Goal: Task Accomplishment & Management: Manage account settings

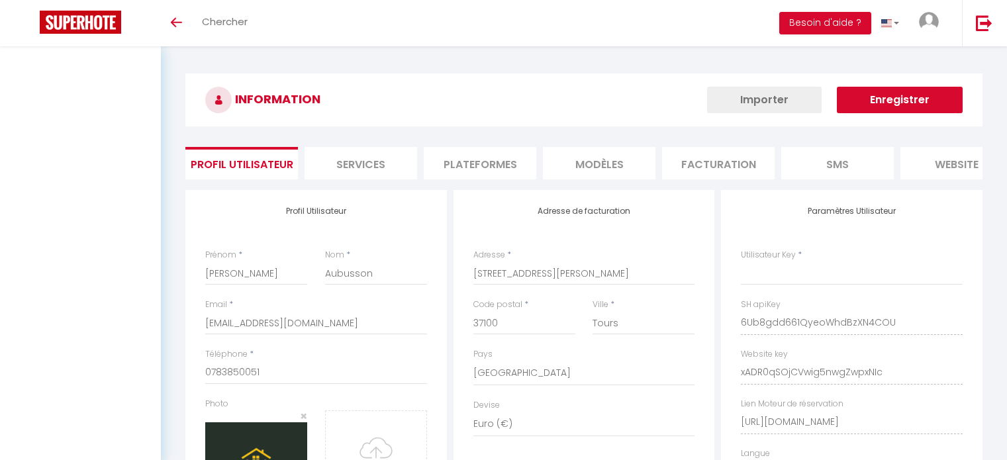
select select "28"
type input "6Ub8gdd661QyeoWhdBzXN4COU"
type input "xADR0qSOjCVwig5nwgZwpxNIc"
type input "https://app.superhote.com/#/get-available-rentals/xADR0qSOjCVwig5nwgZwpxNIc"
select select "fr"
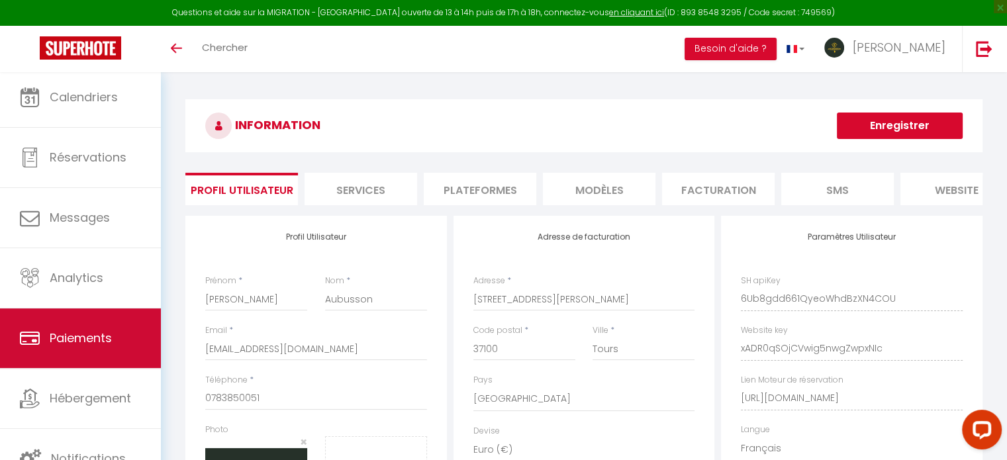
click at [60, 353] on link "Paiements" at bounding box center [80, 339] width 161 height 60
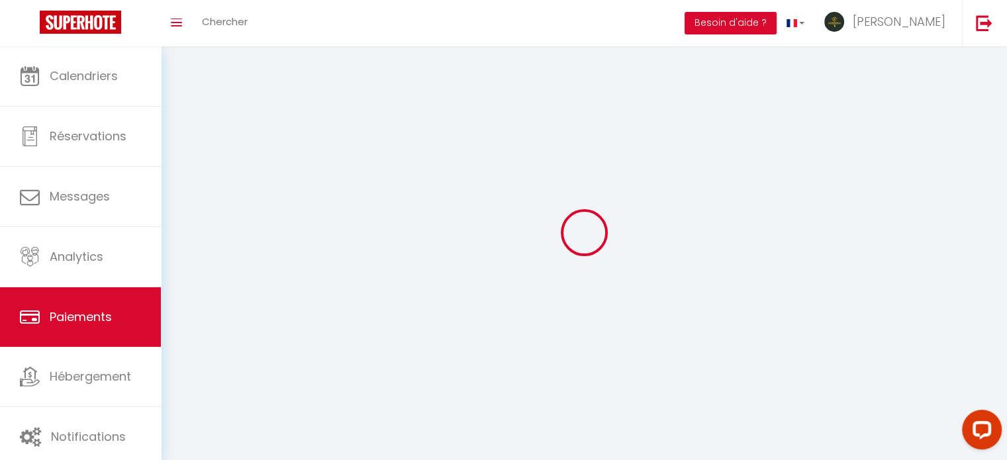
select select "2"
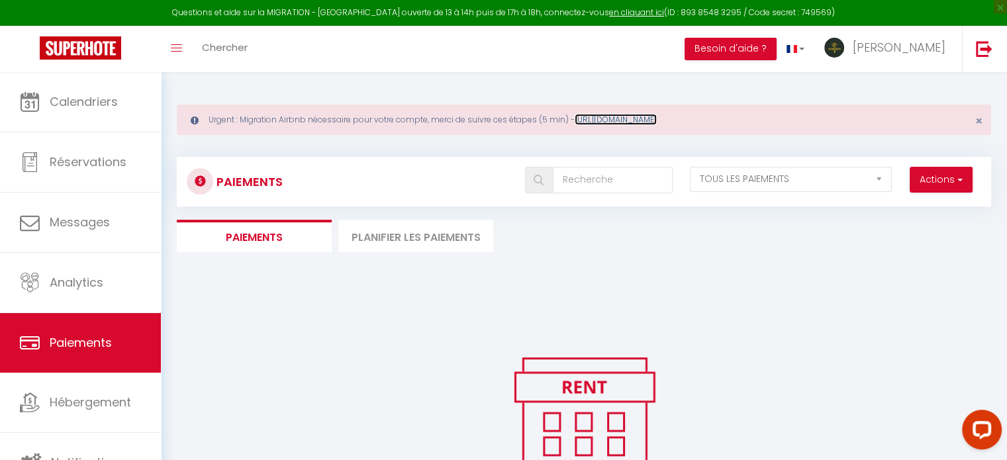
click at [657, 120] on link "https://superhote.com/migration-airbnb" at bounding box center [616, 119] width 82 height 11
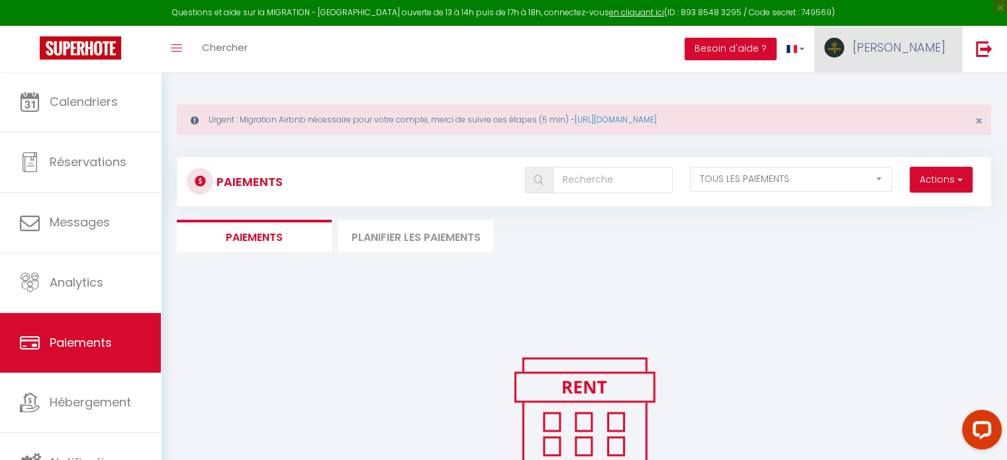
click at [924, 37] on link "[PERSON_NAME]" at bounding box center [888, 49] width 148 height 46
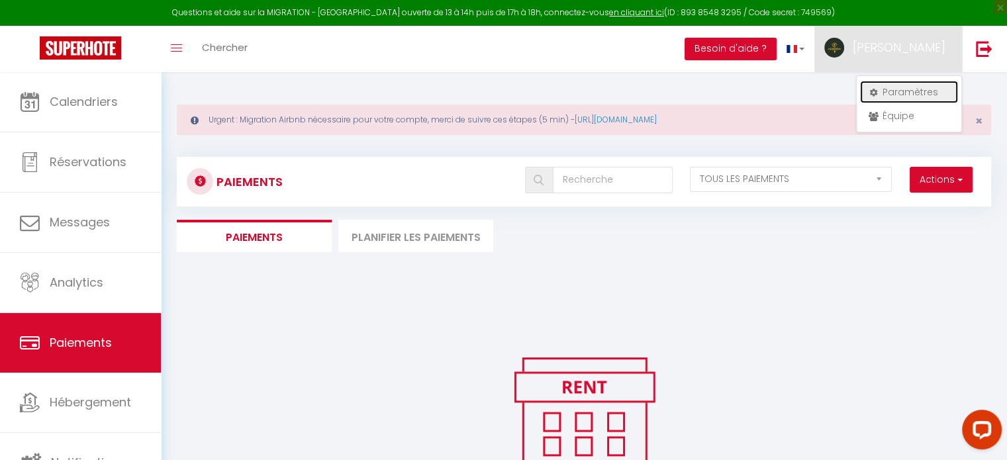
click at [896, 92] on link "Paramètres" at bounding box center [909, 92] width 98 height 23
select select "28"
select select "fr"
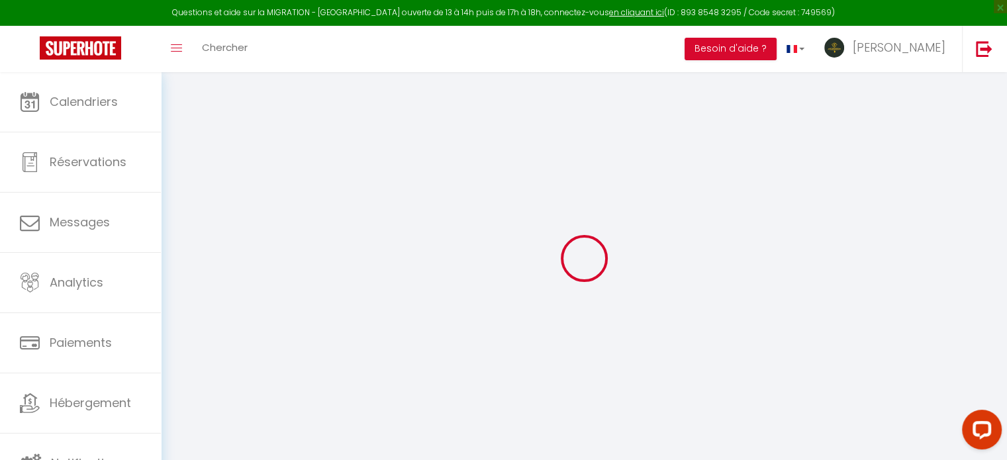
type input "6Ub8gdd661QyeoWhdBzXN4COU"
type input "xADR0qSOjCVwig5nwgZwpxNIc"
type input "[URL][DOMAIN_NAME]"
select select "fr"
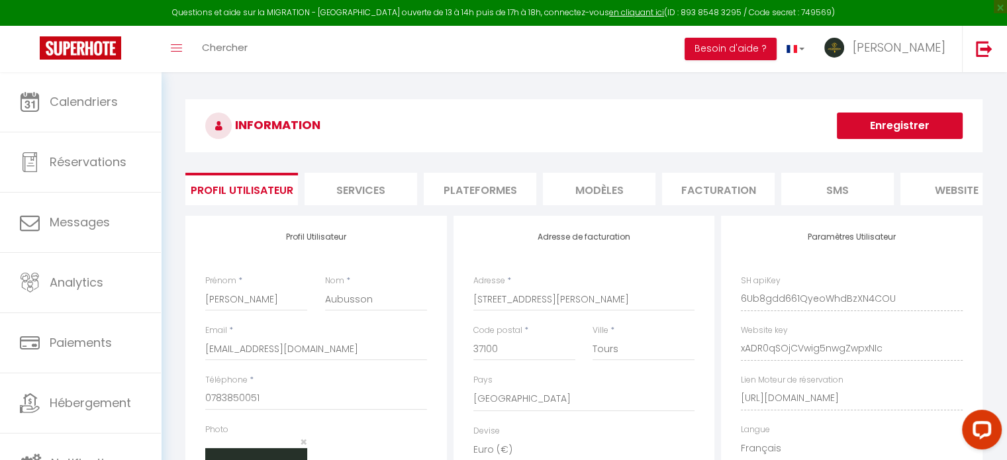
click at [495, 187] on li "Plateformes" at bounding box center [480, 189] width 113 height 32
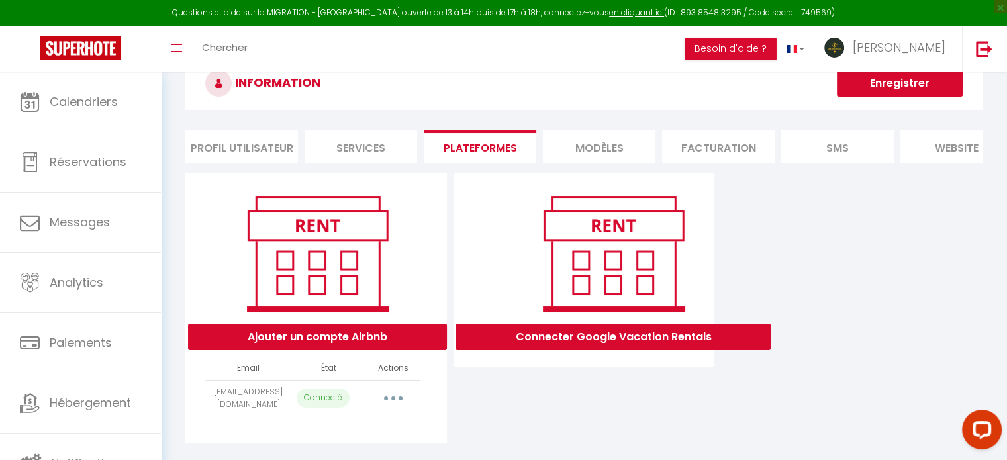
scroll to position [66, 0]
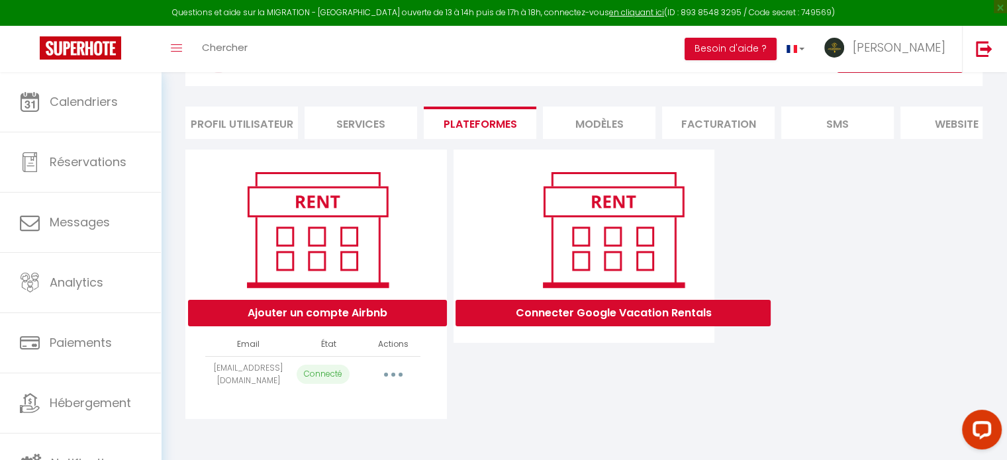
click at [386, 385] on button "button" at bounding box center [393, 374] width 37 height 21
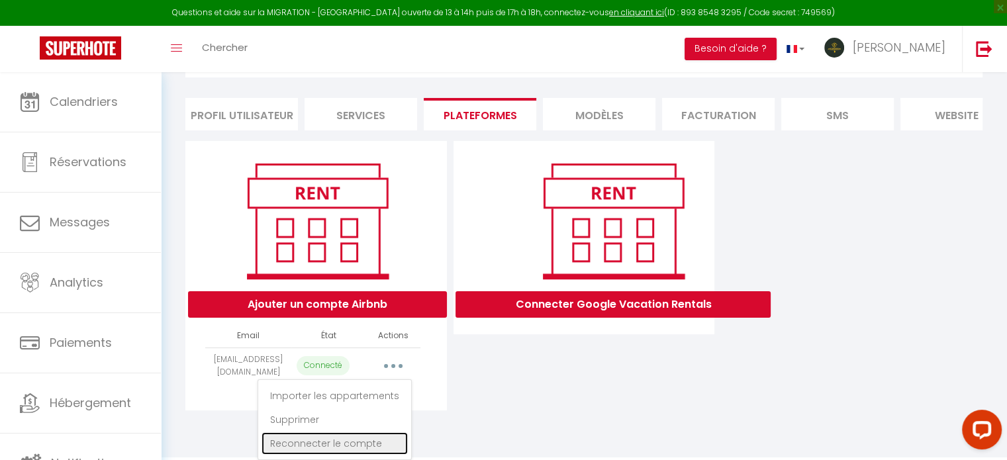
click at [345, 446] on link "Reconnecter le compte" at bounding box center [335, 443] width 146 height 23
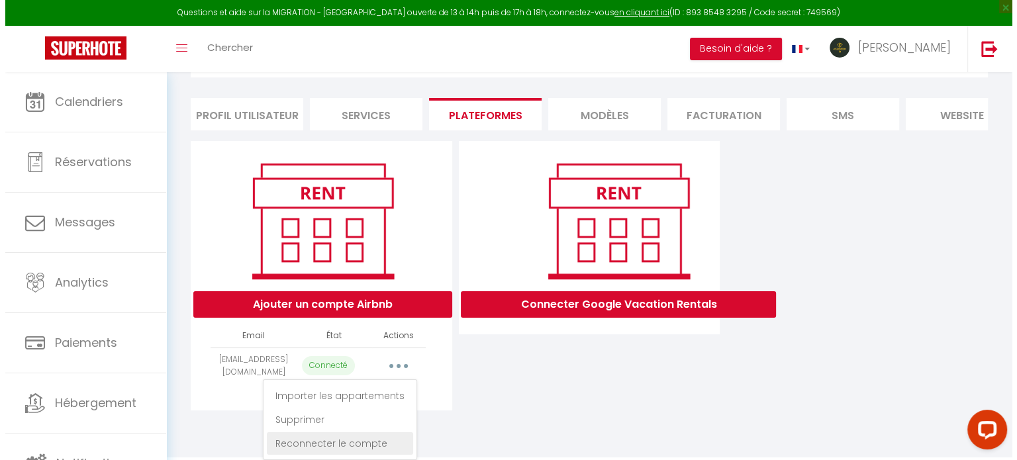
scroll to position [71, 0]
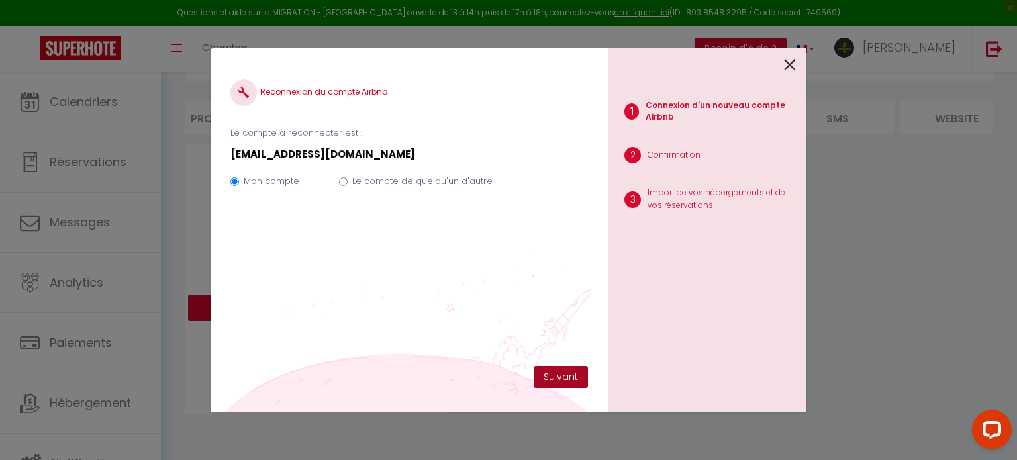
click at [549, 371] on button "Suivant" at bounding box center [561, 377] width 54 height 23
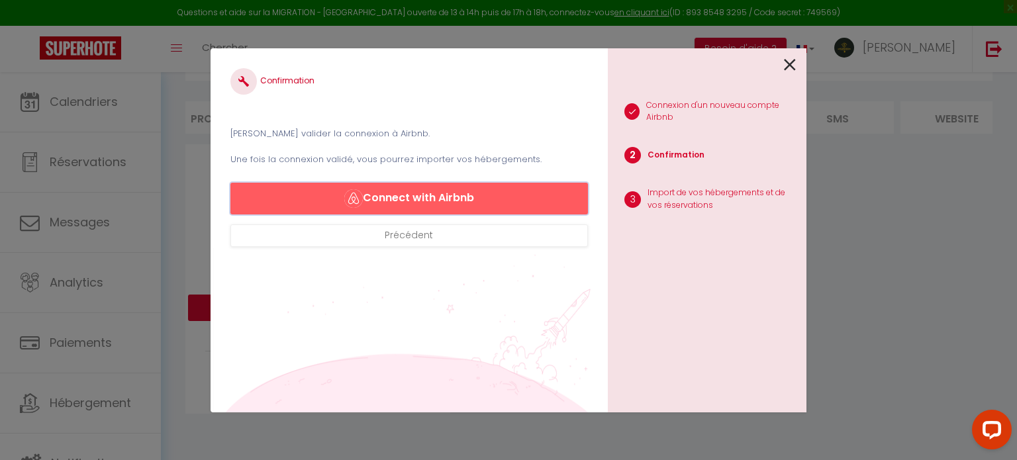
click at [422, 193] on button "Connect with Airbnb" at bounding box center [408, 199] width 357 height 32
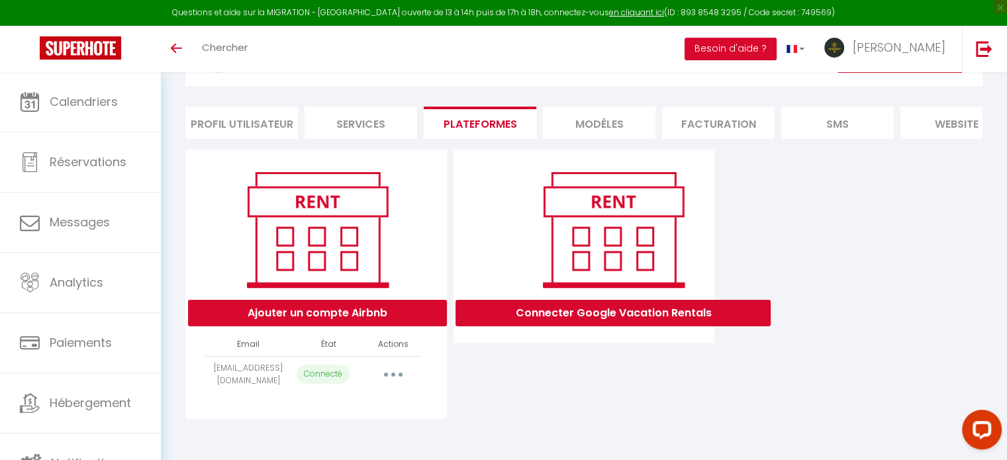
scroll to position [71, 0]
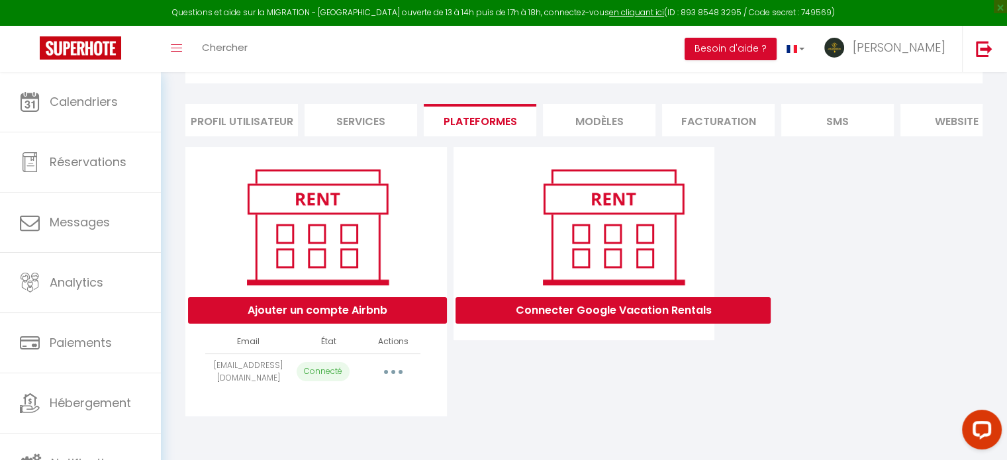
scroll to position [71, 0]
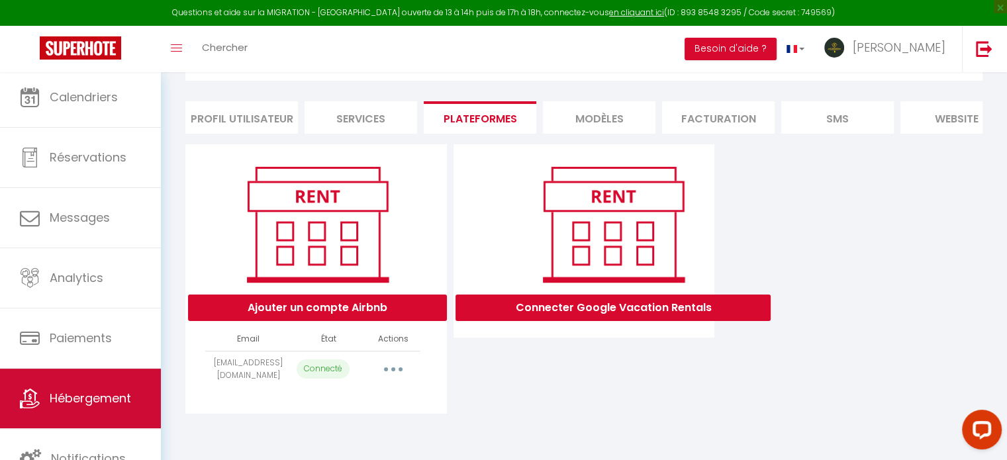
click at [79, 412] on link "Hébergement" at bounding box center [80, 399] width 161 height 60
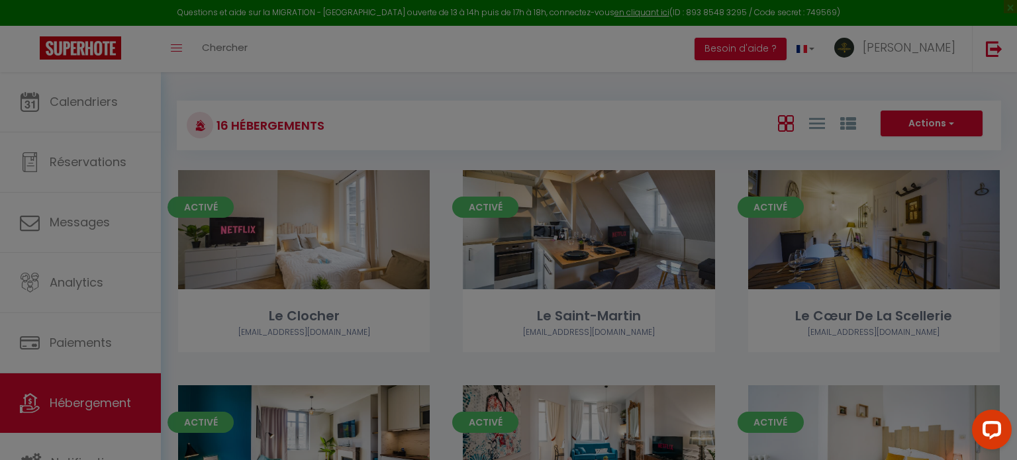
click at [195, 170] on div at bounding box center [508, 230] width 1017 height 460
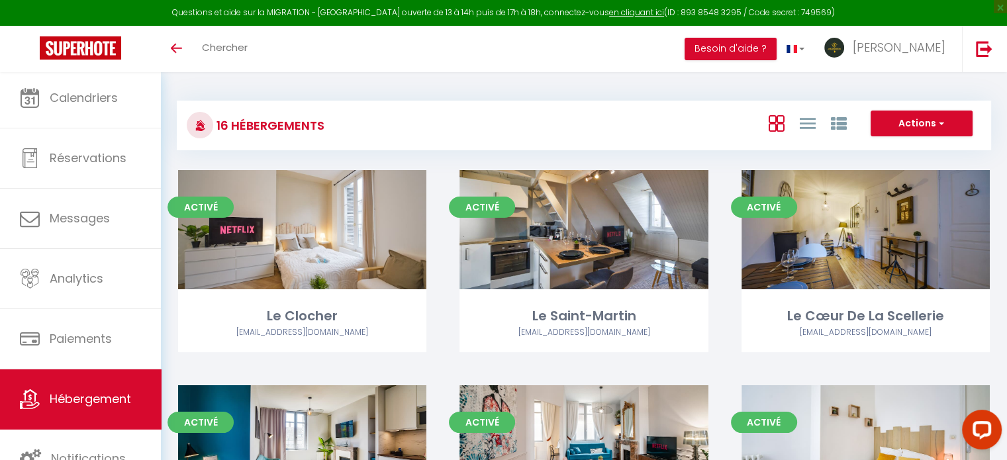
click at [83, 391] on span "Hébergement" at bounding box center [90, 399] width 81 height 17
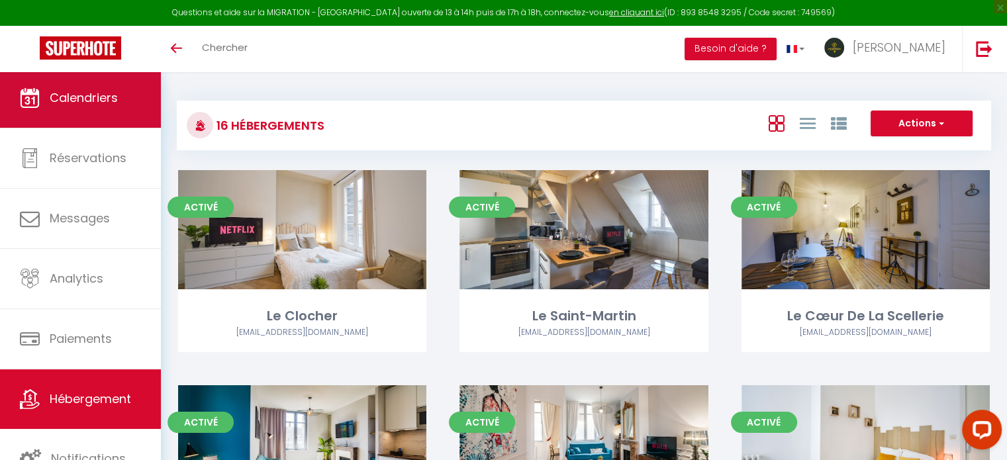
click at [108, 87] on link "Calendriers" at bounding box center [80, 98] width 161 height 60
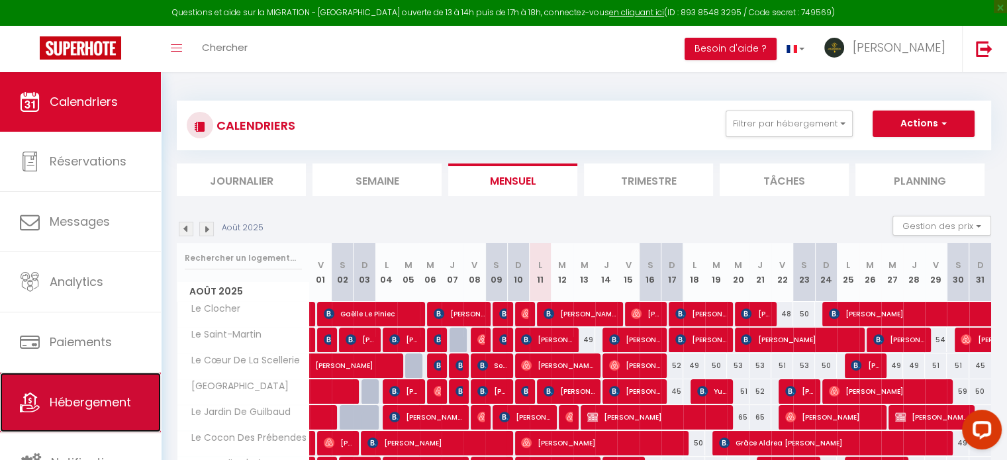
click at [73, 397] on span "Hébergement" at bounding box center [90, 402] width 81 height 17
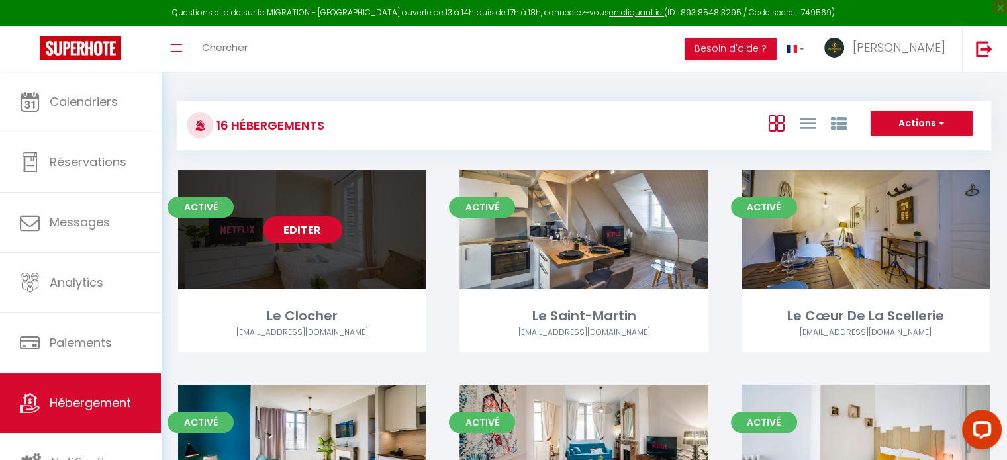
click at [315, 227] on link "Editer" at bounding box center [302, 229] width 79 height 26
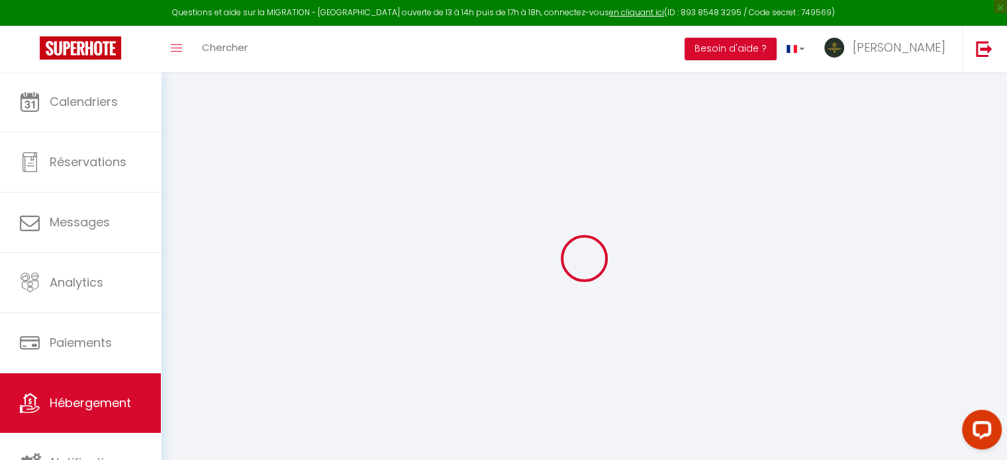
select select "+ 18 %"
select select "+ 21 %"
select select "+ 28 %"
select select
checkbox input "false"
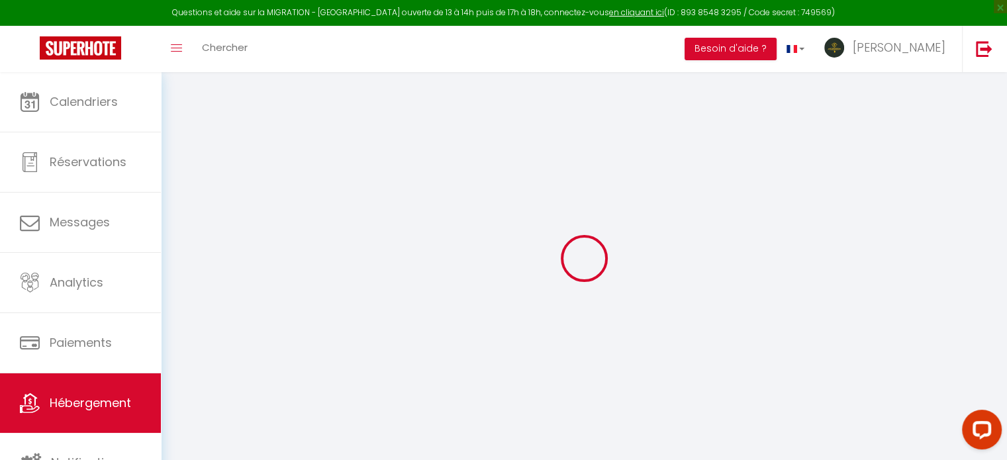
checkbox input "false"
select select "8011-1097040308322322294"
select select "365"
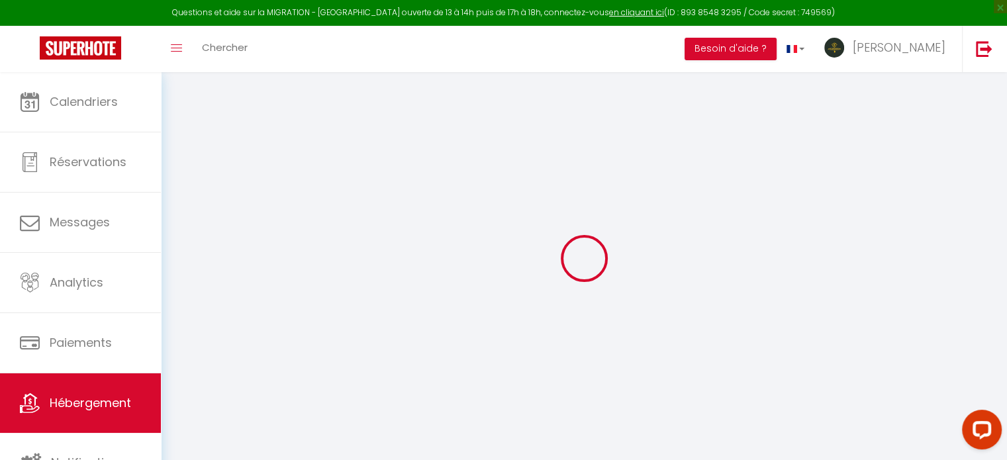
select select "well_reviewed_guests"
select select "EUR"
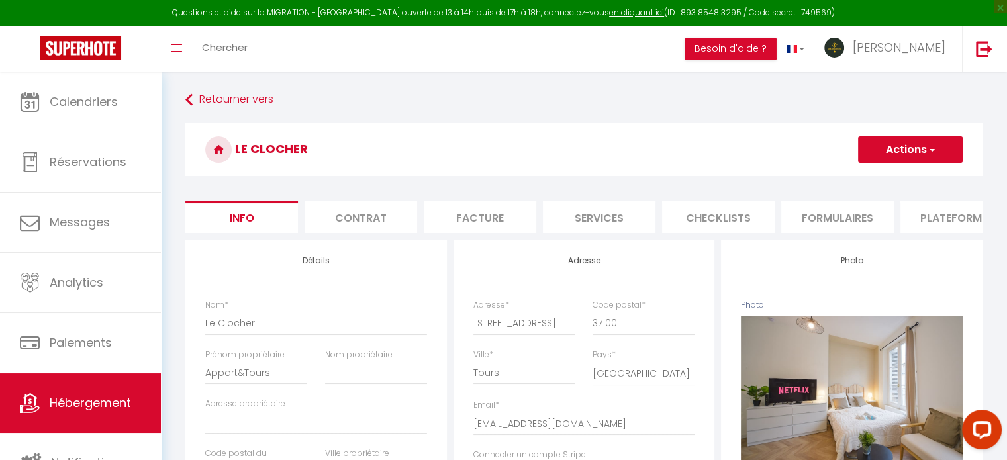
click at [930, 217] on li "Plateformes" at bounding box center [956, 217] width 113 height 32
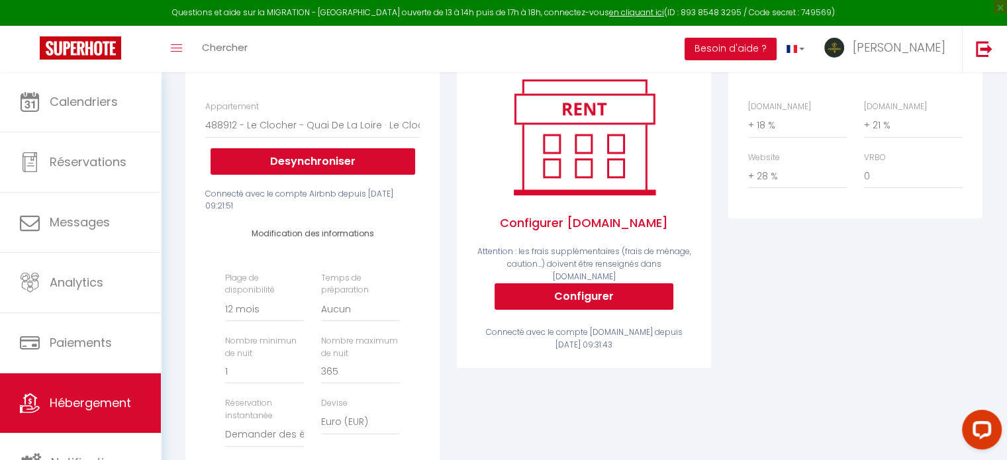
scroll to position [265, 0]
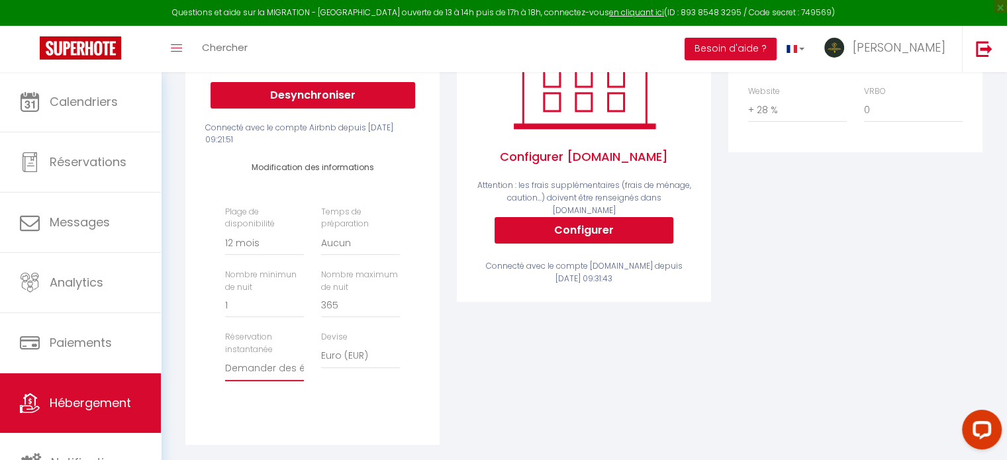
click at [238, 378] on select "Activée Demander des évaluations positives" at bounding box center [264, 368] width 79 height 25
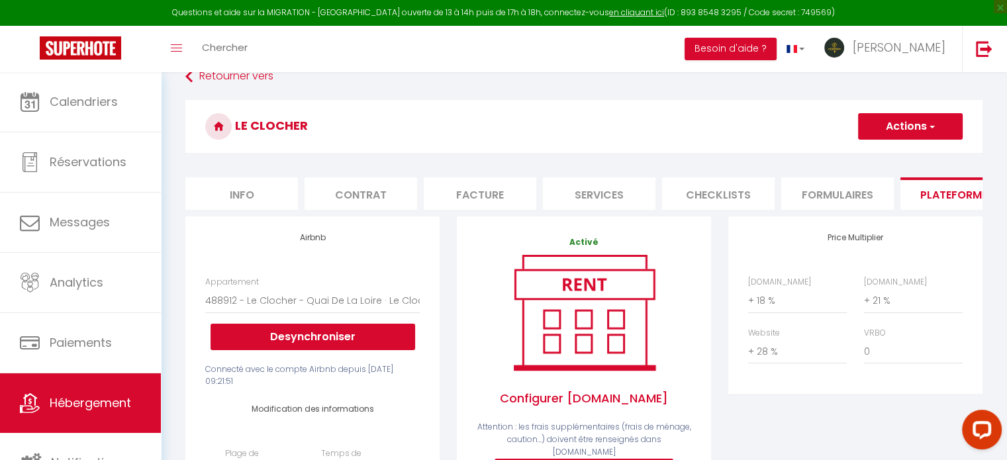
scroll to position [0, 0]
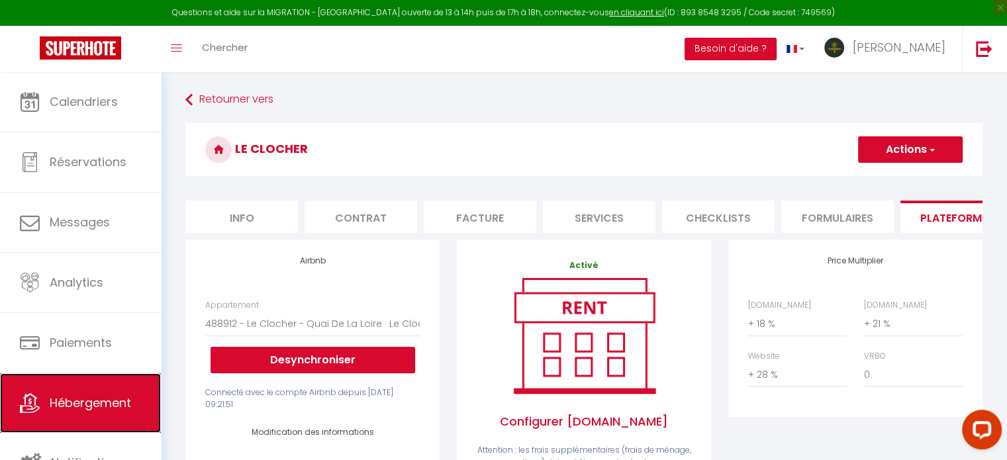
click at [74, 421] on link "Hébergement" at bounding box center [80, 403] width 161 height 60
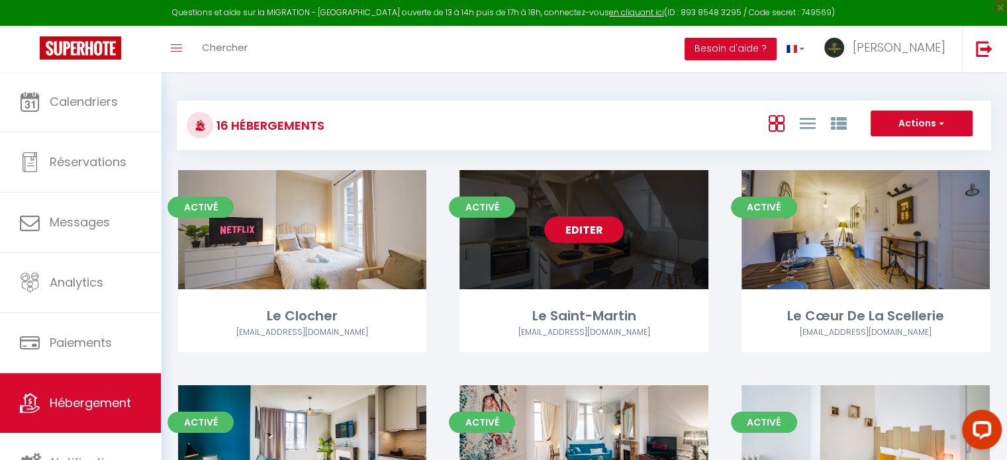
click at [567, 229] on link "Editer" at bounding box center [583, 229] width 79 height 26
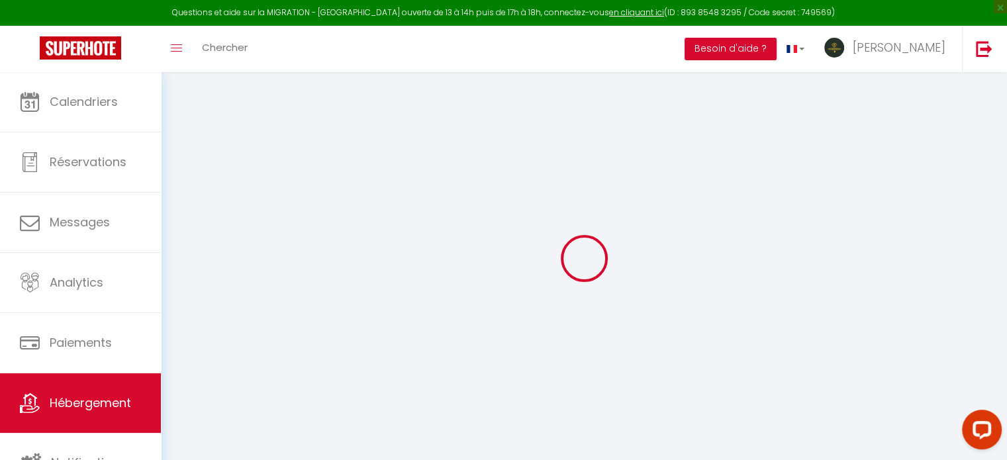
select select "+ 18 %"
select select "+ 21 %"
select select "+ 28 %"
select select
checkbox input "false"
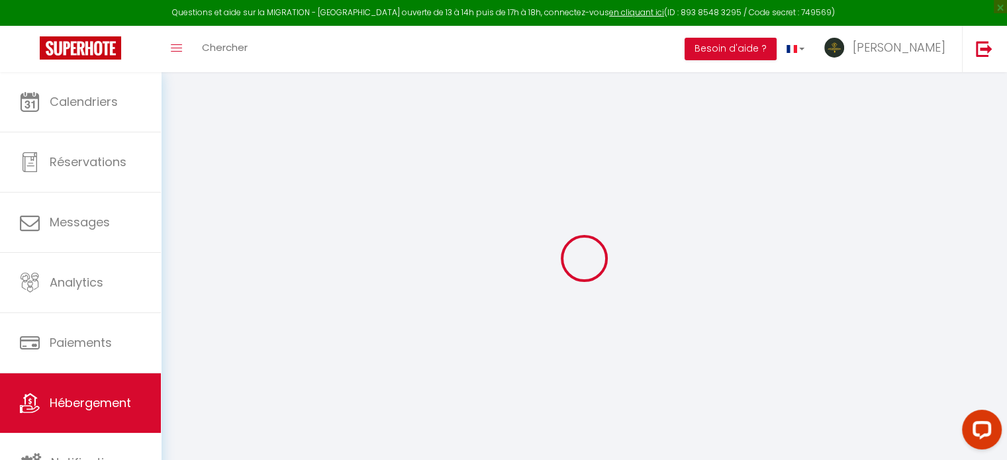
checkbox input "false"
select select "8011-1136091601548269764"
select select
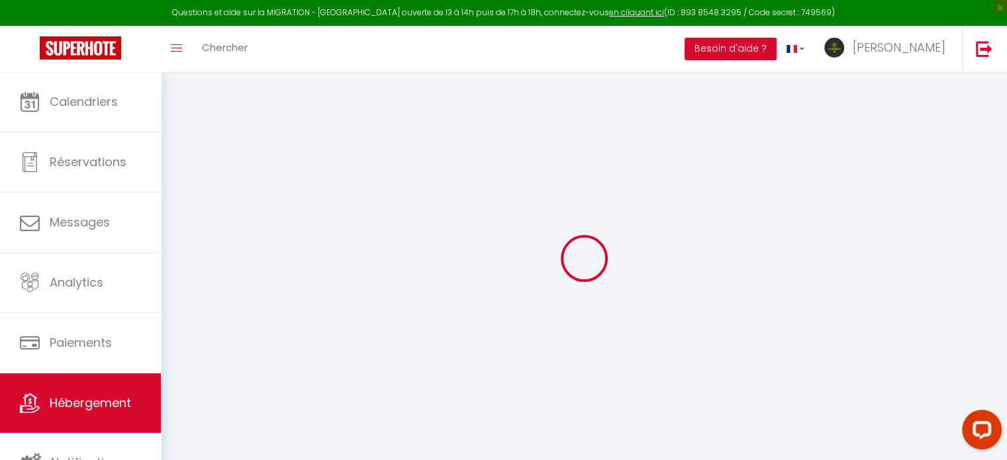
select select
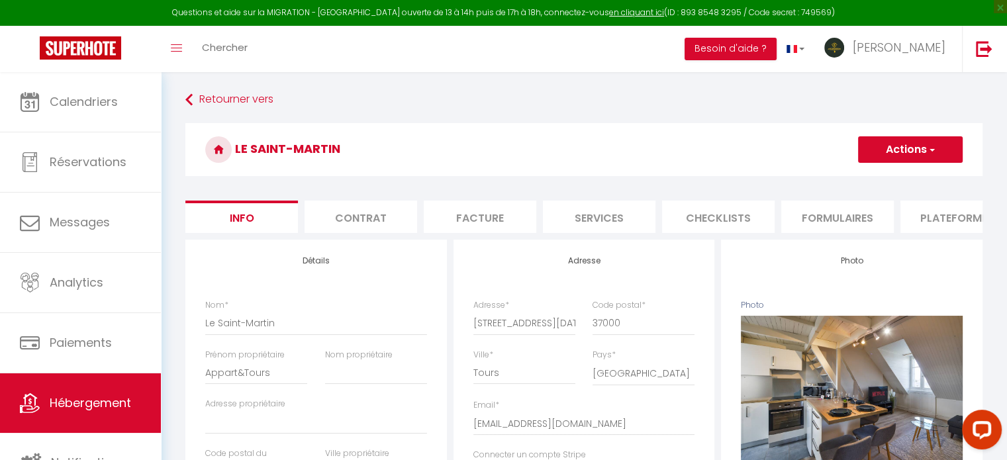
click at [959, 211] on li "Plateformes" at bounding box center [956, 217] width 113 height 32
select select
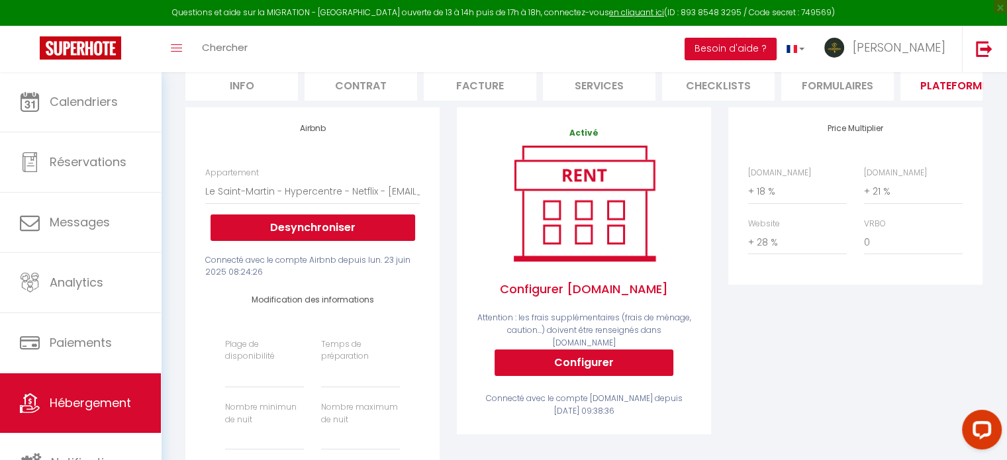
scroll to position [265, 0]
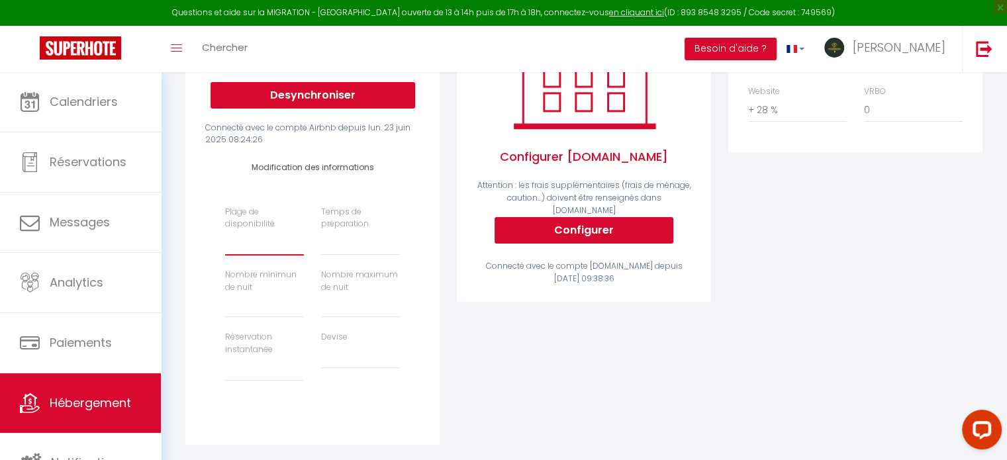
click at [267, 256] on select "Date indisponible par defaut 1 mois 3 mois 6 mois 9 mois 12 mois 24 mois" at bounding box center [264, 242] width 79 height 25
select select "-1"
click at [225, 240] on select "Date indisponible par defaut 1 mois 3 mois 6 mois 9 mois 12 mois 24 mois" at bounding box center [264, 242] width 79 height 25
select select
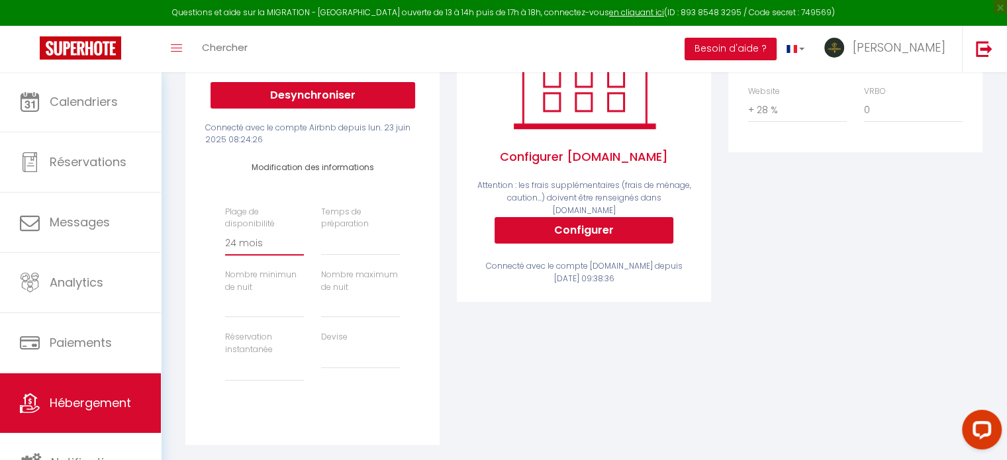
select select
click at [241, 256] on select "Date indisponible par defaut 1 mois 3 mois 6 mois 9 mois 12 mois 24 mois" at bounding box center [264, 242] width 79 height 25
select select "365"
click at [225, 240] on select "Date indisponible par defaut 1 mois 3 mois 6 mois 9 mois 12 mois 24 mois" at bounding box center [264, 242] width 79 height 25
select select
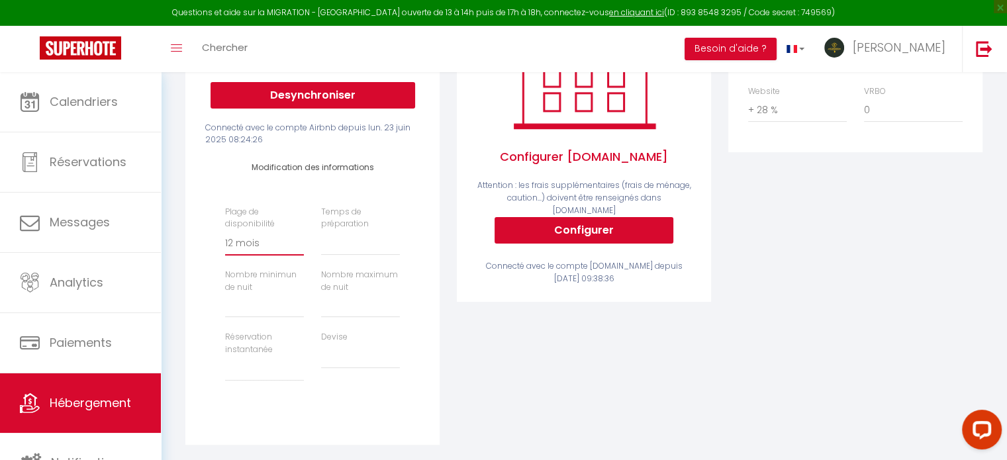
select select
click at [346, 254] on select "Aucun 1 nuit avant et après chaque réservation 2 nuits avant et après chaque ré…" at bounding box center [360, 242] width 79 height 25
select select "0"
click at [321, 240] on select "Aucun 1 nuit avant et après chaque réservation 2 nuits avant et après chaque ré…" at bounding box center [360, 242] width 79 height 25
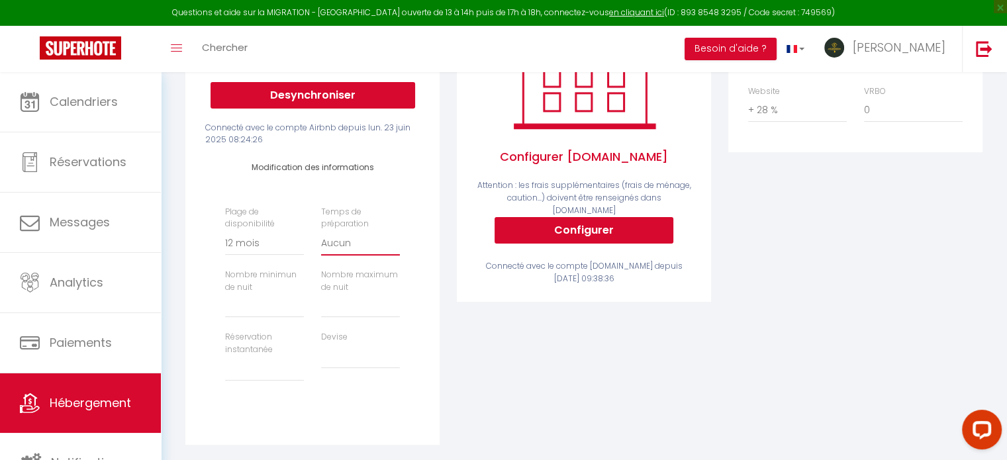
select select
click at [258, 310] on input "Prix minimum *" at bounding box center [264, 306] width 79 height 24
click at [342, 365] on select "United Arab Emirates dirham (AED) Argentine peso (ARS) Australian dollar (AUD) …" at bounding box center [360, 356] width 79 height 25
select select "GBP"
click at [321, 353] on select "United Arab Emirates dirham (AED) Argentine peso (ARS) Australian dollar (AUD) …" at bounding box center [360, 356] width 79 height 25
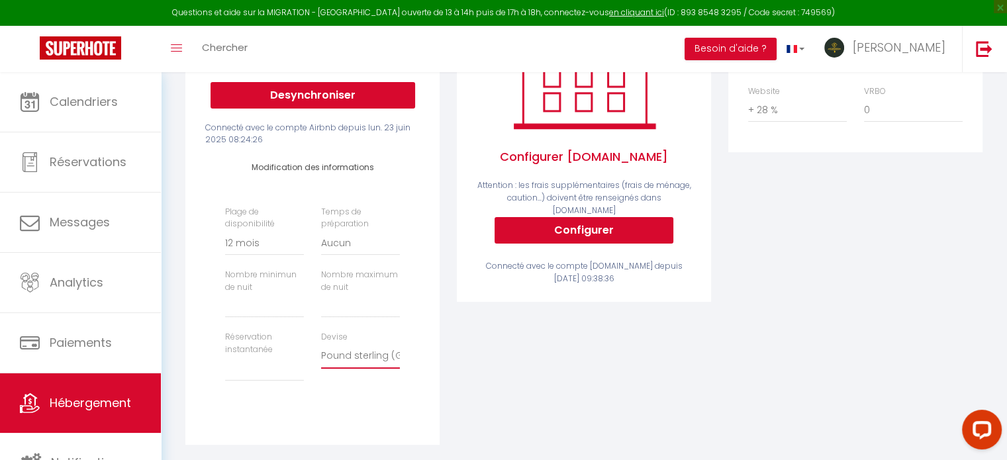
select select
click at [346, 369] on select "United Arab Emirates dirham (AED) Argentine peso (ARS) Australian dollar (AUD) …" at bounding box center [360, 356] width 79 height 25
select select "EUR"
click at [321, 353] on select "United Arab Emirates dirham (AED) Argentine peso (ARS) Australian dollar (AUD) …" at bounding box center [360, 356] width 79 height 25
click at [249, 375] on select "Activée Demander des évaluations positives" at bounding box center [264, 368] width 79 height 25
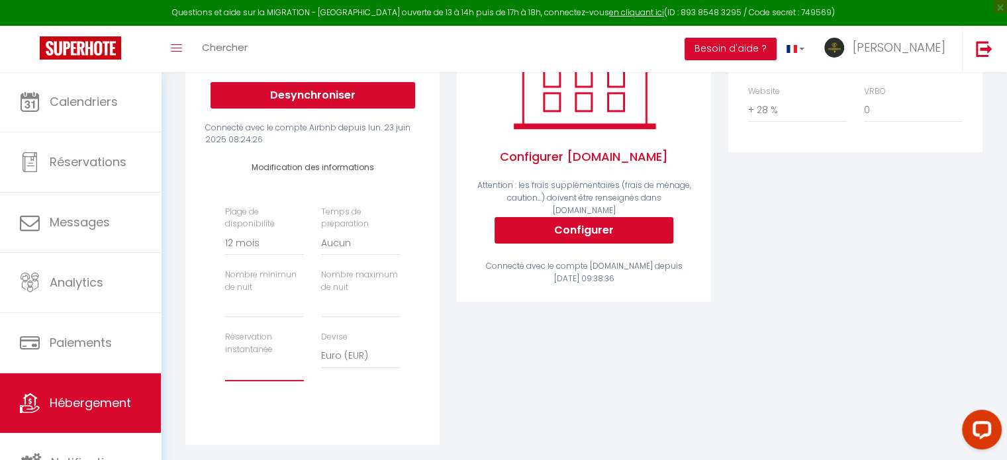
select select "well_reviewed_guests"
click at [225, 365] on select "Activée Demander des évaluations positives" at bounding box center [264, 368] width 79 height 25
click at [243, 318] on input "Prix minimum *" at bounding box center [264, 306] width 79 height 24
type input "1"
click at [349, 312] on input "Prix minimum *" at bounding box center [360, 306] width 79 height 24
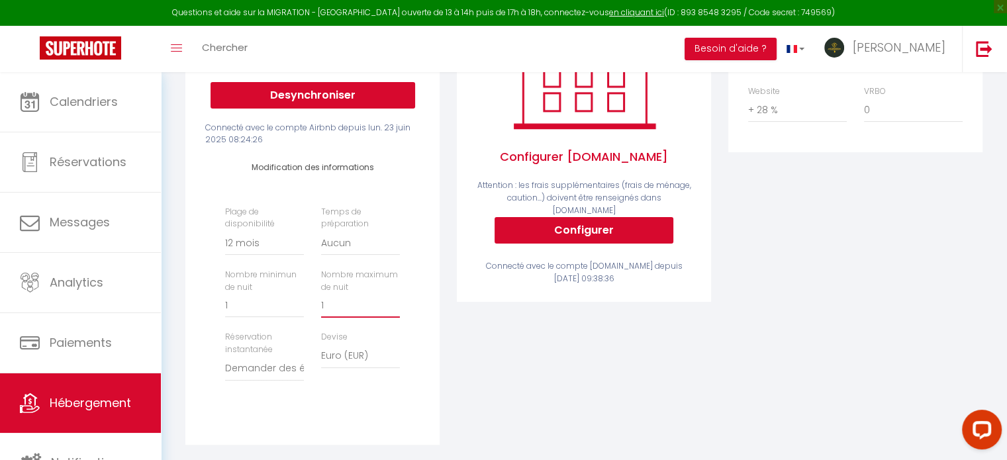
scroll to position [0, 0]
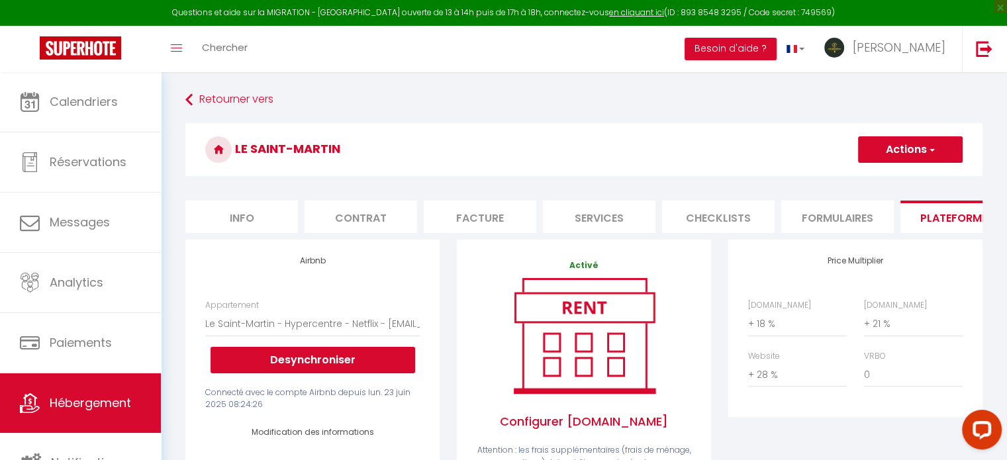
type input "1"
drag, startPoint x: 912, startPoint y: 137, endPoint x: 908, endPoint y: 153, distance: 16.4
click at [911, 140] on button "Actions" at bounding box center [910, 149] width 105 height 26
click at [886, 179] on link "Enregistrer" at bounding box center [909, 178] width 105 height 17
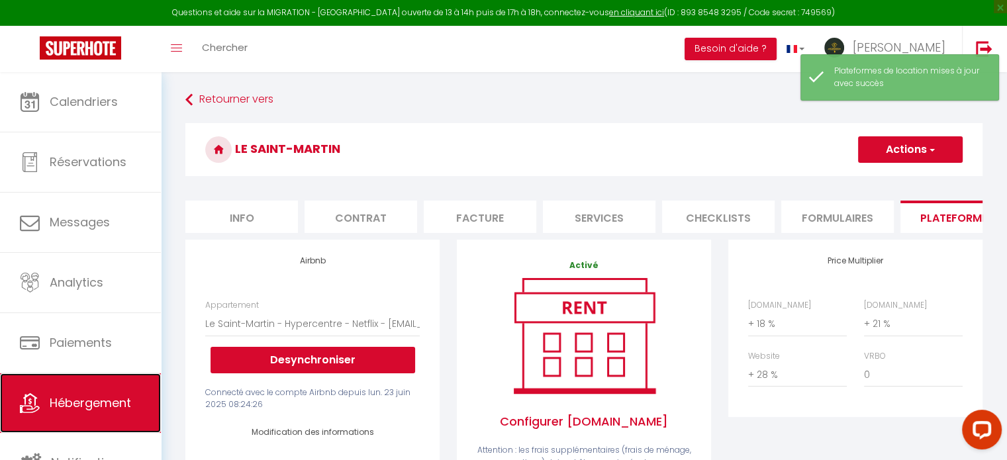
click at [71, 405] on span "Hébergement" at bounding box center [90, 403] width 81 height 17
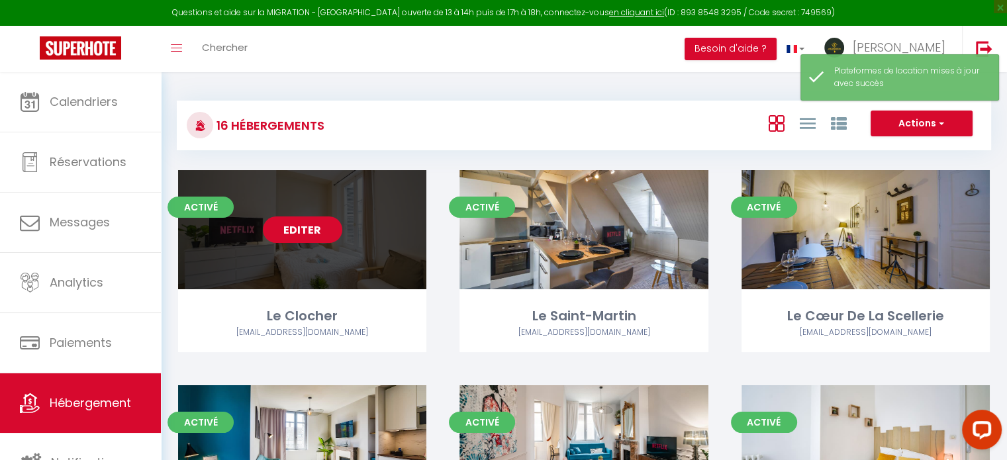
click at [283, 226] on link "Editer" at bounding box center [302, 229] width 79 height 26
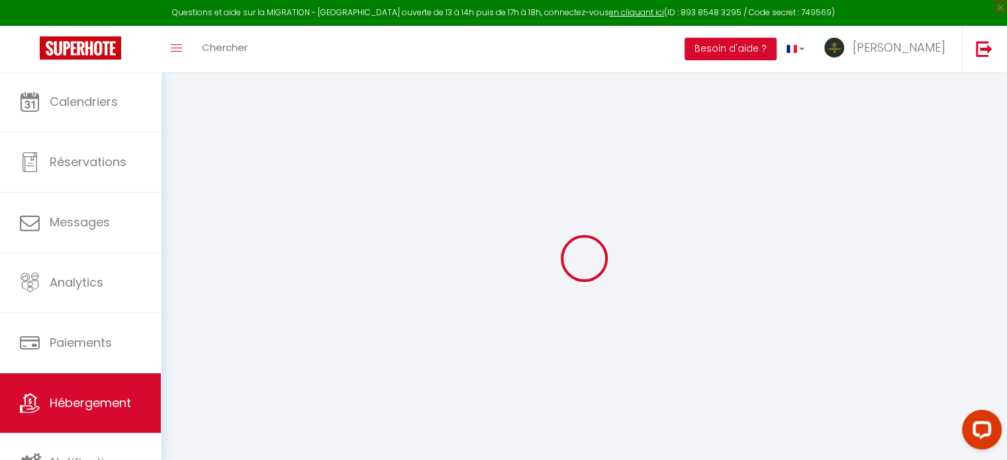
select select "+ 18 %"
select select "+ 21 %"
select select "+ 28 %"
select select
checkbox input "false"
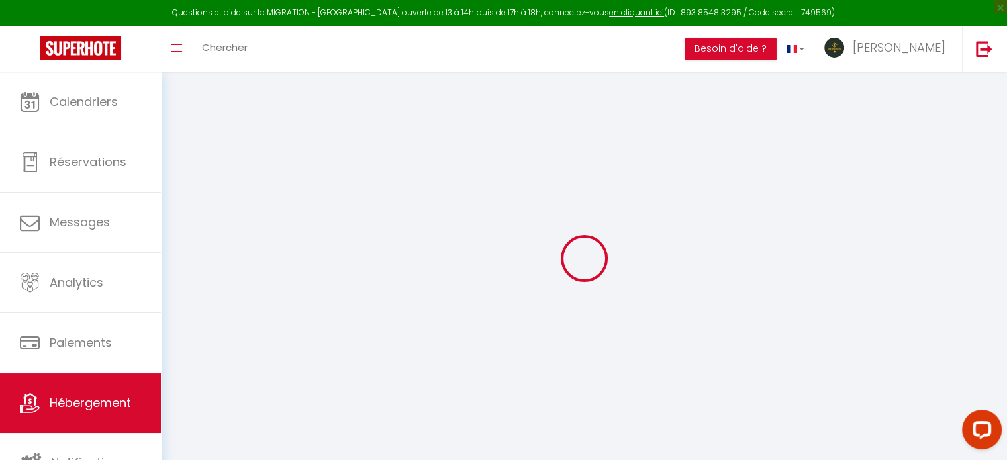
checkbox input "false"
select select "8011-1097040308322322294"
select select "365"
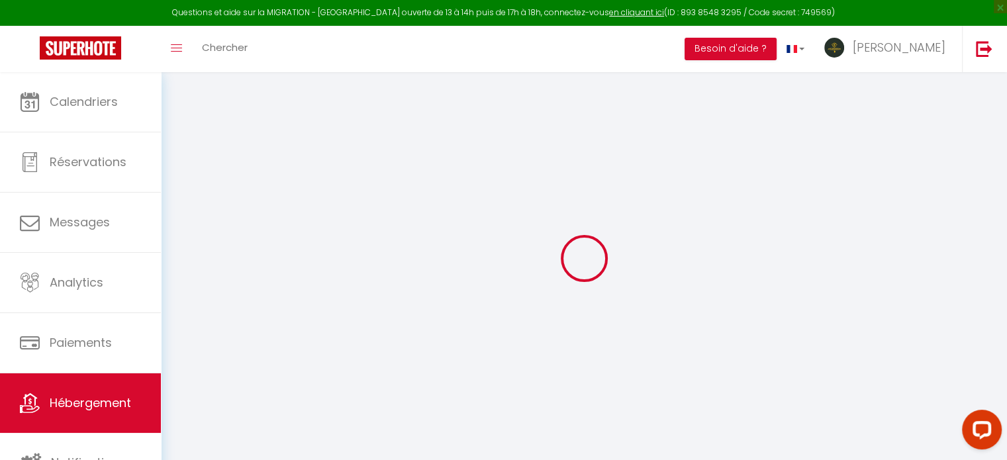
select select "well_reviewed_guests"
select select "EUR"
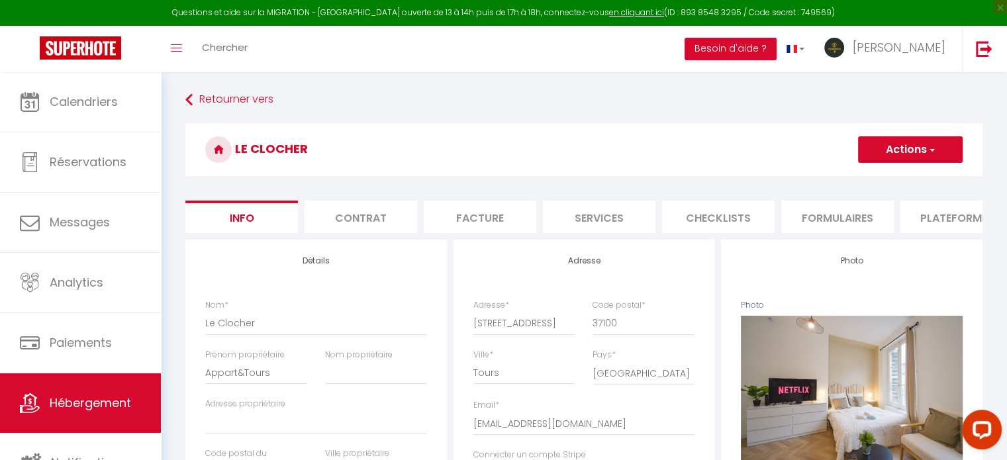
click at [946, 214] on li "Plateformes" at bounding box center [956, 217] width 113 height 32
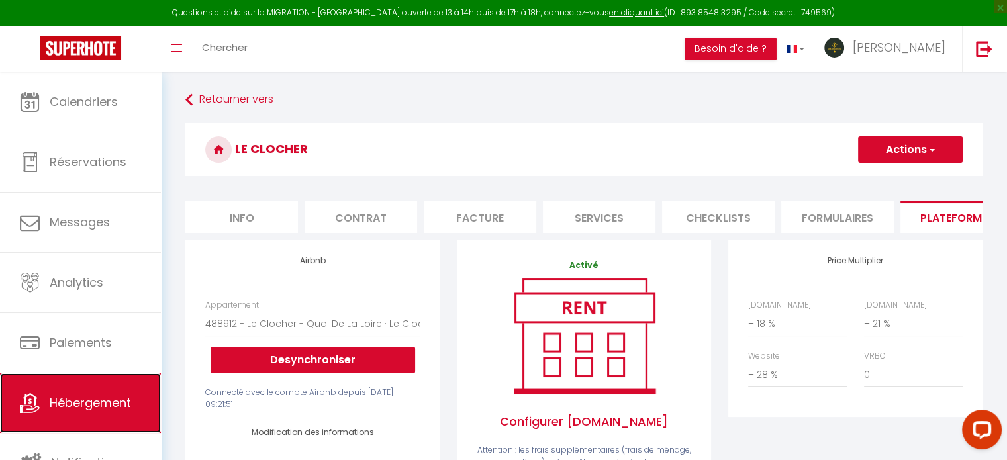
click at [110, 397] on span "Hébergement" at bounding box center [90, 403] width 81 height 17
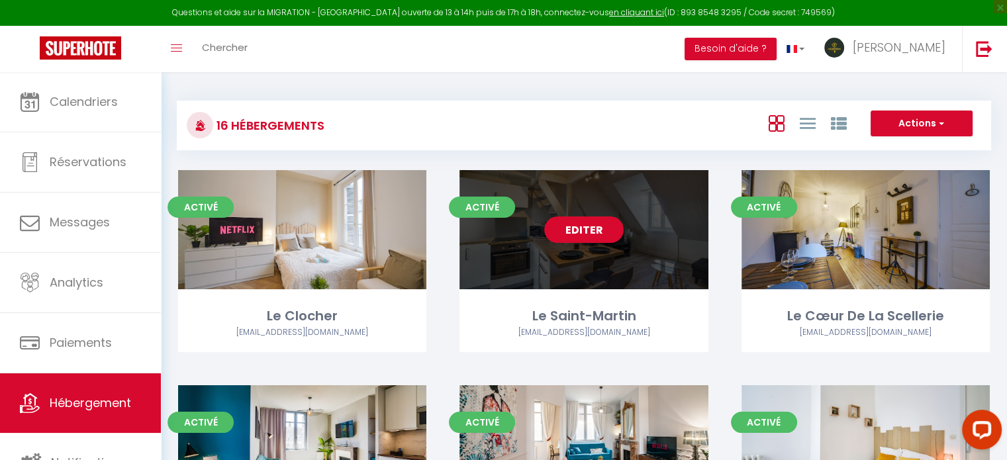
click at [557, 228] on link "Editer" at bounding box center [583, 229] width 79 height 26
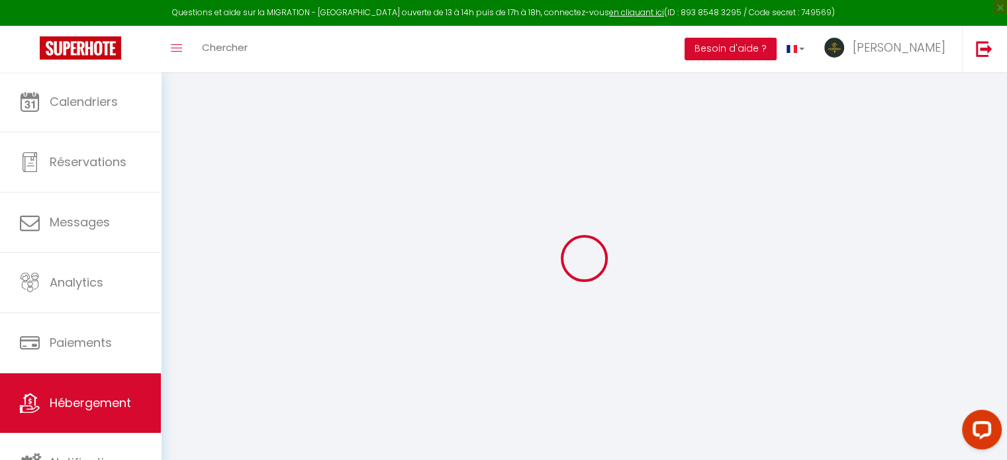
select select "+ 18 %"
select select "+ 21 %"
select select "+ 28 %"
select select
checkbox input "false"
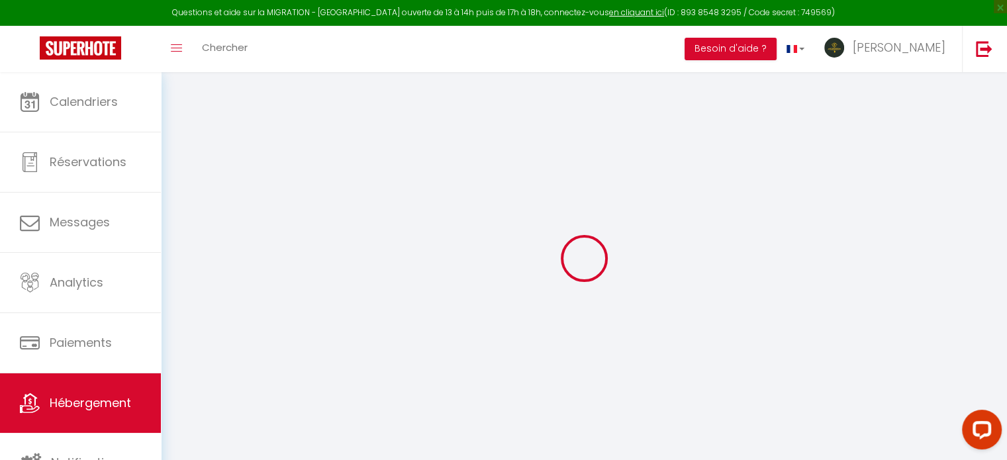
checkbox input "false"
select select "8011-1136091601548269764"
select select "365"
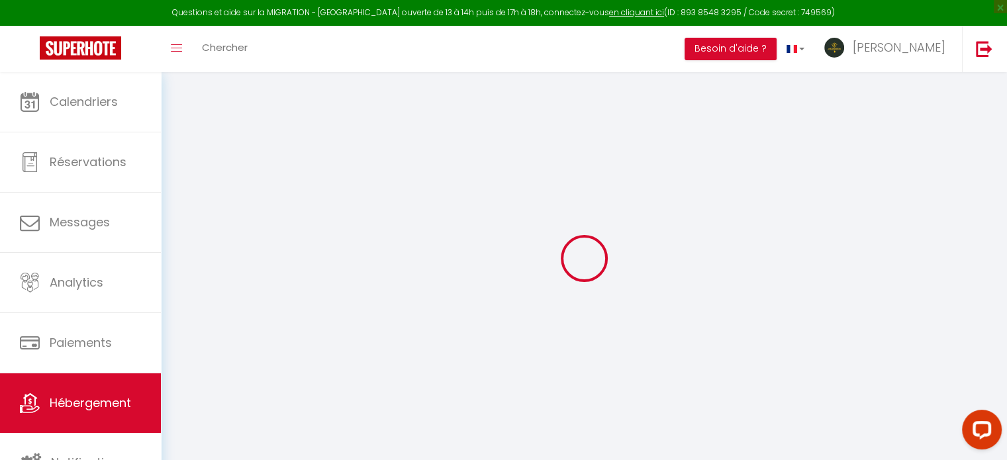
select select
select select "well_reviewed_guests"
select select "EUR"
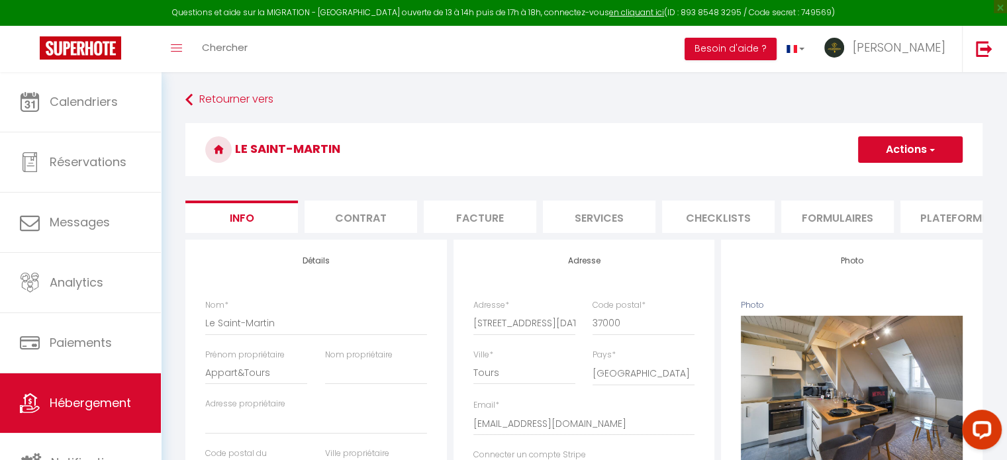
click at [957, 214] on li "Plateformes" at bounding box center [956, 217] width 113 height 32
select select
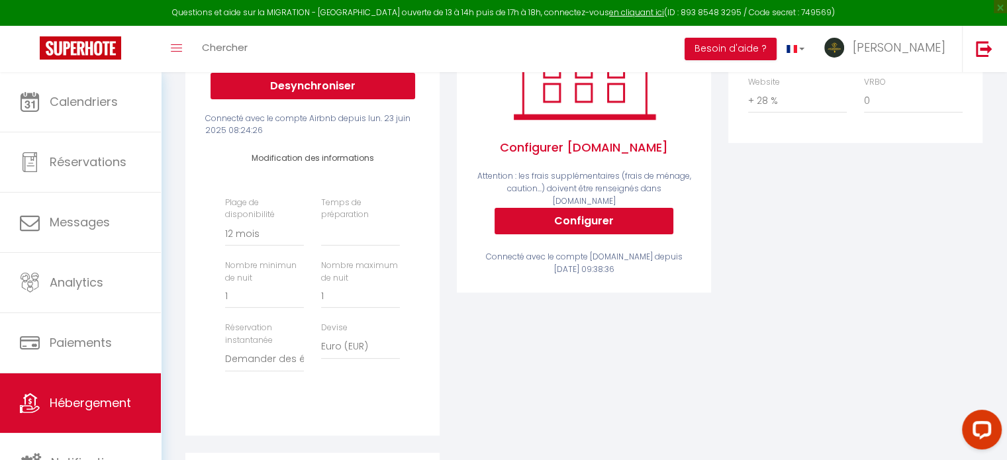
scroll to position [280, 0]
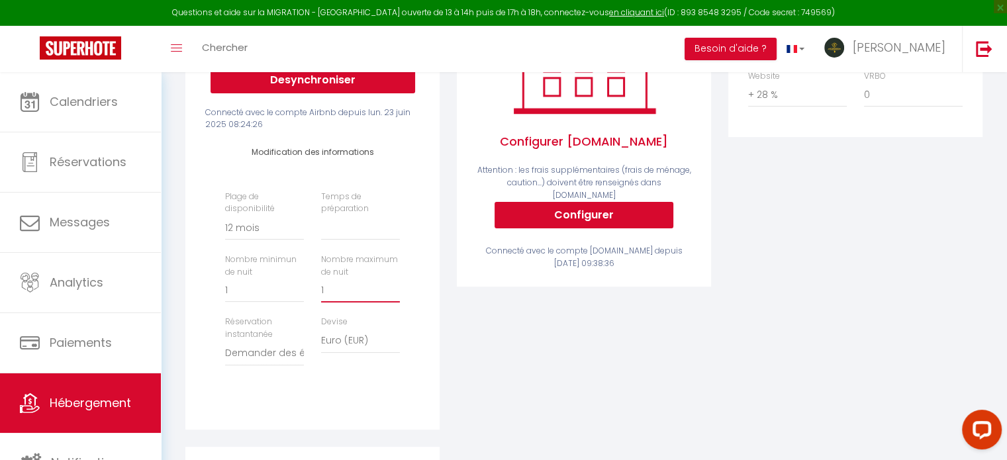
click at [320, 295] on div "Nombre maximum de nuit 1" at bounding box center [360, 278] width 96 height 49
type input "3"
select select
type input "36"
select select
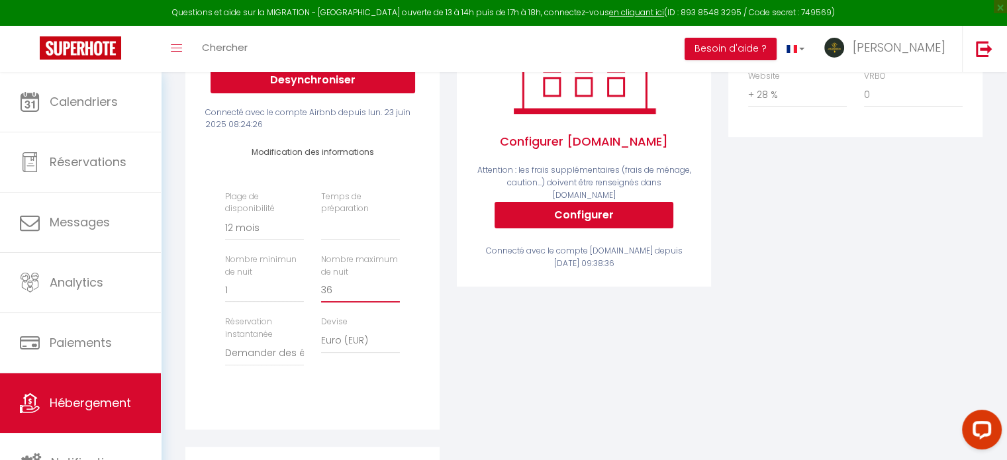
type input "365"
select select
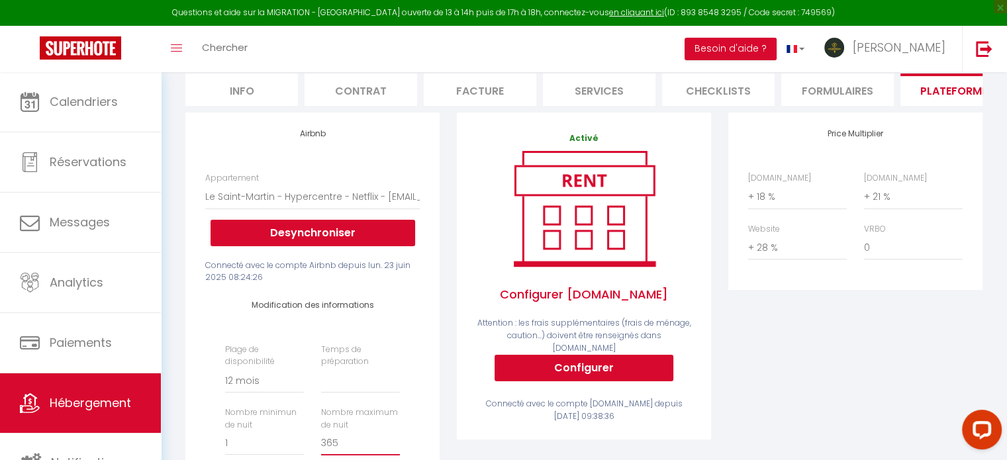
scroll to position [0, 0]
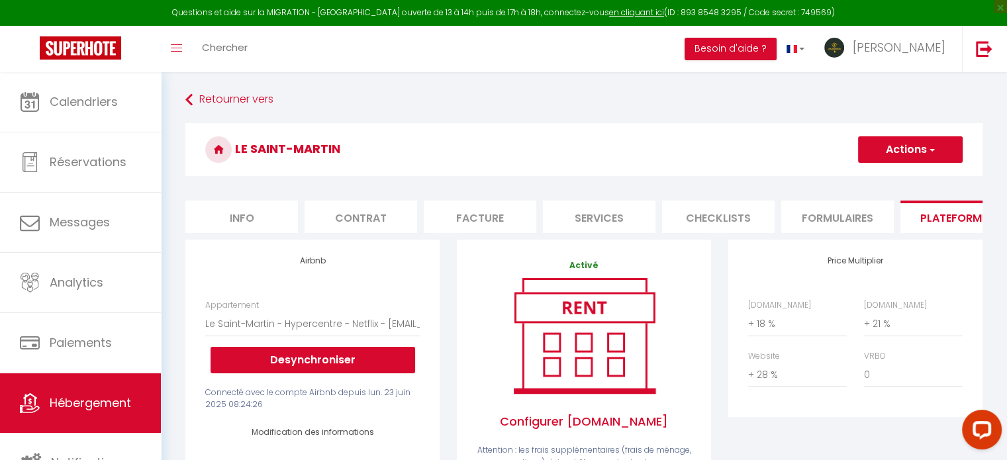
type input "365"
click at [920, 158] on button "Actions" at bounding box center [910, 149] width 105 height 26
click at [898, 177] on link "Enregistrer" at bounding box center [909, 178] width 105 height 17
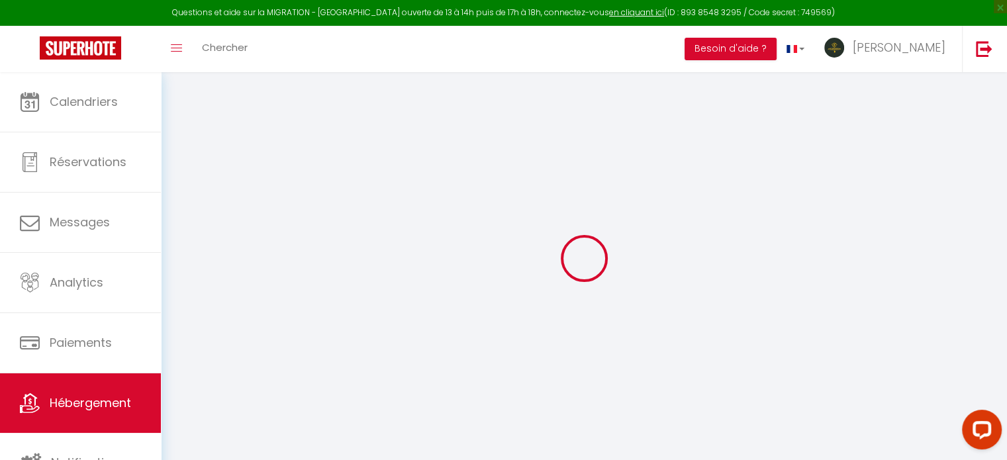
select select
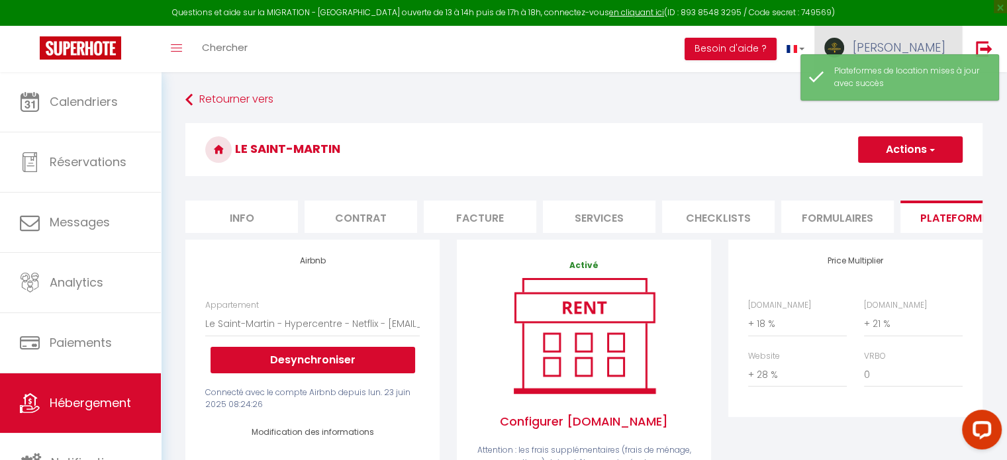
click at [911, 37] on link "[PERSON_NAME]" at bounding box center [888, 49] width 148 height 46
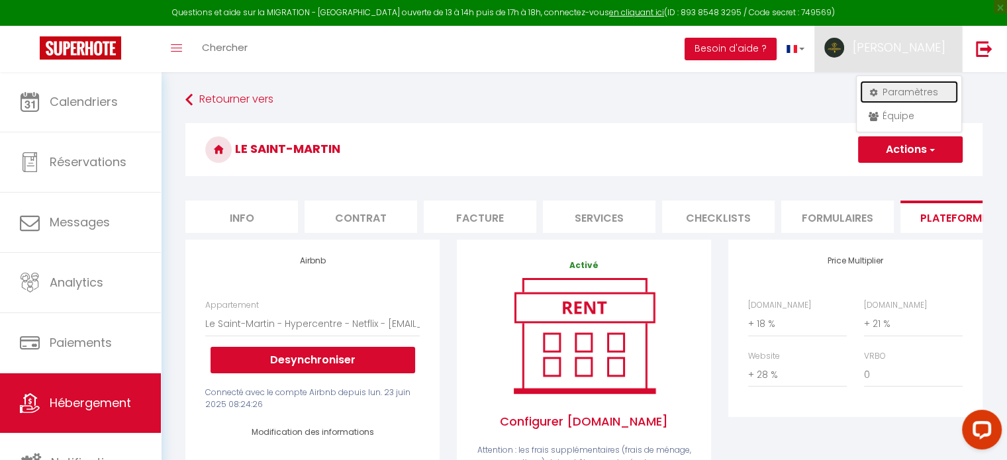
click at [899, 98] on link "Paramètres" at bounding box center [909, 92] width 98 height 23
select select "28"
select select "fr"
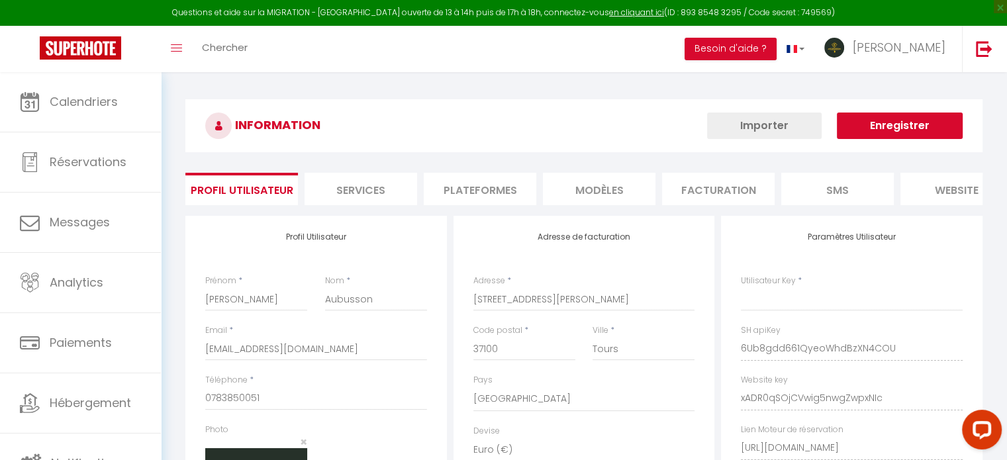
type input "6Ub8gdd661QyeoWhdBzXN4COU"
type input "xADR0qSOjCVwig5nwgZwpxNIc"
type input "[URL][DOMAIN_NAME]"
select select "fr"
click at [504, 190] on li "Plateformes" at bounding box center [480, 189] width 113 height 32
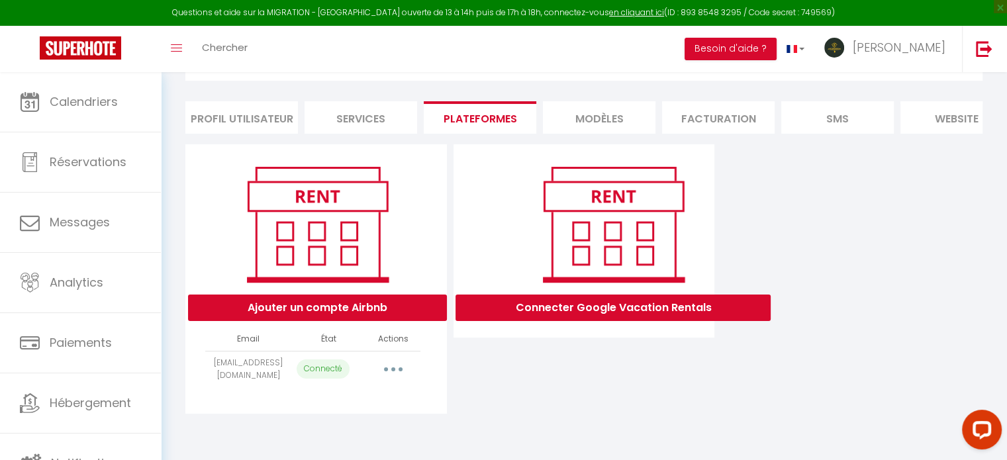
click at [401, 376] on button "button" at bounding box center [393, 369] width 37 height 21
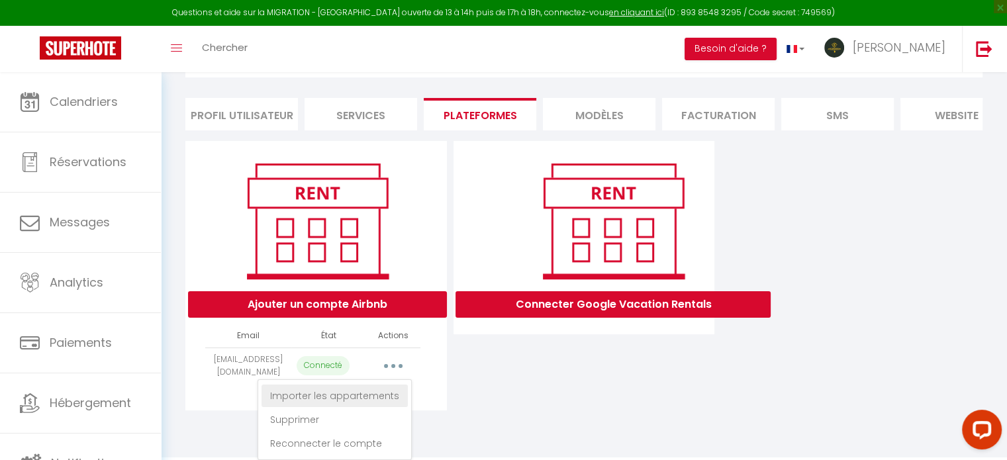
scroll to position [85, 0]
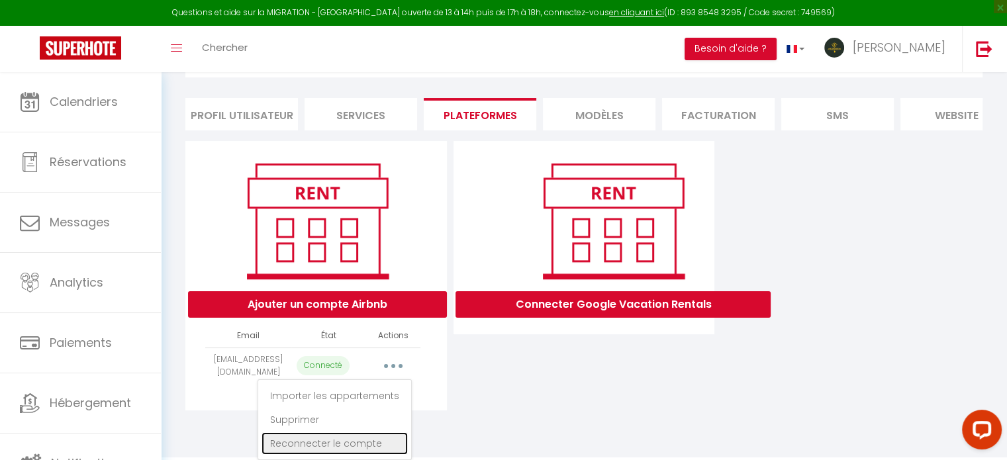
click at [336, 450] on link "Reconnecter le compte" at bounding box center [335, 443] width 146 height 23
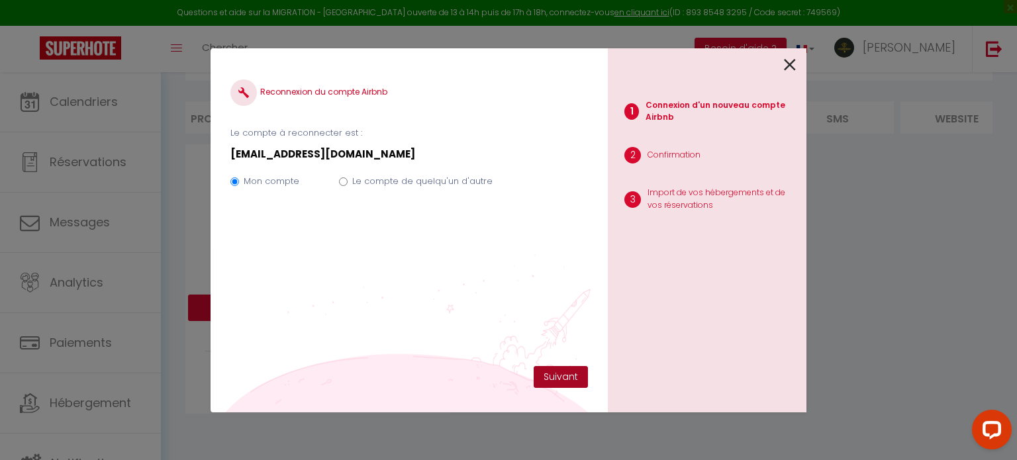
click at [554, 381] on button "Suivant" at bounding box center [561, 377] width 54 height 23
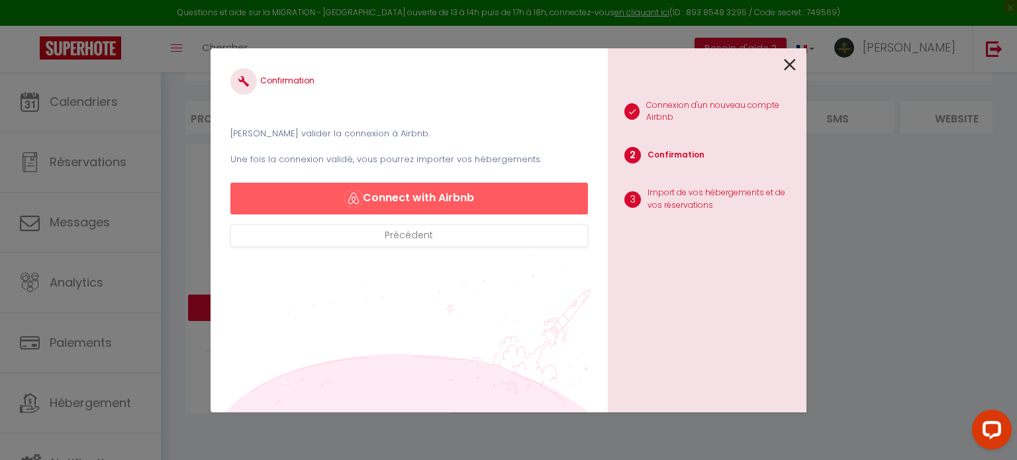
click at [794, 63] on icon at bounding box center [790, 65] width 12 height 20
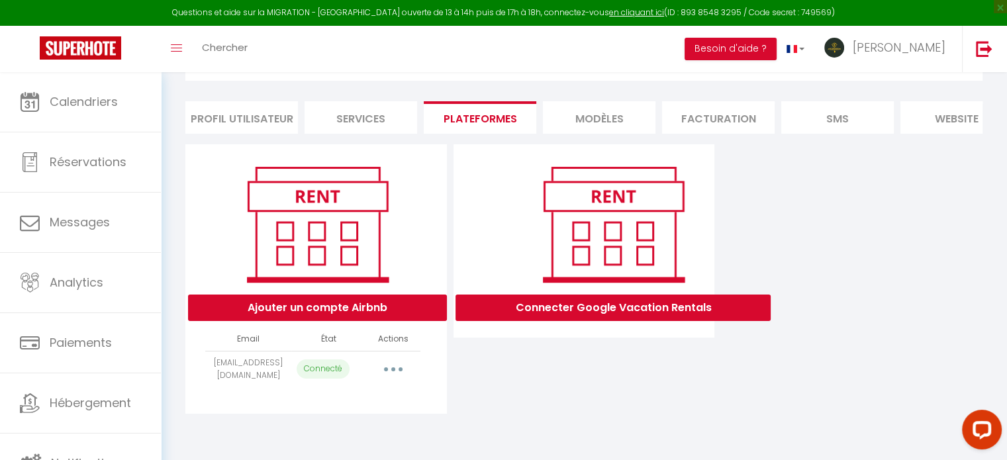
click at [399, 380] on button "button" at bounding box center [393, 369] width 37 height 21
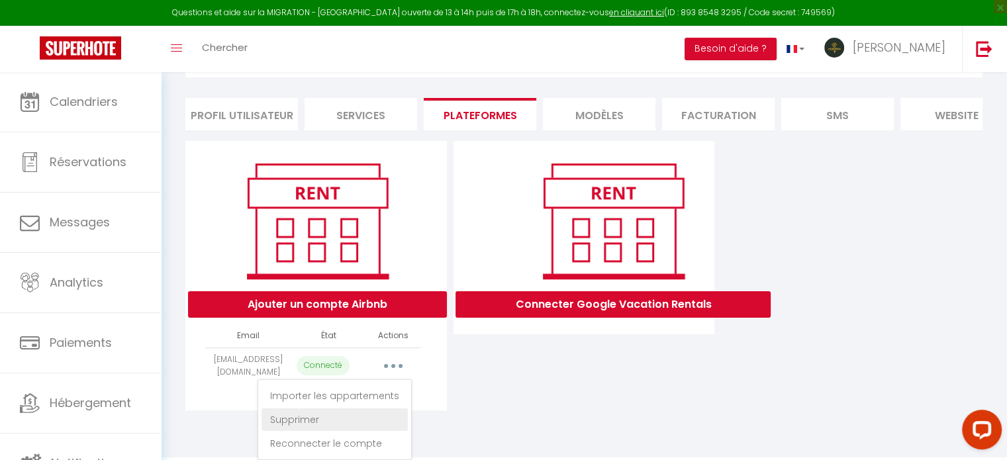
scroll to position [85, 0]
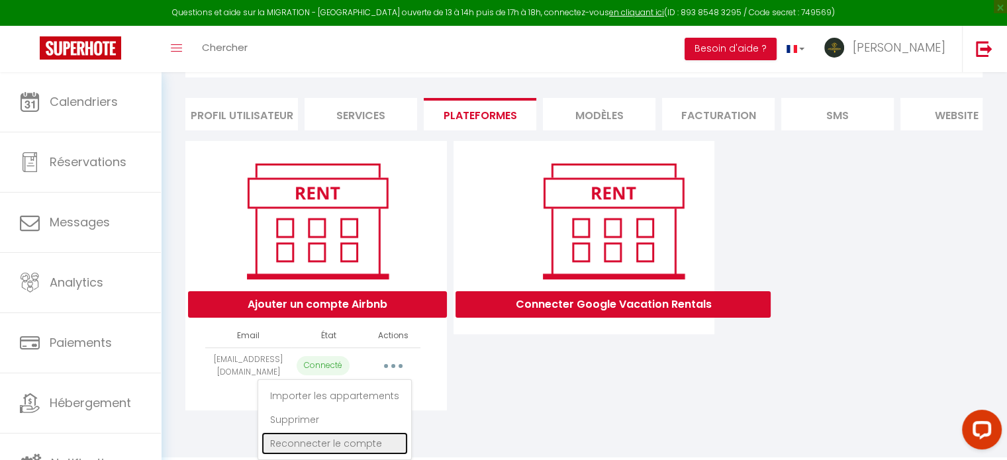
click at [286, 435] on link "Reconnecter le compte" at bounding box center [335, 443] width 146 height 23
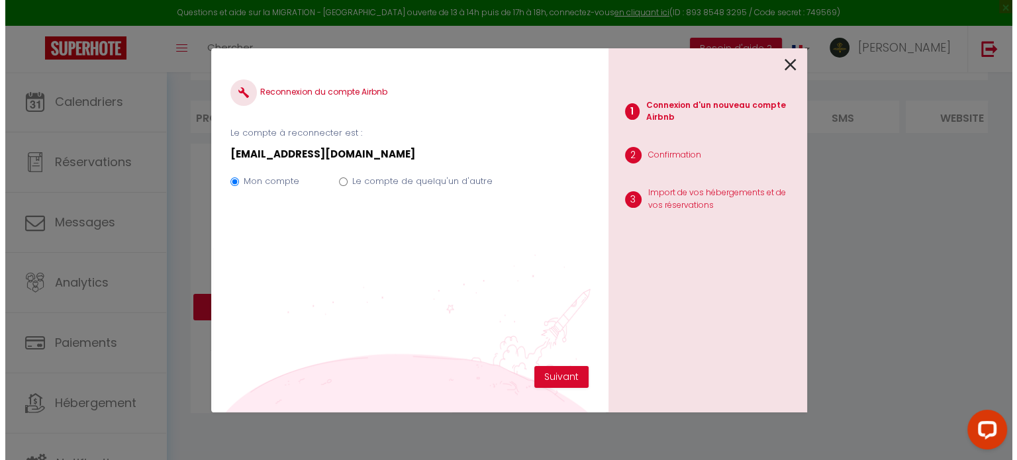
scroll to position [71, 0]
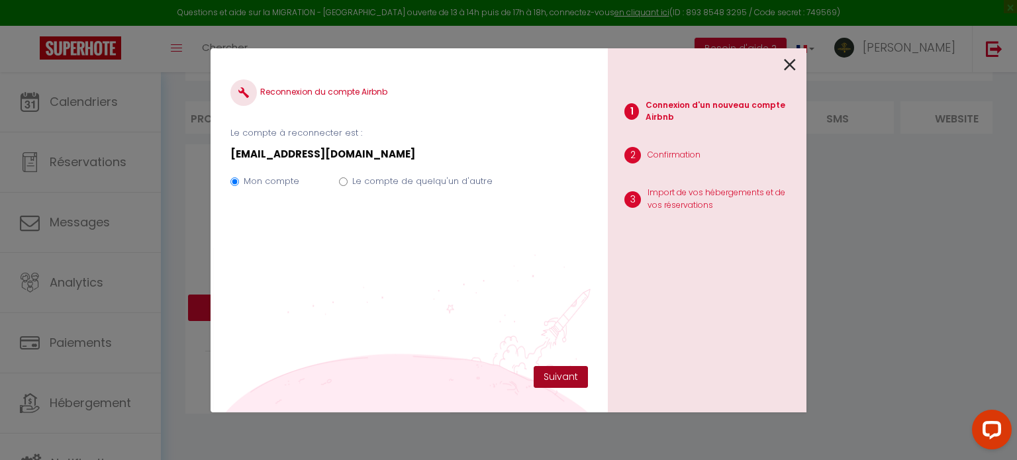
click at [577, 370] on button "Suivant" at bounding box center [561, 377] width 54 height 23
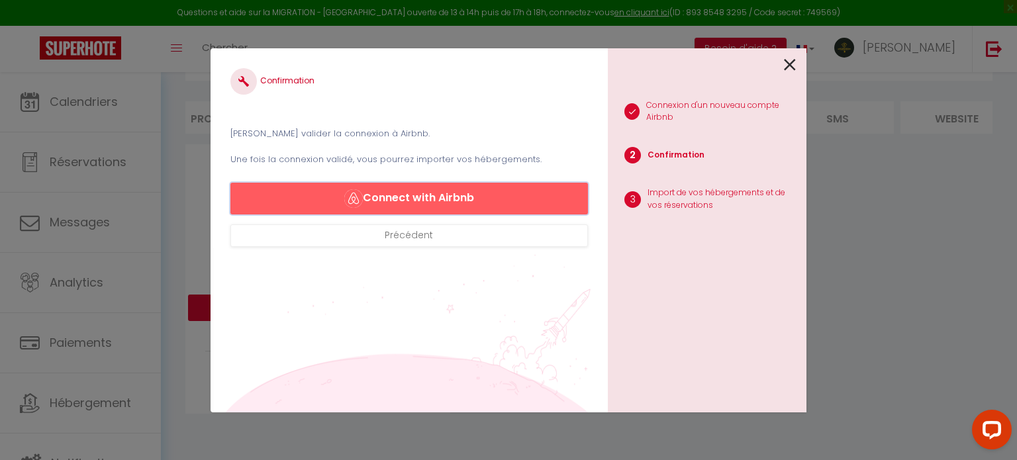
click at [365, 200] on button "Connect with Airbnb" at bounding box center [408, 199] width 357 height 32
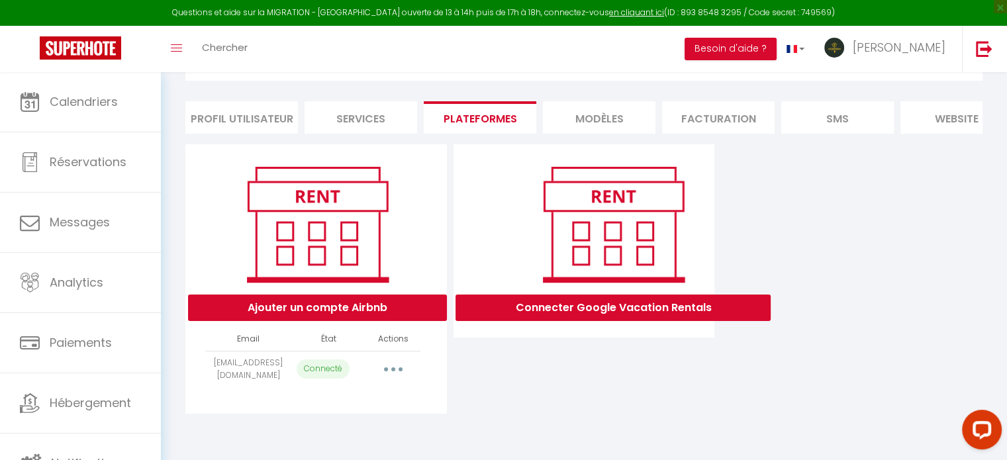
select select "67612"
select select "67613"
select select "67614"
select select "67615"
select select "67616"
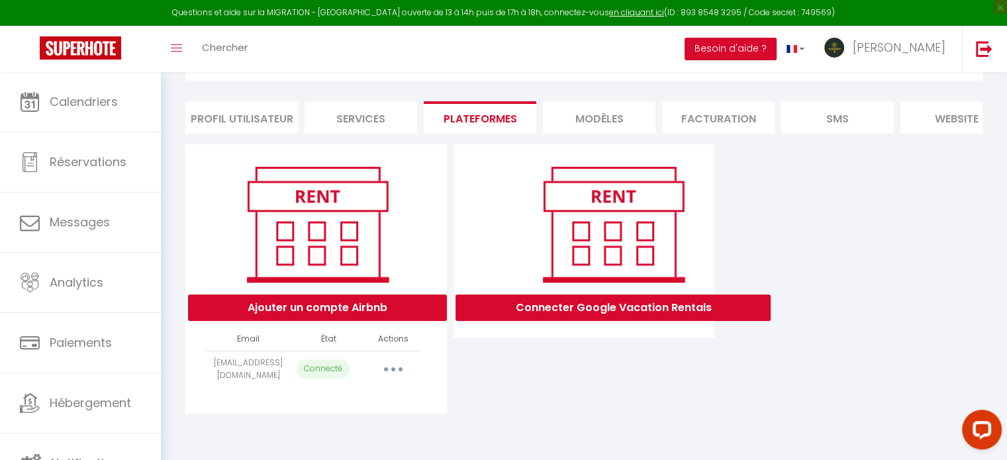
select select "67617"
select select "67618"
select select "67619"
select select "67620"
select select "67621"
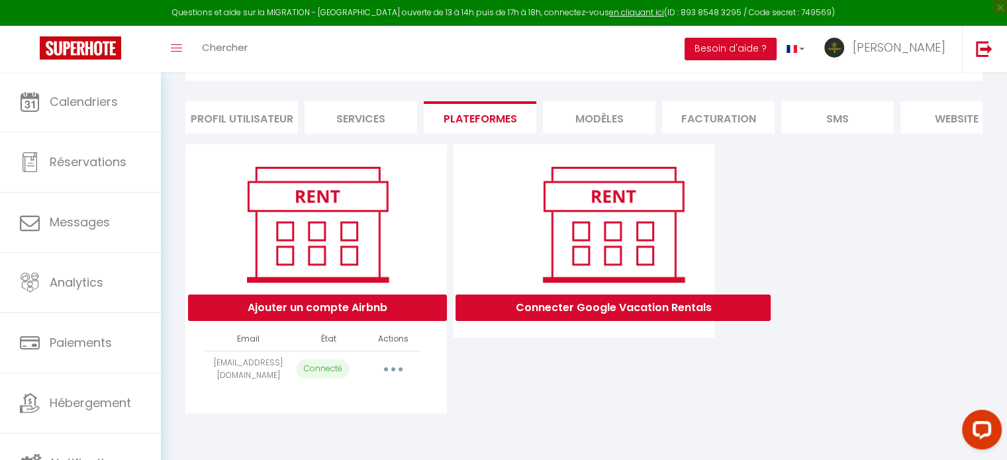
select select "67622"
select select "67623"
select select "67624"
select select "70533"
select select "75140"
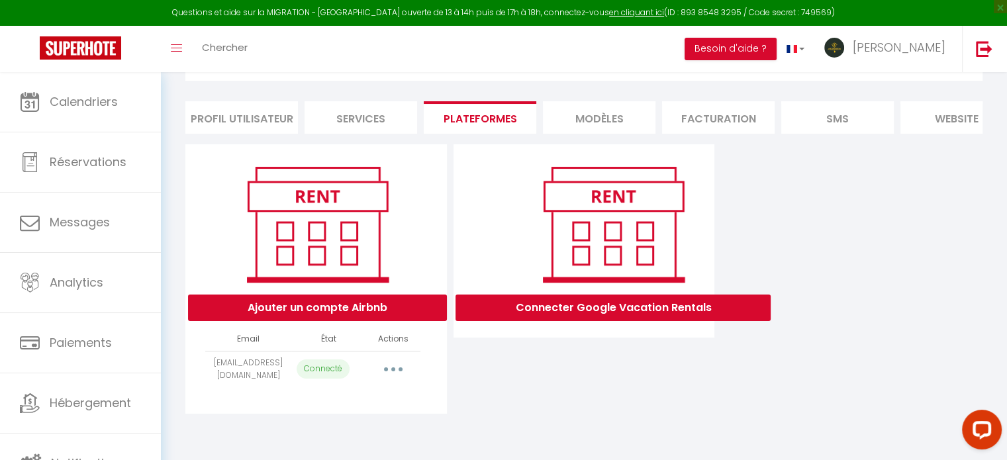
select select "75149"
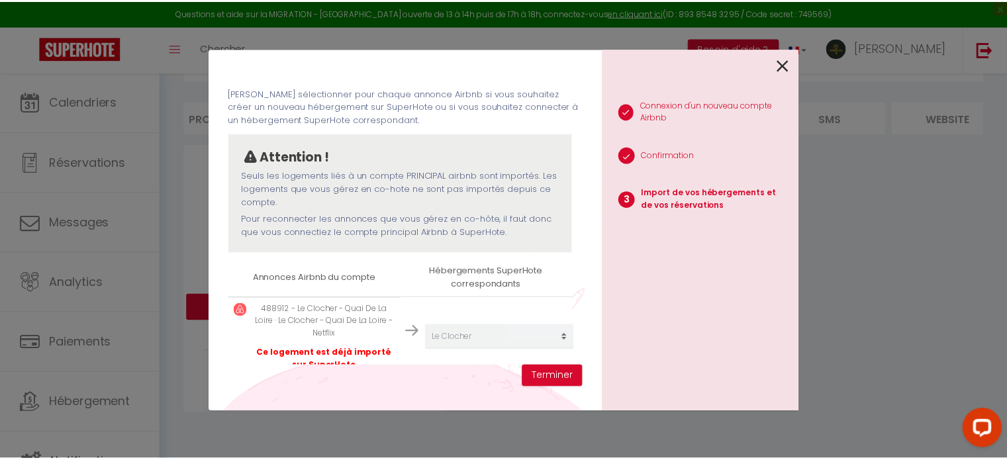
scroll to position [66, 0]
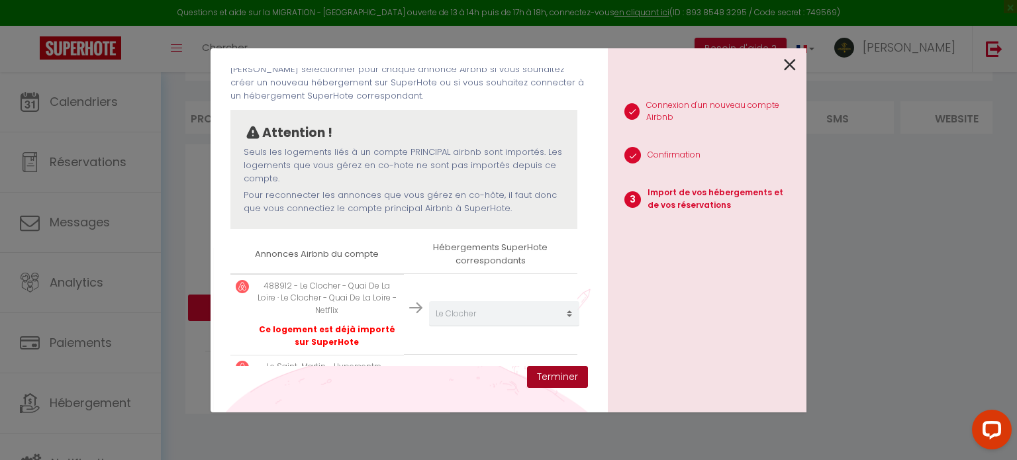
click at [572, 385] on button "Terminer" at bounding box center [557, 377] width 61 height 23
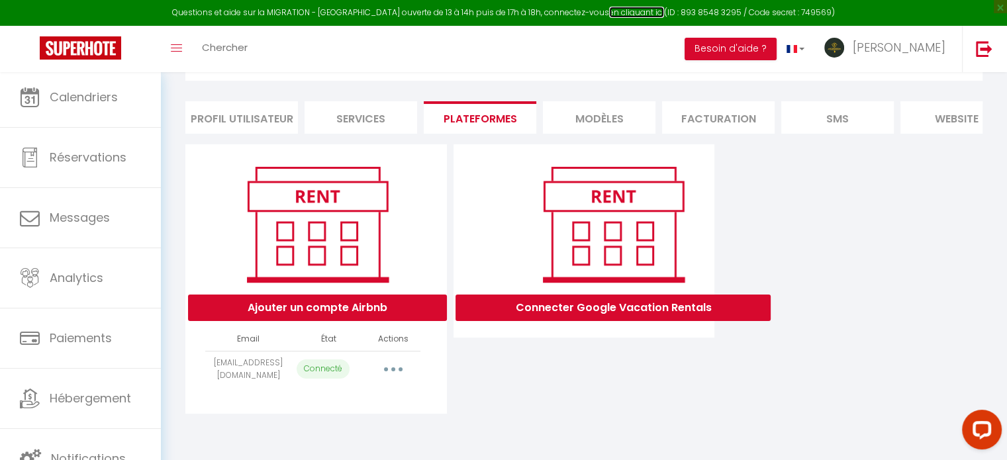
click at [611, 12] on link "en cliquant ici" at bounding box center [636, 12] width 55 height 11
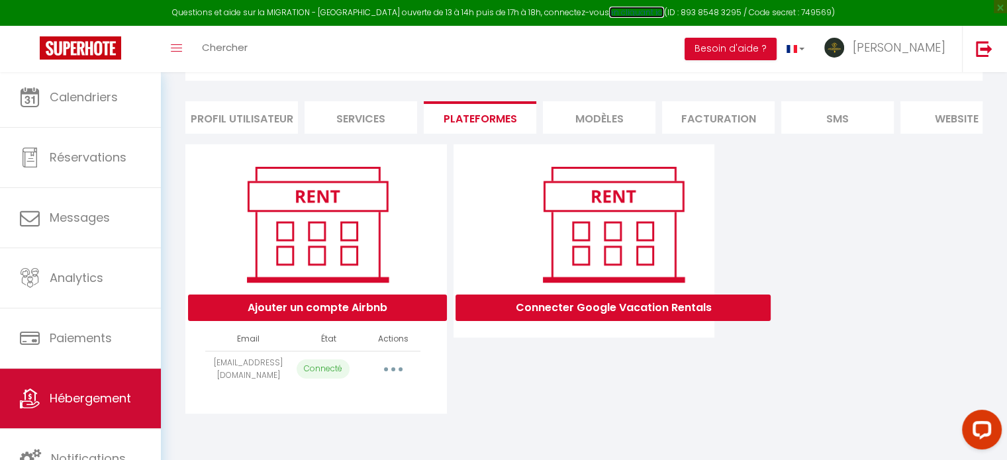
scroll to position [4, 0]
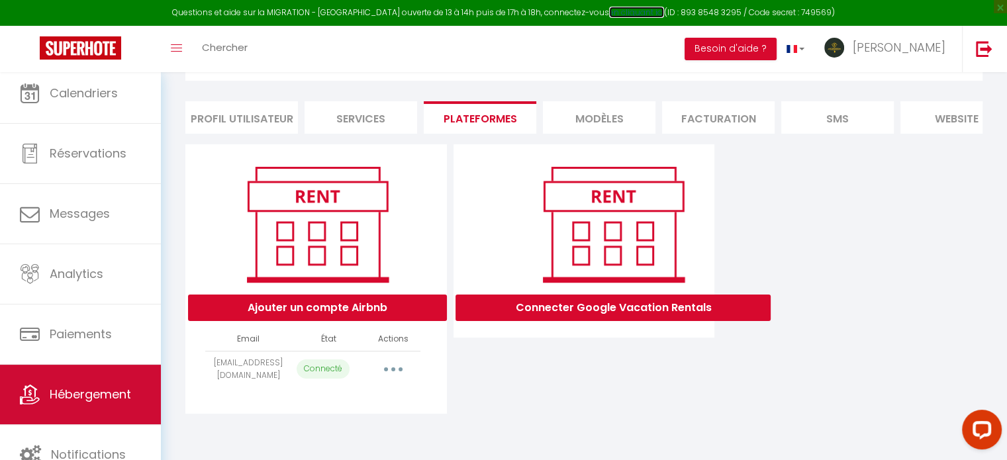
click at [107, 382] on link "Hébergement" at bounding box center [80, 395] width 161 height 60
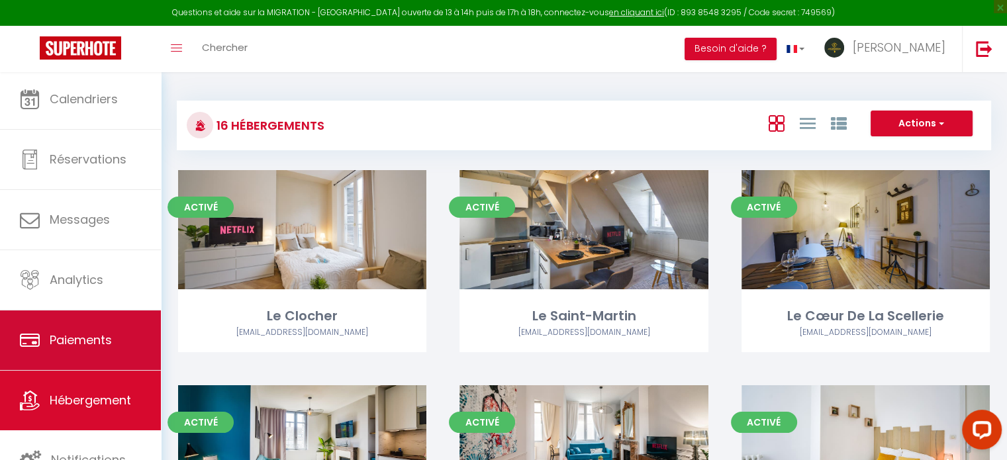
scroll to position [3, 0]
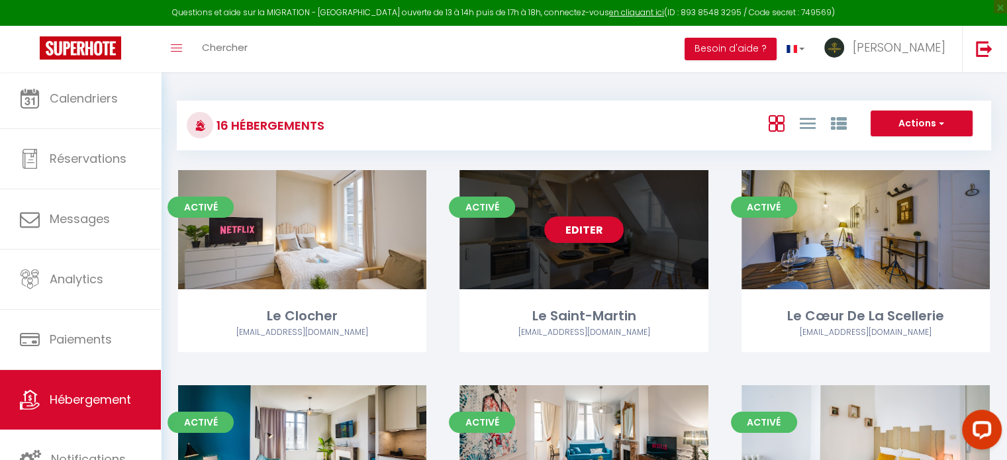
click at [554, 224] on link "Editer" at bounding box center [583, 229] width 79 height 26
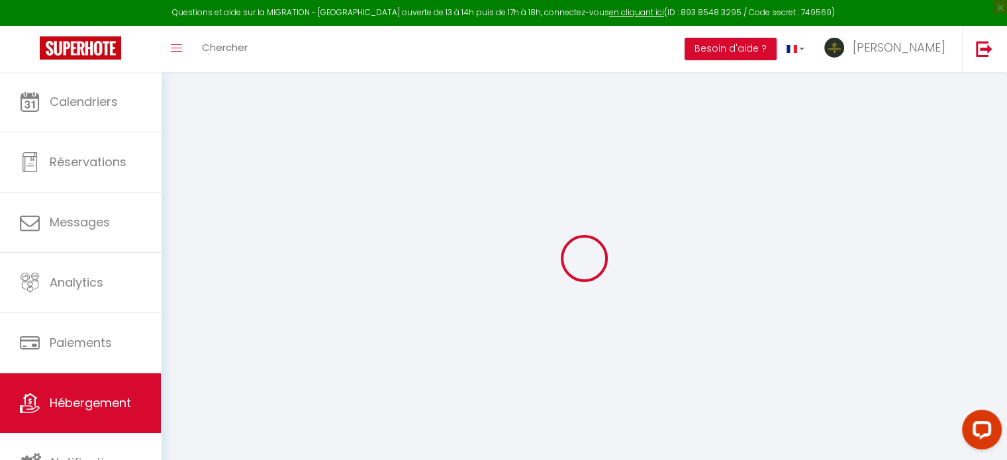
select select
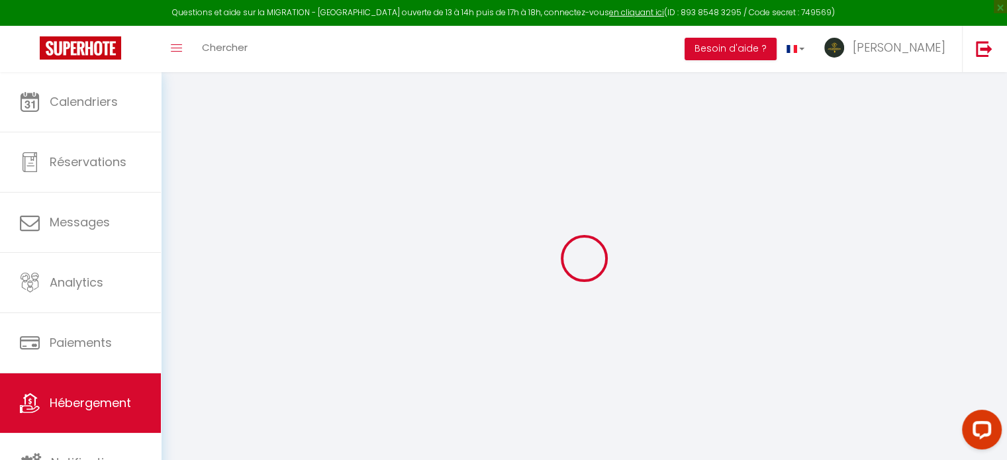
select select
checkbox input "false"
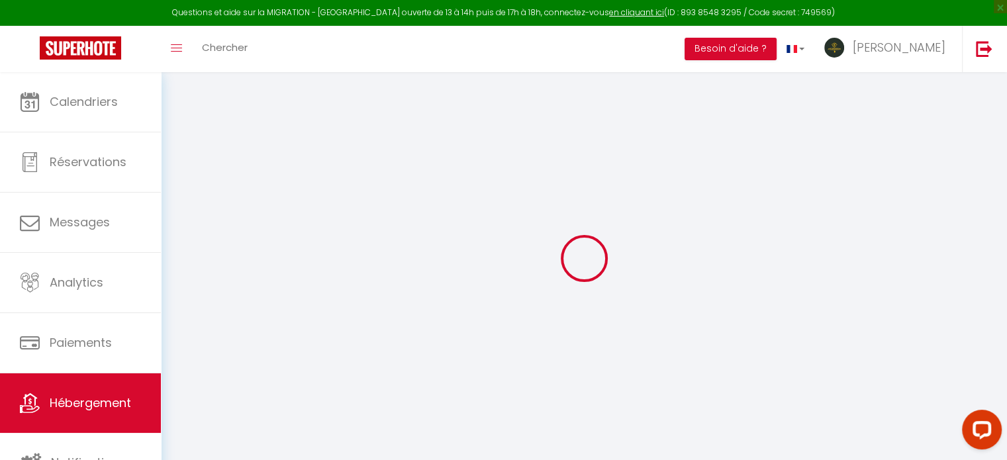
select select
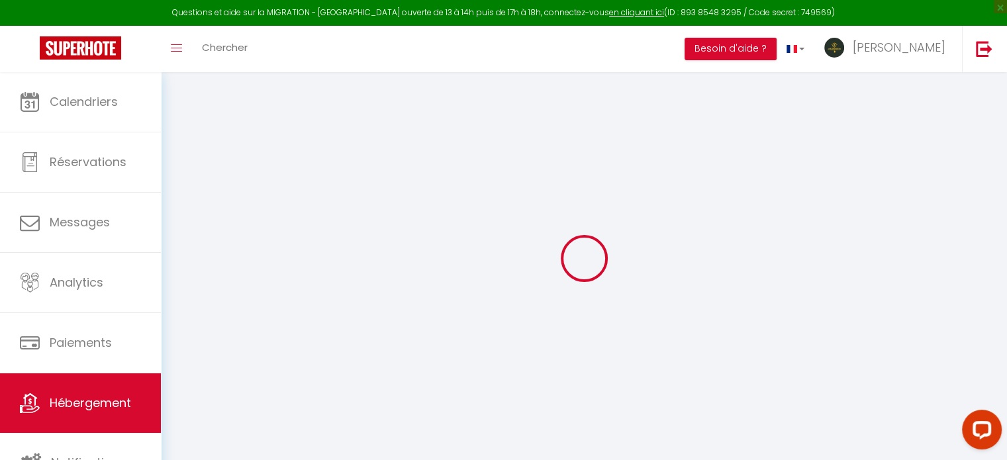
select select
checkbox input "false"
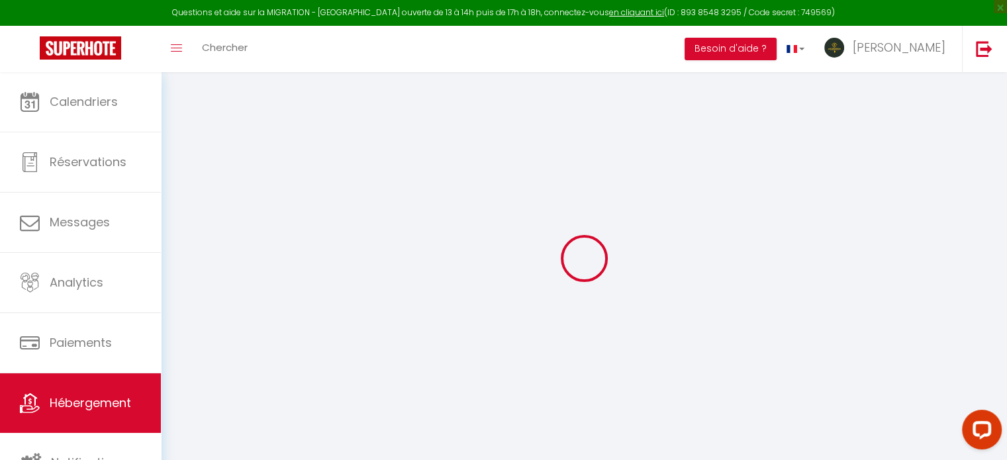
checkbox input "false"
select select
type input "Le Saint-Martin"
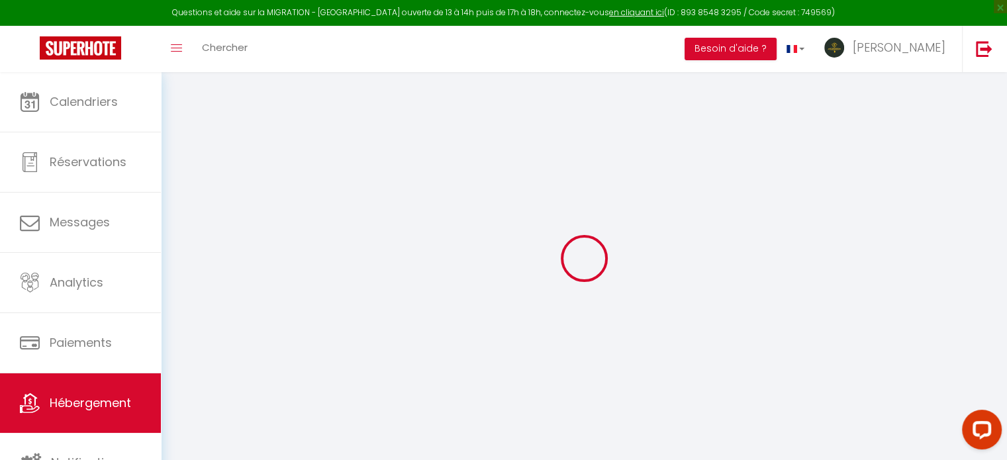
type input "Appart&Tours"
type input "50"
type input "7"
type input "36"
type input "5.5"
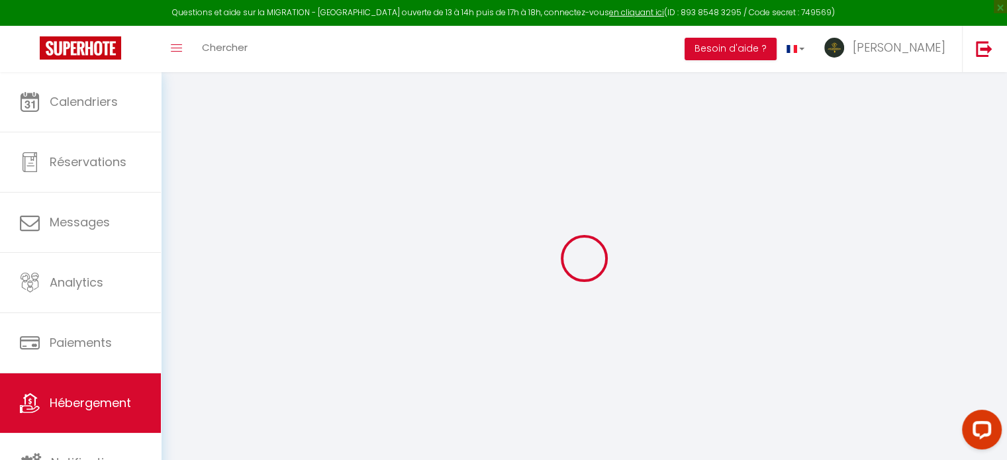
type input "4.60"
type input "200"
select select
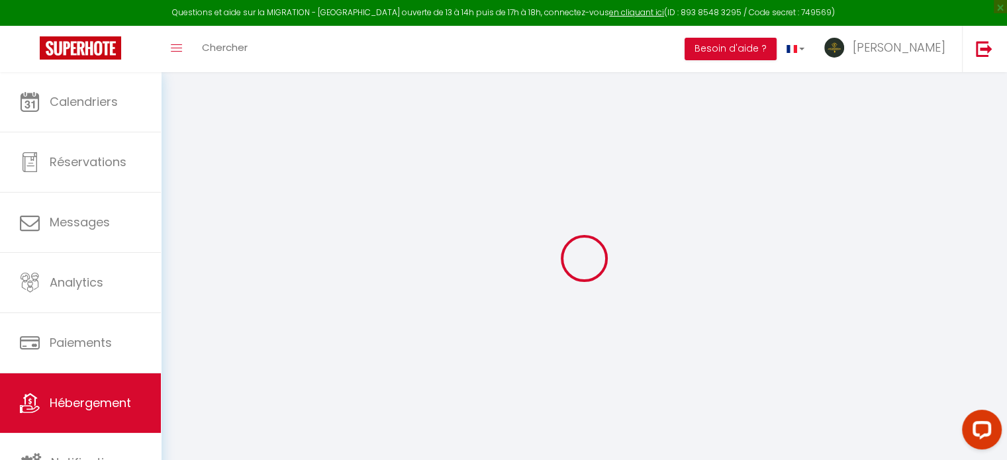
select select
type input "10 place du 14 juillet"
type input "37000"
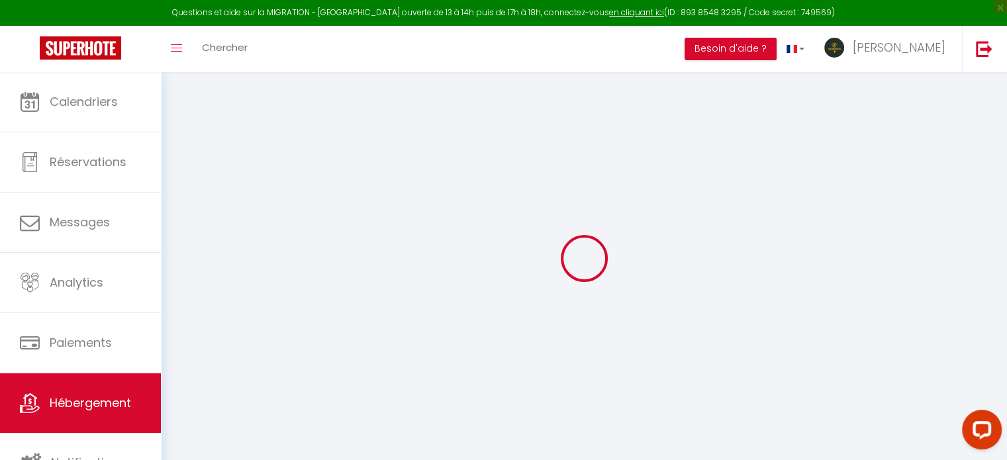
type input "Tours"
type input "[EMAIL_ADDRESS][DOMAIN_NAME]"
select select "13770"
checkbox input "false"
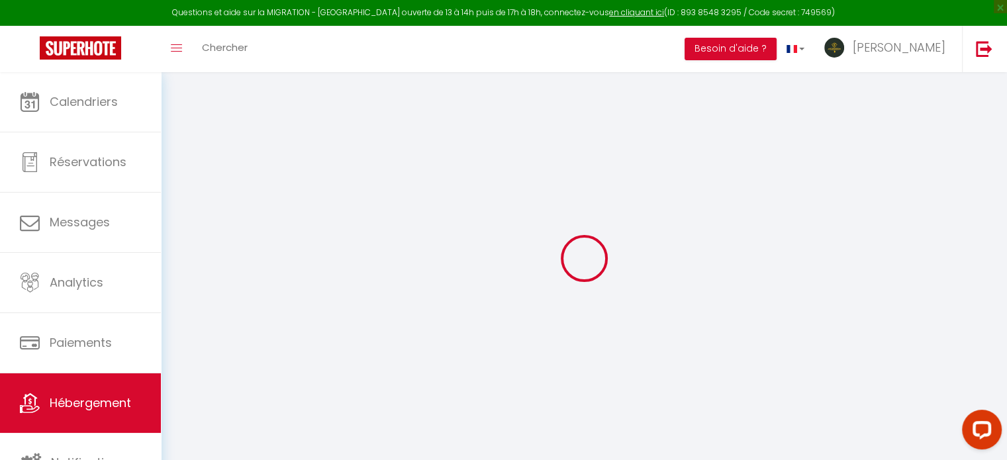
checkbox input "false"
radio input "true"
type input "0"
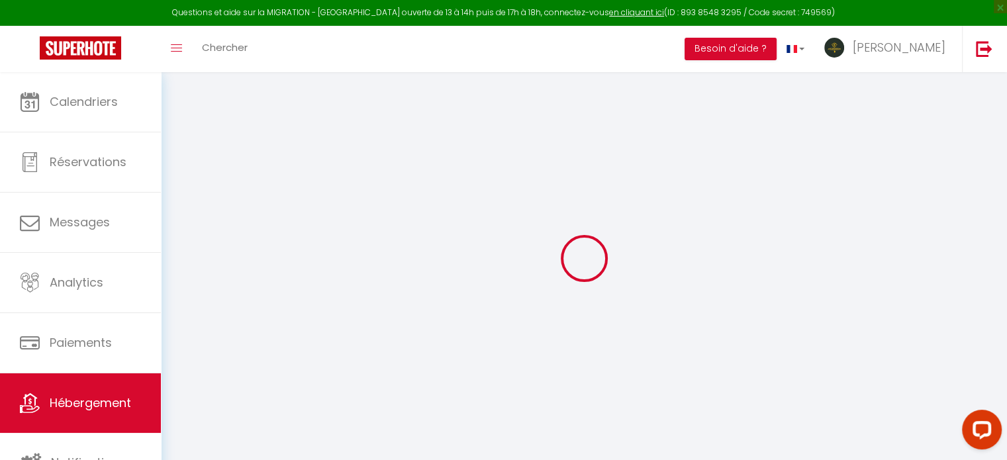
type input "0"
select select
checkbox input "false"
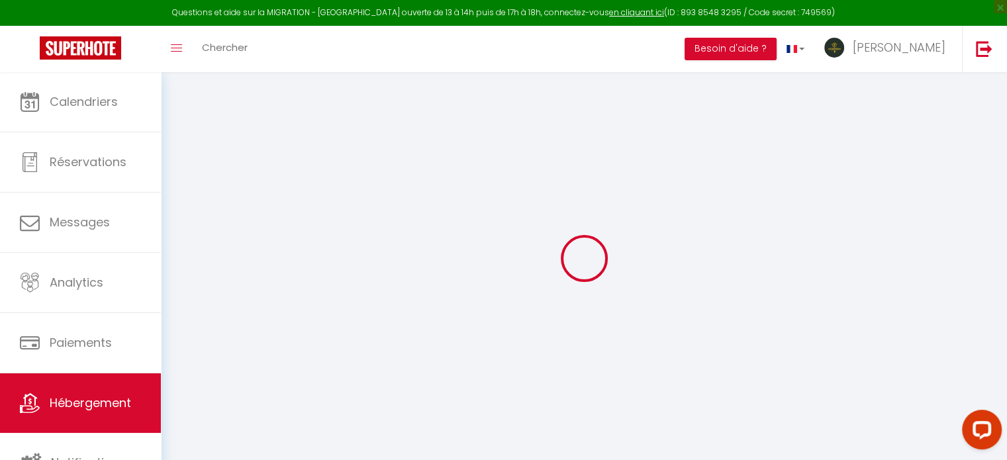
checkbox input "false"
select select "8011-1136091601548269764"
select select "365"
select select
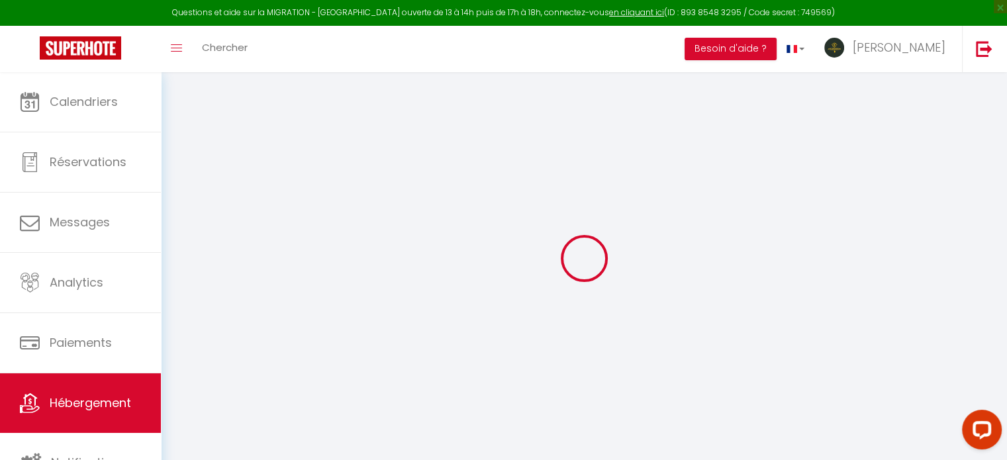
select select "well_reviewed_guests"
select select "EUR"
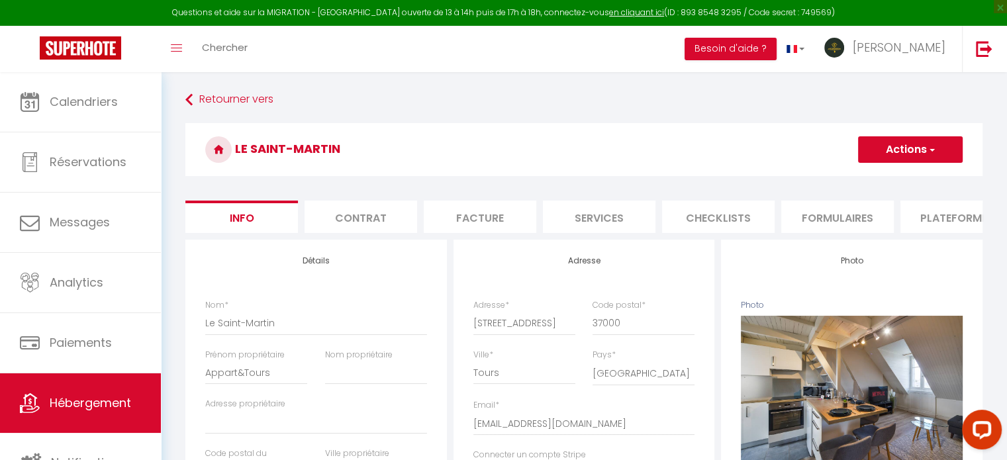
click at [937, 213] on li "Plateformes" at bounding box center [956, 217] width 113 height 32
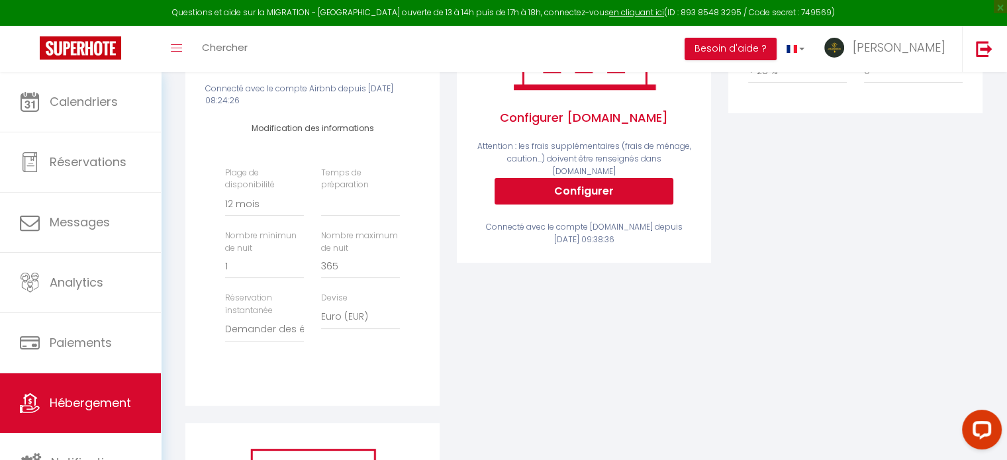
scroll to position [331, 0]
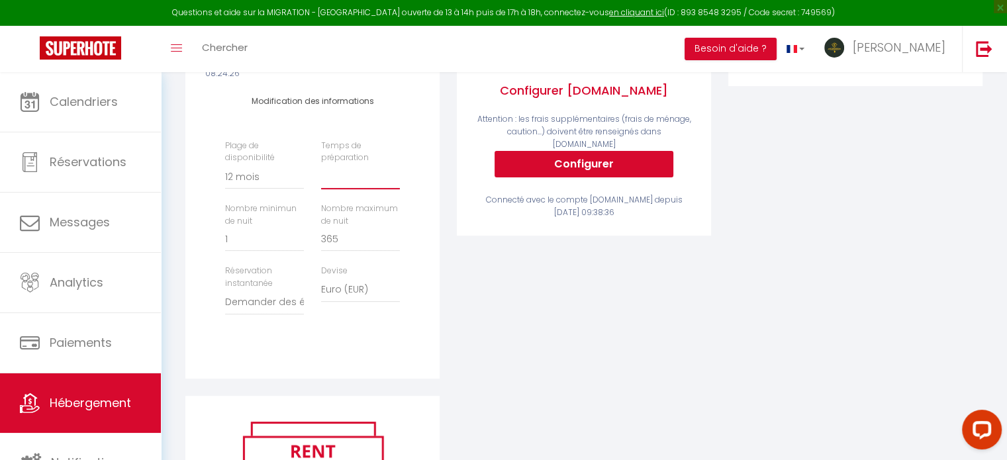
click at [345, 189] on select "Aucun 1 nuit avant et après chaque réservation 2 nuits avant et après chaque ré…" at bounding box center [360, 176] width 79 height 25
select select "0"
click at [321, 174] on select "Aucun 1 nuit avant et après chaque réservation 2 nuits avant et après chaque ré…" at bounding box center [360, 176] width 79 height 25
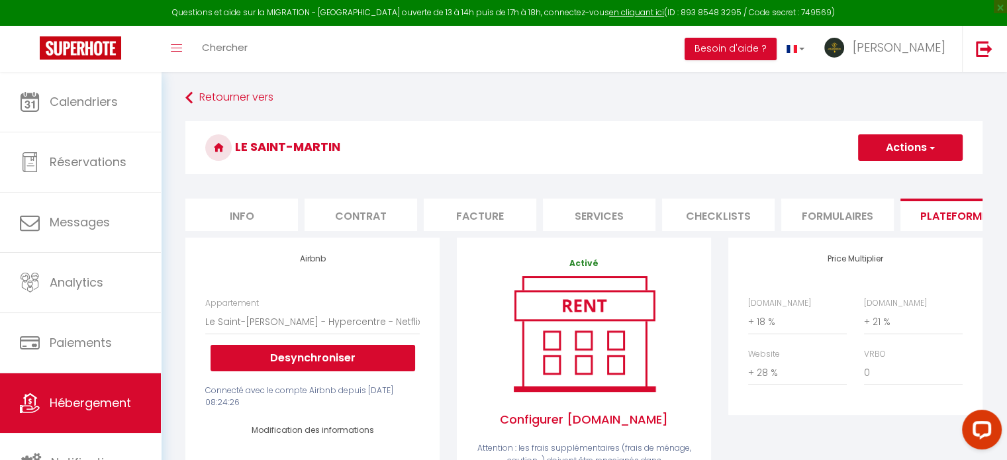
scroll to position [0, 0]
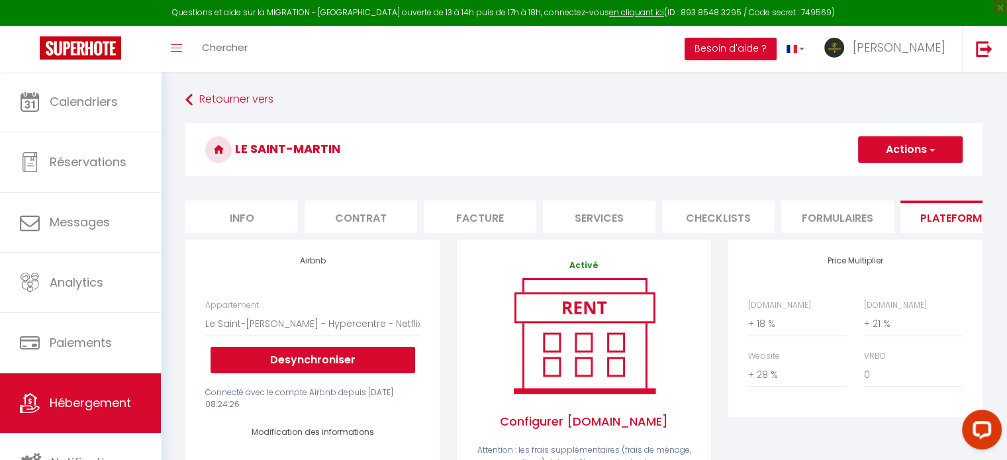
click at [866, 157] on button "Actions" at bounding box center [910, 149] width 105 height 26
click at [870, 177] on link "Enregistrer" at bounding box center [909, 178] width 105 height 17
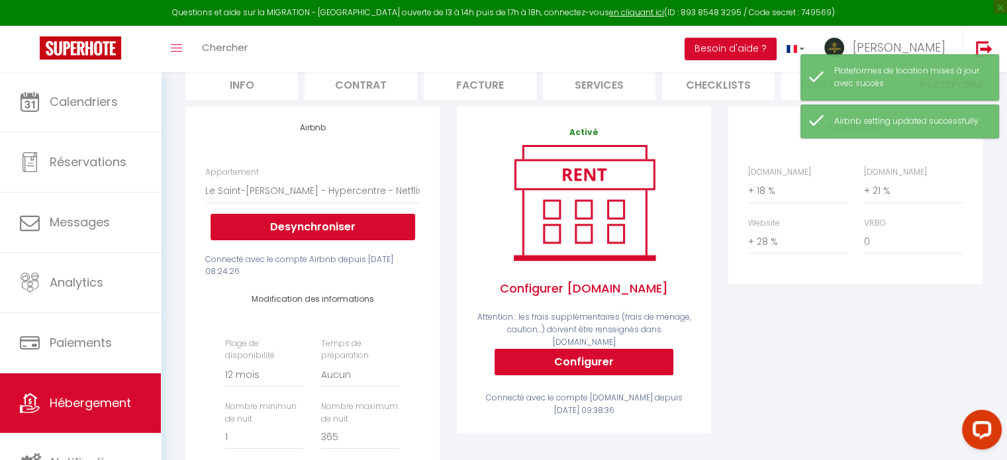
scroll to position [132, 0]
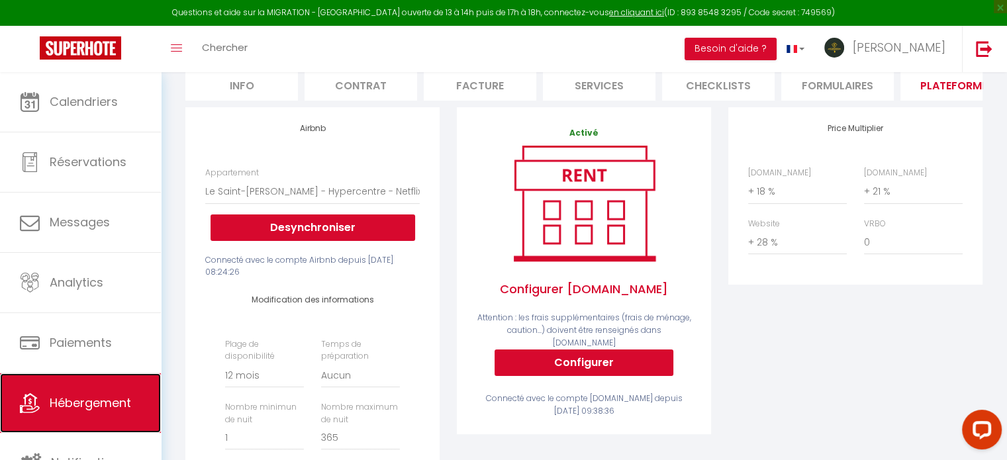
click at [69, 415] on link "Hébergement" at bounding box center [80, 403] width 161 height 60
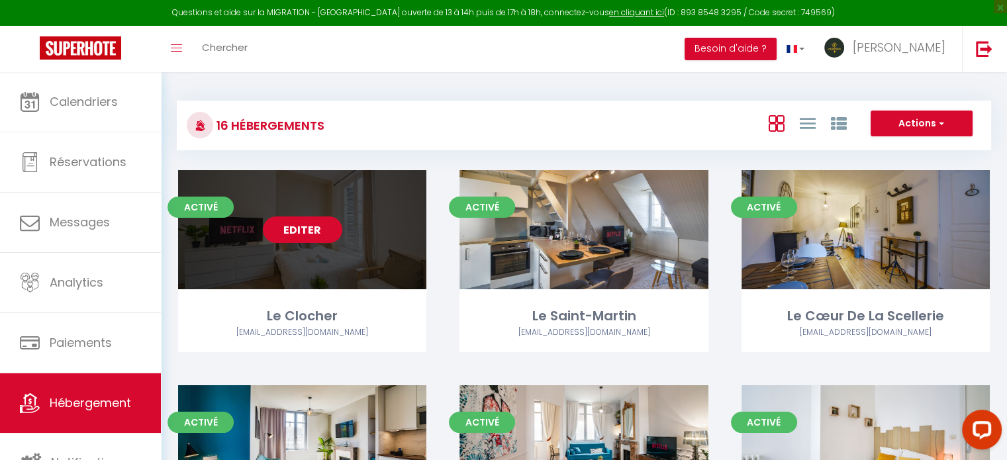
click at [314, 222] on link "Editer" at bounding box center [302, 229] width 79 height 26
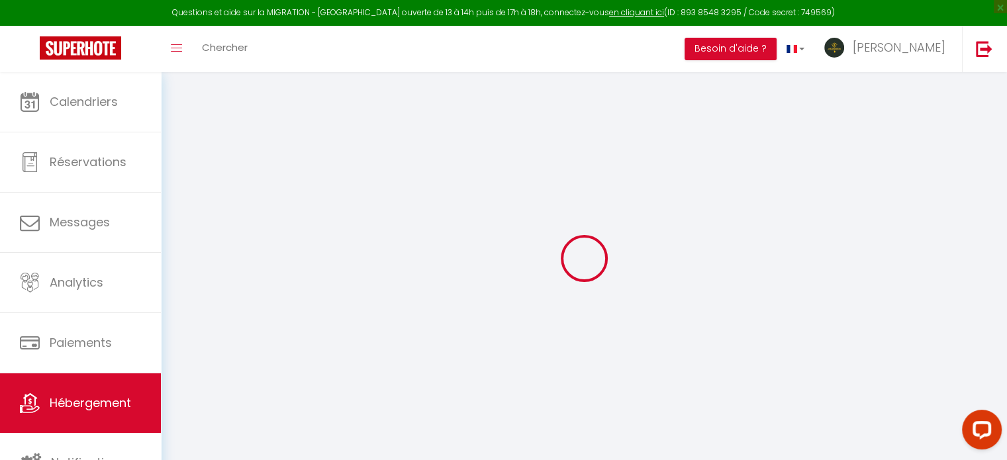
select select
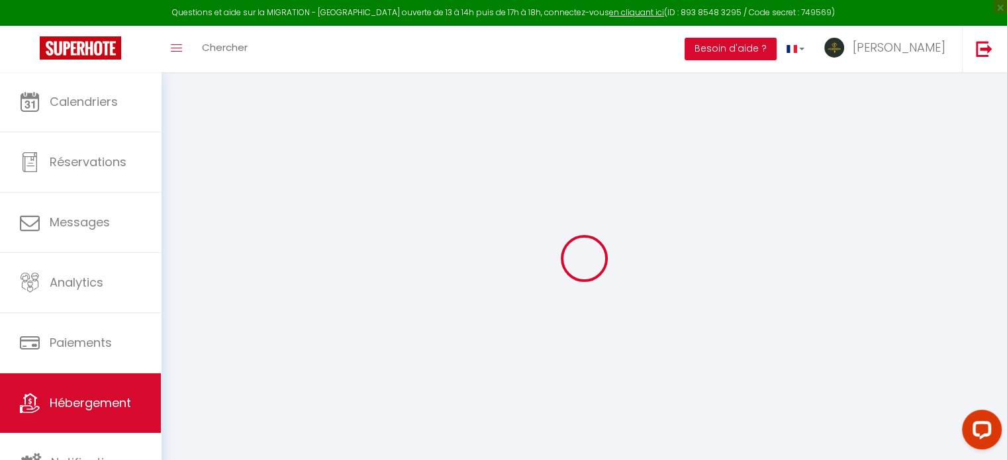
select select
checkbox input "false"
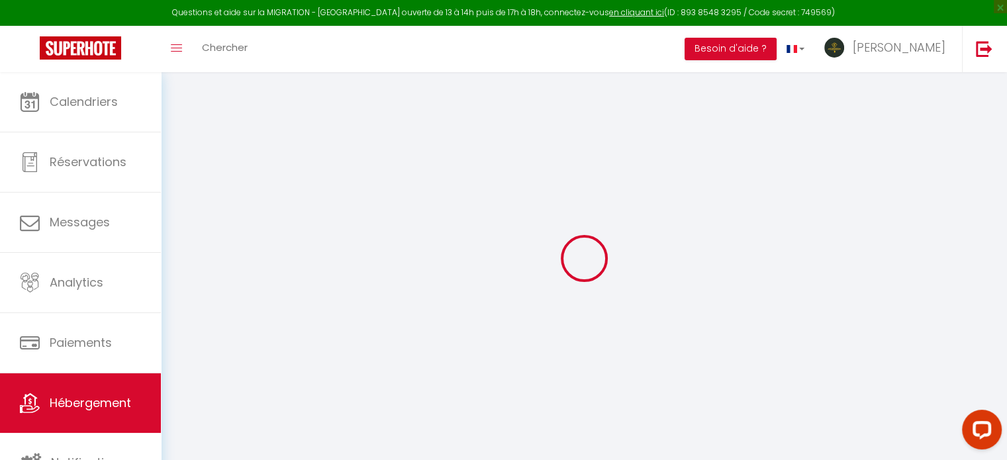
select select
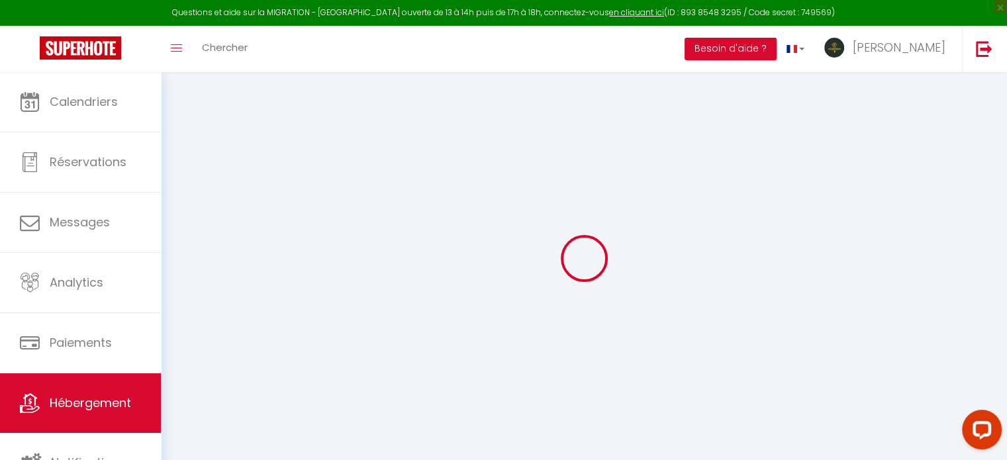
select select
checkbox input "false"
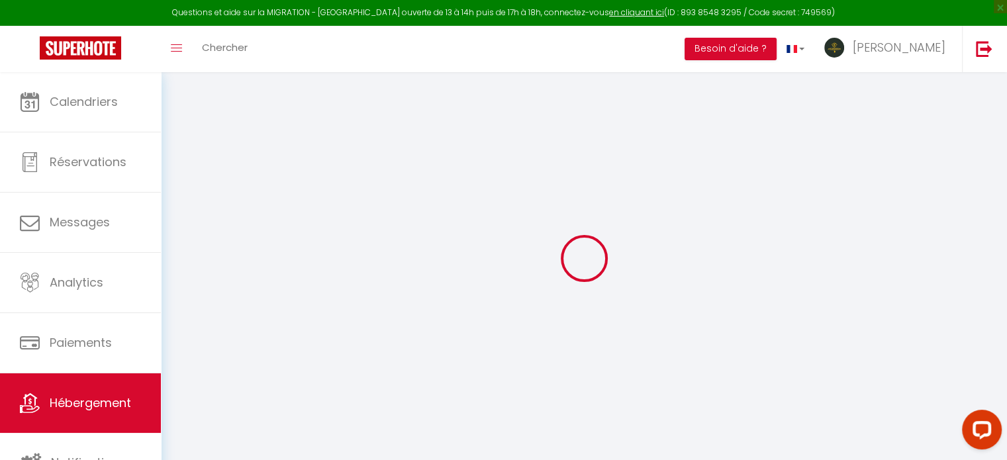
checkbox input "false"
select select
type input "Le Clocher"
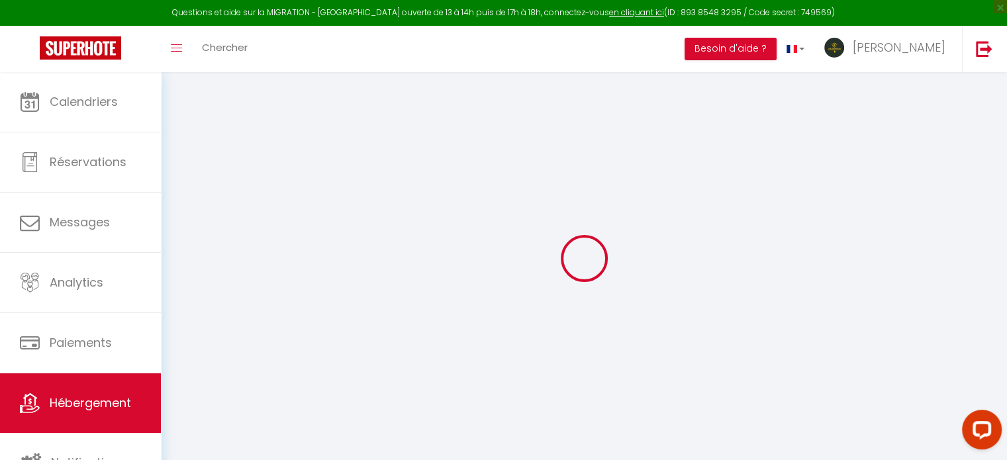
type input "Appart&Tours"
select select "2"
type input "47"
type input "7"
type input "36"
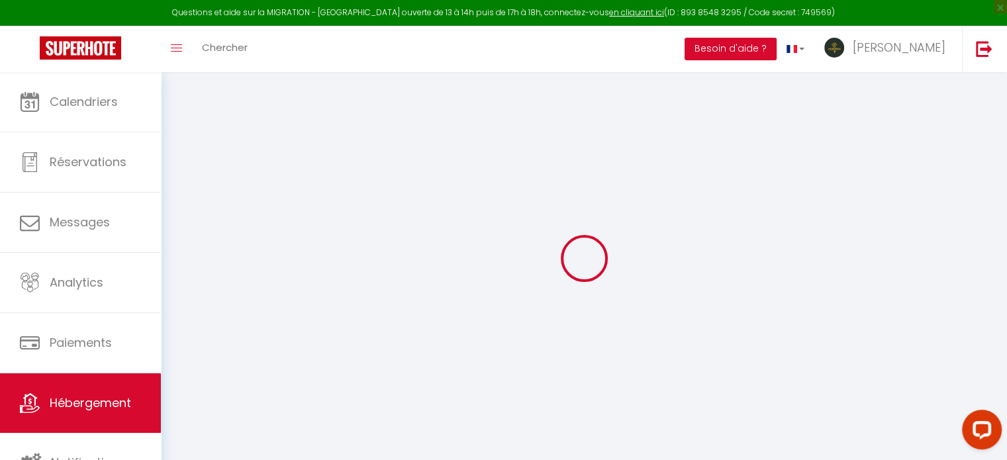
type input "5.53"
type input "4.60"
type input "200"
select select
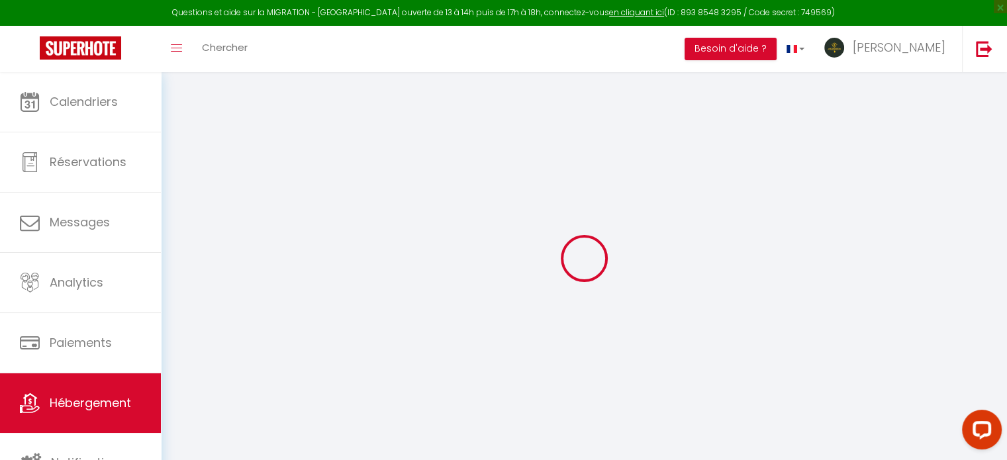
select select
type input "9 rue du nouveau calvaire"
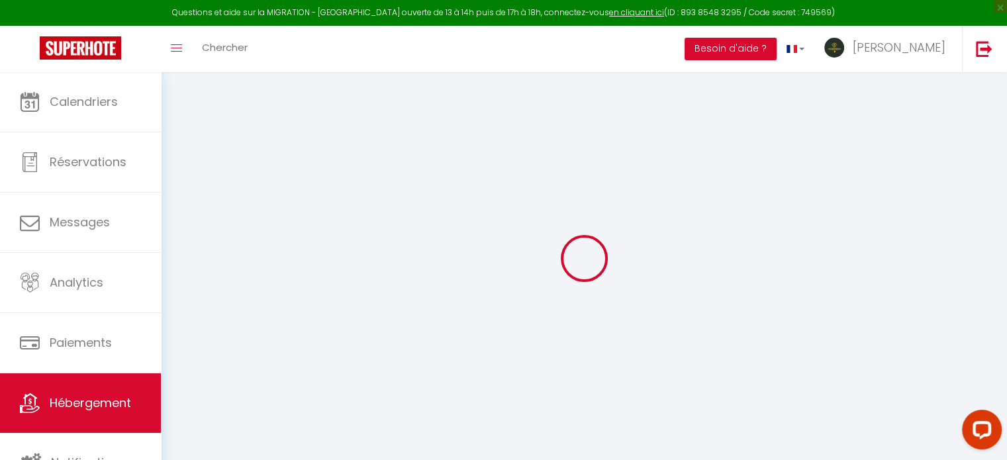
type input "37100"
type input "Tours"
type input "[EMAIL_ADDRESS][DOMAIN_NAME]"
select select "13770"
checkbox input "false"
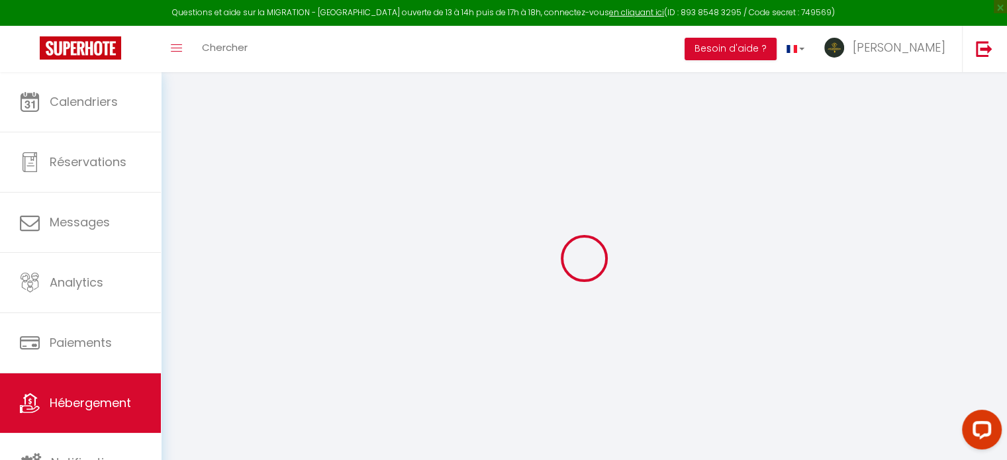
checkbox input "false"
radio input "true"
type input "0"
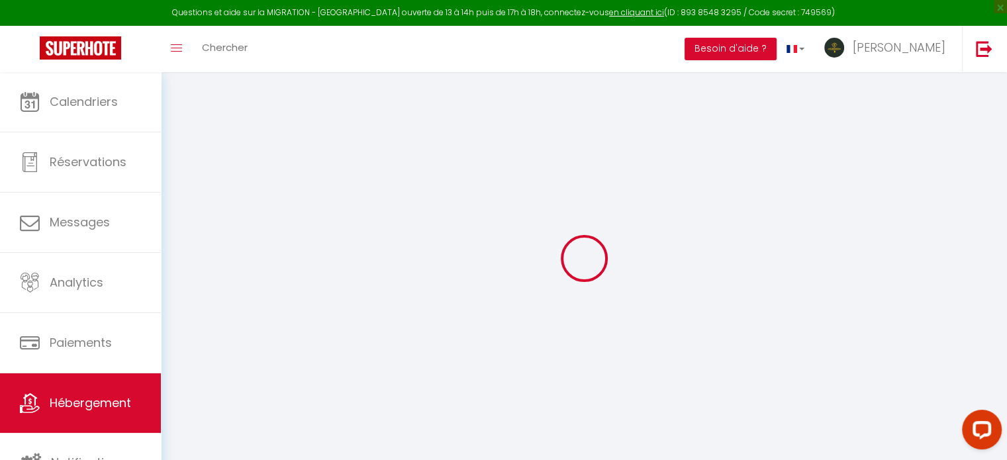
type input "0"
select select
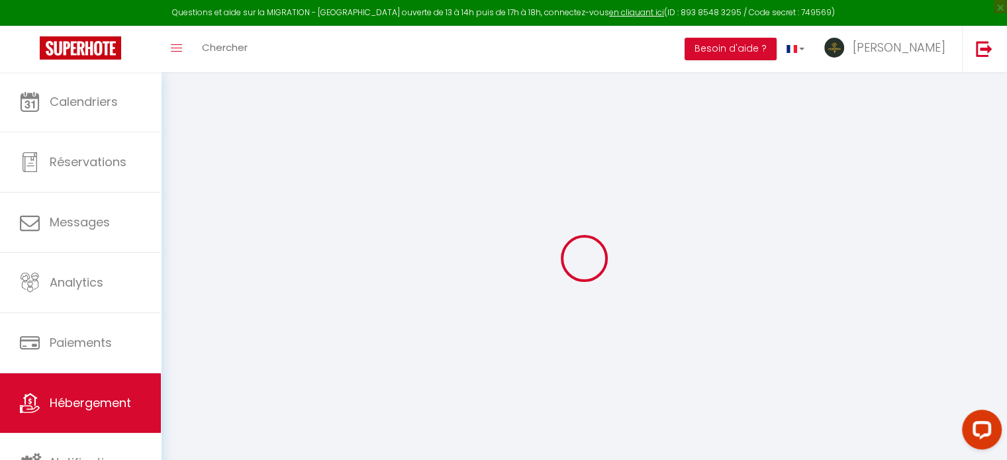
select select
checkbox input "false"
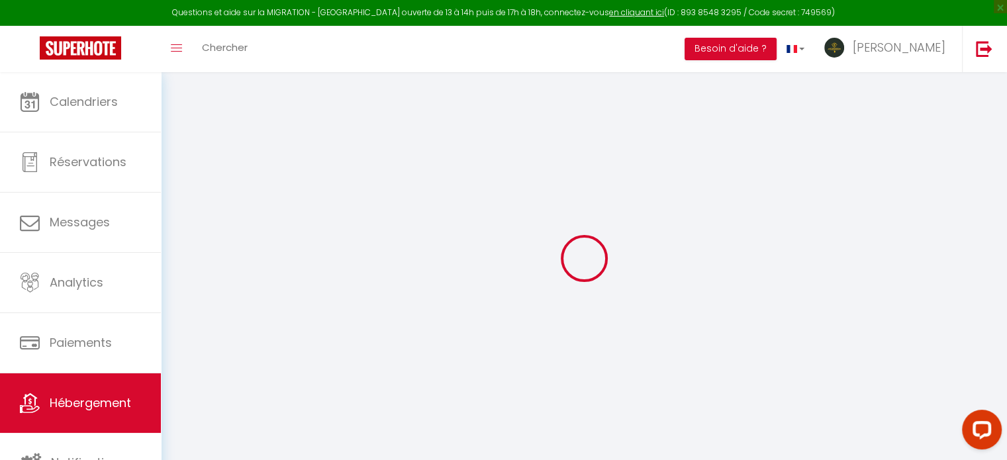
checkbox input "false"
select select
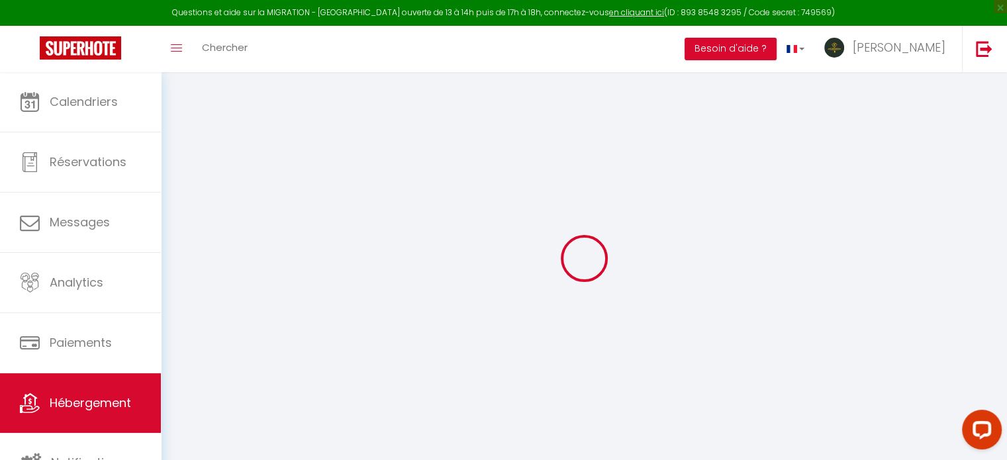
select select
checkbox input "false"
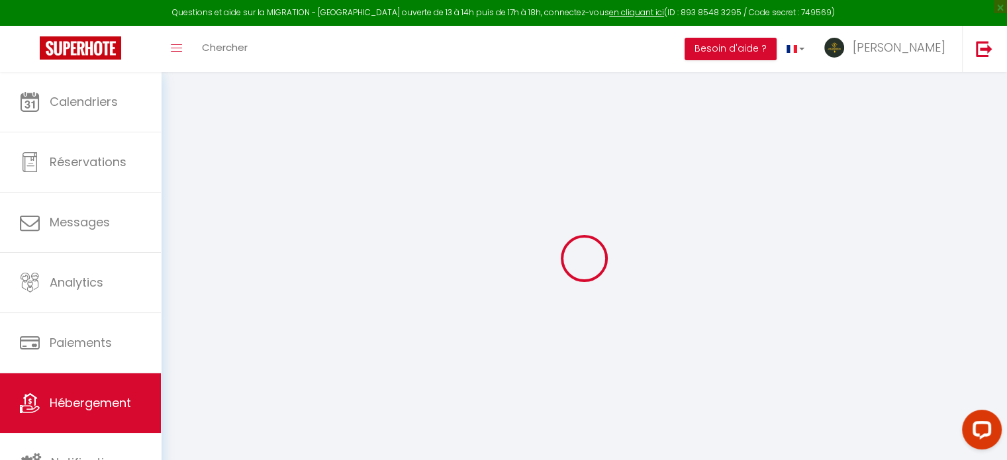
checkbox input "false"
select select "+ 18 %"
select select "+ 21 %"
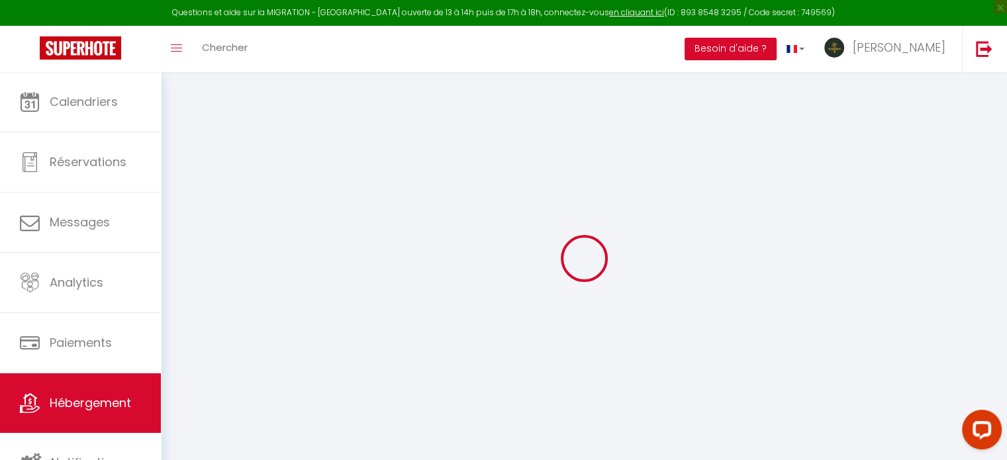
select select "+ 28 %"
select select
checkbox input "false"
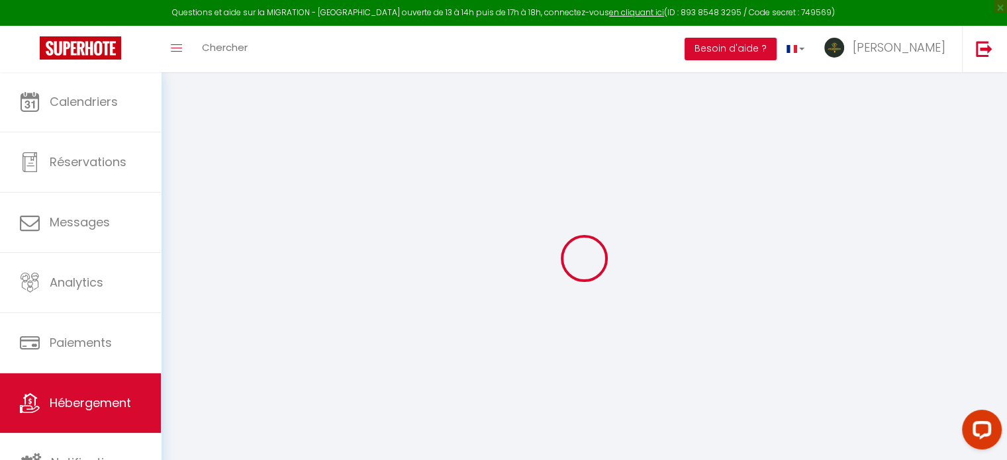
checkbox input "false"
select select "8011-1097040308322322294"
select select "365"
select select "EUR"
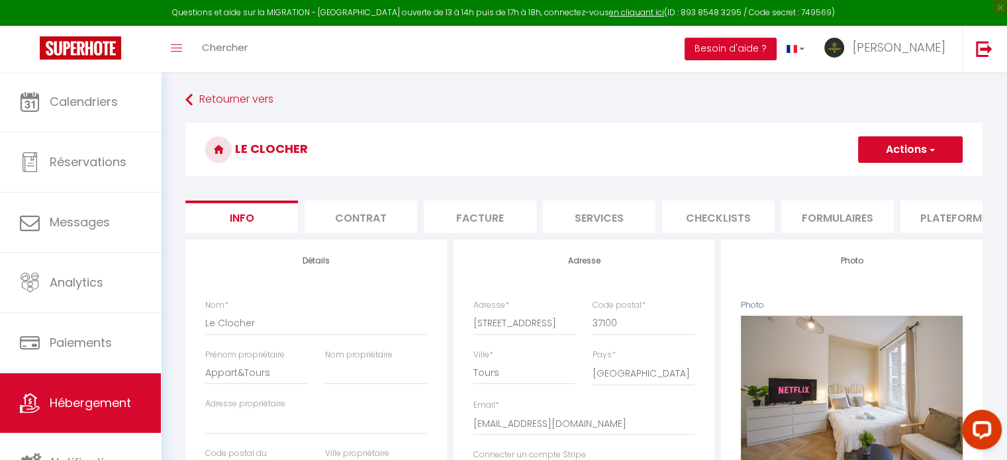
click at [941, 222] on li "Plateformes" at bounding box center [956, 217] width 113 height 32
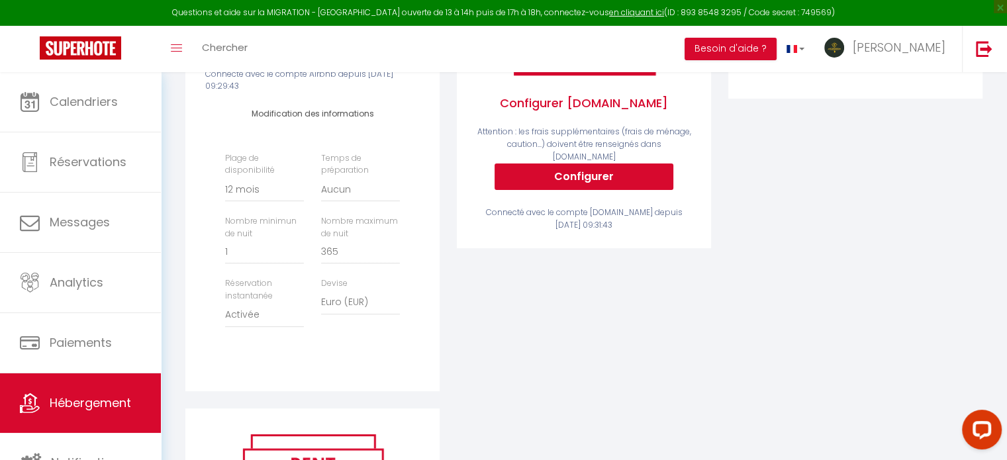
scroll to position [132, 0]
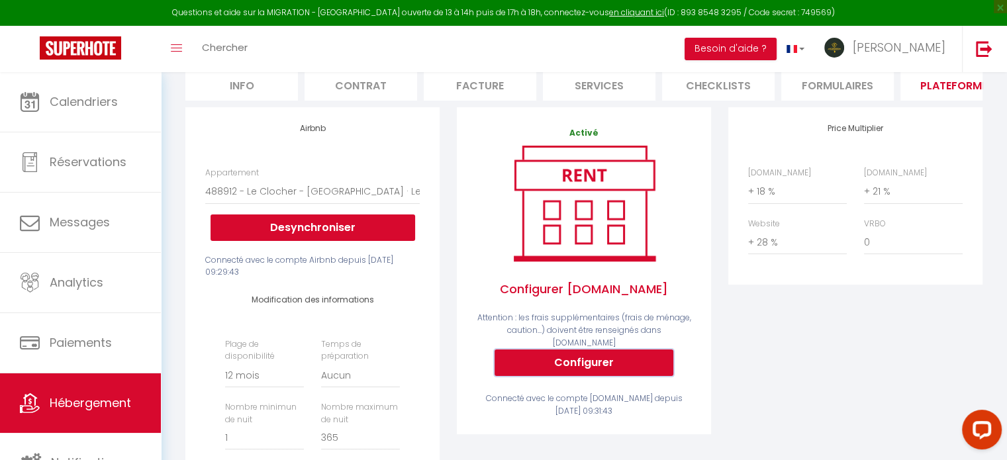
click at [567, 359] on button "Configurer" at bounding box center [584, 363] width 179 height 26
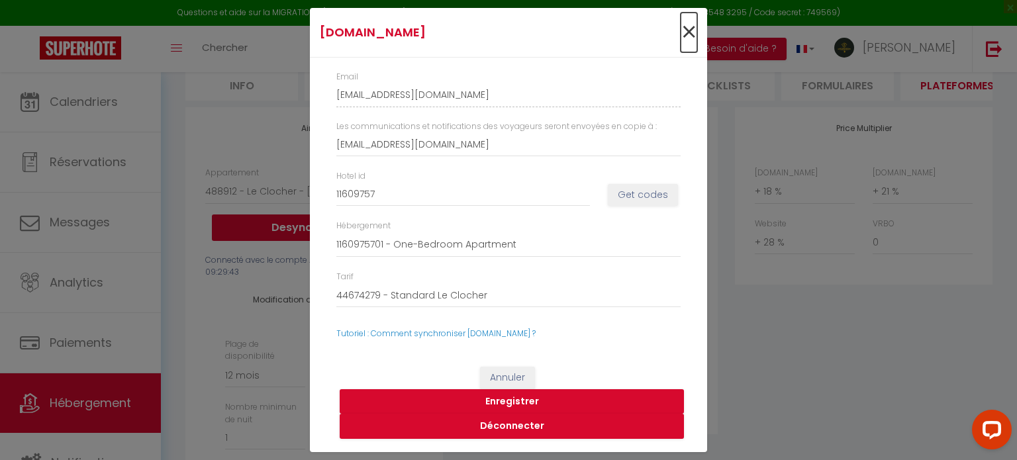
click at [682, 28] on span "×" at bounding box center [689, 33] width 17 height 40
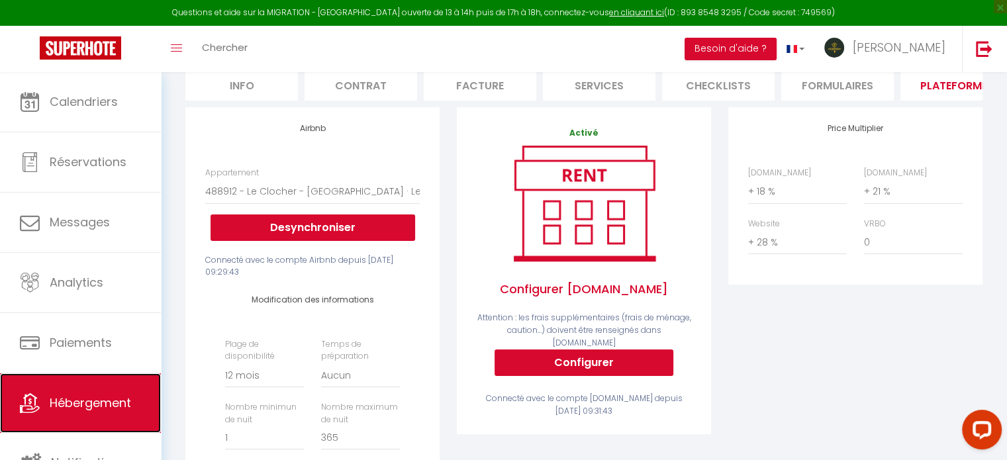
click at [77, 392] on link "Hébergement" at bounding box center [80, 403] width 161 height 60
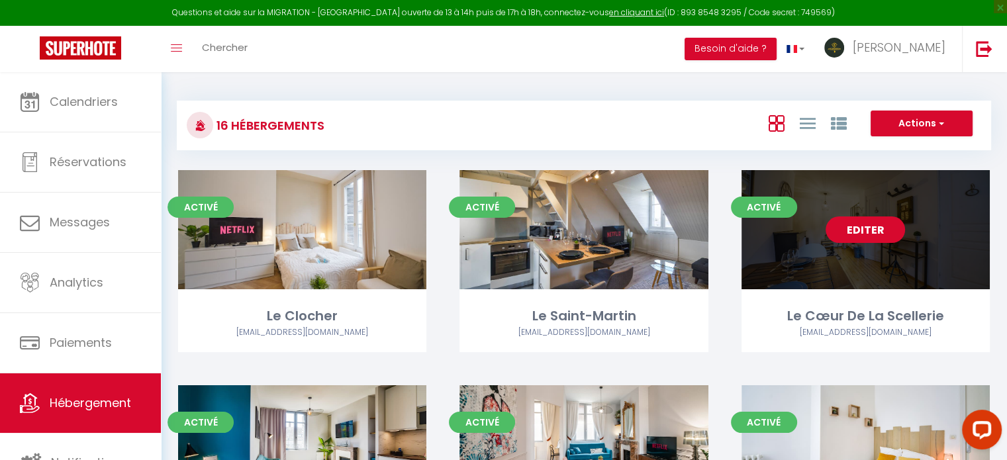
click at [863, 238] on link "Editer" at bounding box center [865, 229] width 79 height 26
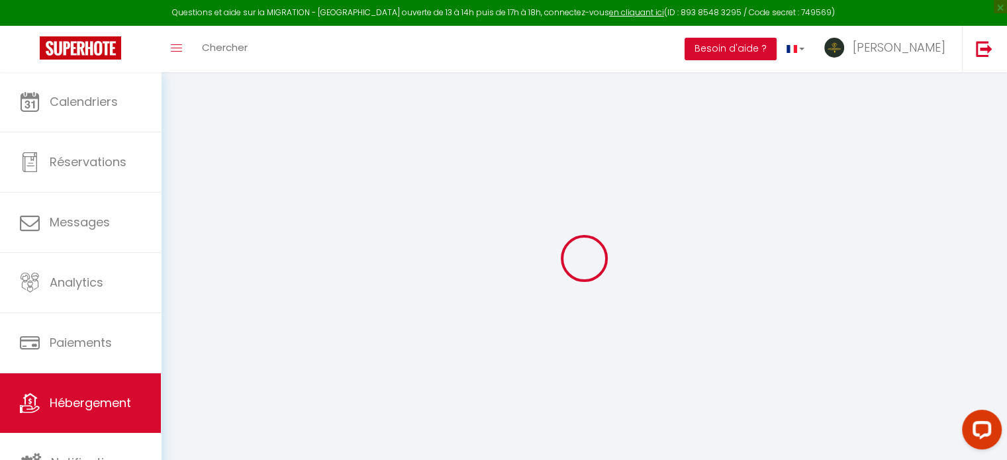
select select "+ 18 %"
select select "+ 21 %"
select select "+ 28 %"
select select
checkbox input "false"
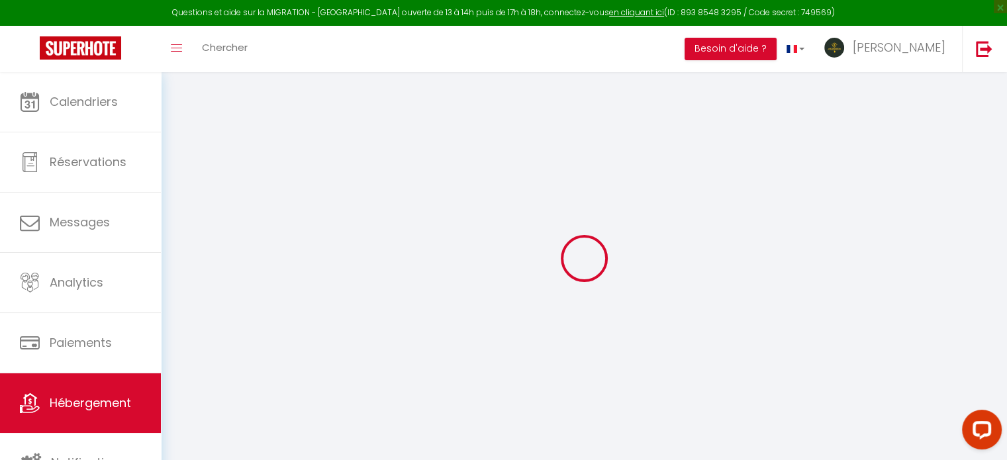
checkbox input "false"
select select "8011-1136262103966534928"
select select
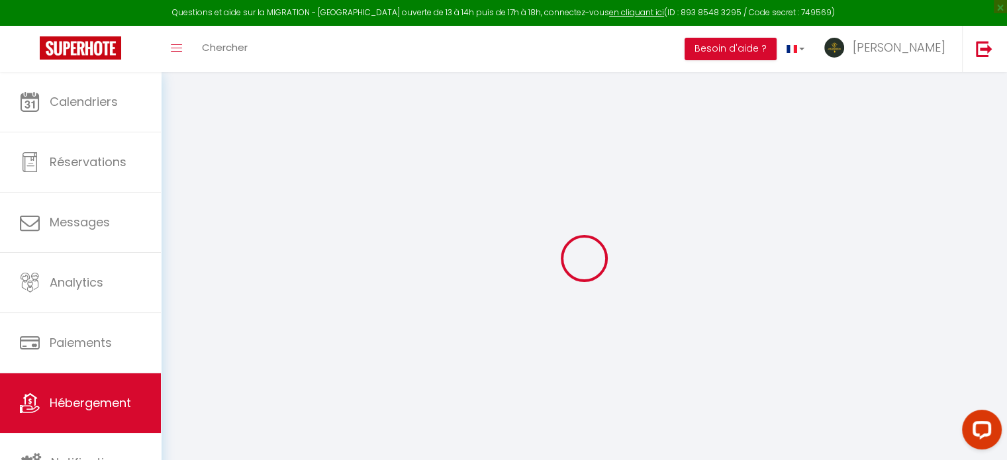
select select
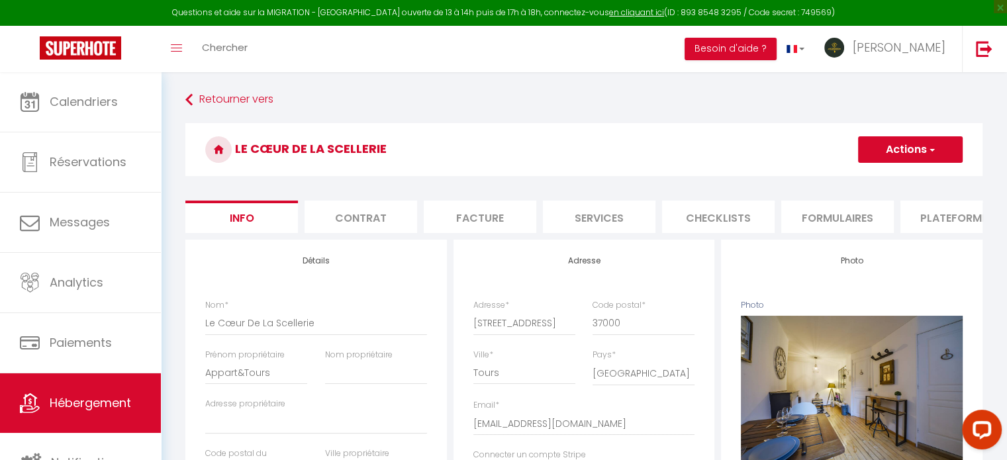
click at [943, 232] on li "Plateformes" at bounding box center [956, 217] width 113 height 32
select select
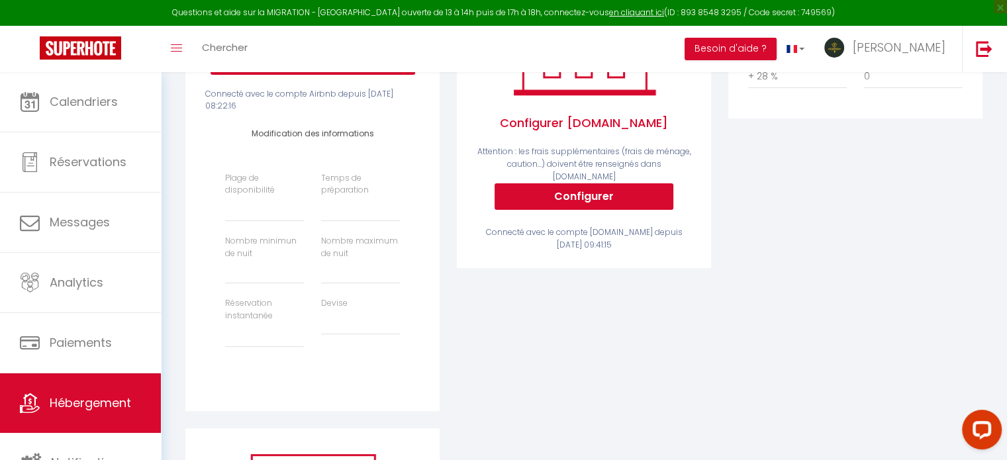
scroll to position [331, 0]
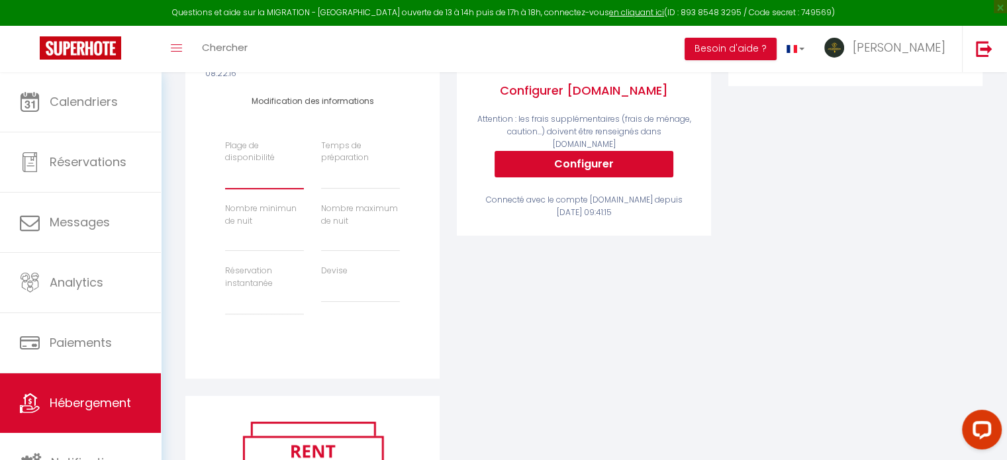
click at [250, 189] on select "Date indisponible par defaut 1 mois 3 mois 6 mois 9 mois 12 mois 24 mois" at bounding box center [264, 176] width 79 height 25
select select "365"
click at [225, 174] on select "Date indisponible par defaut 1 mois 3 mois 6 mois 9 mois 12 mois 24 mois" at bounding box center [264, 176] width 79 height 25
select select
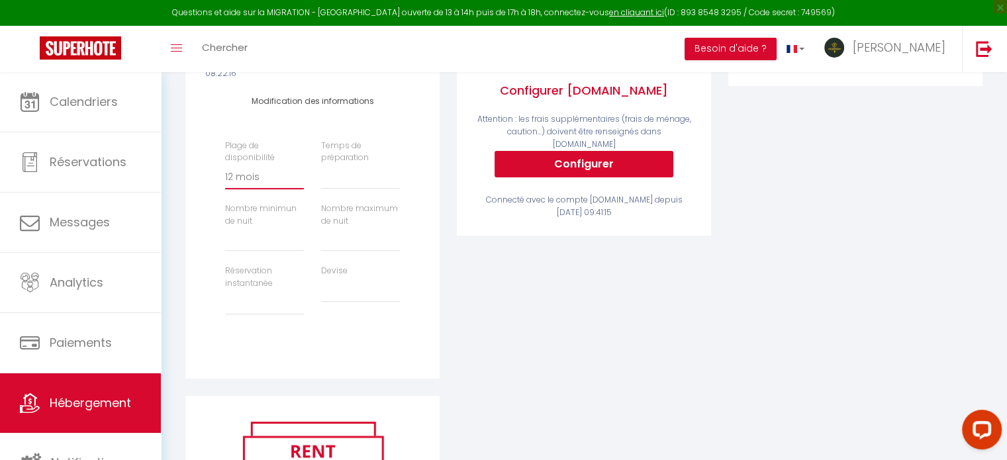
select select
click at [336, 178] on select "Aucun 1 nuit avant et après chaque réservation 2 nuits avant et après chaque ré…" at bounding box center [360, 176] width 79 height 25
select select "0"
click at [321, 174] on select "Aucun 1 nuit avant et après chaque réservation 2 nuits avant et après chaque ré…" at bounding box center [360, 176] width 79 height 25
select select
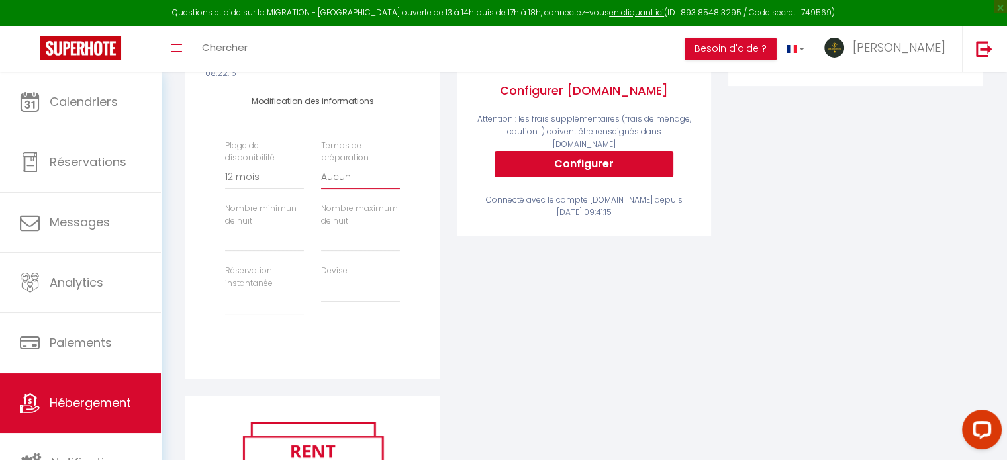
select select
click at [254, 248] on input "Prix minimum *" at bounding box center [264, 240] width 79 height 24
type input "1"
select select
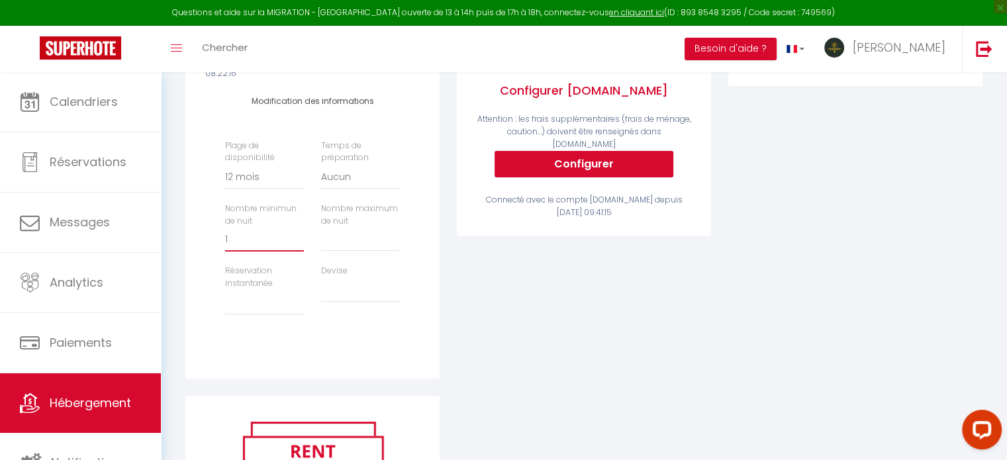
type input "1"
click at [321, 246] on input "Prix minimum *" at bounding box center [360, 240] width 79 height 24
type input "3"
select select
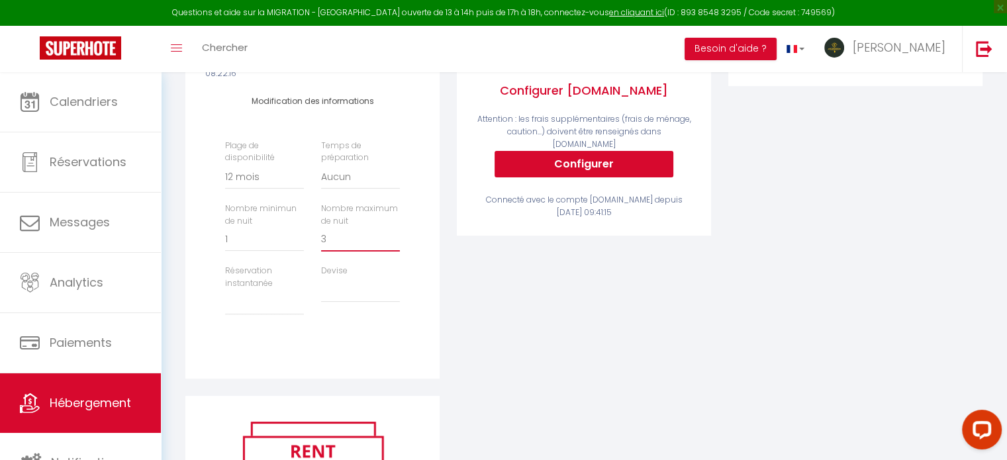
type input "36"
select select
type input "365"
select select
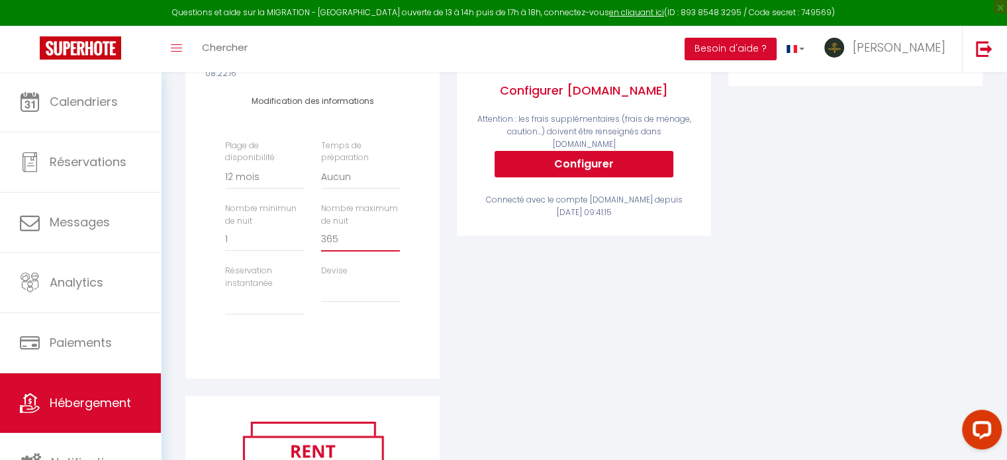
select select
click at [236, 310] on select "Activée Demander des évaluations positives" at bounding box center [264, 302] width 79 height 25
click at [225, 299] on select "Activée Demander des évaluations positives" at bounding box center [264, 302] width 79 height 25
click at [330, 303] on select "United Arab Emirates dirham (AED) Argentine peso (ARS) Australian dollar (AUD) …" at bounding box center [360, 289] width 79 height 25
click at [321, 287] on select "United Arab Emirates dirham (AED) Argentine peso (ARS) Australian dollar (AUD) …" at bounding box center [360, 289] width 79 height 25
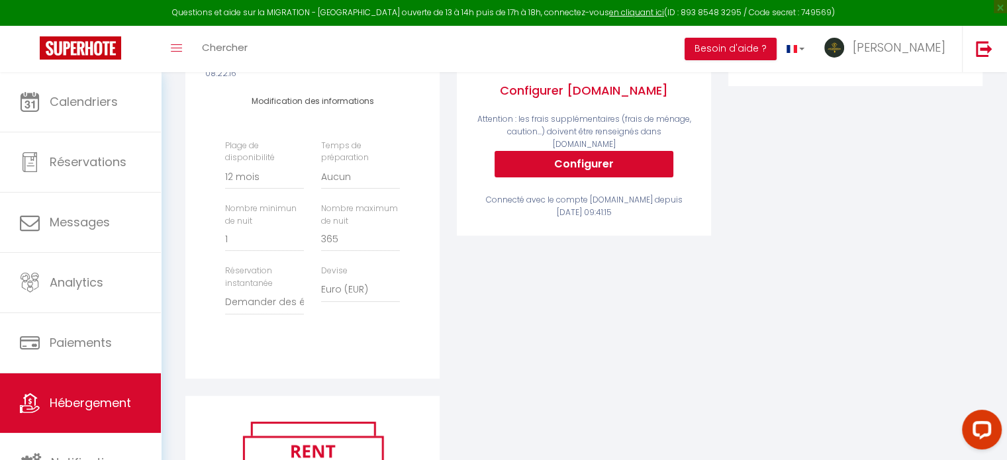
click at [643, 312] on div "Activé Configurer Booking.com Attention : les frais supplémentaires (frais de m…" at bounding box center [583, 152] width 271 height 487
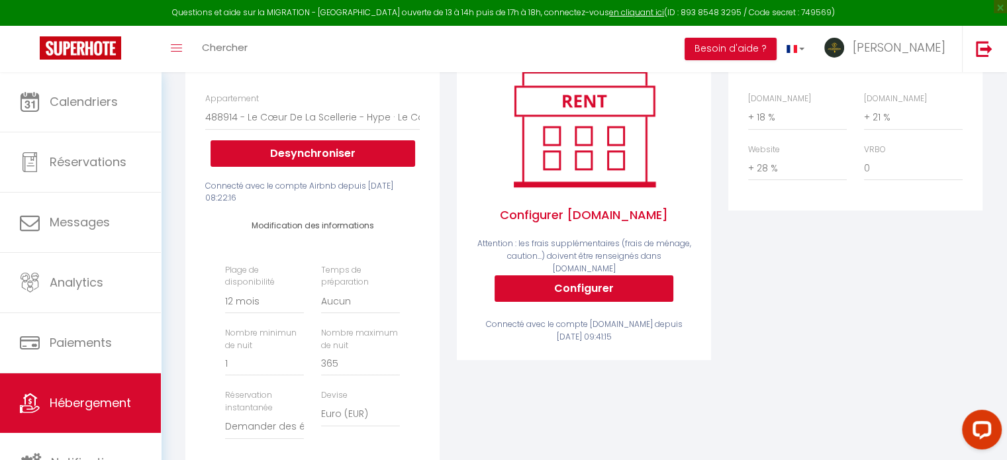
scroll to position [214, 0]
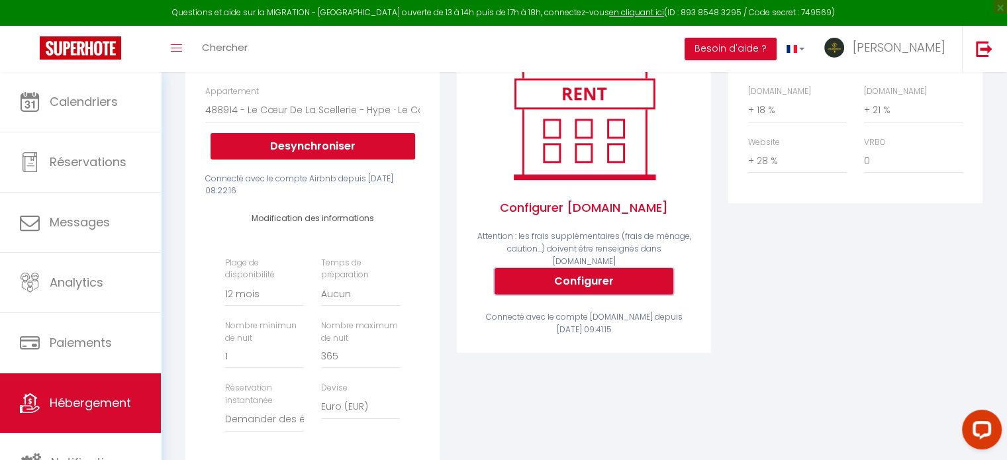
click at [604, 276] on button "Configurer" at bounding box center [584, 281] width 179 height 26
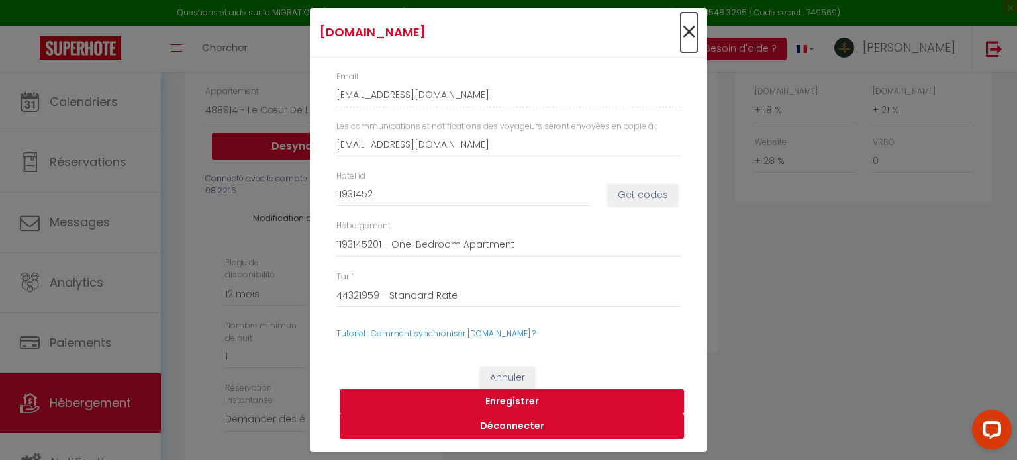
click at [689, 34] on span "×" at bounding box center [689, 33] width 17 height 40
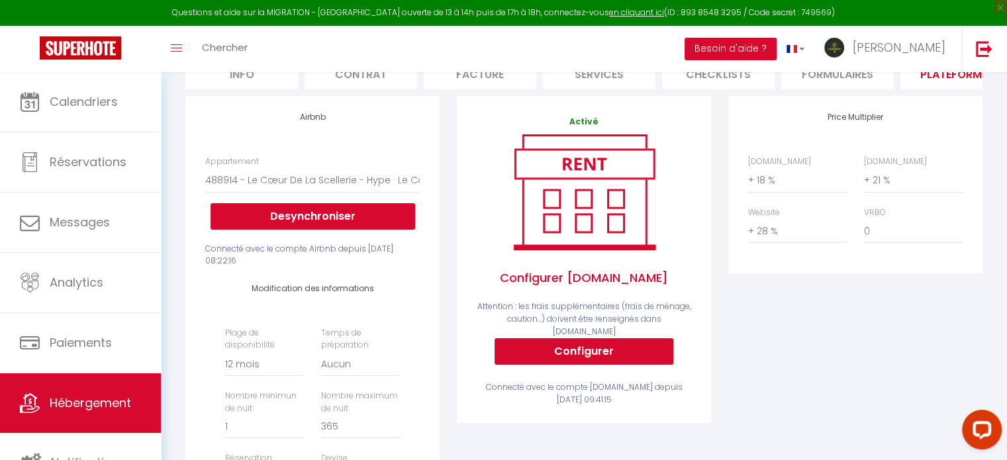
scroll to position [0, 0]
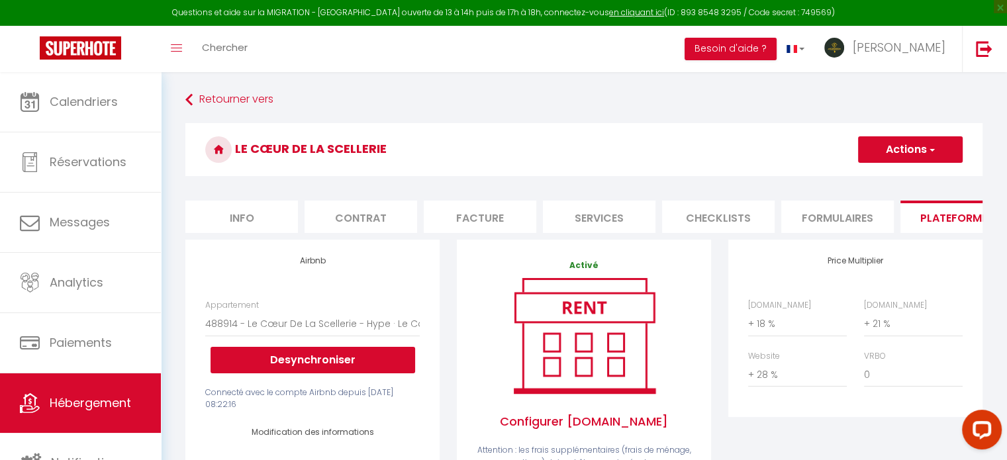
click at [929, 151] on span "button" at bounding box center [931, 149] width 9 height 13
click at [882, 180] on link "Enregistrer" at bounding box center [909, 178] width 105 height 17
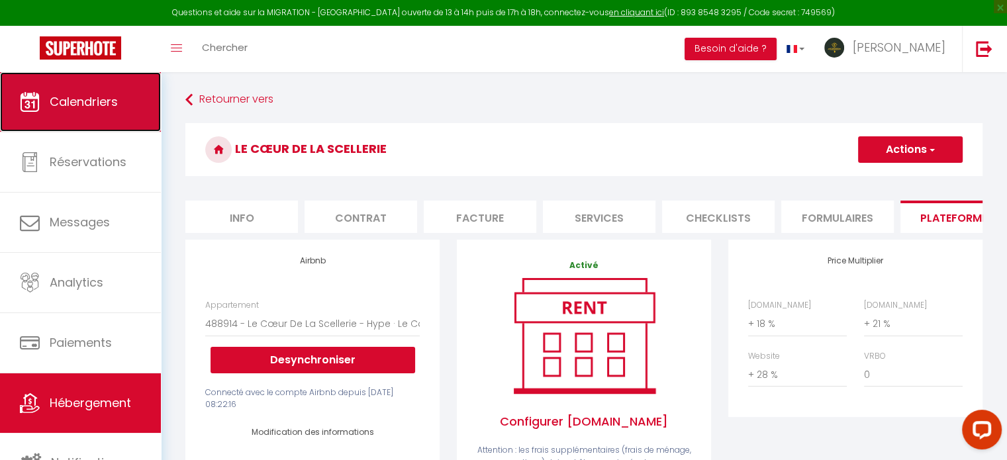
click at [71, 116] on link "Calendriers" at bounding box center [80, 102] width 161 height 60
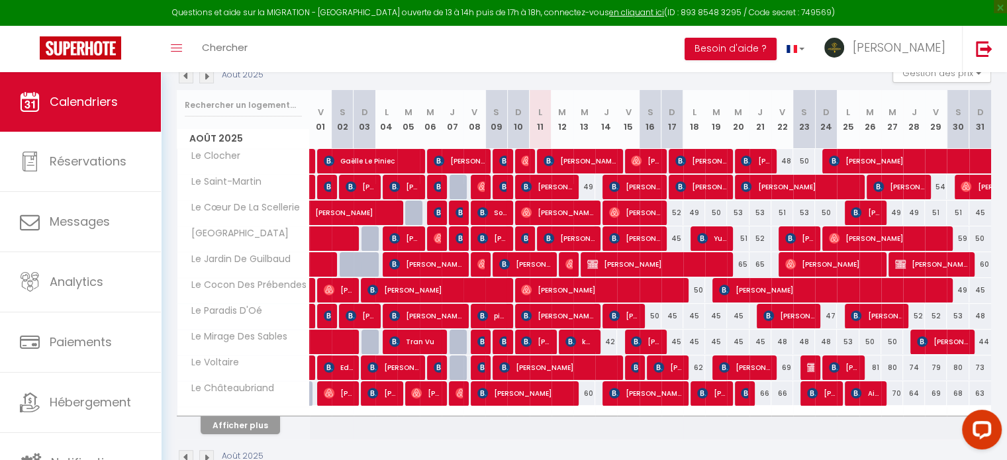
scroll to position [184, 0]
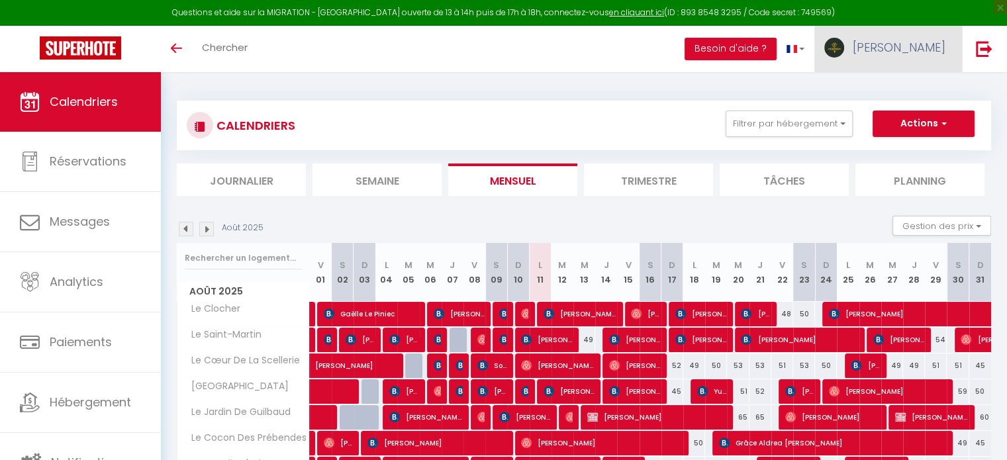
scroll to position [164, 0]
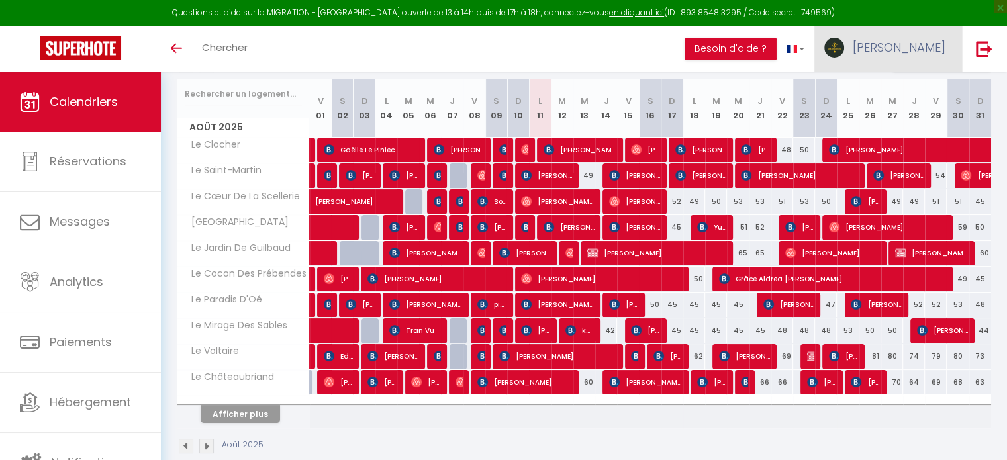
click at [919, 54] on link "[PERSON_NAME]" at bounding box center [888, 49] width 148 height 46
click at [894, 89] on link "Paramètres" at bounding box center [909, 92] width 98 height 23
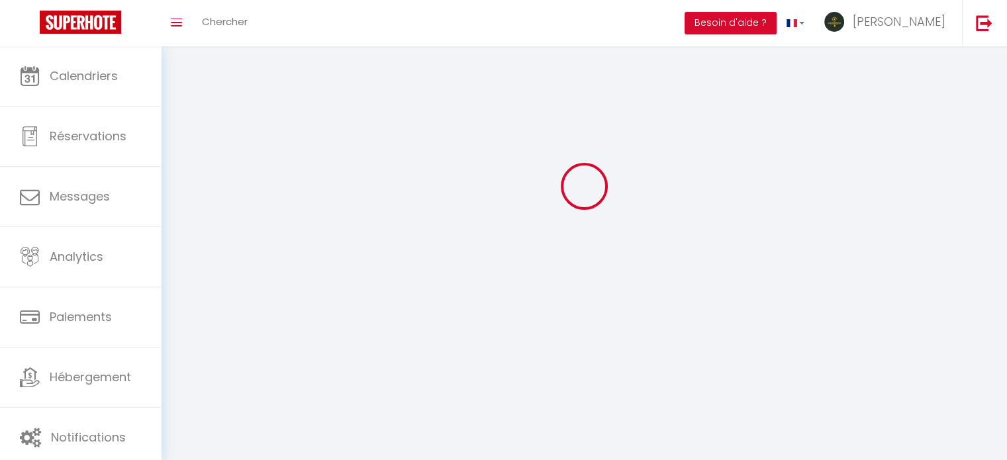
type input "[PERSON_NAME]"
type input "Aubusson"
type input "0783850051"
type input "[STREET_ADDRESS][PERSON_NAME]"
type input "37100"
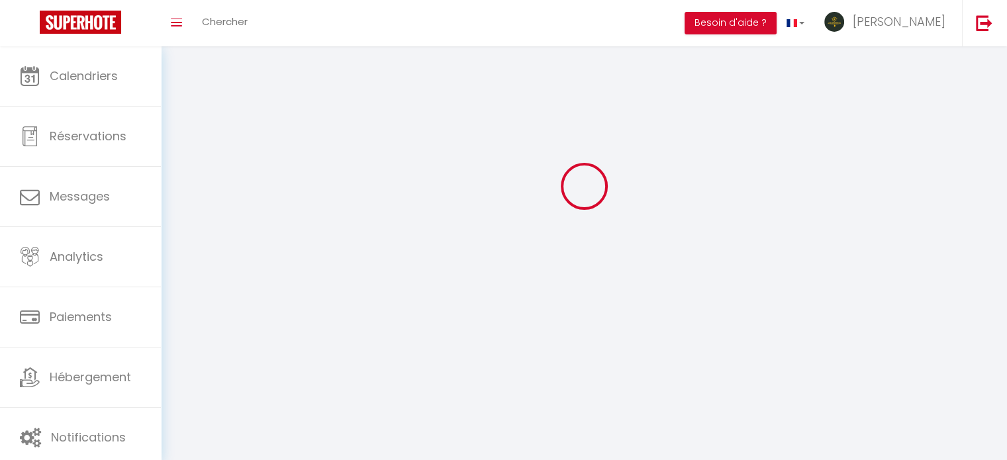
type input "Tours"
type input "6Ub8gdd661QyeoWhdBzXN4COU"
type input "xADR0qSOjCVwig5nwgZwpxNIc"
type input "[URL][DOMAIN_NAME]"
select select "28"
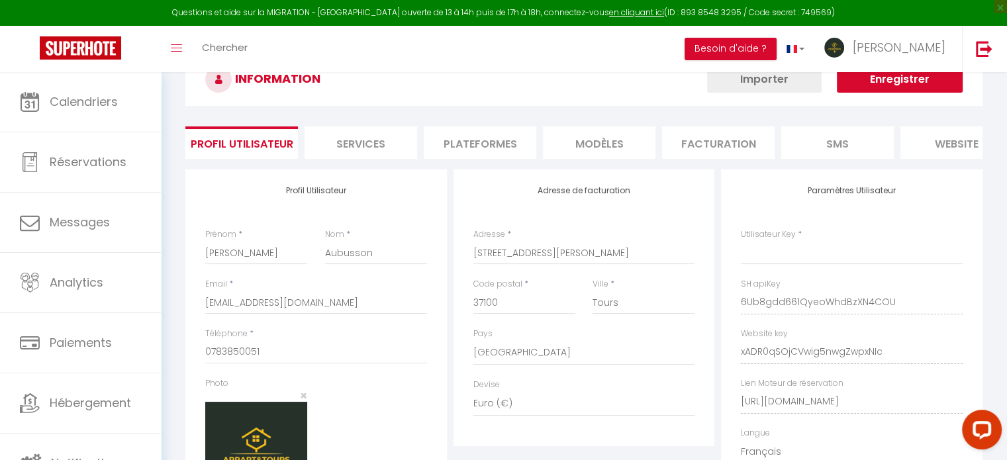
scroll to position [224, 0]
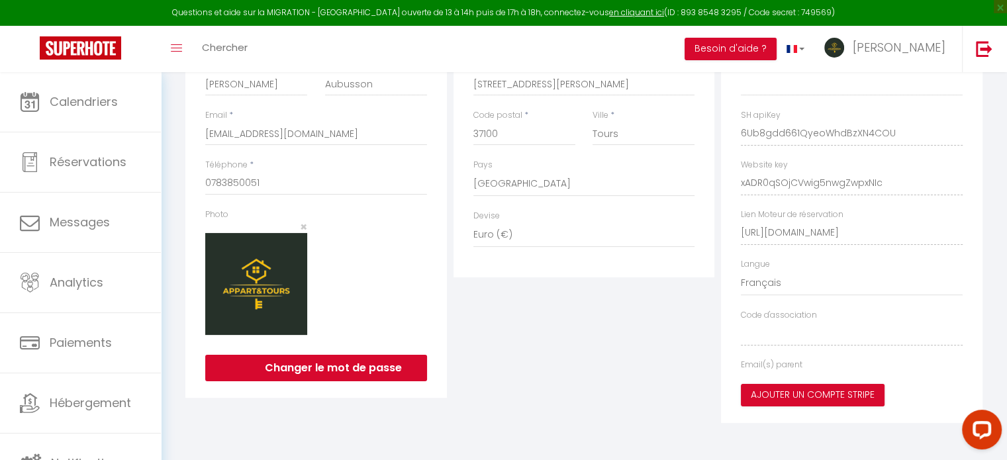
type input "6Ub8gdd661QyeoWhdBzXN4COU"
type input "xADR0qSOjCVwig5nwgZwpxNIc"
type input "[URL][DOMAIN_NAME]"
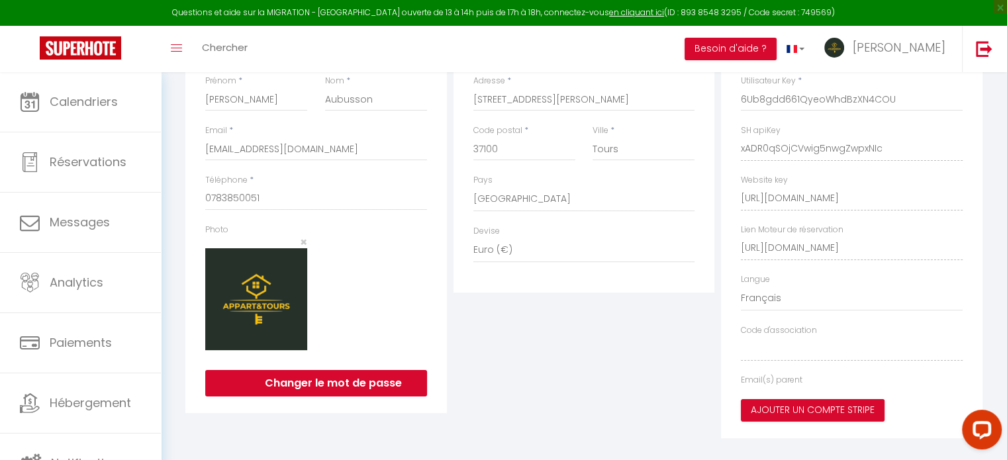
select select "fr"
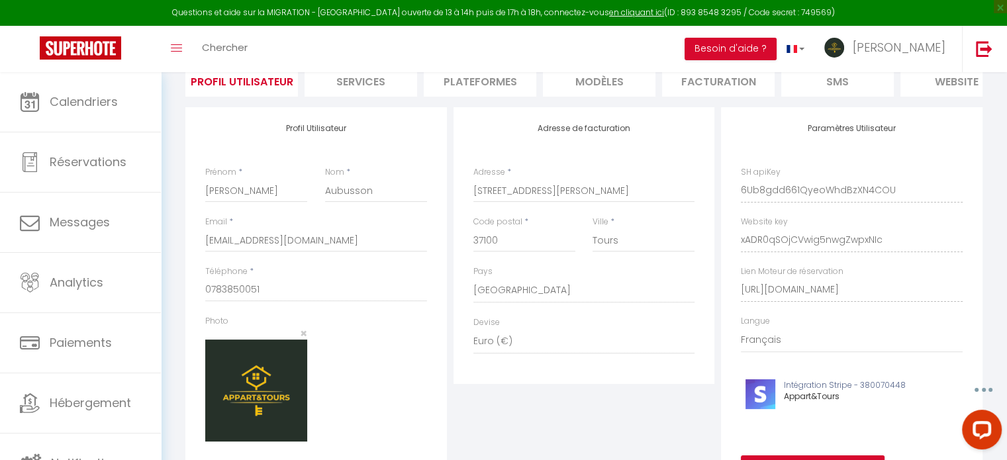
scroll to position [1, 0]
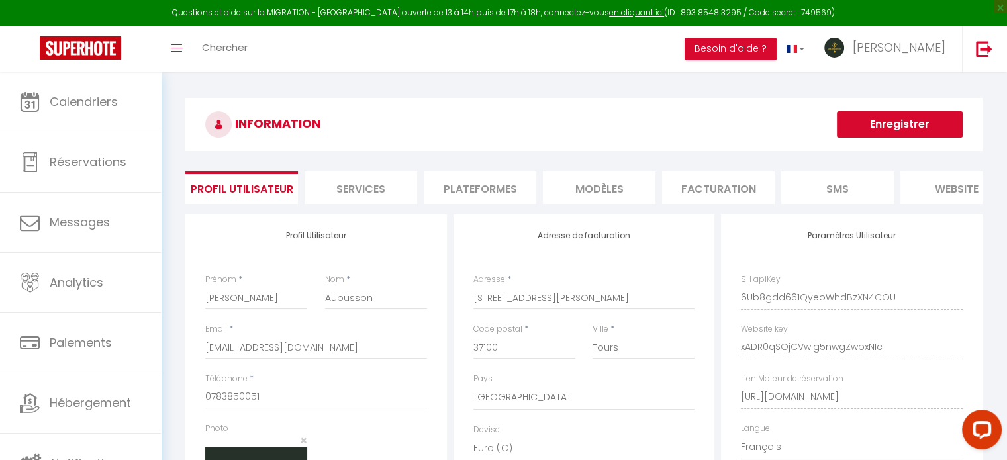
click at [710, 187] on li "Facturation" at bounding box center [718, 187] width 113 height 32
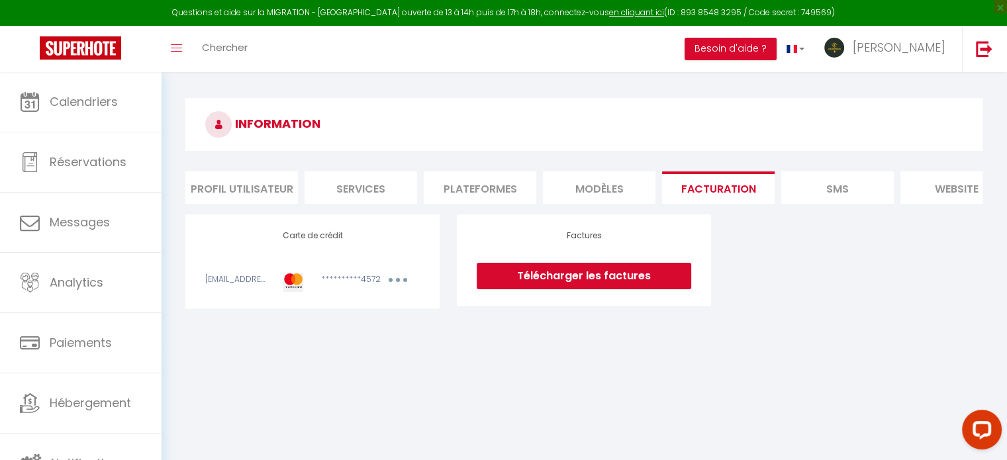
click at [491, 187] on li "Plateformes" at bounding box center [480, 187] width 113 height 32
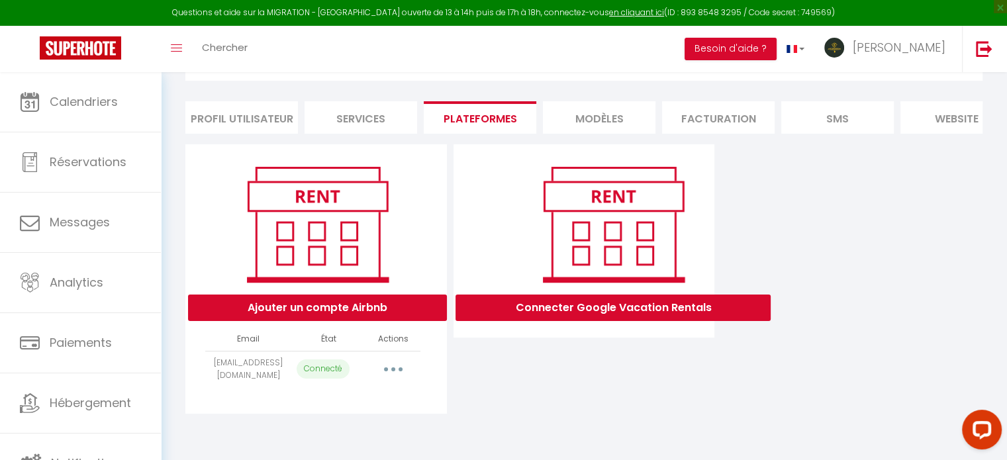
scroll to position [71, 0]
click at [383, 312] on button "Ajouter un compte Airbnb" at bounding box center [317, 308] width 259 height 26
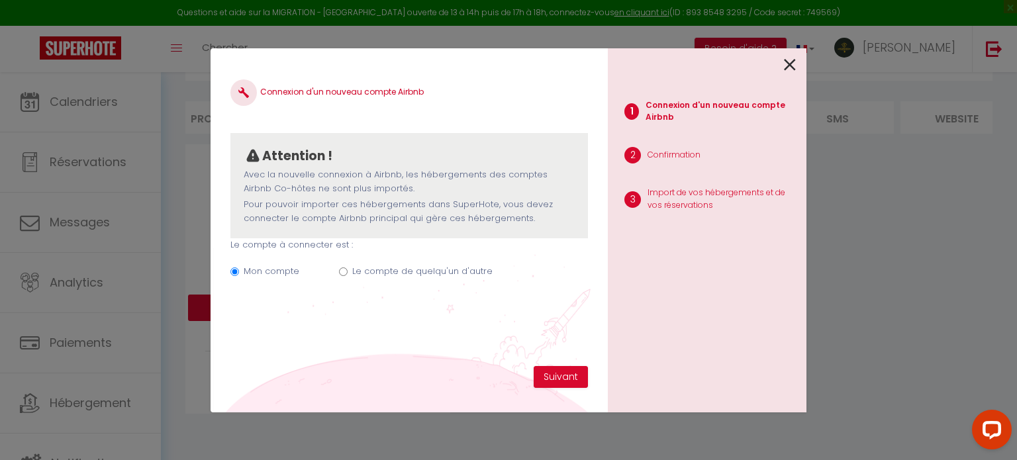
click at [792, 62] on icon at bounding box center [790, 65] width 12 height 20
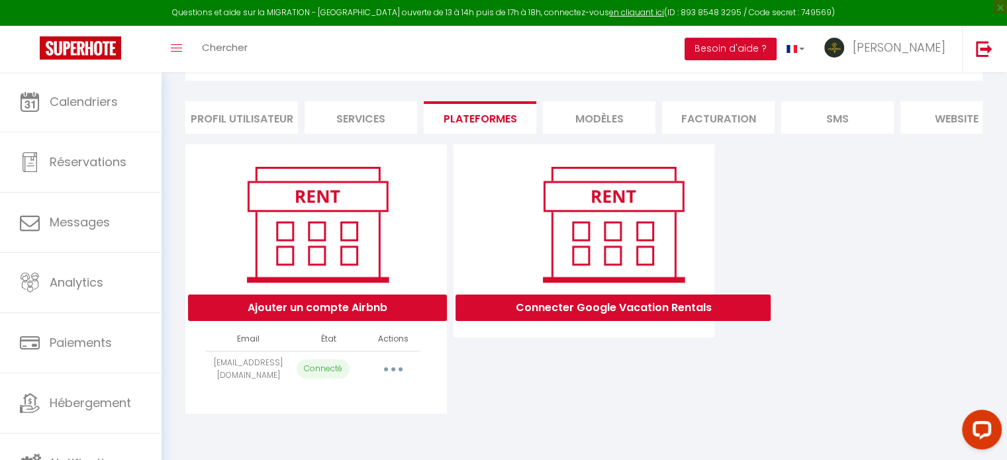
click at [384, 380] on button "button" at bounding box center [393, 369] width 37 height 21
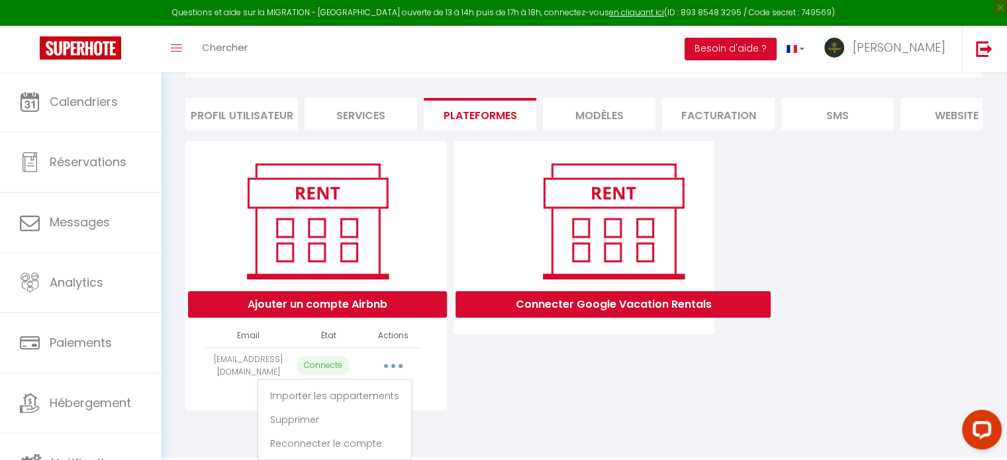
scroll to position [85, 0]
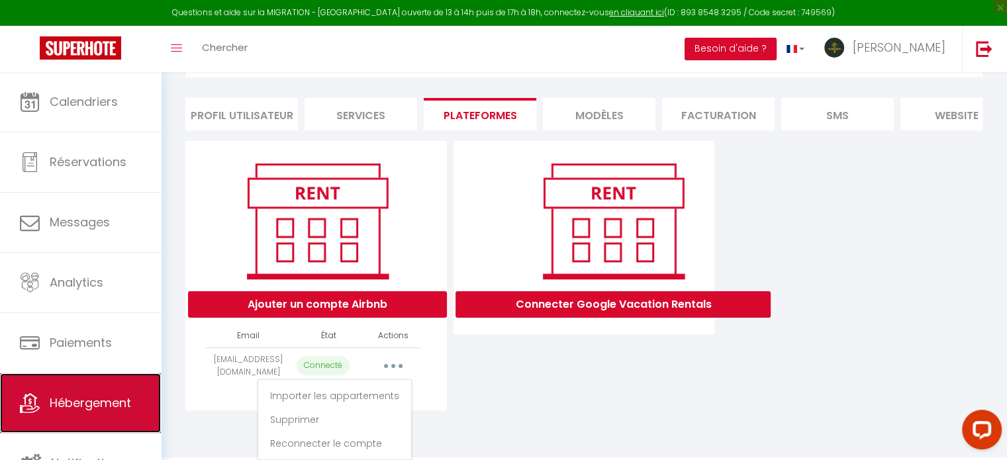
click at [56, 406] on span "Hébergement" at bounding box center [90, 403] width 81 height 17
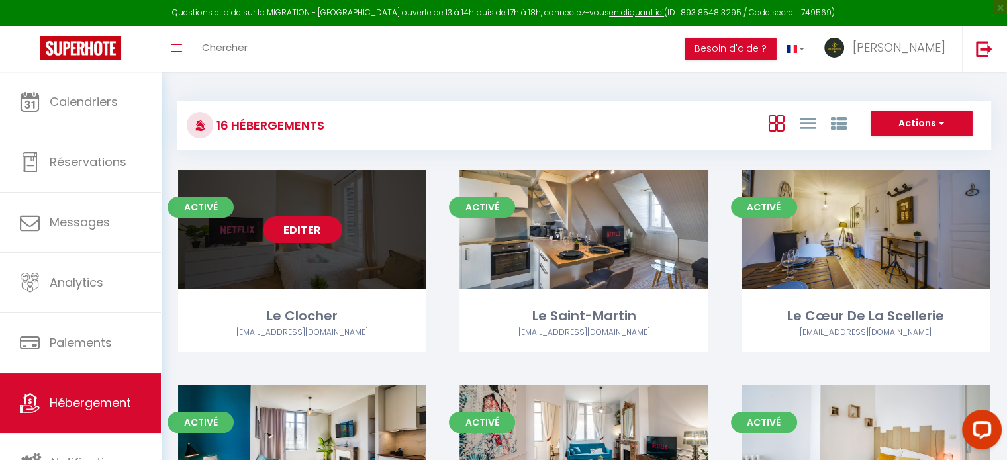
click at [297, 229] on link "Editer" at bounding box center [302, 229] width 79 height 26
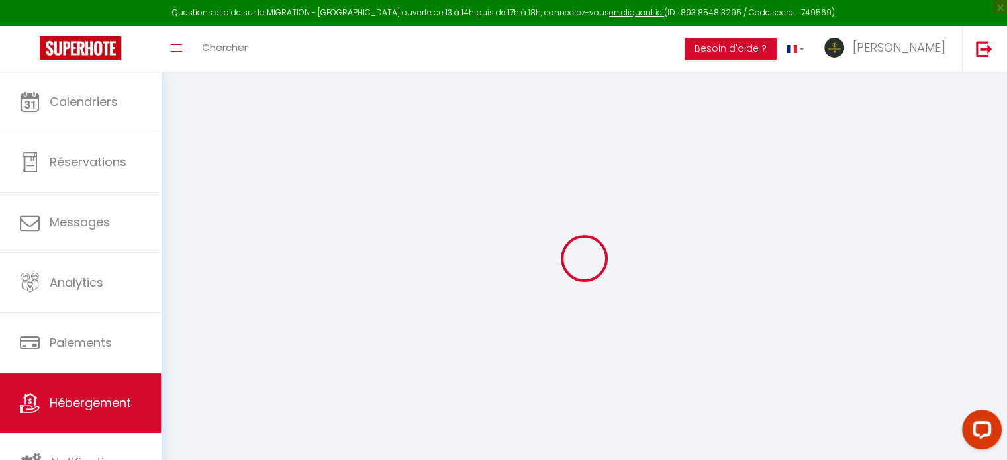
select select
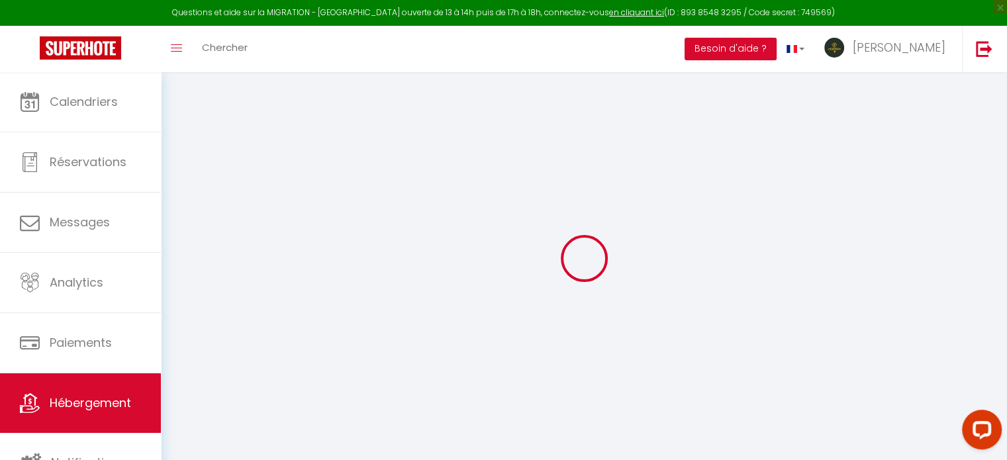
select select
checkbox input "false"
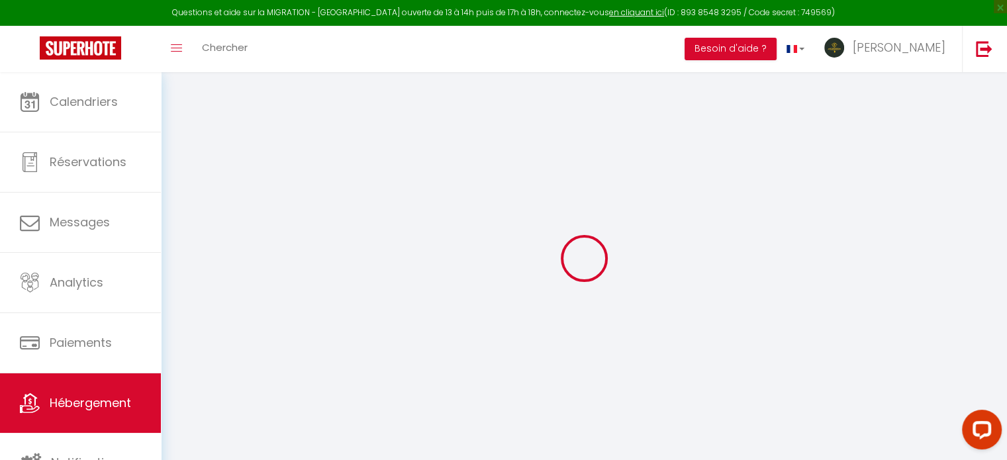
select select
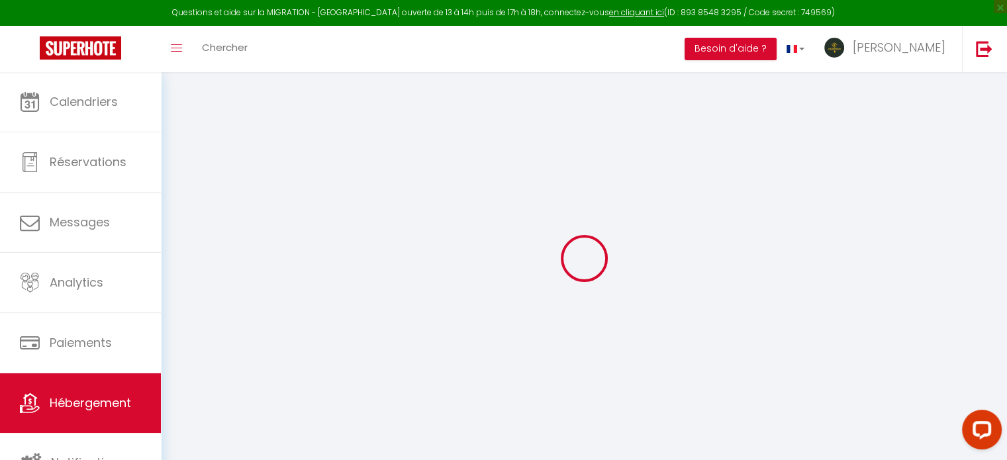
select select
checkbox input "false"
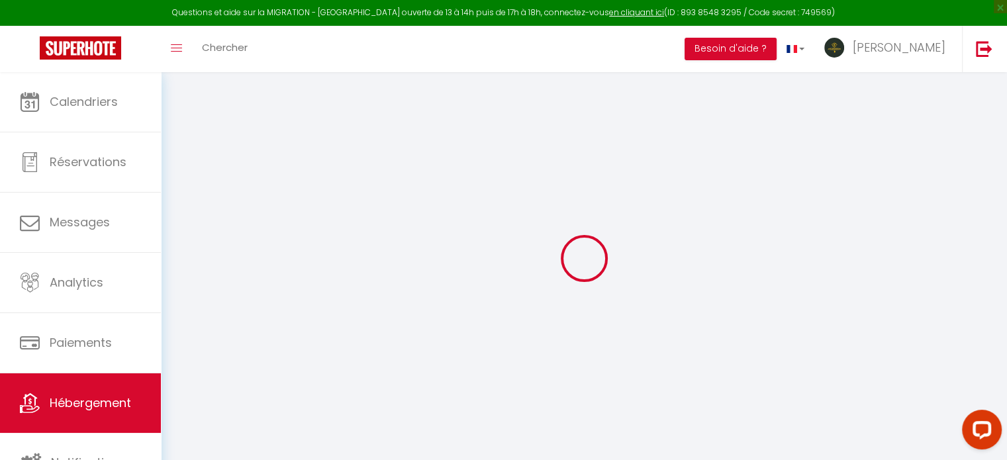
checkbox input "false"
select select
type input "Le Clocher"
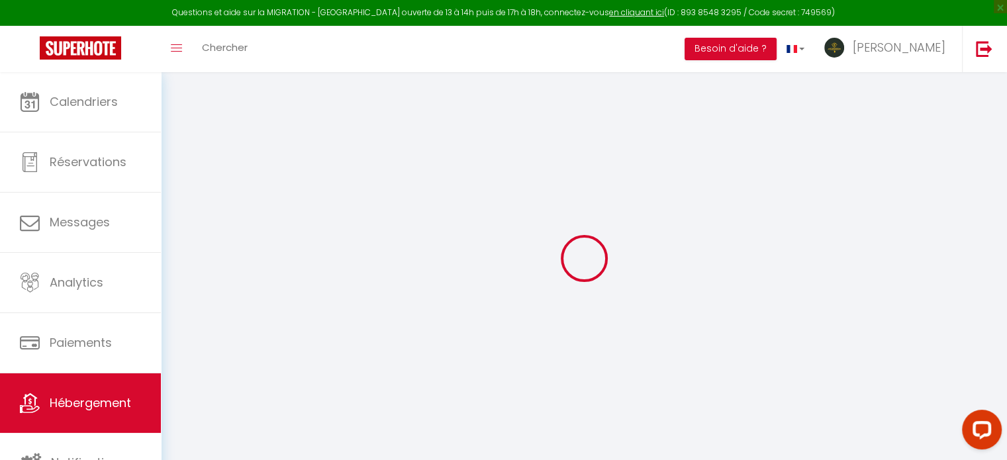
type input "Appart&Tours"
select select "2"
type input "47"
type input "7"
type input "36"
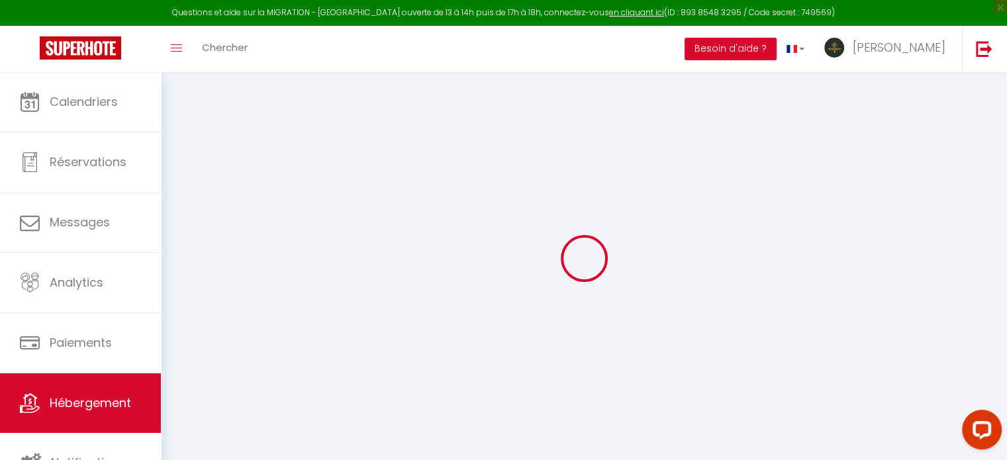
type input "5.53"
type input "4.60"
type input "200"
select select
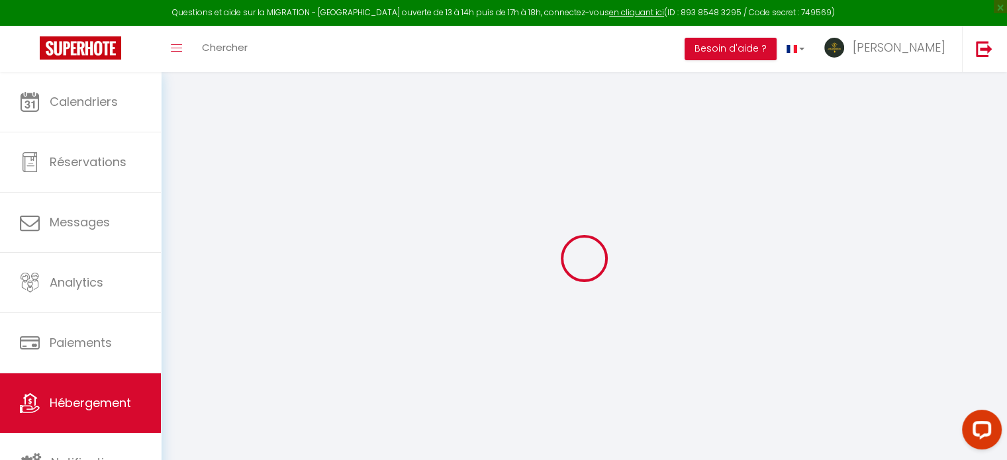
select select
type input "[STREET_ADDRESS]"
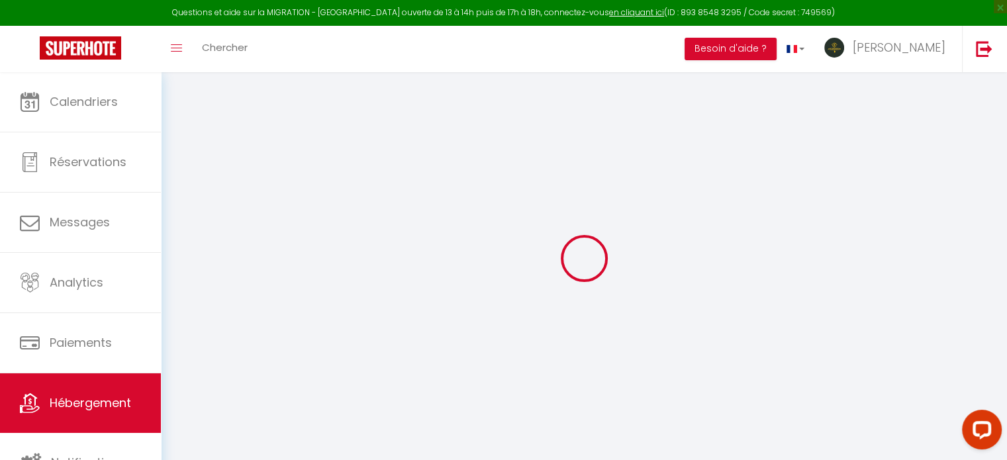
type input "37100"
type input "Tours"
type input "[EMAIL_ADDRESS][DOMAIN_NAME]"
select select "13770"
checkbox input "false"
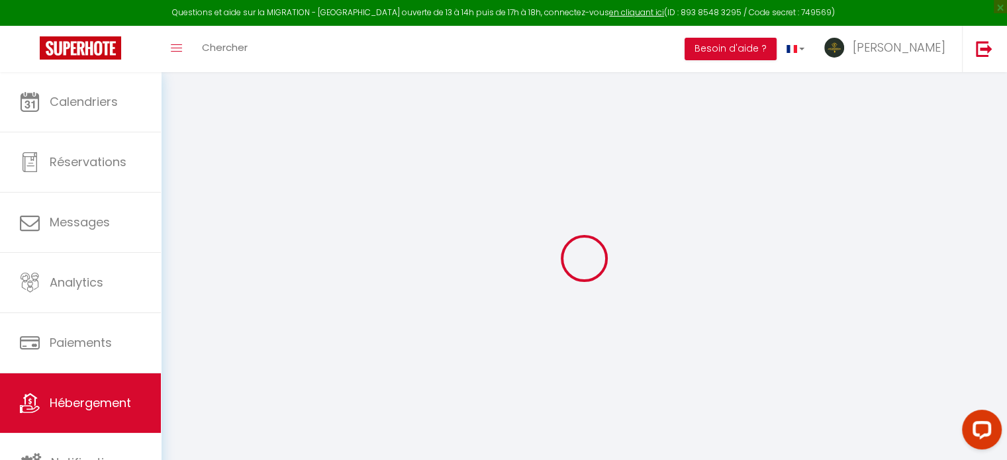
checkbox input "false"
radio input "true"
type input "0"
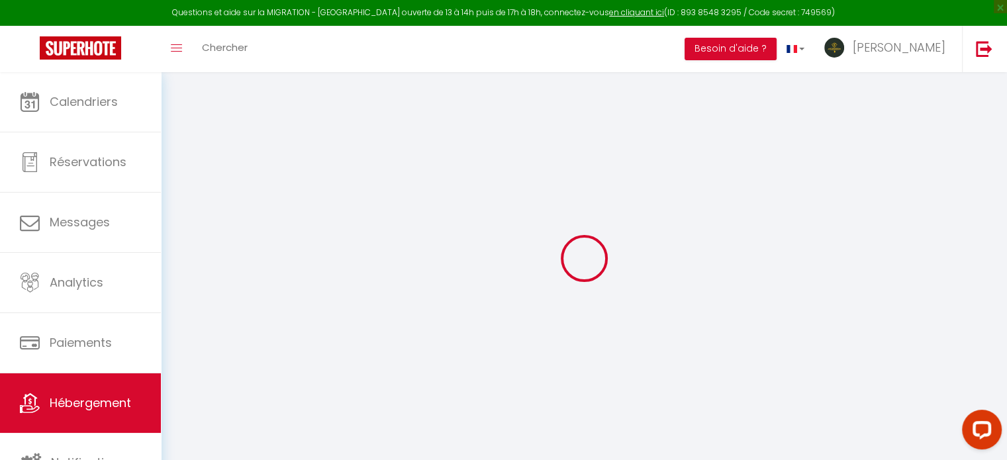
type input "0"
select select
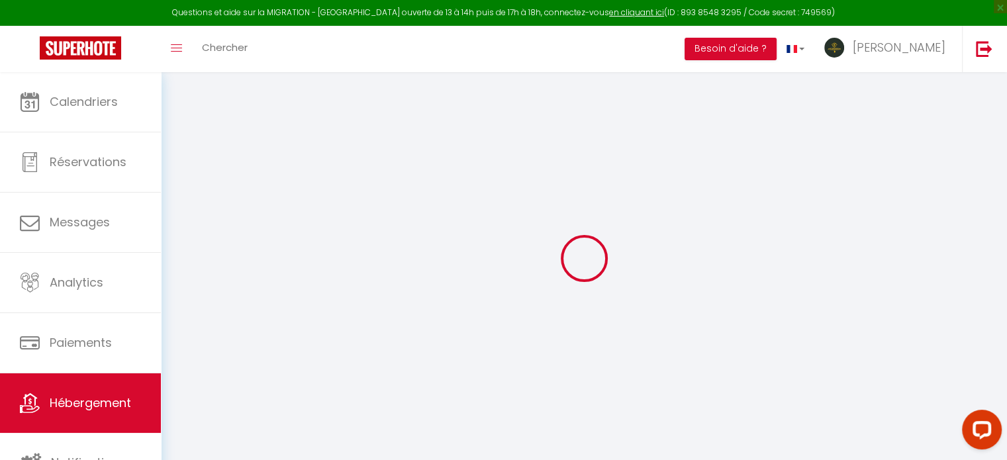
select select
checkbox input "false"
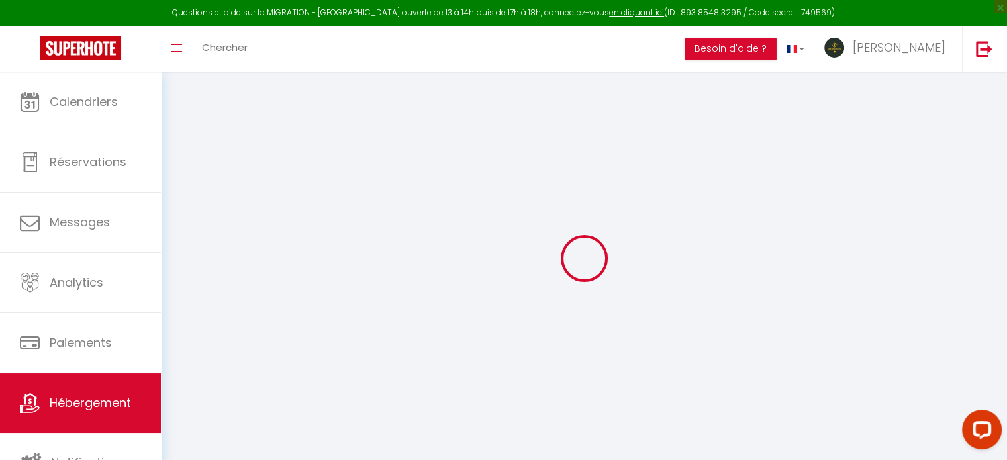
checkbox input "false"
select select
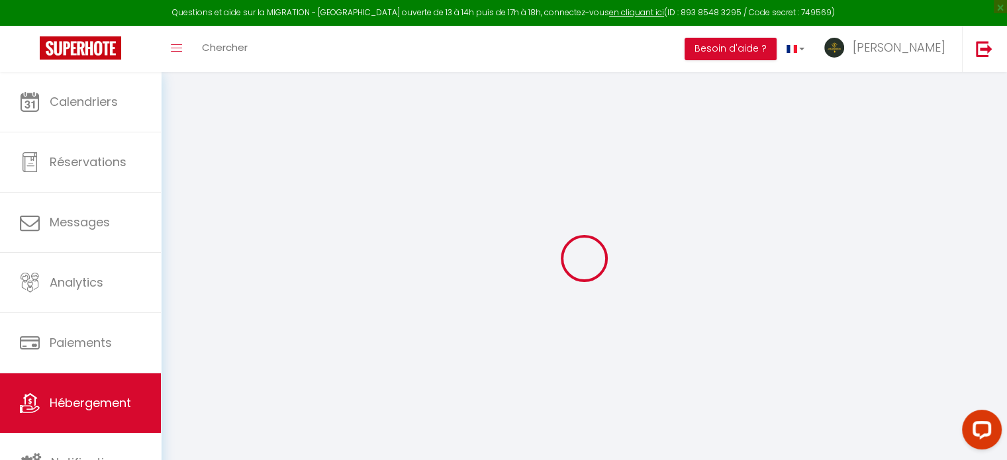
select select
checkbox input "false"
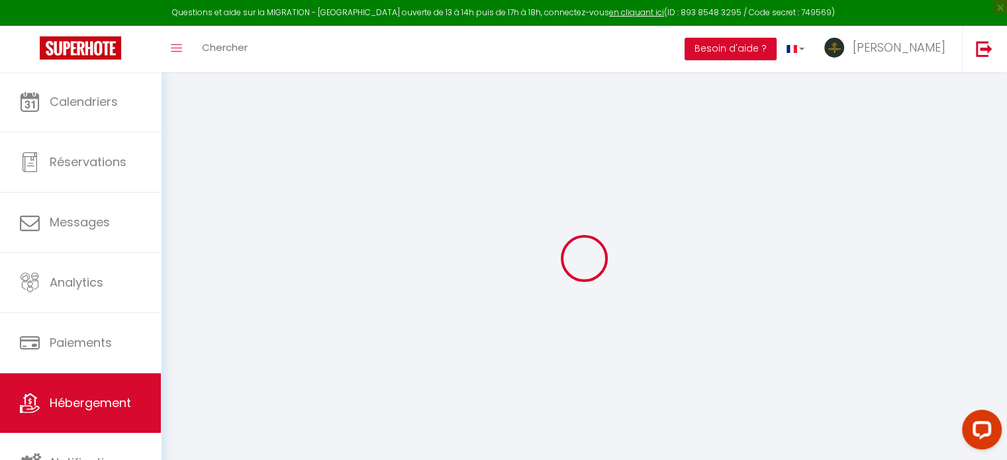
checkbox input "false"
select select "+ 18 %"
select select "+ 21 %"
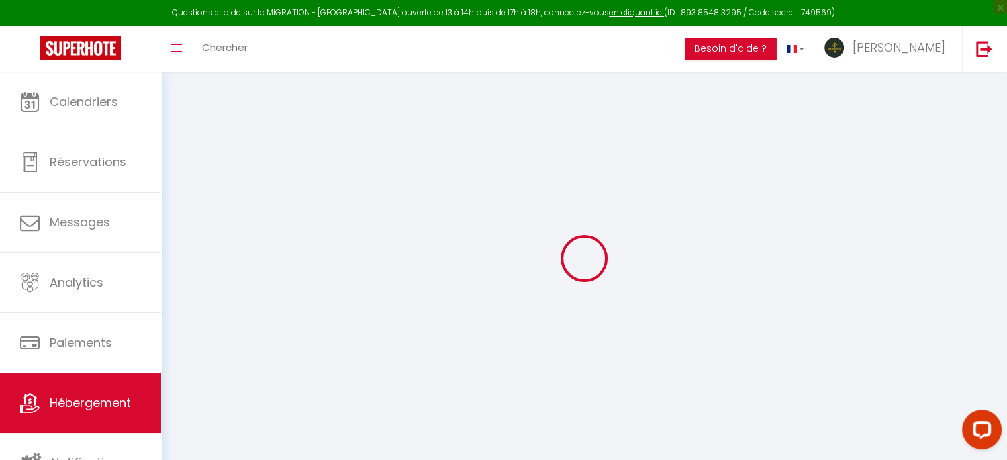
select select "+ 28 %"
select select
checkbox input "false"
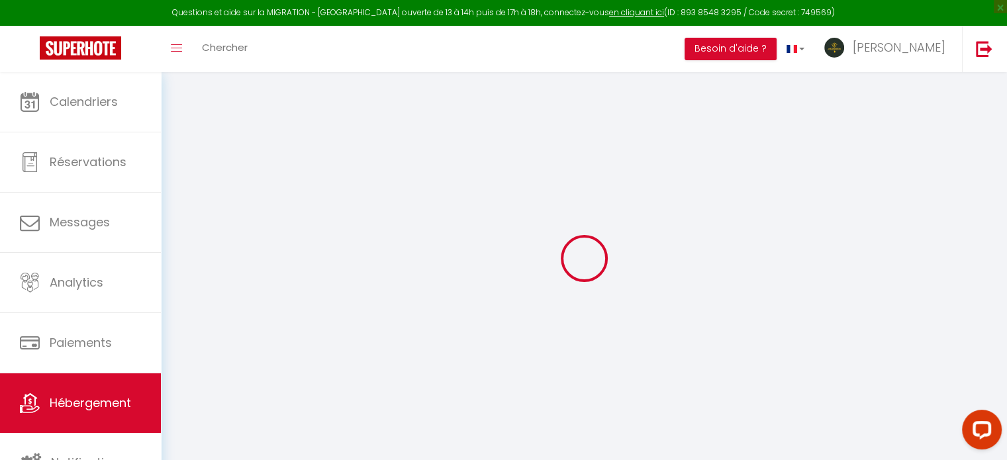
checkbox input "false"
select select "8011-1097040308322322294"
select select "365"
select select "EUR"
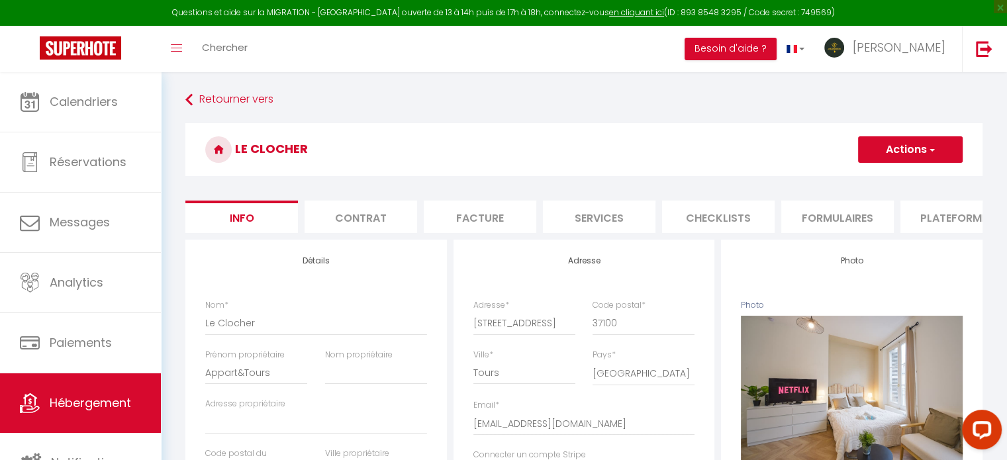
click at [878, 204] on li "Formulaires" at bounding box center [837, 217] width 113 height 32
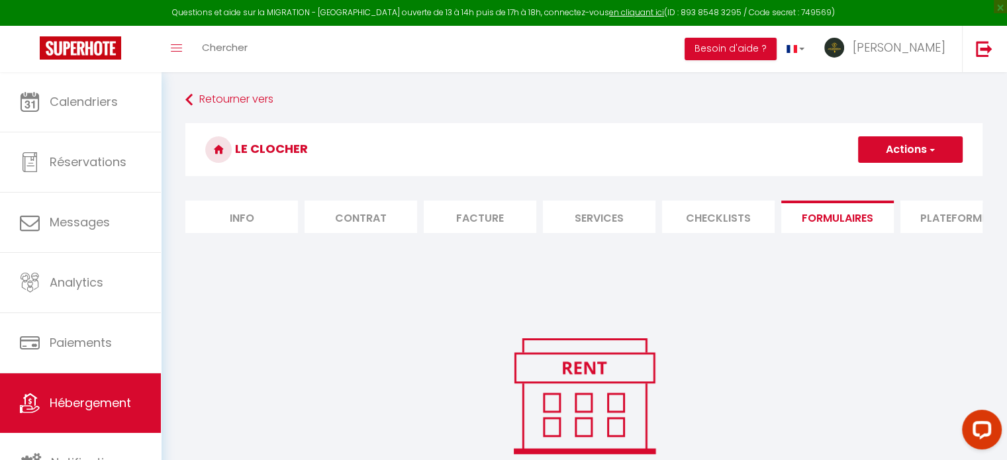
click at [928, 224] on li "Plateformes" at bounding box center [956, 217] width 113 height 32
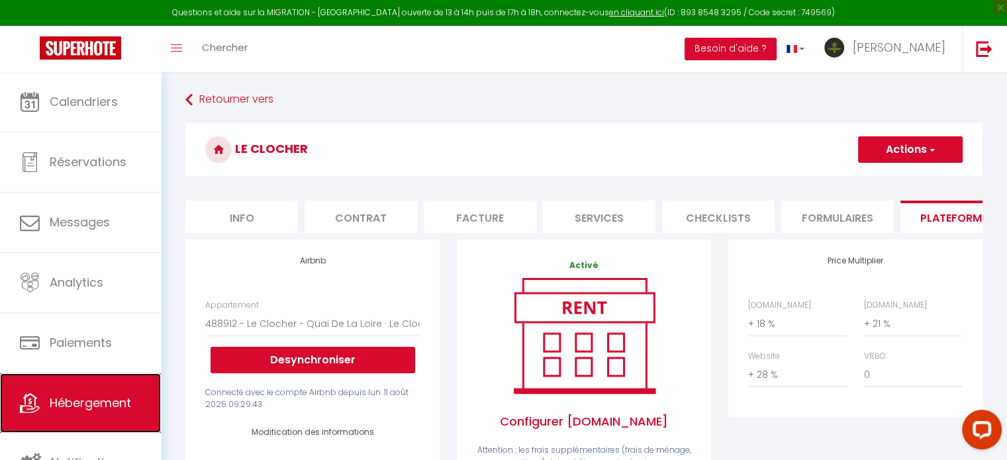
click at [59, 382] on link "Hébergement" at bounding box center [80, 403] width 161 height 60
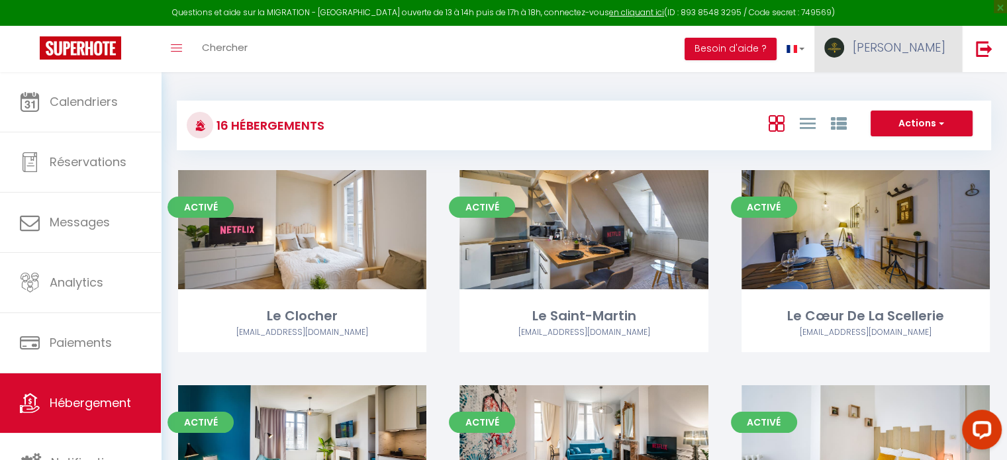
click at [922, 61] on link "[PERSON_NAME]" at bounding box center [888, 49] width 148 height 46
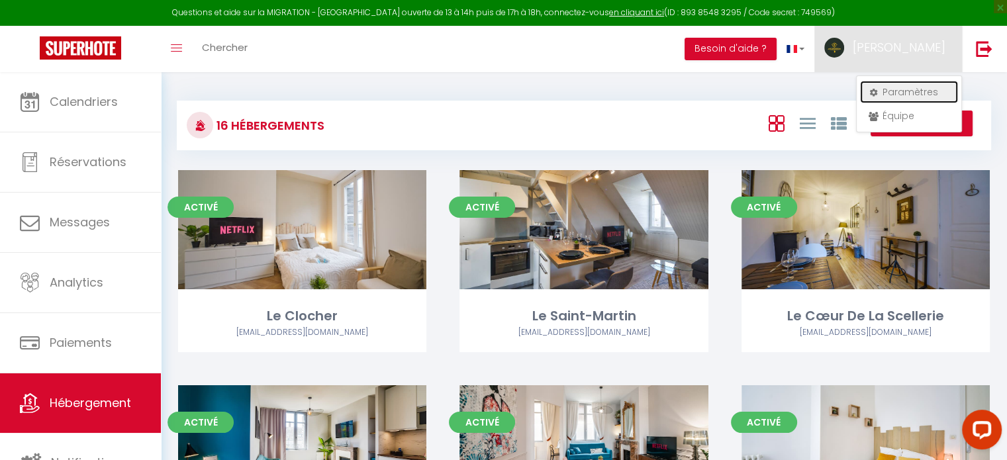
click at [907, 97] on link "Paramètres" at bounding box center [909, 92] width 98 height 23
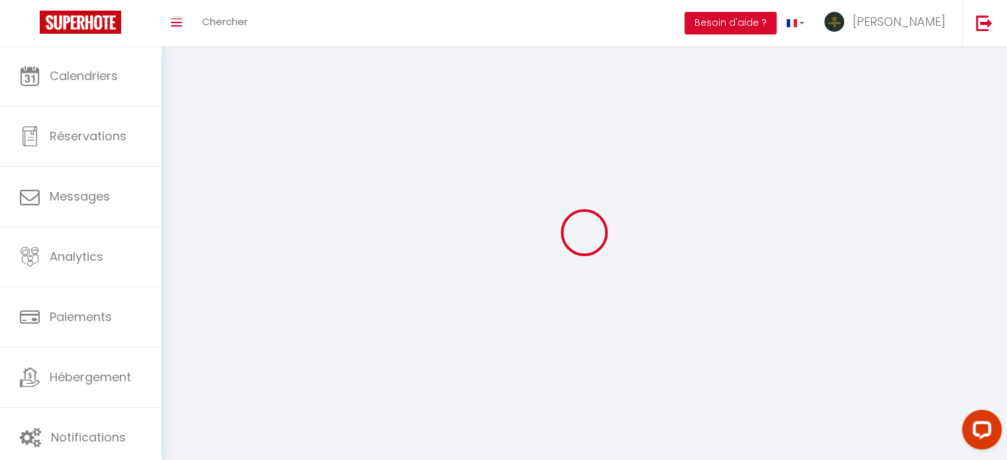
type input "[PERSON_NAME]"
type input "Aubusson"
type input "0783850051"
type input "[STREET_ADDRESS][PERSON_NAME]"
type input "37100"
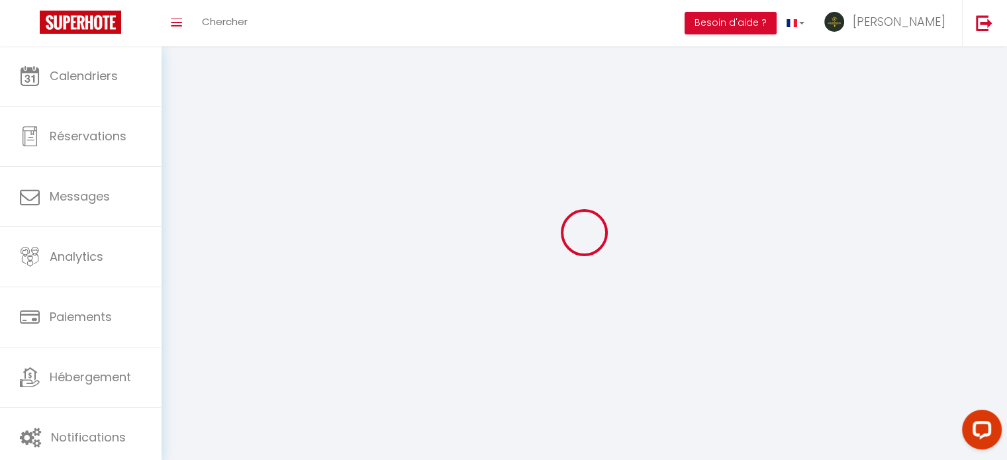
type input "Tours"
type input "6Ub8gdd661QyeoWhdBzXN4COU"
type input "xADR0qSOjCVwig5nwgZwpxNIc"
type input "[URL][DOMAIN_NAME]"
select select "28"
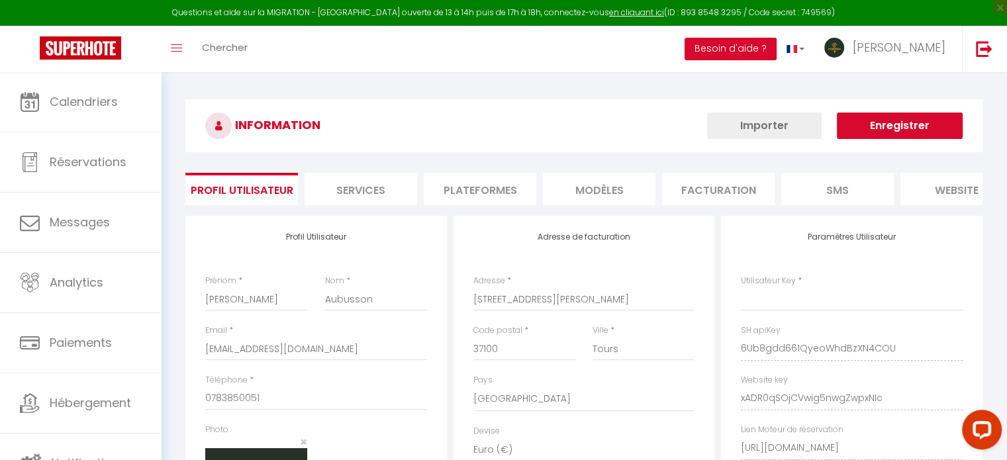
type input "6Ub8gdd661QyeoWhdBzXN4COU"
type input "xADR0qSOjCVwig5nwgZwpxNIc"
type input "[URL][DOMAIN_NAME]"
select select "fr"
click at [698, 189] on li "Facturation" at bounding box center [718, 189] width 113 height 32
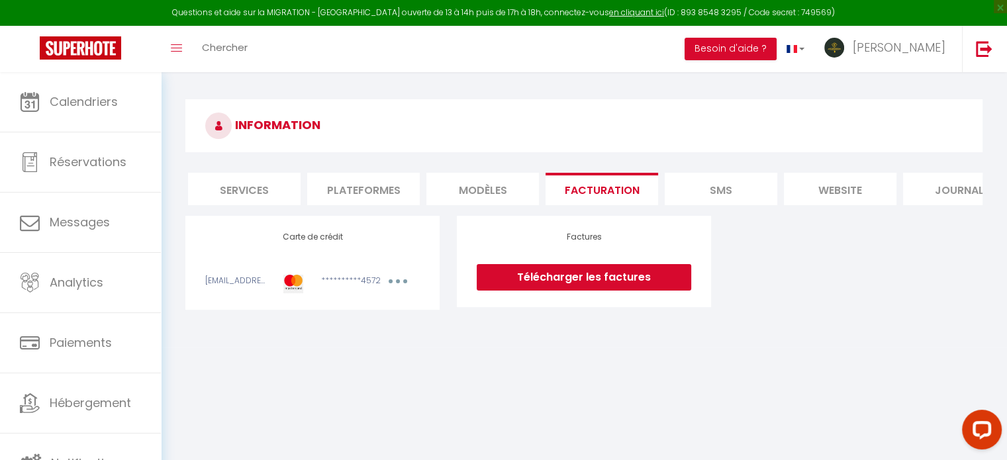
scroll to position [0, 122]
click at [360, 201] on li "Plateformes" at bounding box center [358, 189] width 113 height 32
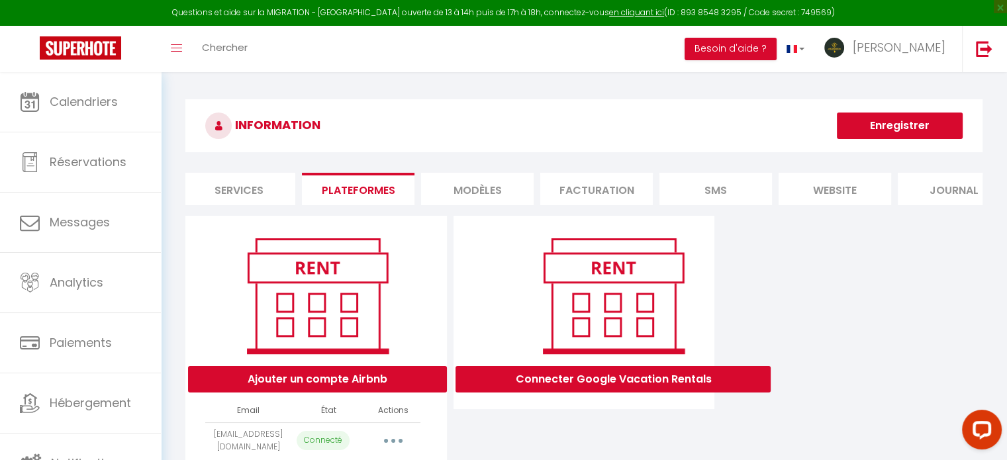
scroll to position [71, 0]
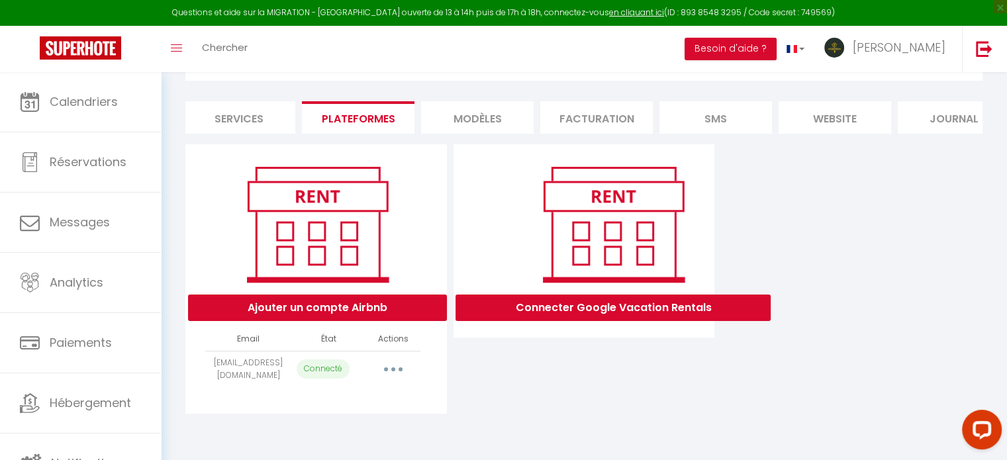
click at [397, 380] on button "button" at bounding box center [393, 369] width 37 height 21
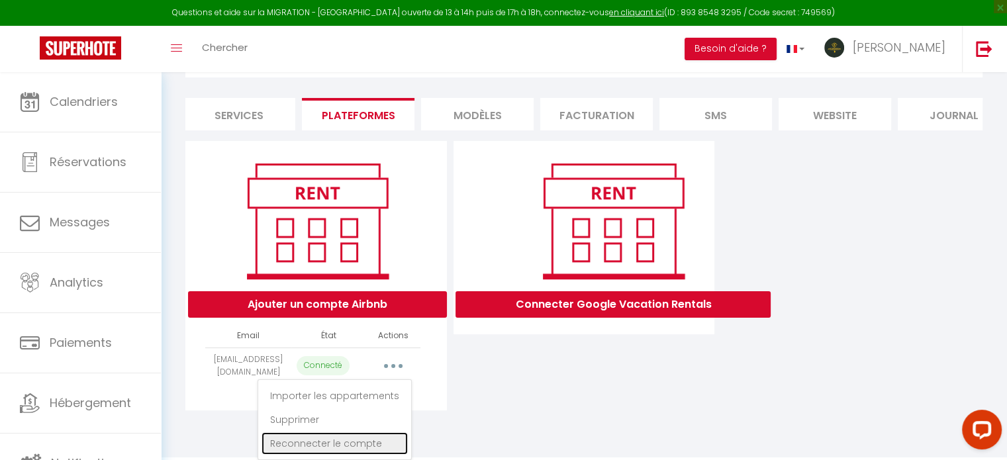
click at [357, 440] on link "Reconnecter le compte" at bounding box center [335, 443] width 146 height 23
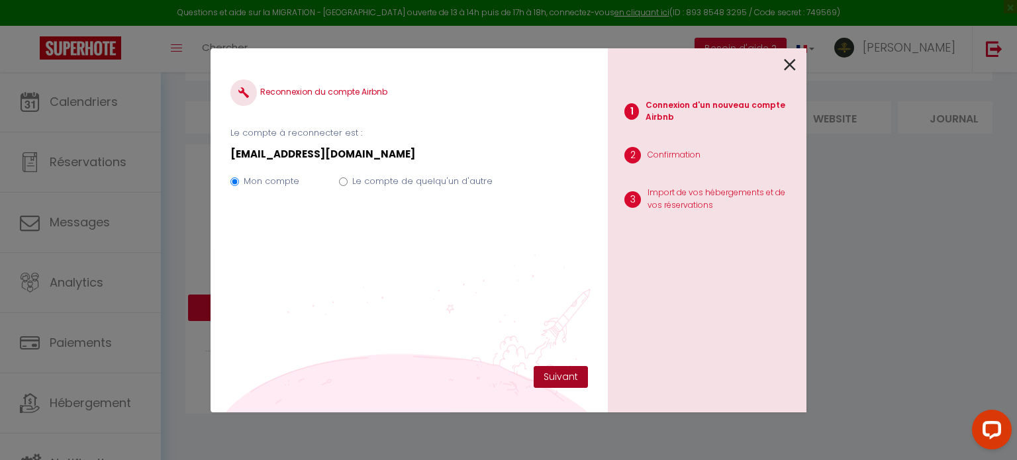
click at [546, 367] on button "Suivant" at bounding box center [561, 377] width 54 height 23
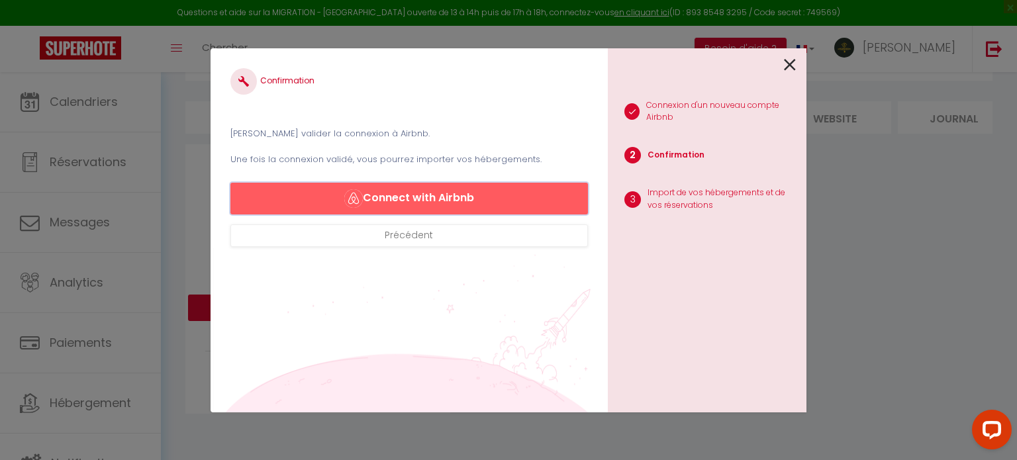
click at [471, 202] on button "Connect with Airbnb" at bounding box center [408, 199] width 357 height 32
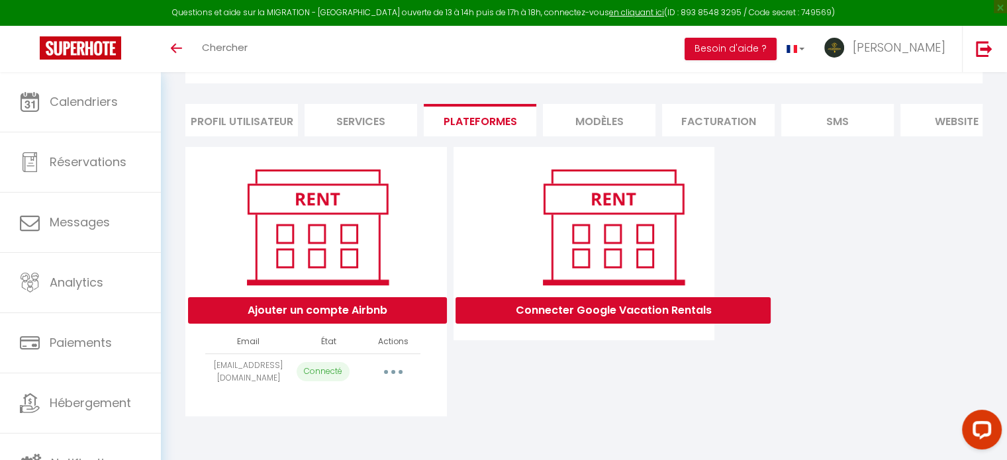
scroll to position [71, 0]
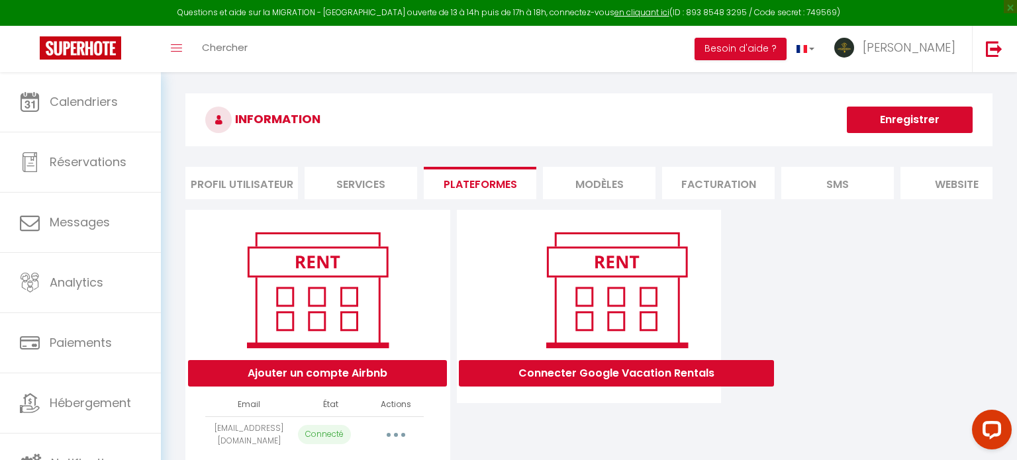
select select "67612"
select select "67613"
select select "67614"
select select "67615"
select select "67616"
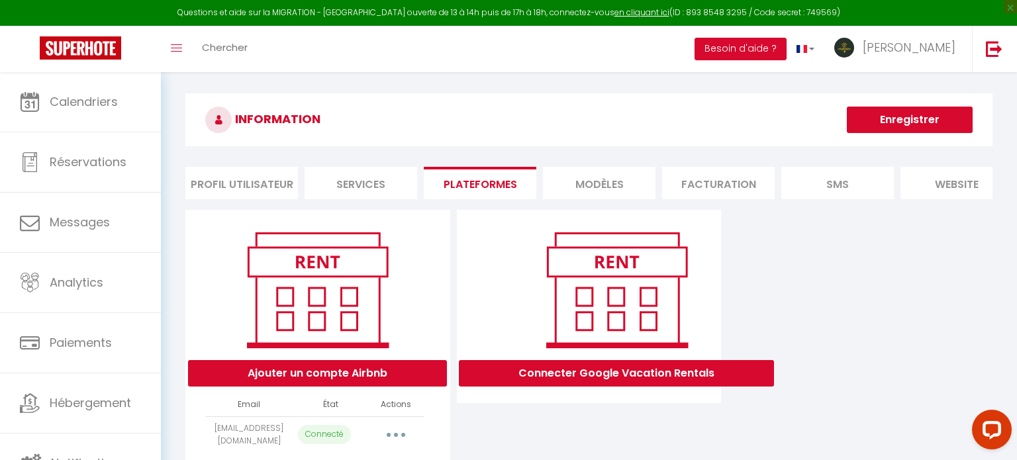
select select "67617"
select select "67618"
select select "67619"
select select "67620"
select select "67621"
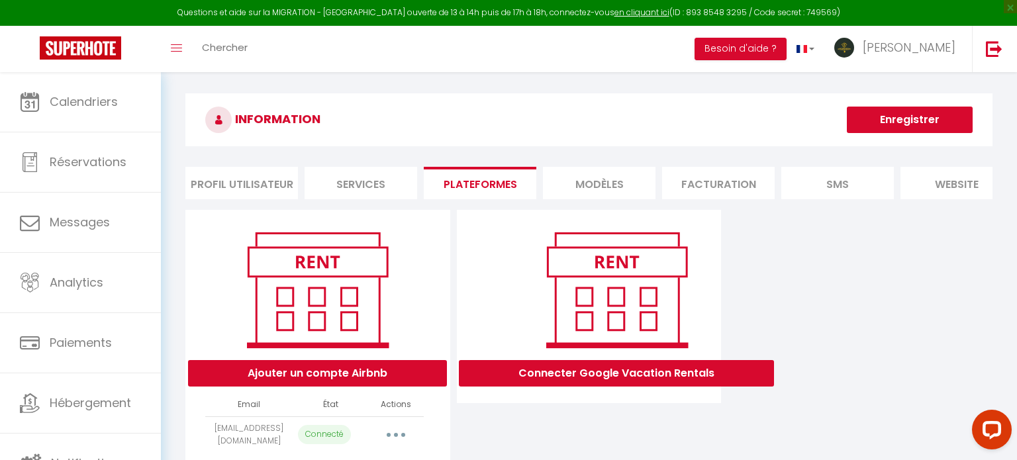
select select "67622"
select select "67623"
select select "67624"
select select "70533"
select select "75140"
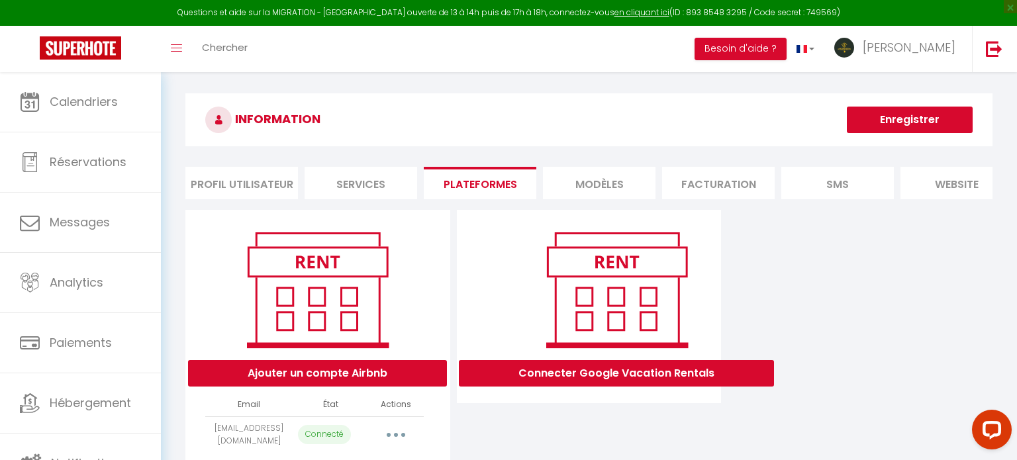
select select "75149"
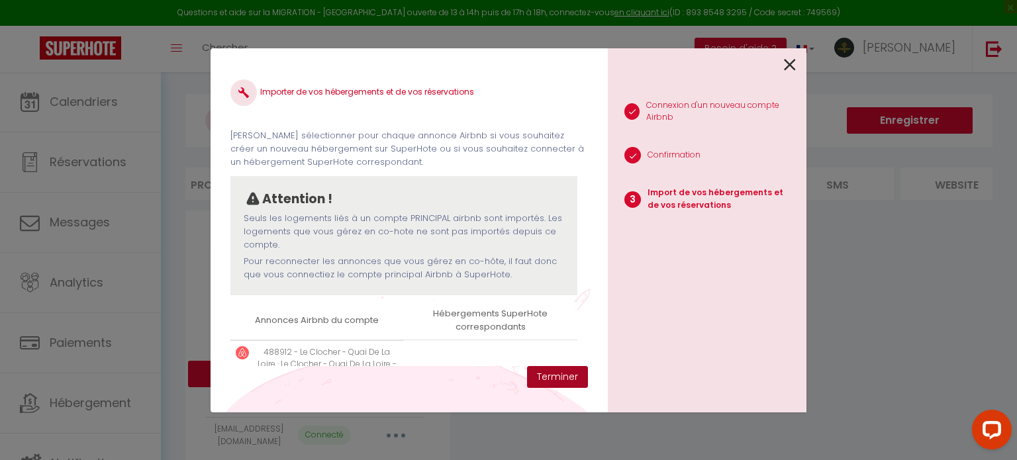
click at [563, 371] on button "Terminer" at bounding box center [557, 377] width 61 height 23
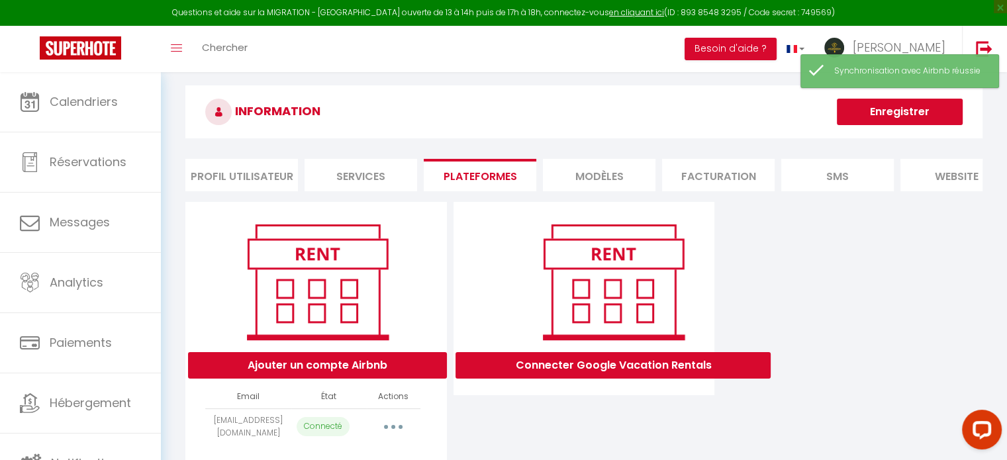
scroll to position [71, 0]
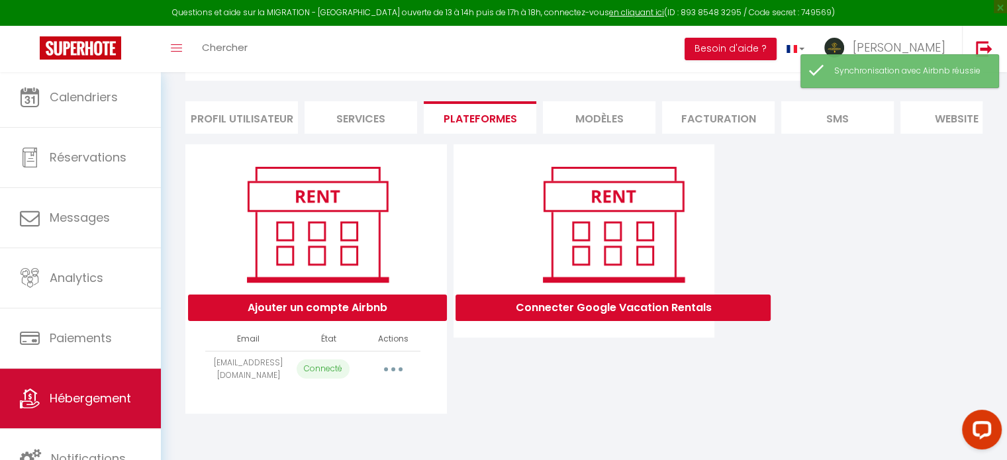
click at [79, 413] on link "Hébergement" at bounding box center [80, 399] width 161 height 60
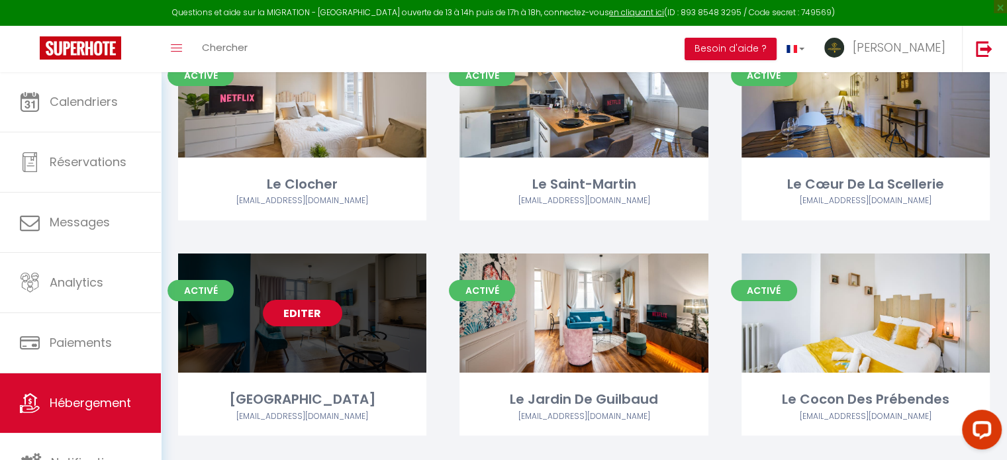
scroll to position [132, 0]
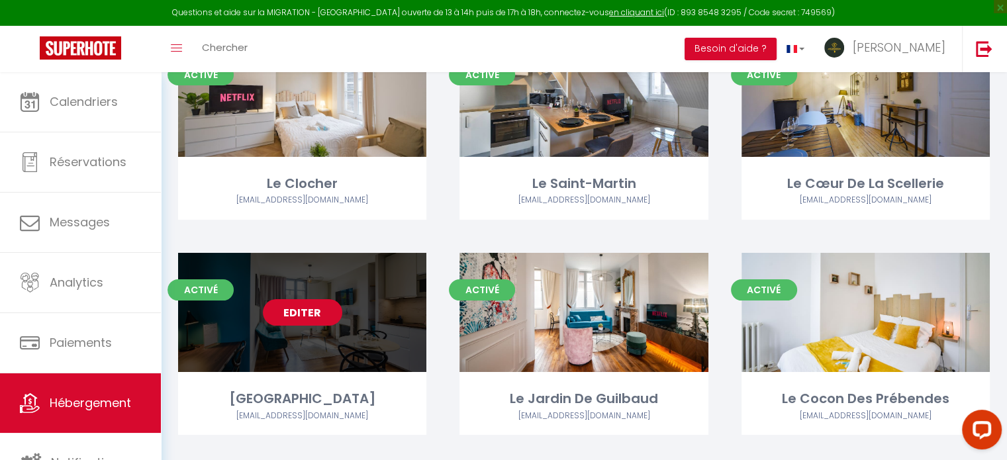
click at [318, 314] on link "Editer" at bounding box center [302, 312] width 79 height 26
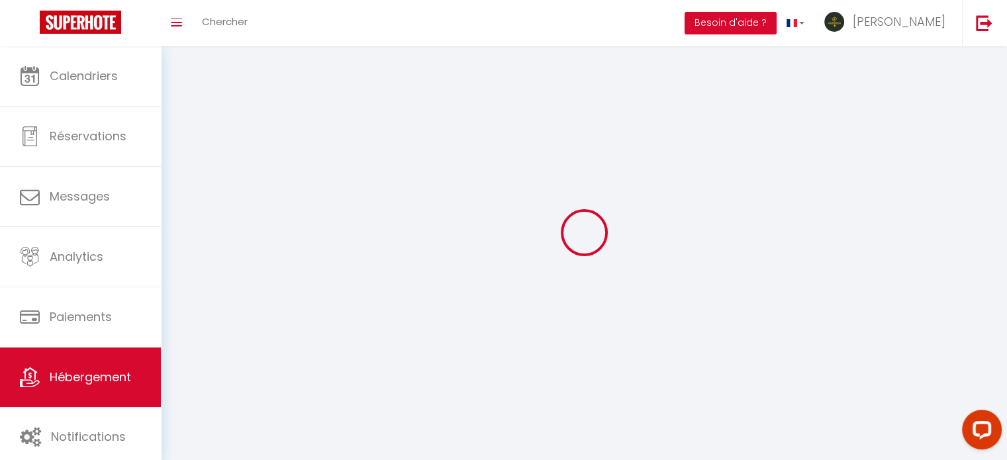
select select
select select "28"
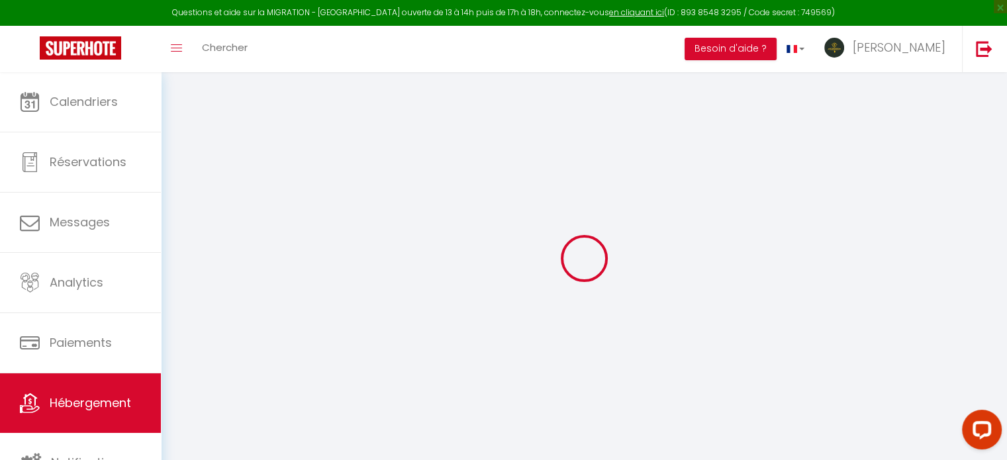
select select
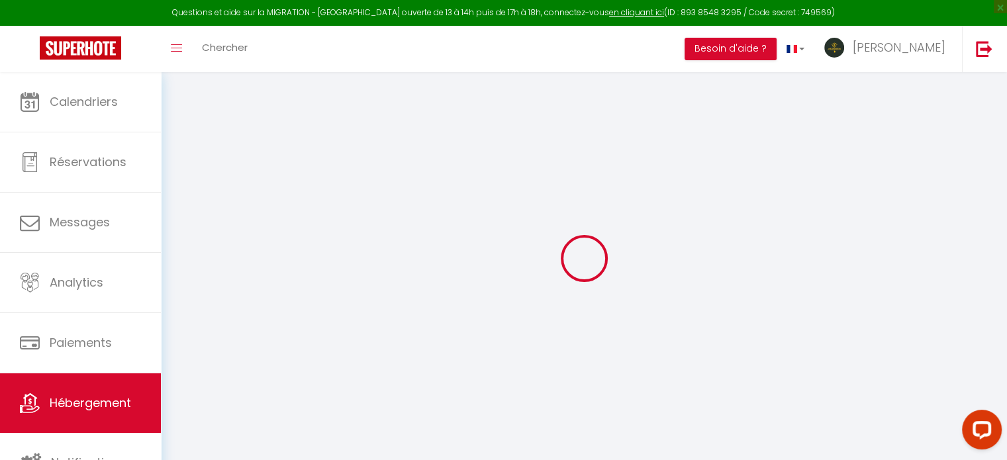
select select
checkbox input "false"
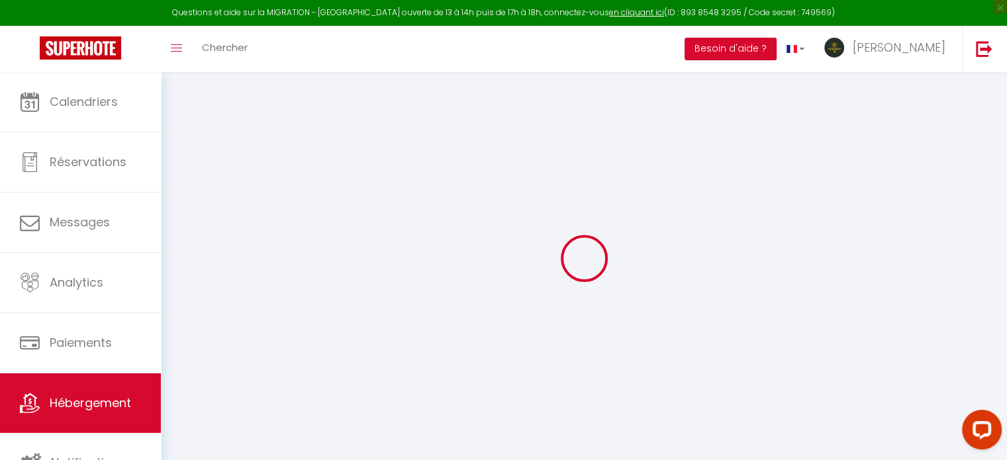
select select
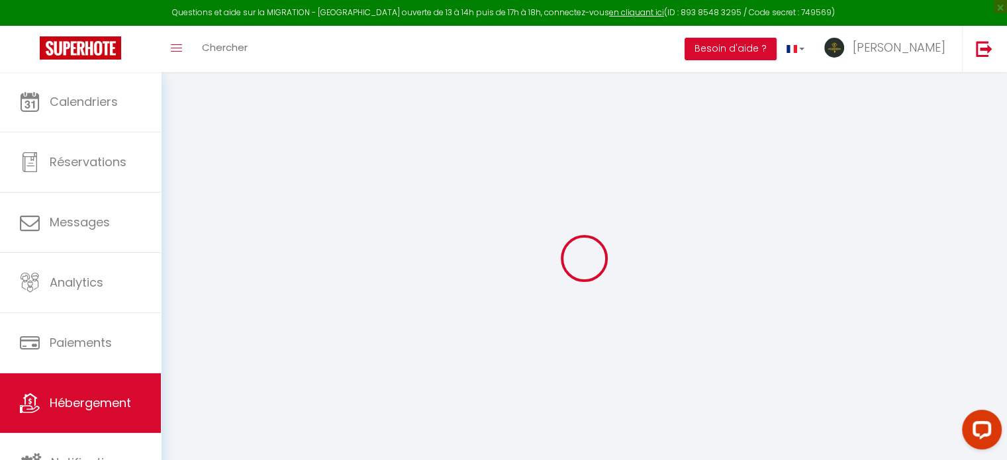
select select
checkbox input "false"
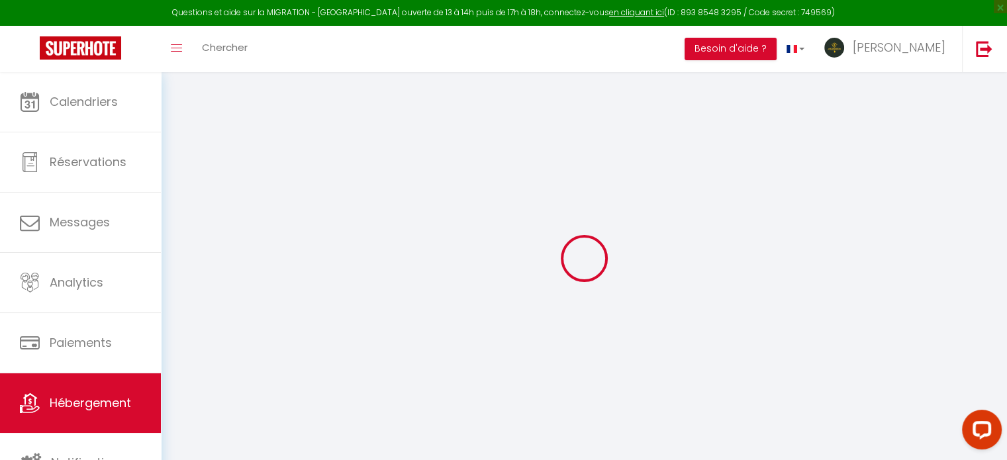
checkbox input "false"
select select
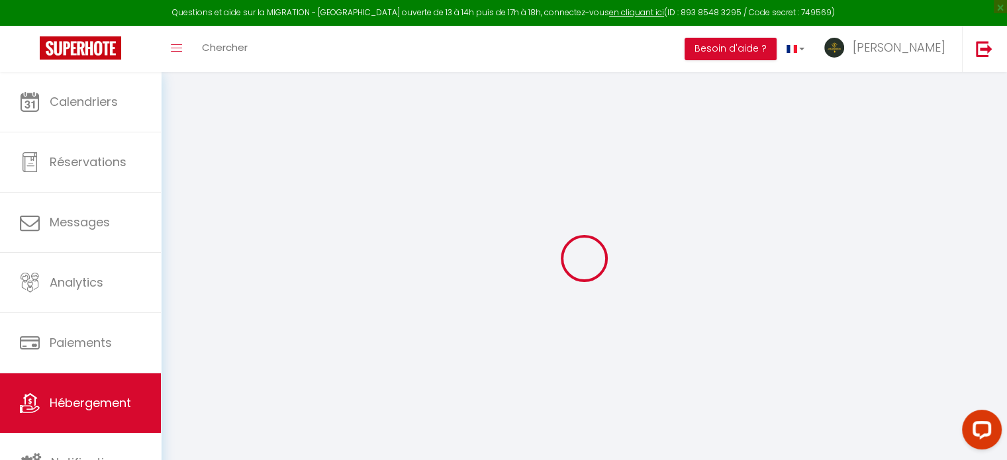
select select
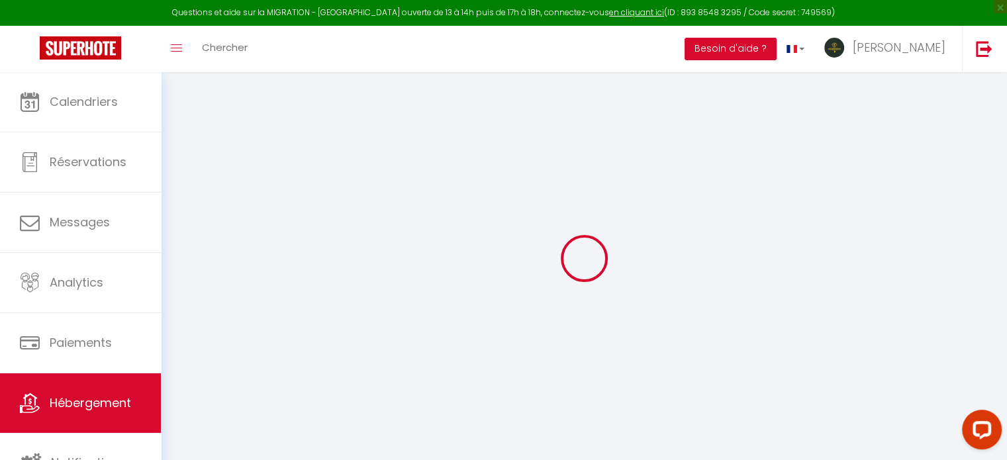
checkbox input "false"
select select
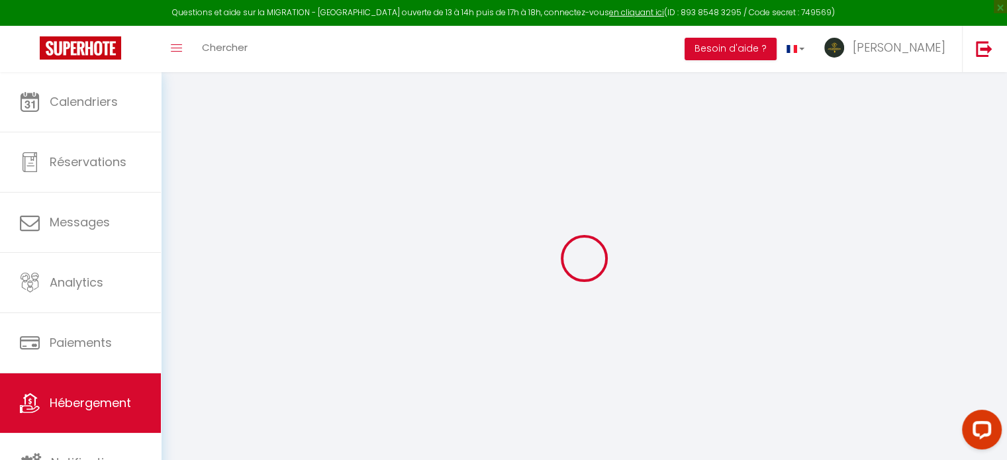
select select
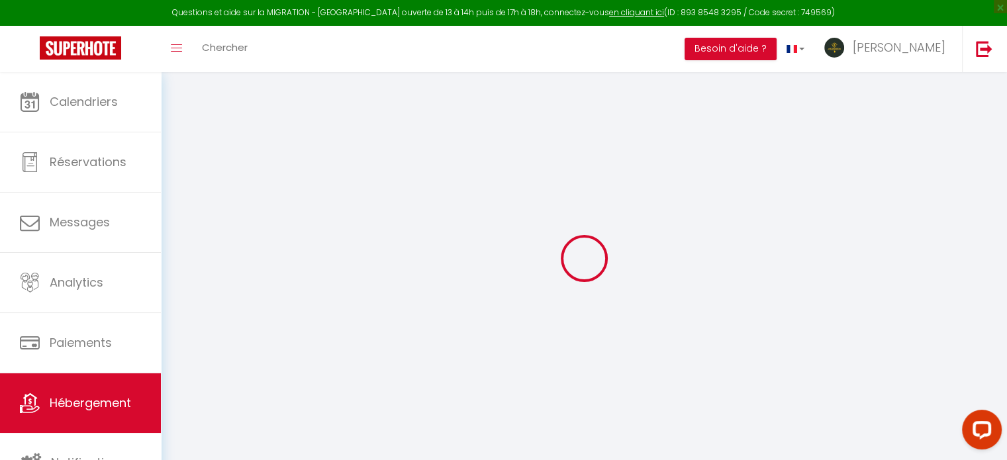
select select
checkbox input "false"
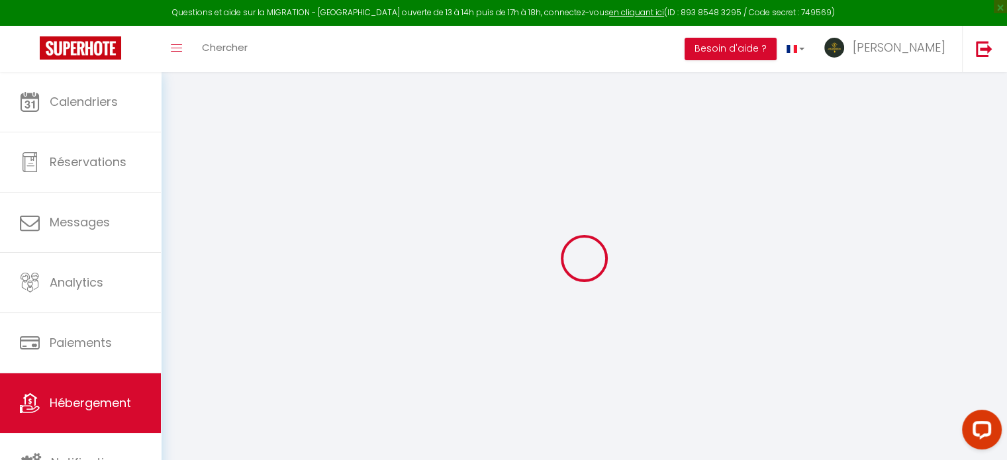
checkbox input "false"
select select
type input "[GEOGRAPHIC_DATA]"
type input "Appart&Tours"
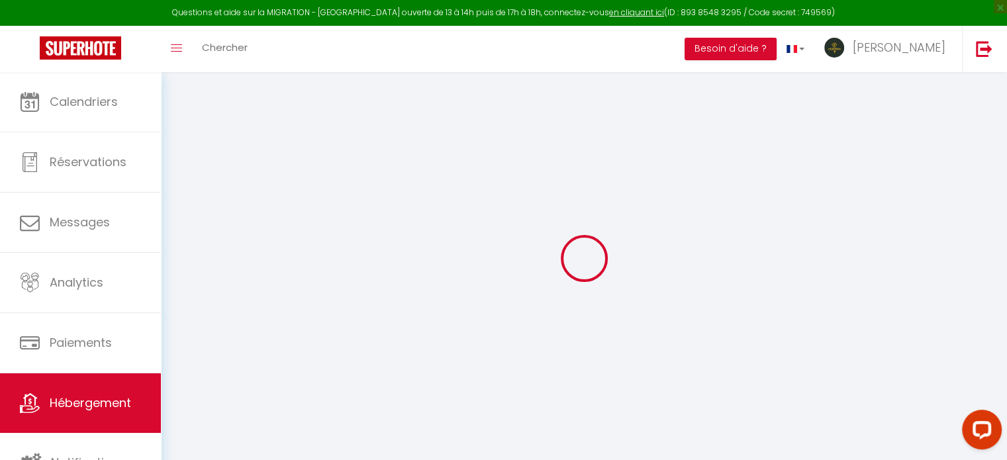
select select "2"
type input "53"
type input "7"
type input "36"
type input "5.5"
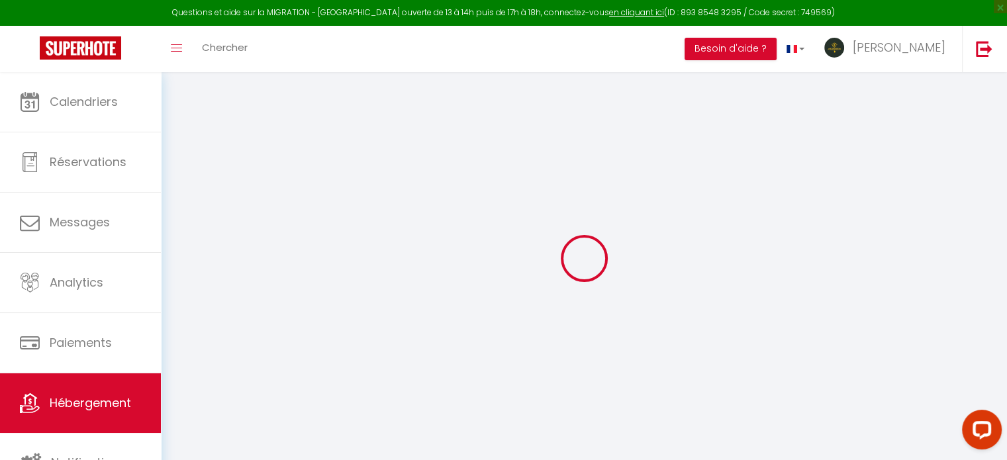
type input "4.60"
select select
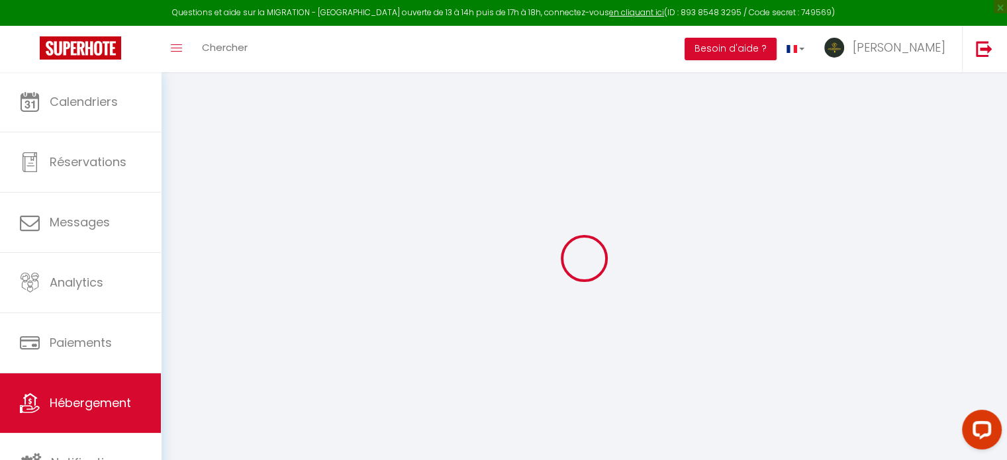
select select
type input "17 rue de la bourde"
type input "37000"
type input "Tours"
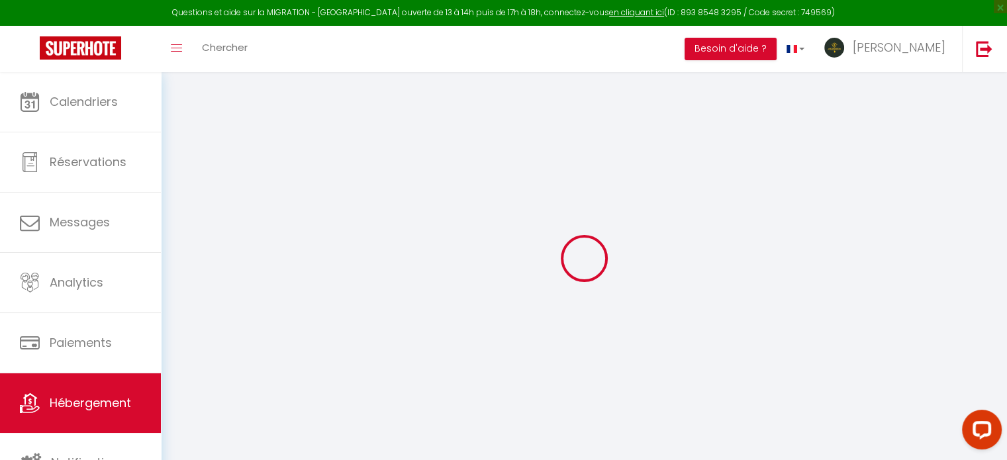
type input "[EMAIL_ADDRESS][DOMAIN_NAME]"
select select "13770"
checkbox input "false"
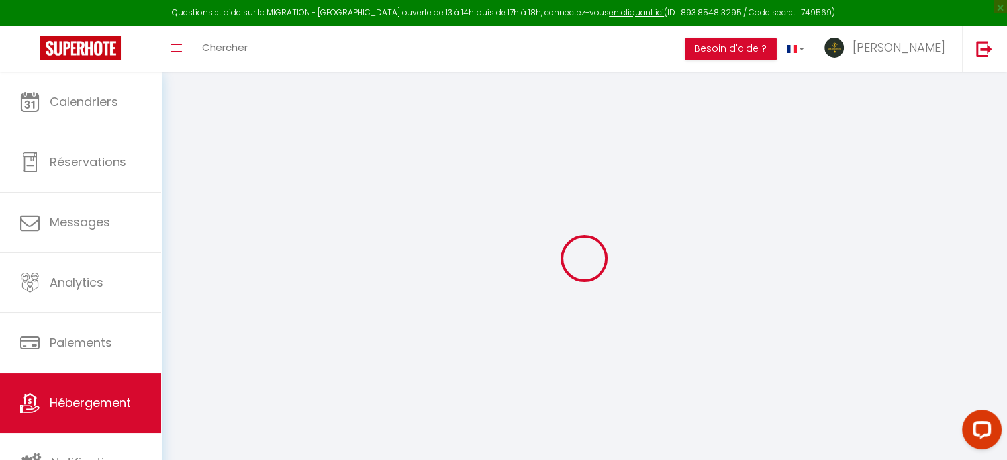
checkbox input "false"
radio input "true"
type input "0"
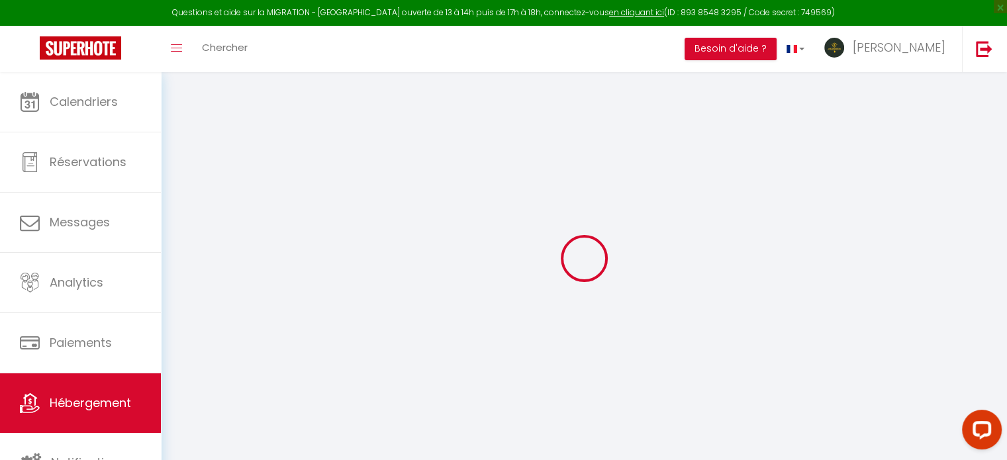
type input "0"
select select
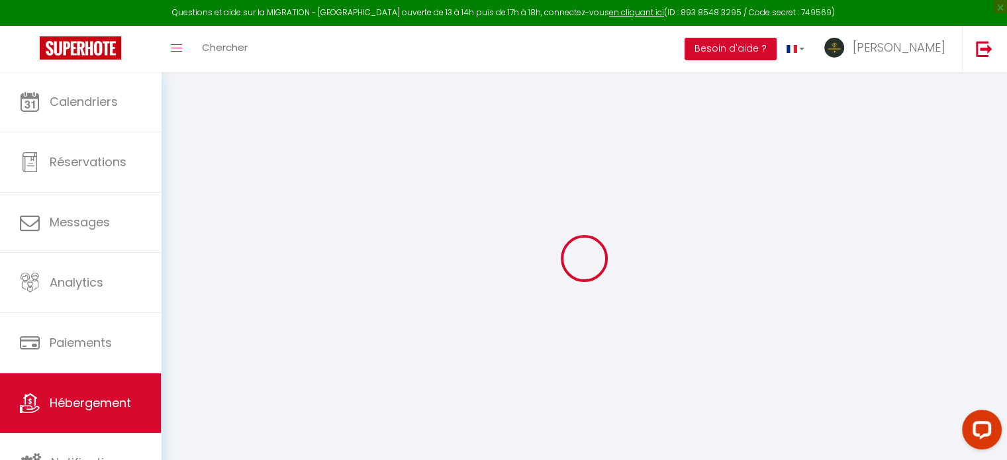
select select
checkbox input "false"
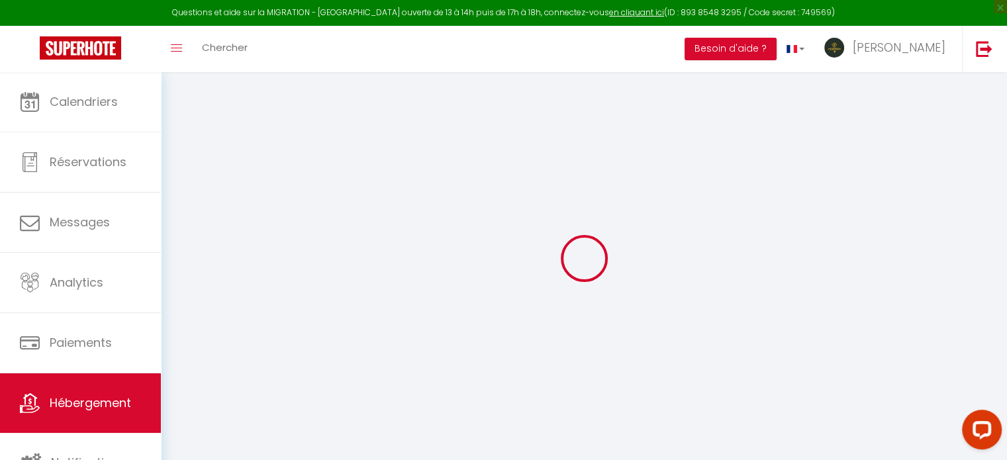
checkbox input "false"
select select "+ 18 %"
select select "+ 21 %"
select select "+ 28 %"
select select
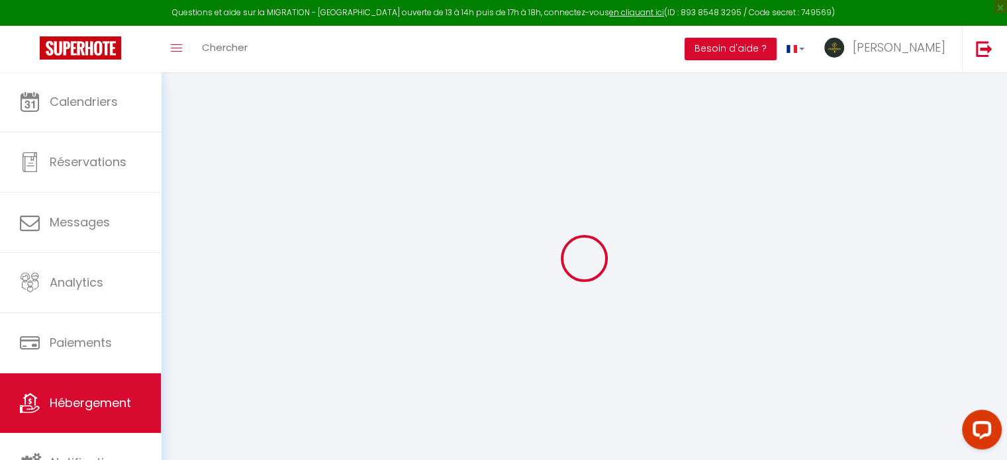
checkbox input "false"
select select "8011-1153537307730041354"
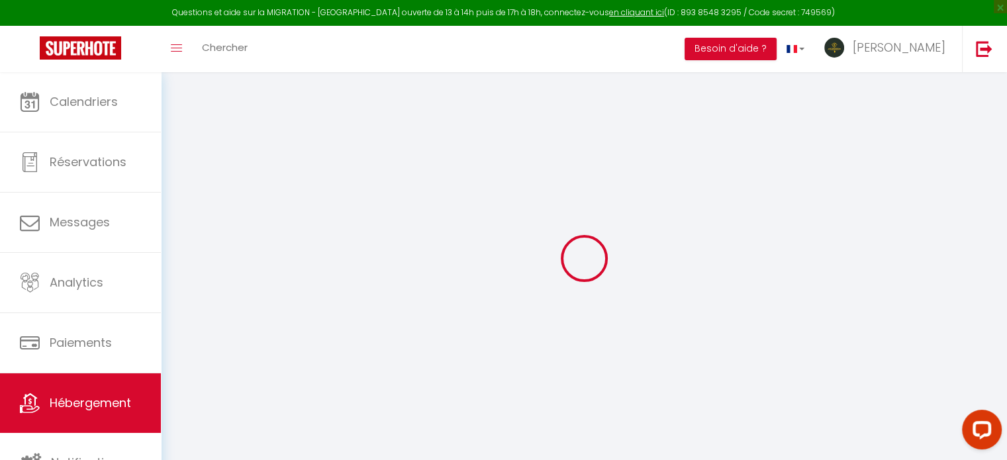
select select
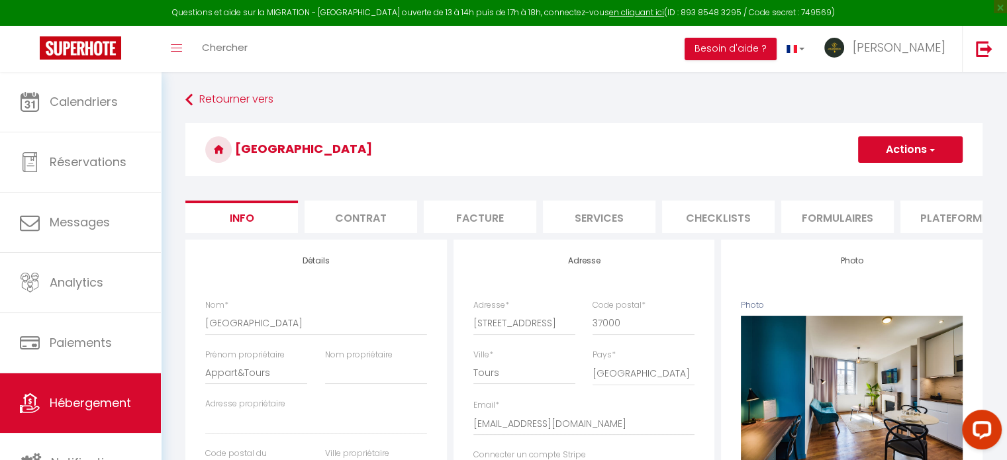
click at [949, 214] on li "Plateformes" at bounding box center [956, 217] width 113 height 32
select select
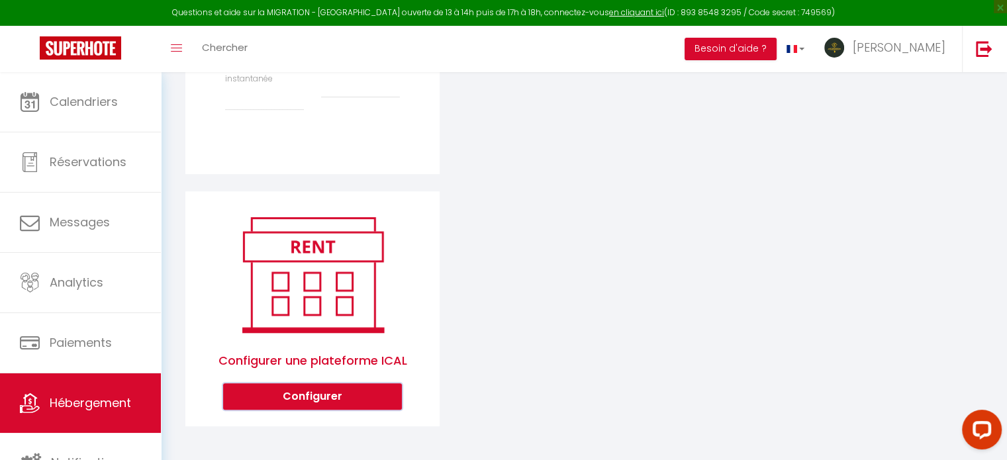
click at [289, 386] on button "Configurer" at bounding box center [312, 396] width 179 height 26
select select "1"
select select
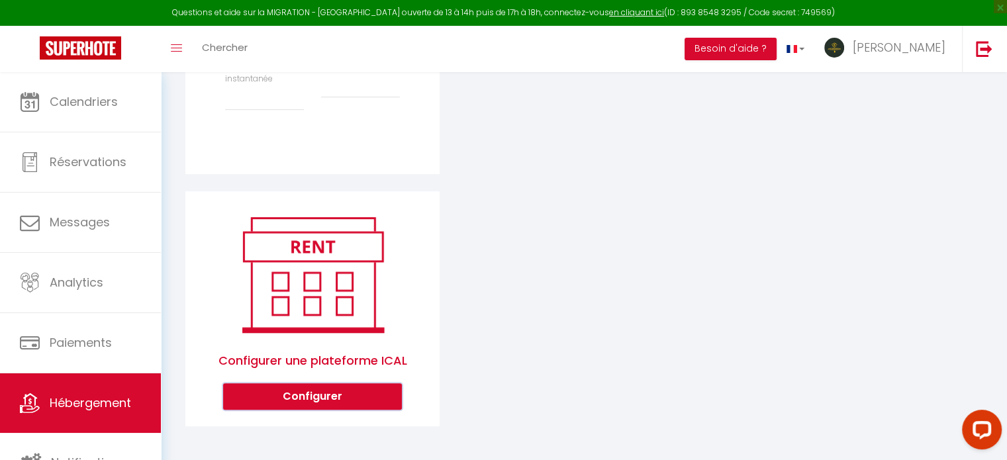
select select
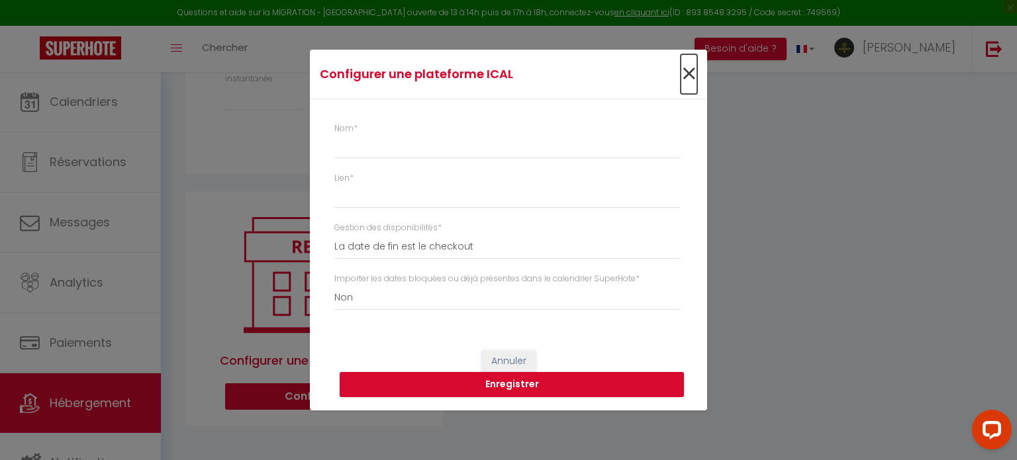
click at [686, 74] on span "×" at bounding box center [689, 74] width 17 height 40
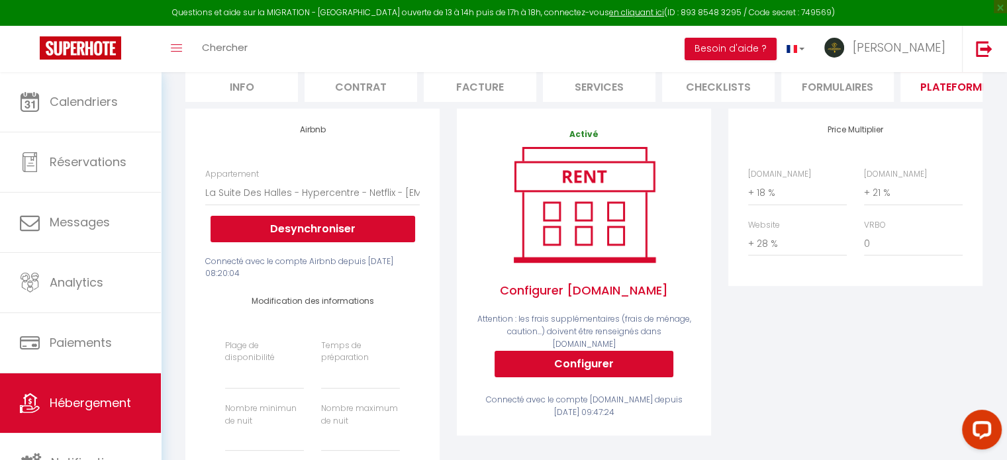
scroll to position [81, 0]
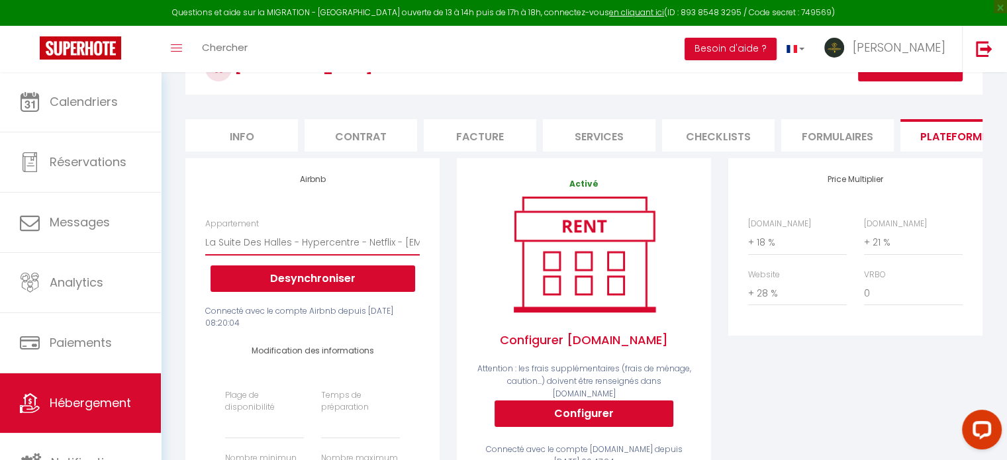
click at [355, 250] on select "La Suite Des Halles - Hypercentre - Netflix - axel.aubusson@orange.fr" at bounding box center [312, 242] width 214 height 25
click at [95, 409] on span "Hébergement" at bounding box center [90, 403] width 81 height 17
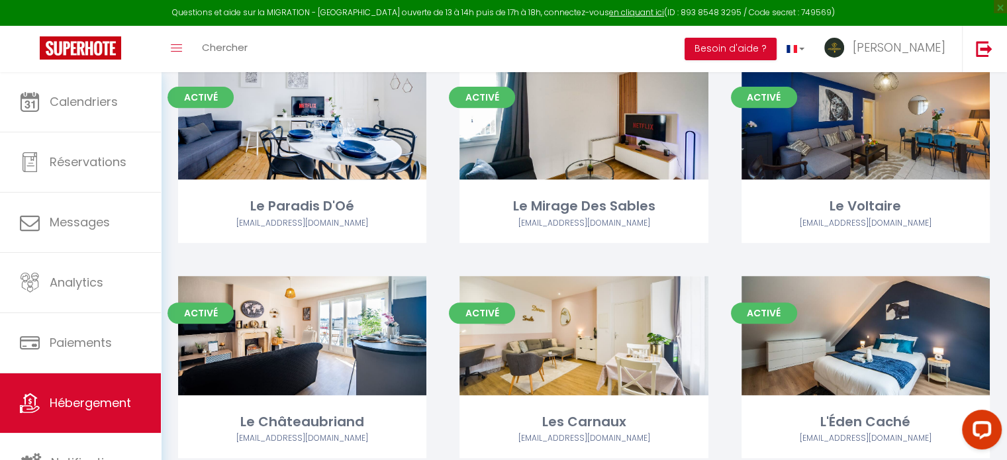
scroll to position [265, 0]
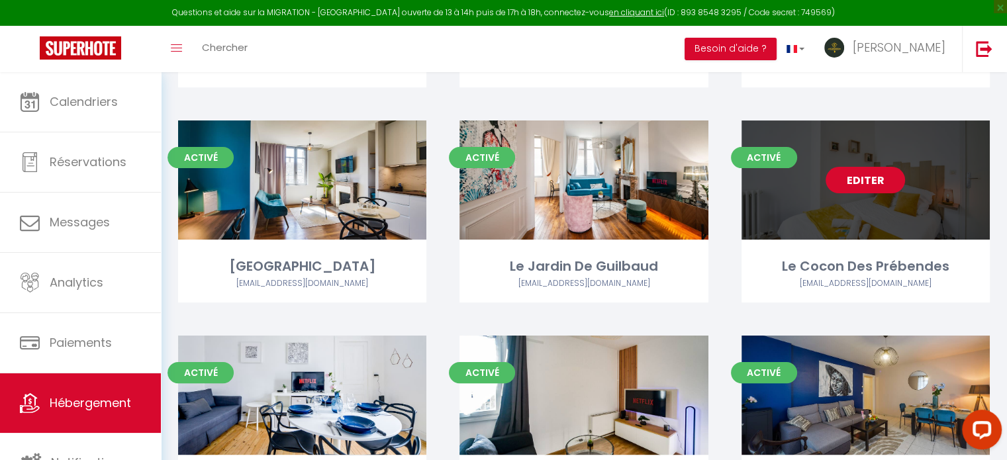
click at [861, 180] on link "Editer" at bounding box center [865, 180] width 79 height 26
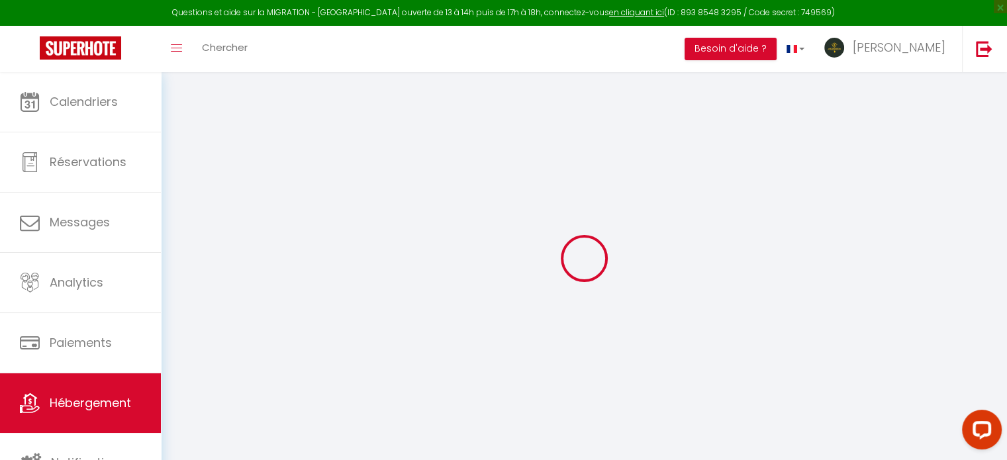
select select "16:00"
select select
select select "12:00"
select select "300"
select select "120"
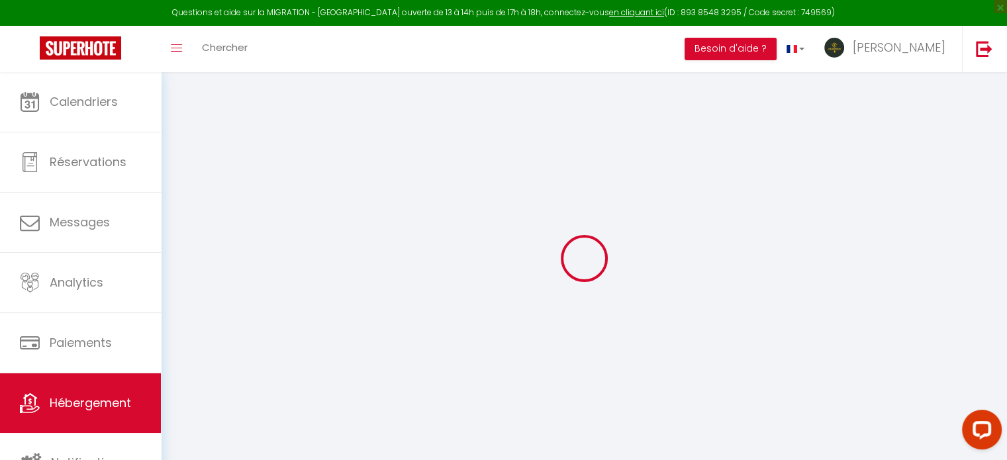
select select "17:00"
select select
checkbox input "false"
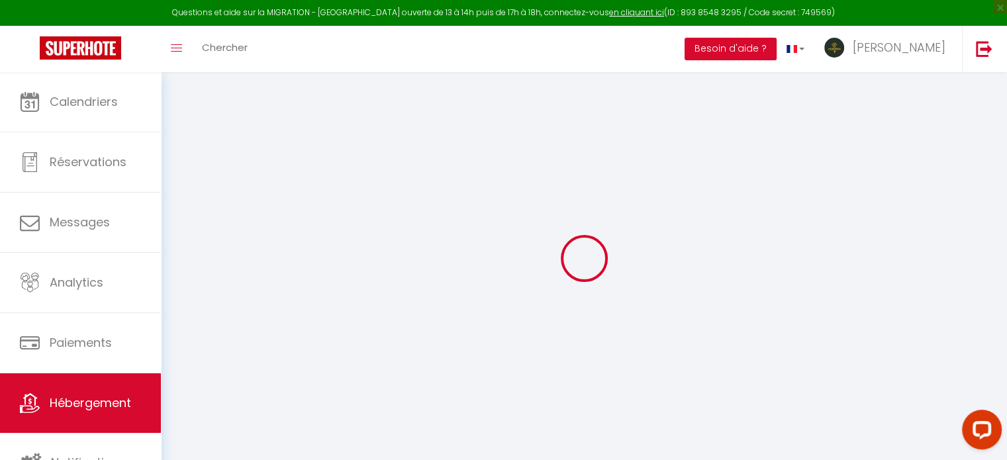
checkbox input "false"
select select
checkbox input "false"
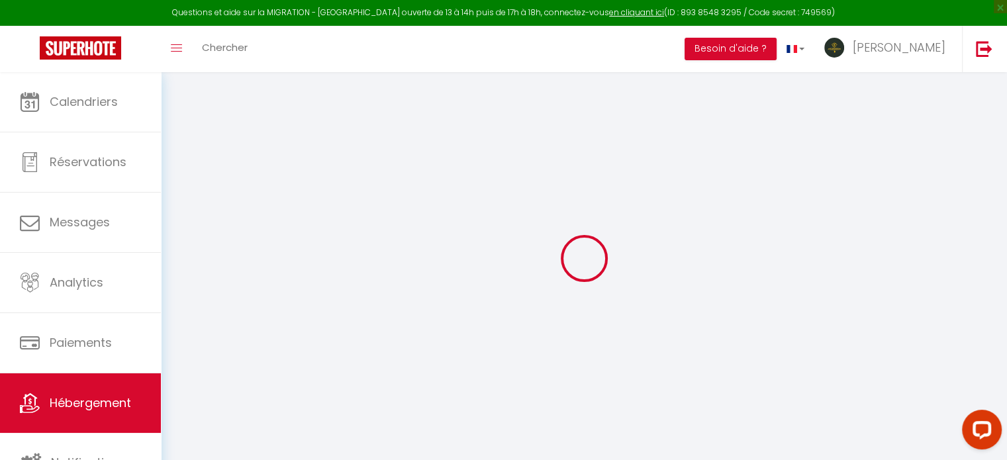
checkbox input "false"
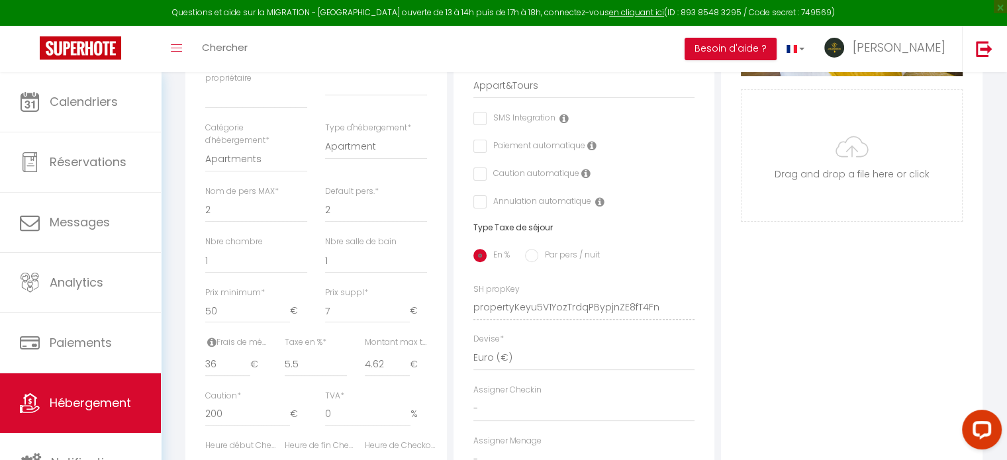
scroll to position [715, 0]
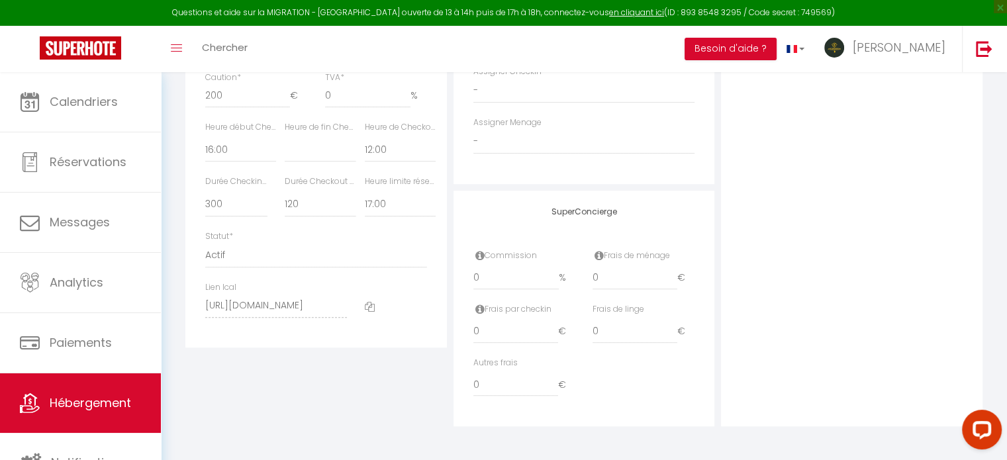
click at [369, 307] on icon at bounding box center [370, 307] width 10 height 10
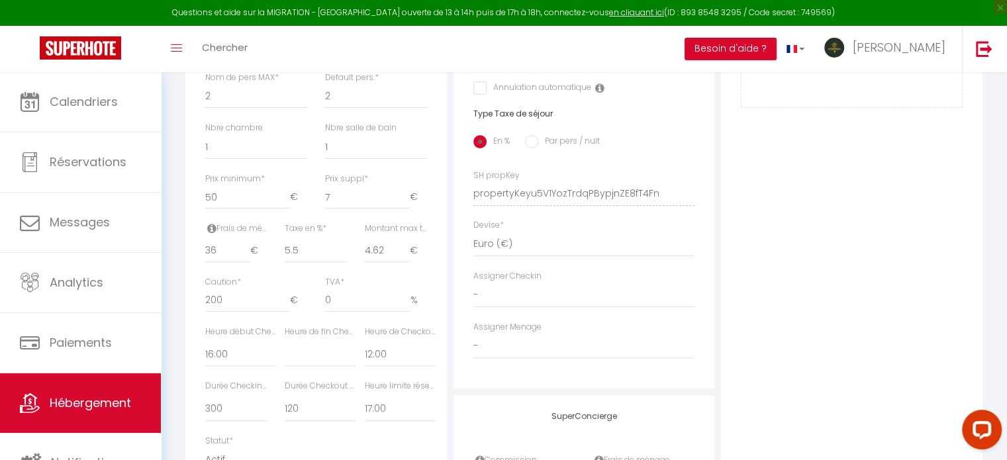
scroll to position [171, 0]
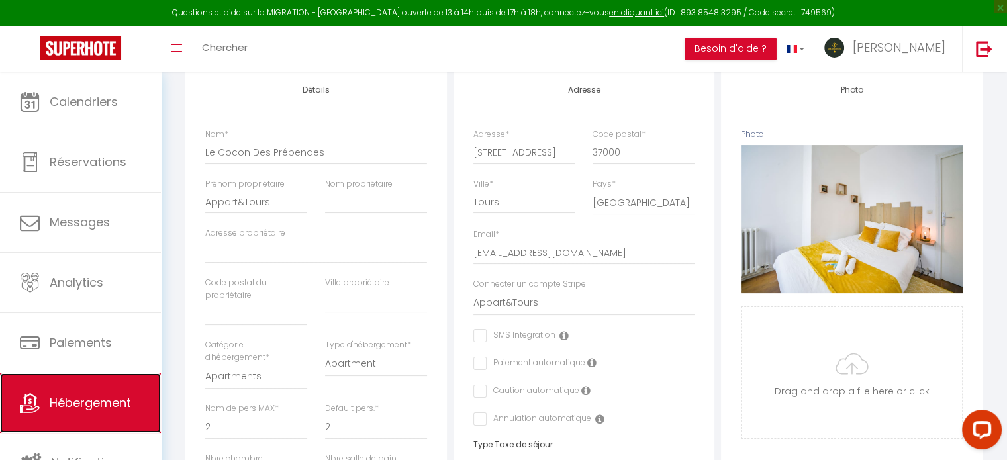
click at [93, 390] on link "Hébergement" at bounding box center [80, 403] width 161 height 60
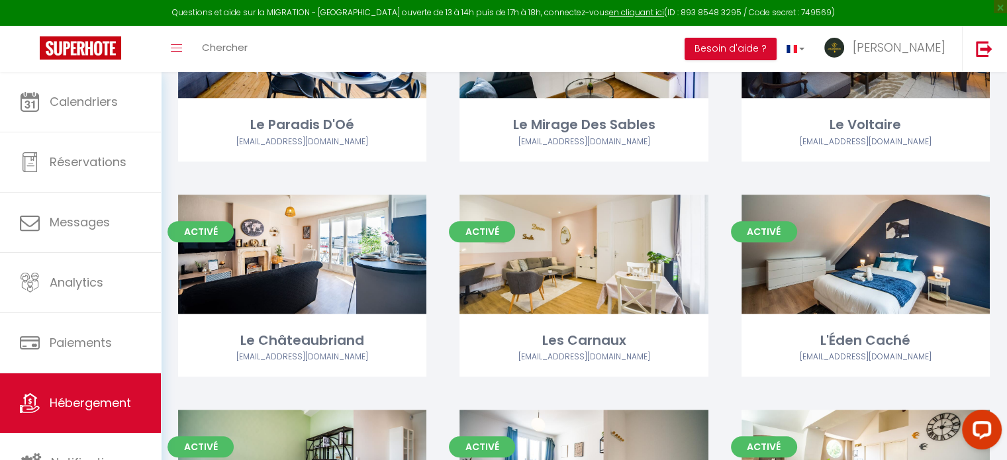
scroll to position [951, 0]
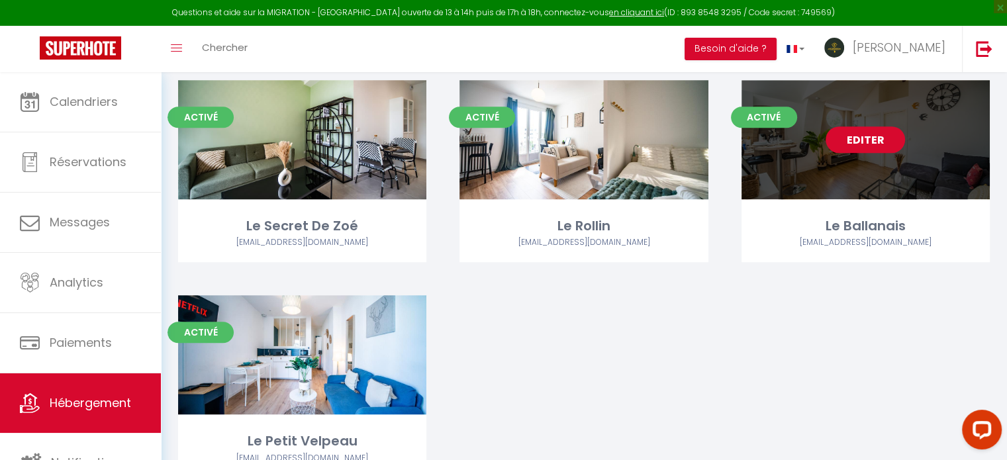
click at [859, 144] on link "Editer" at bounding box center [865, 139] width 79 height 26
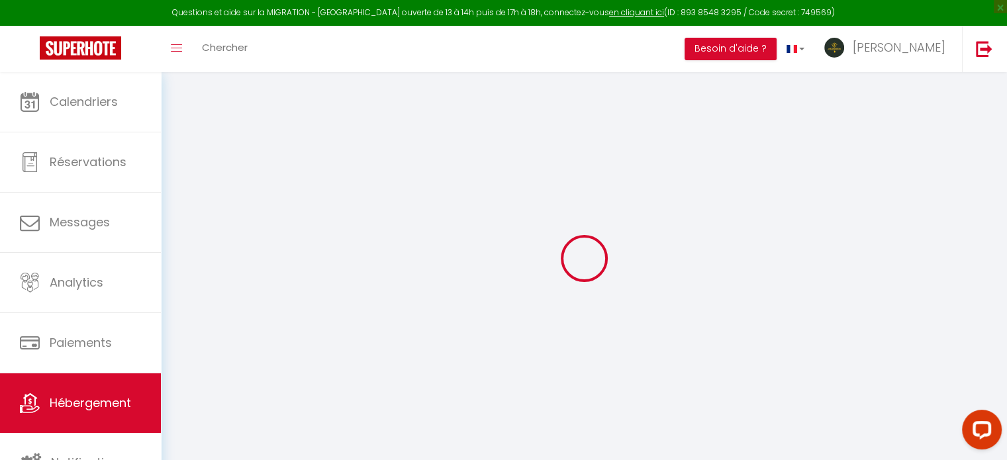
select select
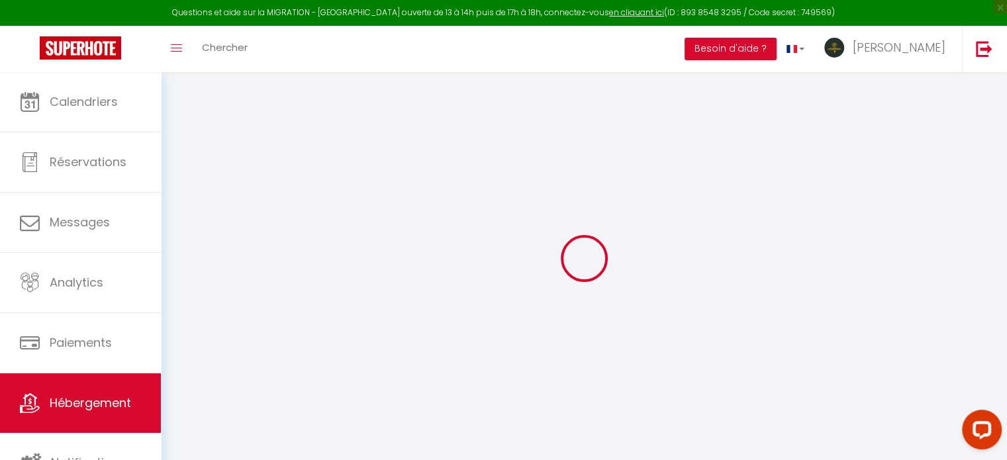
select select
checkbox input "false"
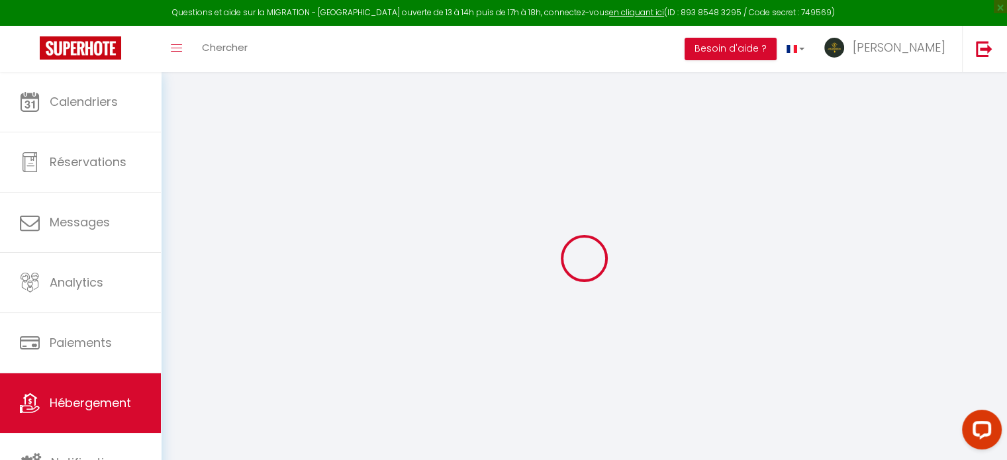
select select
type input "Le Ballanais"
type input "Appart&Tours"
select select "2"
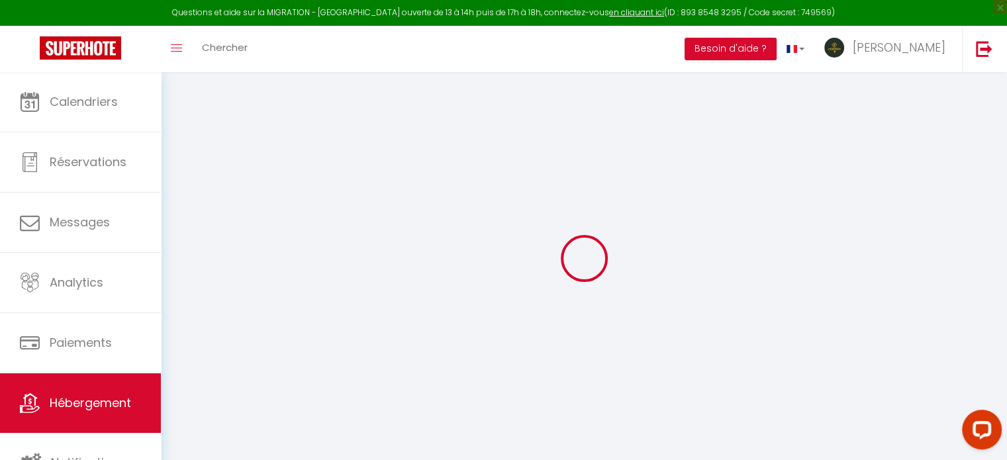
type input "50"
type input "36"
type input "5.5"
type input "4.60"
type input "200"
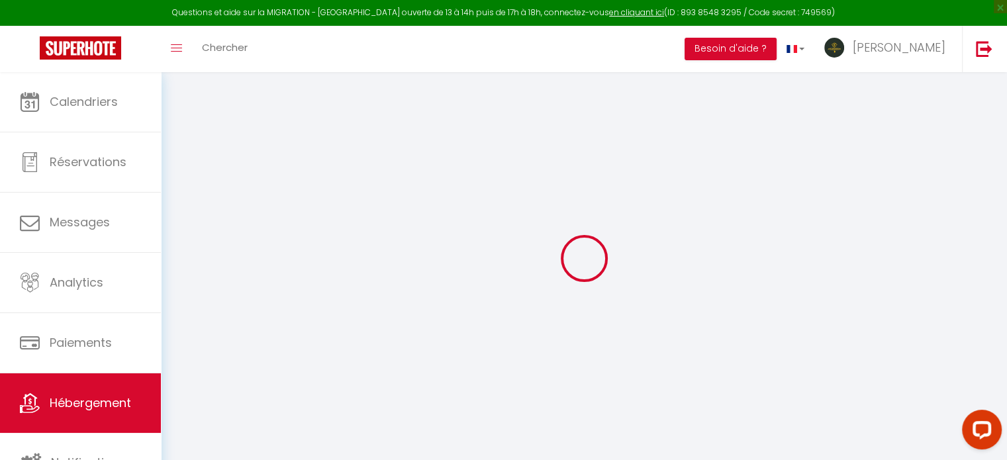
select select
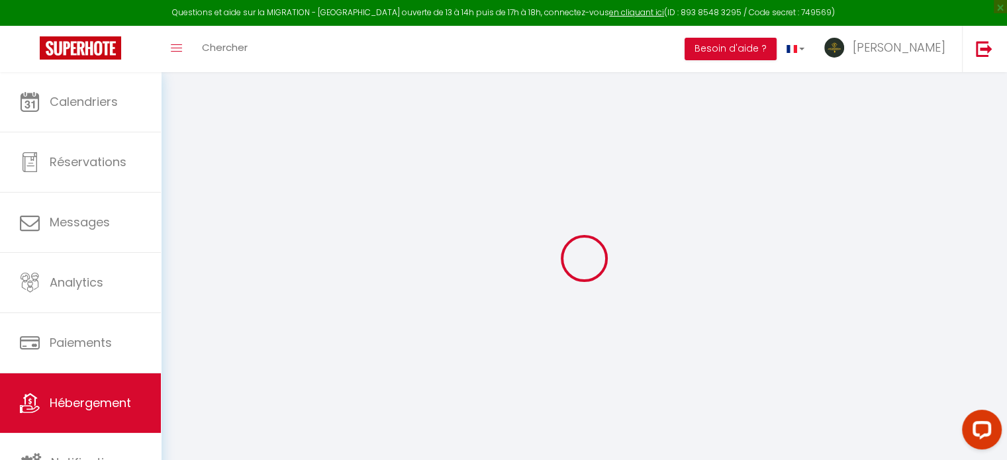
select select
type input "68 rue des carnaux"
type input "37510"
type input "Ballan-Miré"
type input "[EMAIL_ADDRESS][DOMAIN_NAME]"
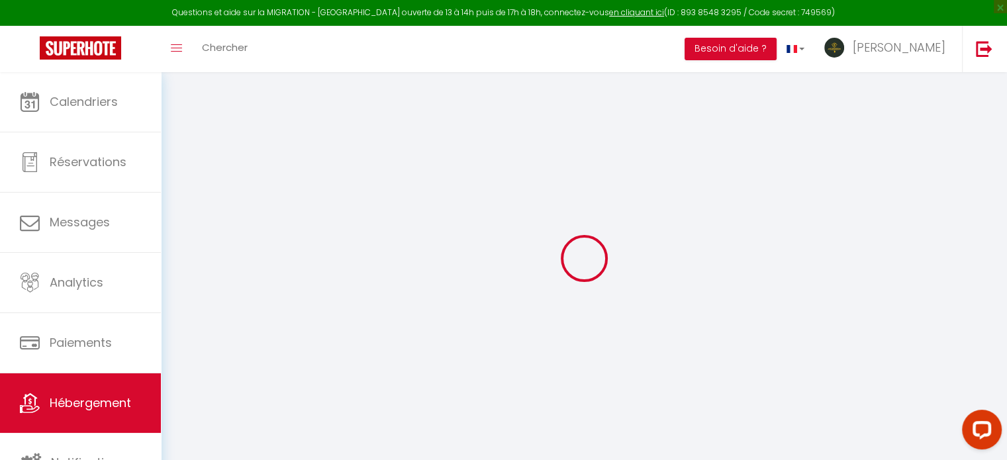
select select "13770"
checkbox input "false"
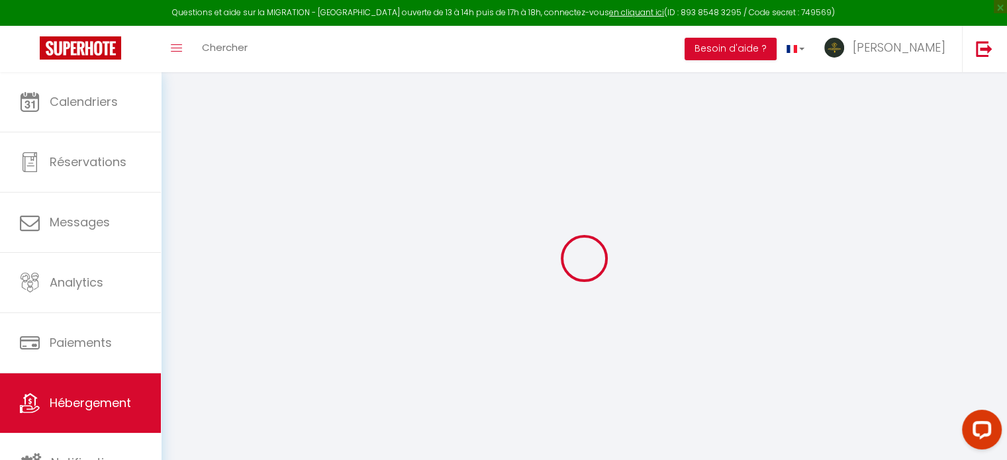
radio input "true"
type input "0"
select select
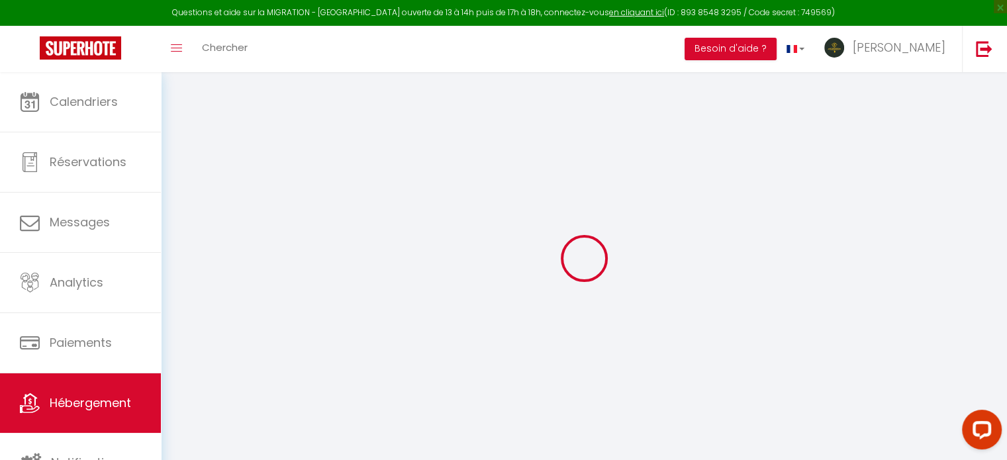
select select
checkbox input "false"
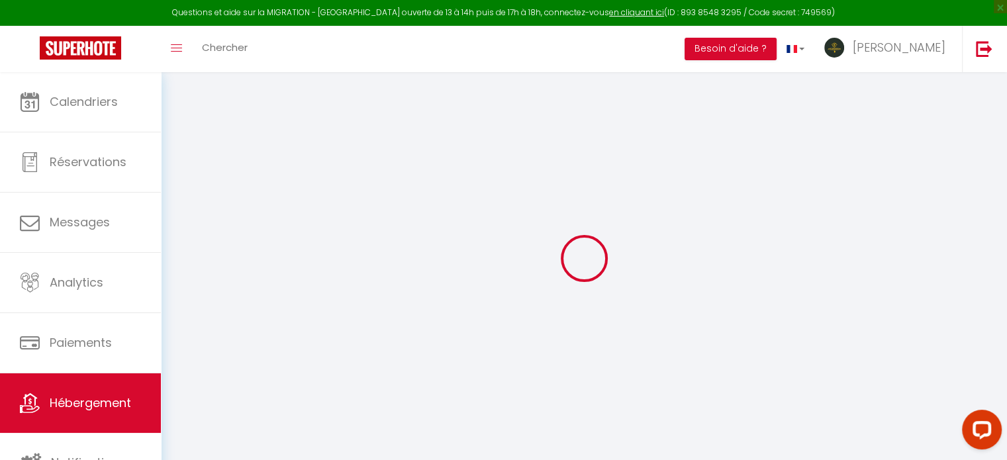
checkbox input "false"
select select
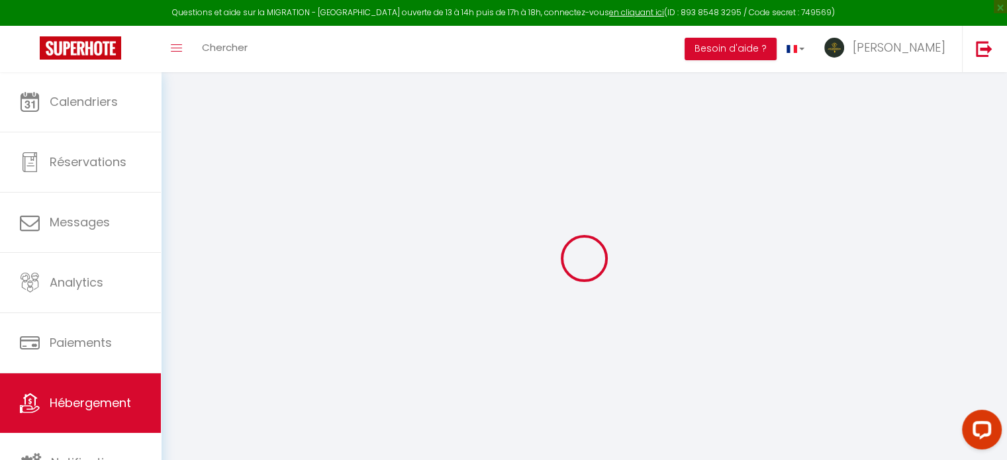
select select
checkbox input "false"
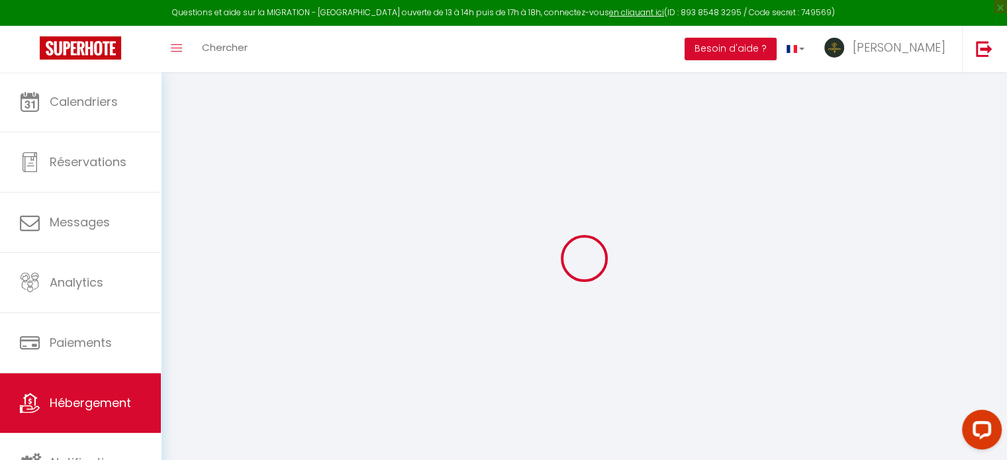
checkbox input "false"
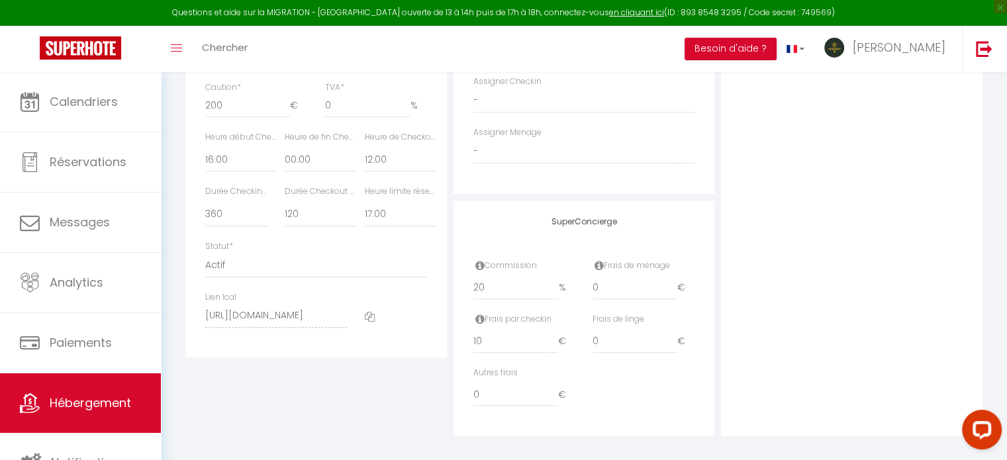
scroll to position [715, 0]
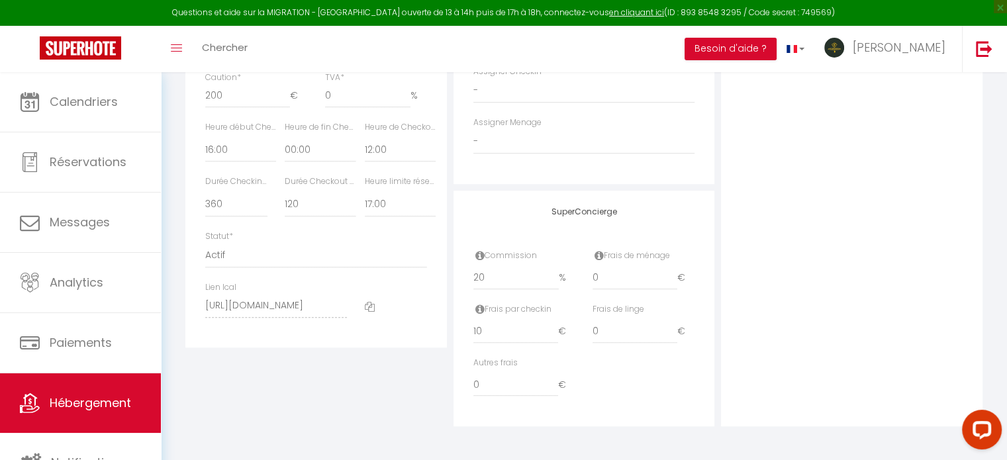
click at [373, 300] on span at bounding box center [370, 306] width 10 height 14
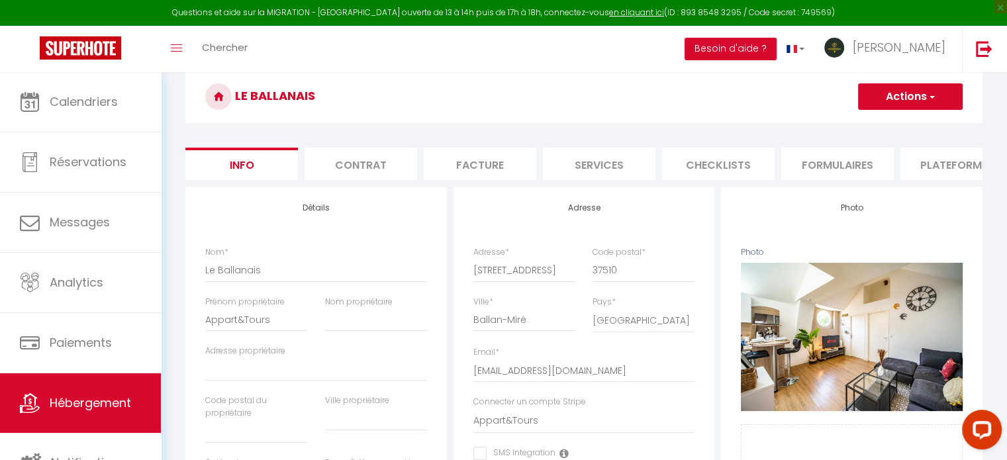
scroll to position [0, 0]
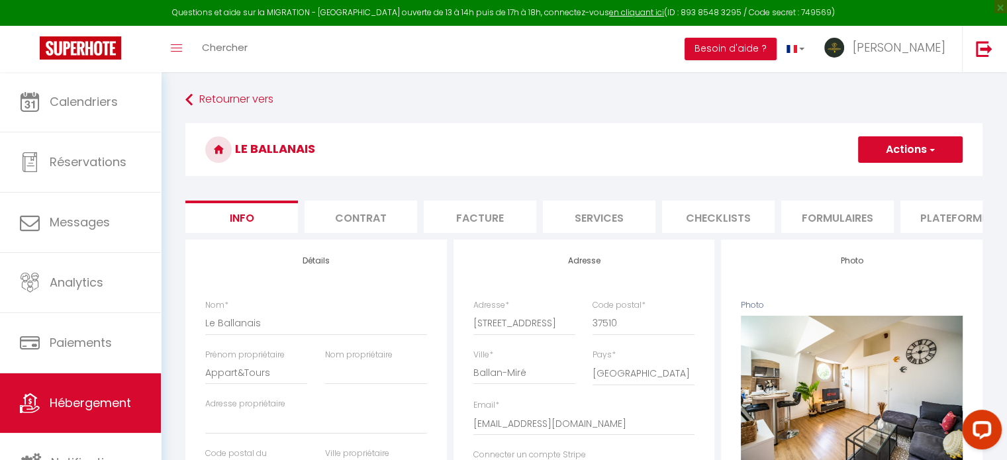
click at [842, 206] on li "Formulaires" at bounding box center [837, 217] width 113 height 32
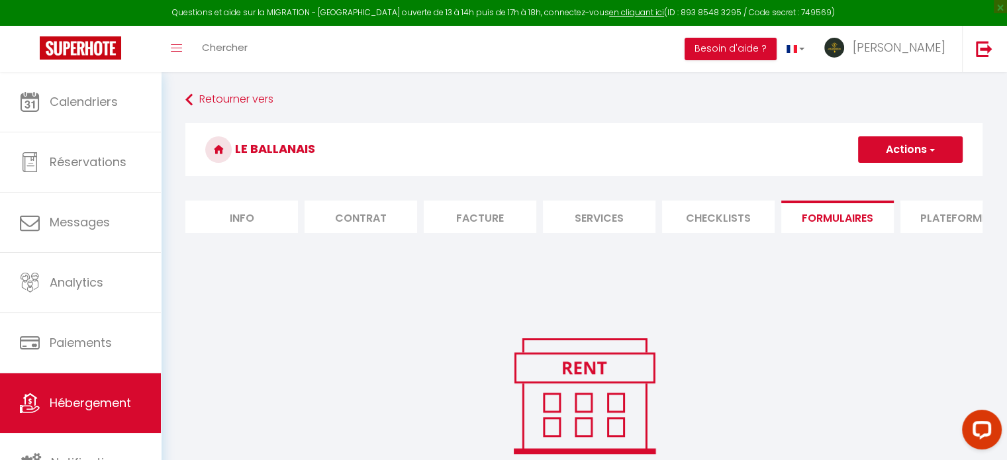
click at [919, 214] on li "Plateformes" at bounding box center [956, 217] width 113 height 32
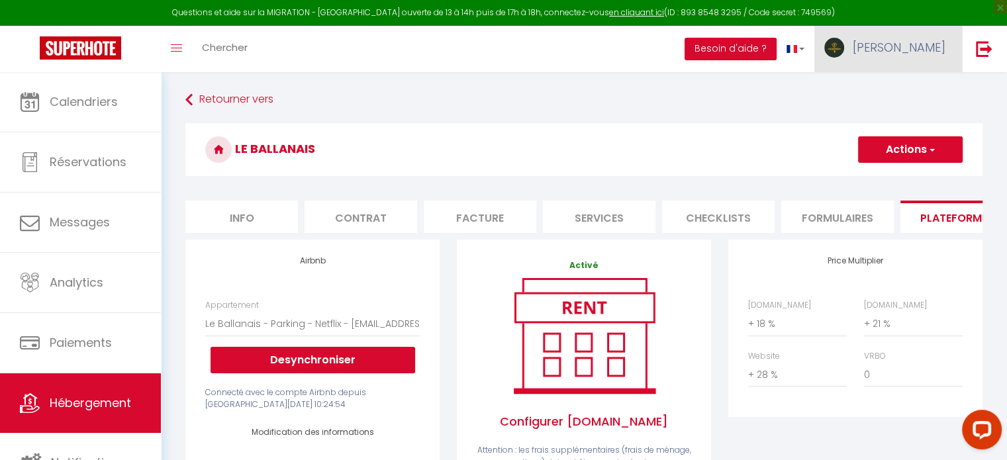
click at [924, 36] on link "[PERSON_NAME]" at bounding box center [888, 49] width 148 height 46
click at [903, 87] on link "Paramètres" at bounding box center [909, 92] width 98 height 23
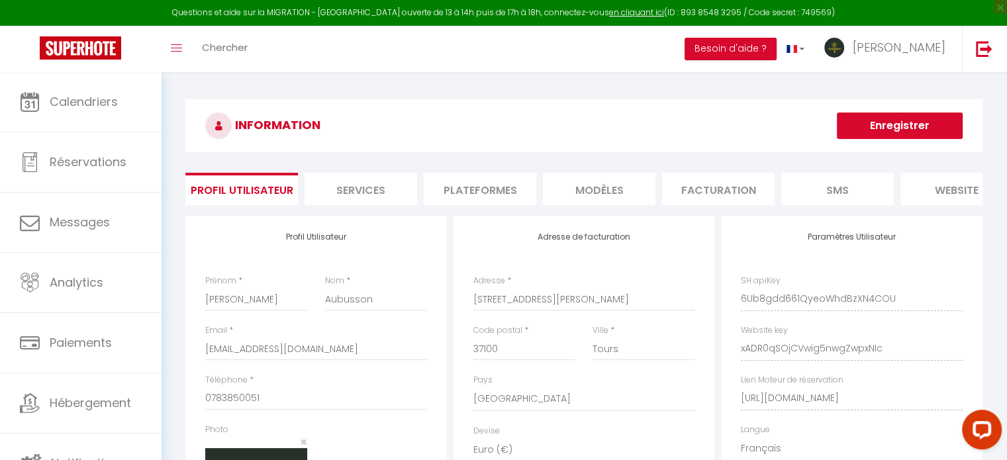
click at [492, 195] on li "Plateformes" at bounding box center [480, 189] width 113 height 32
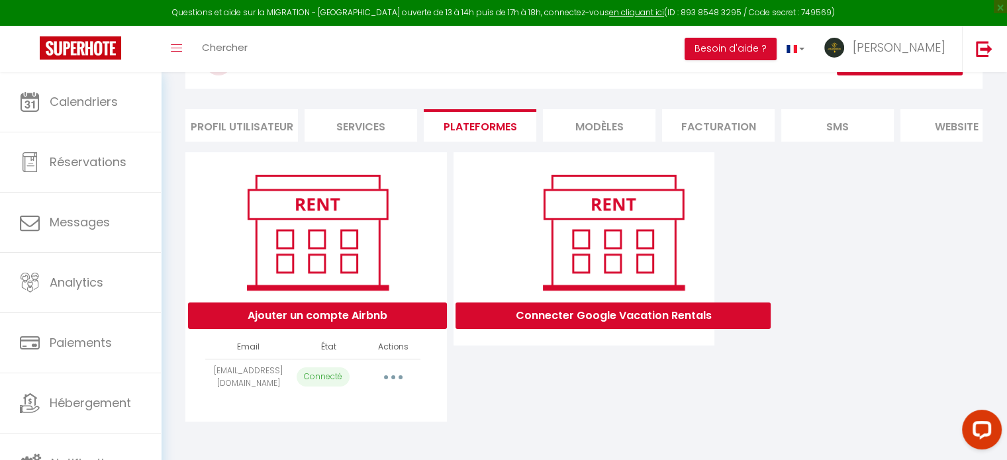
scroll to position [71, 0]
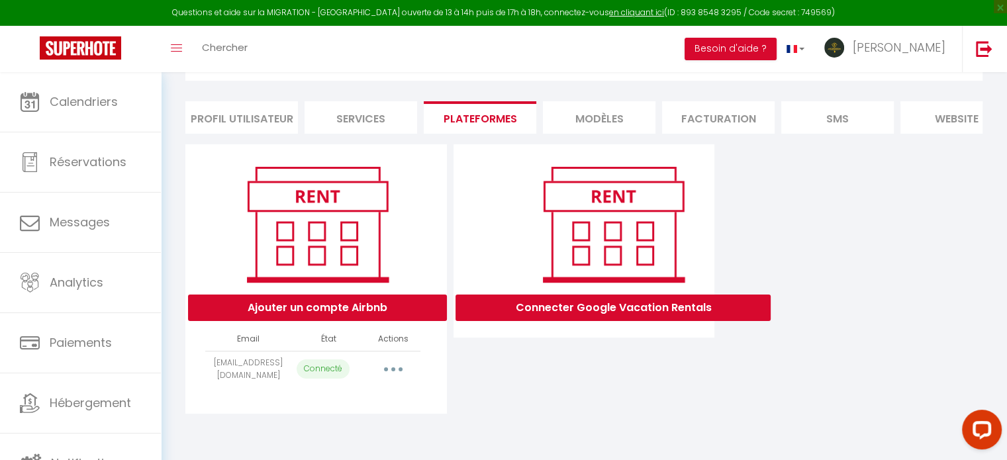
click at [403, 380] on button "button" at bounding box center [393, 369] width 37 height 21
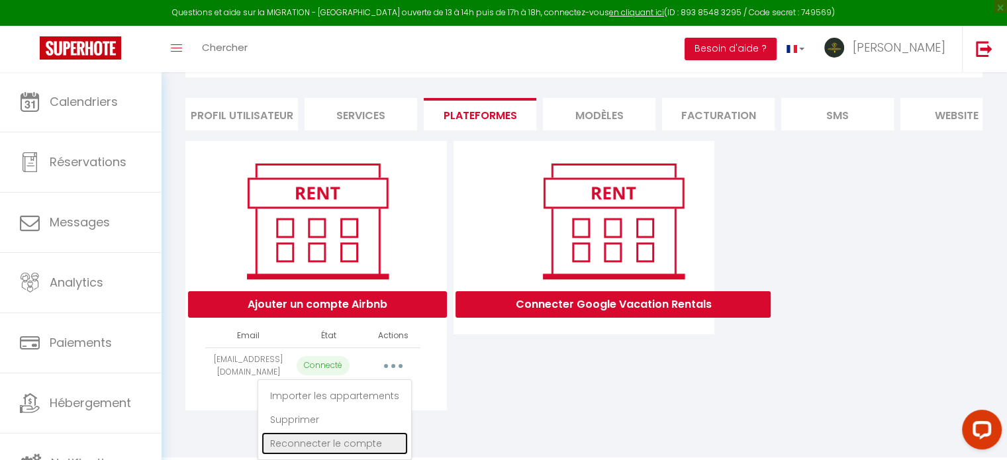
click at [326, 440] on link "Reconnecter le compte" at bounding box center [335, 443] width 146 height 23
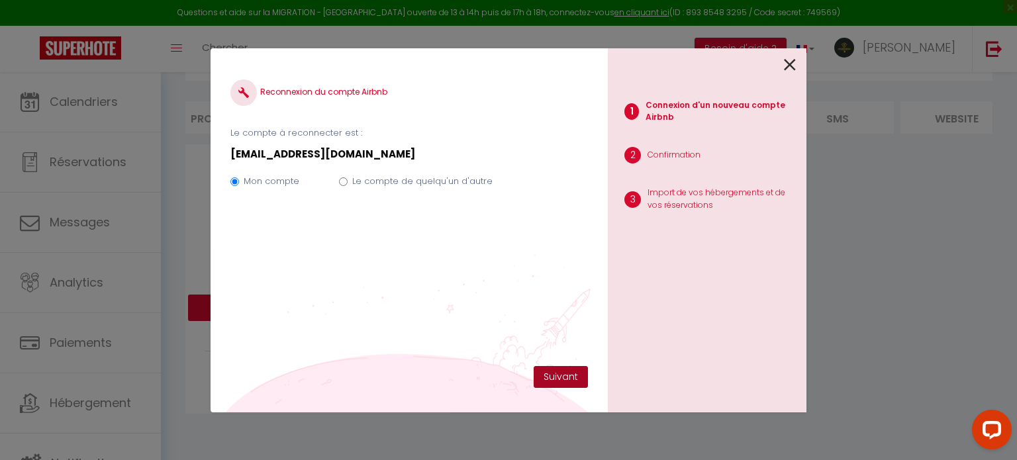
click at [562, 374] on button "Suivant" at bounding box center [561, 377] width 54 height 23
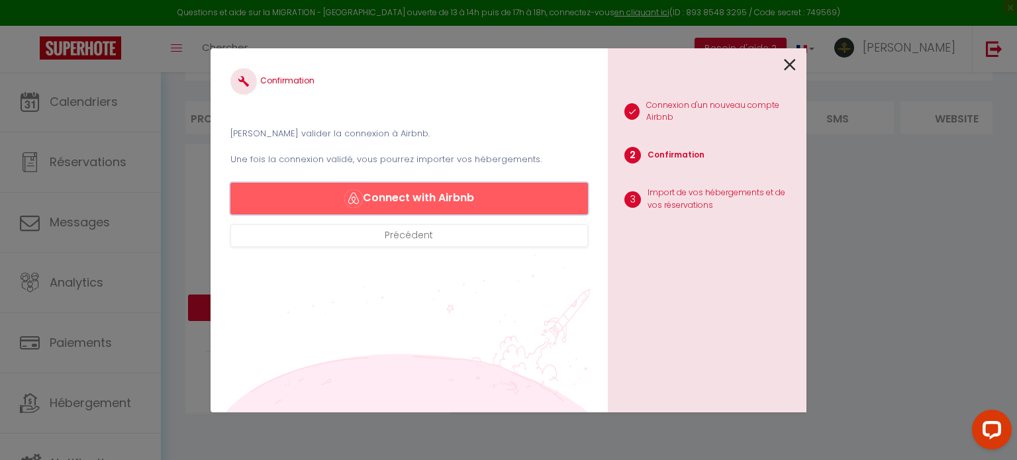
click at [395, 191] on button "Connect with Airbnb" at bounding box center [408, 199] width 357 height 32
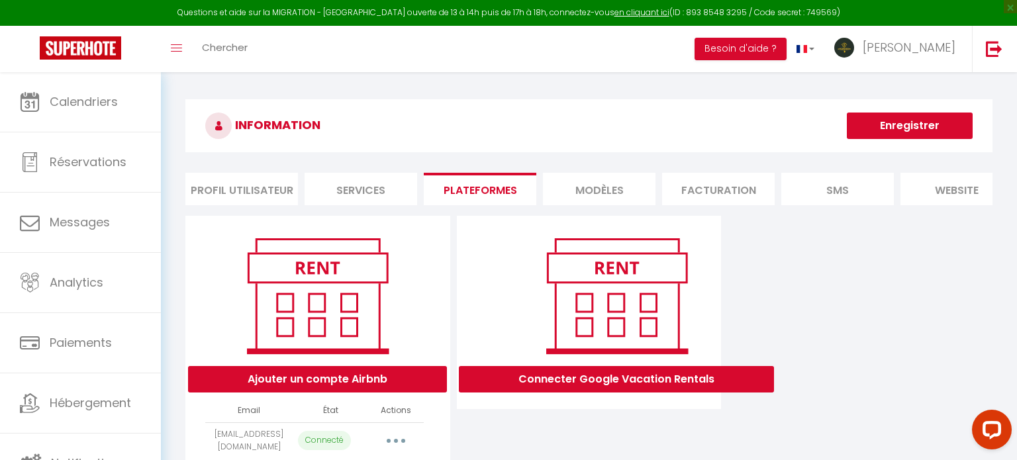
select select "67612"
select select "67613"
select select "67614"
select select "67615"
select select "67616"
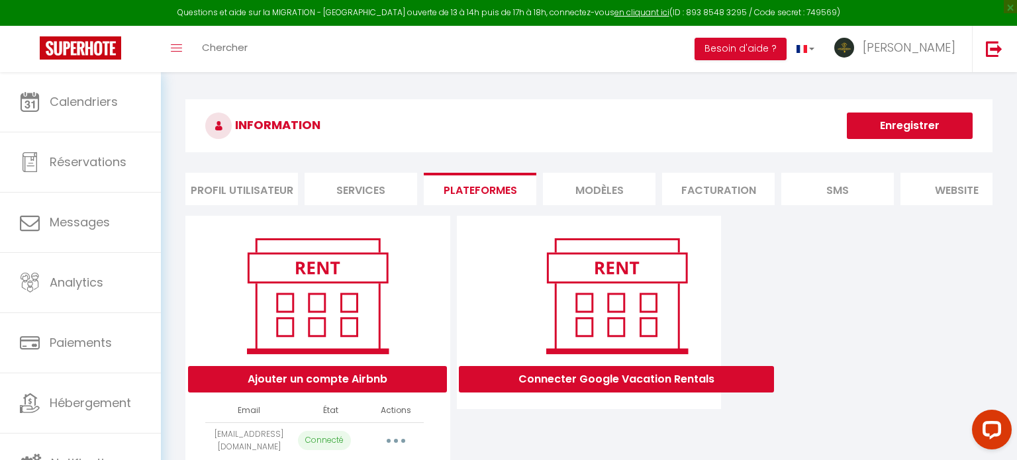
select select "67617"
select select "67618"
select select "67619"
select select "67620"
select select "67621"
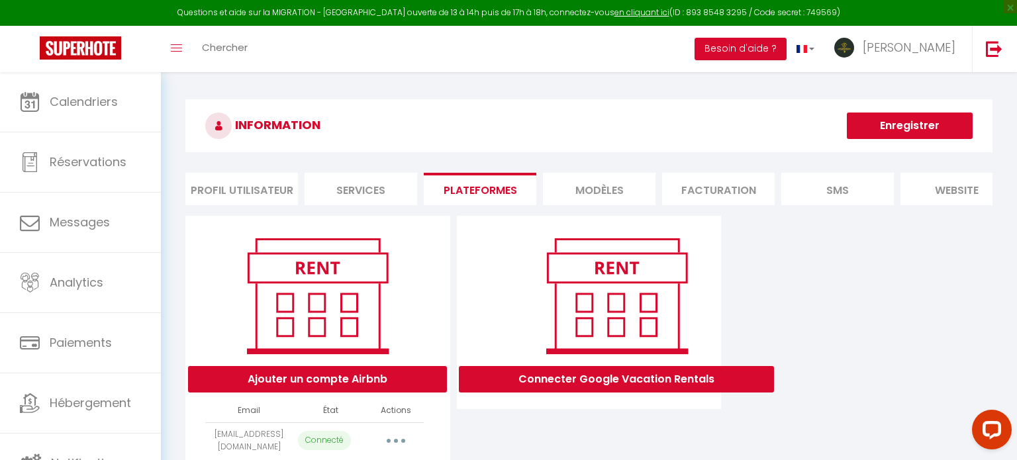
select select "67622"
select select "67623"
select select "67624"
select select "70533"
select select "75140"
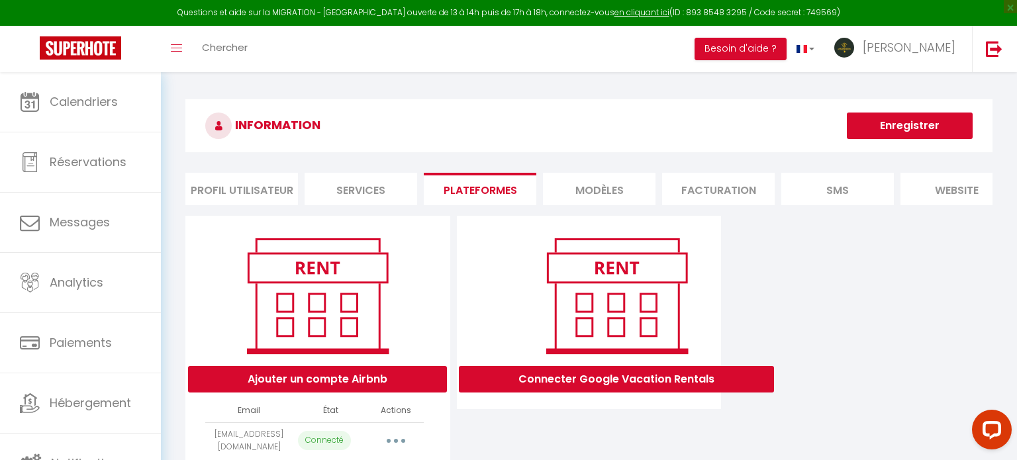
select select "75149"
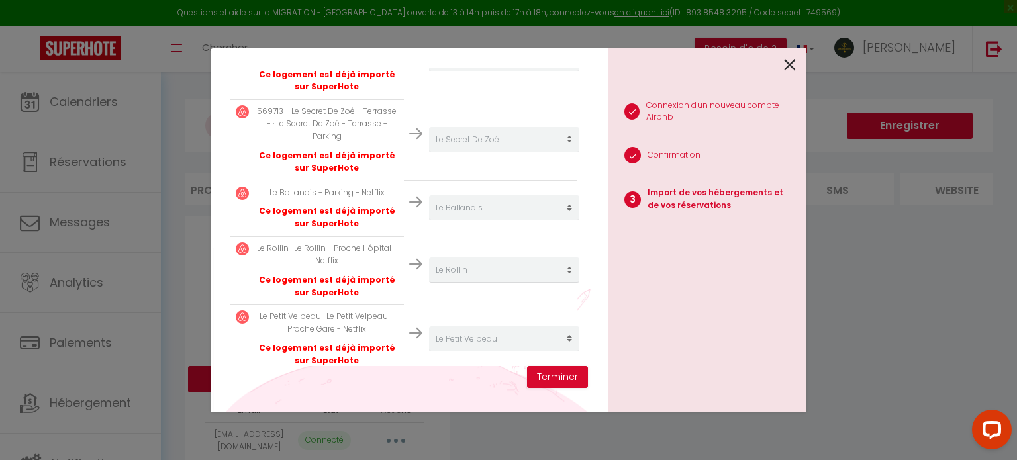
scroll to position [1149, 0]
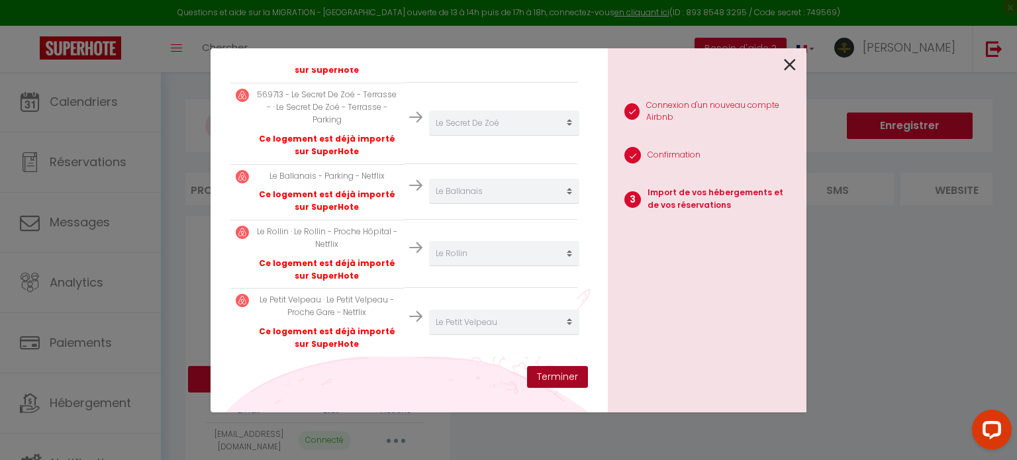
click at [553, 378] on button "Terminer" at bounding box center [557, 377] width 61 height 23
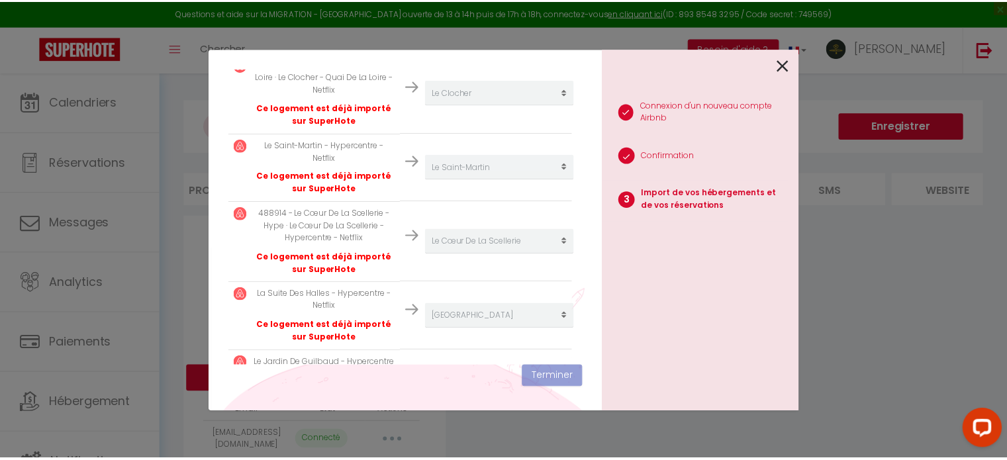
scroll to position [56, 0]
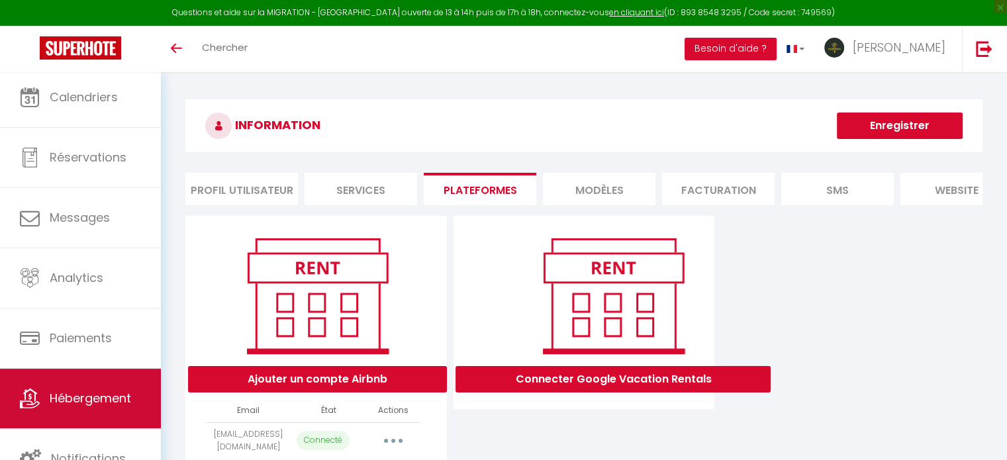
click at [102, 410] on link "Hébergement" at bounding box center [80, 399] width 161 height 60
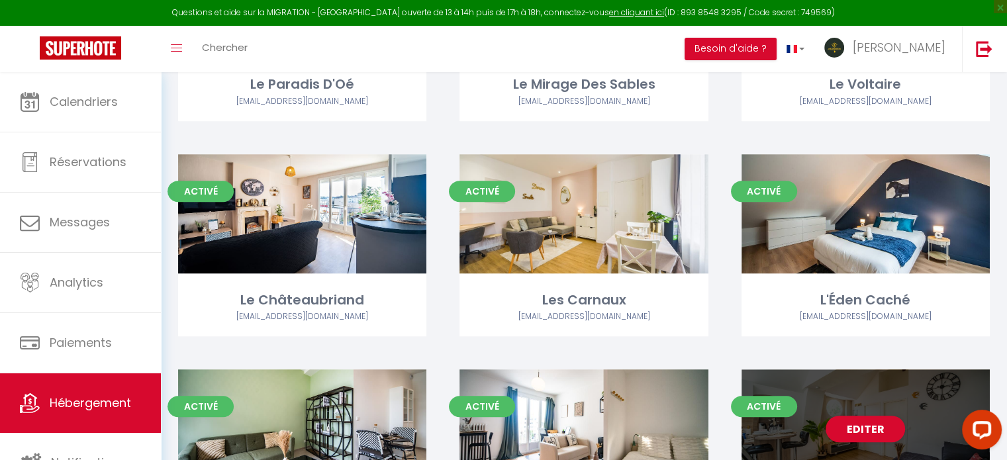
scroll to position [927, 0]
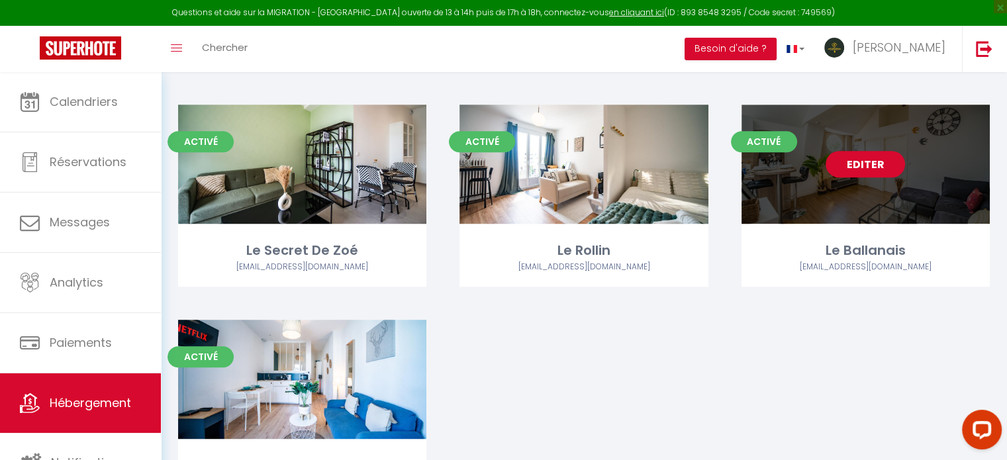
click at [848, 154] on link "Editer" at bounding box center [865, 164] width 79 height 26
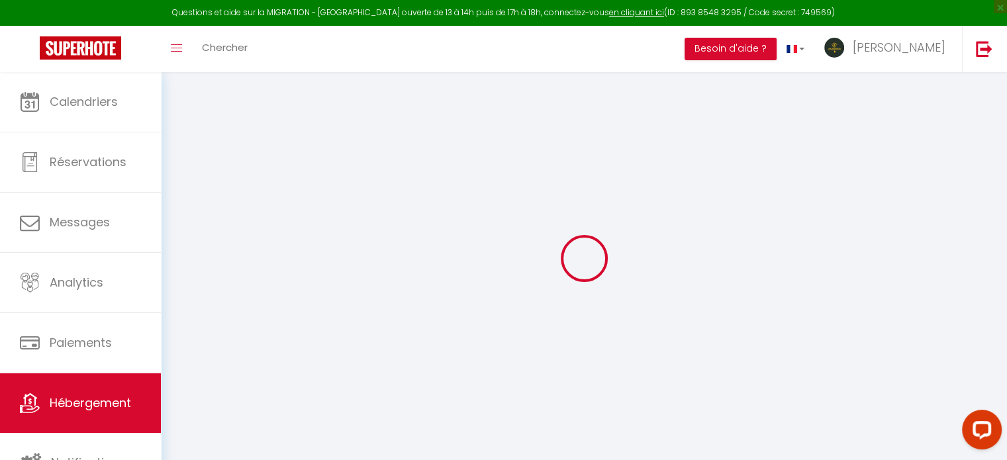
select select "+ 18 %"
select select "+ 21 %"
select select "+ 28 %"
checkbox input "false"
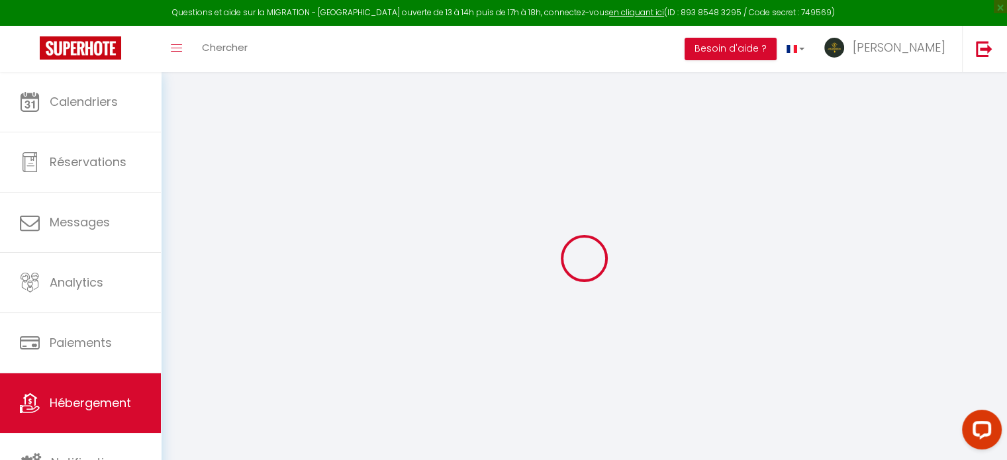
checkbox input "false"
select select "8011-1440363212083009477"
select select "30"
select select "1"
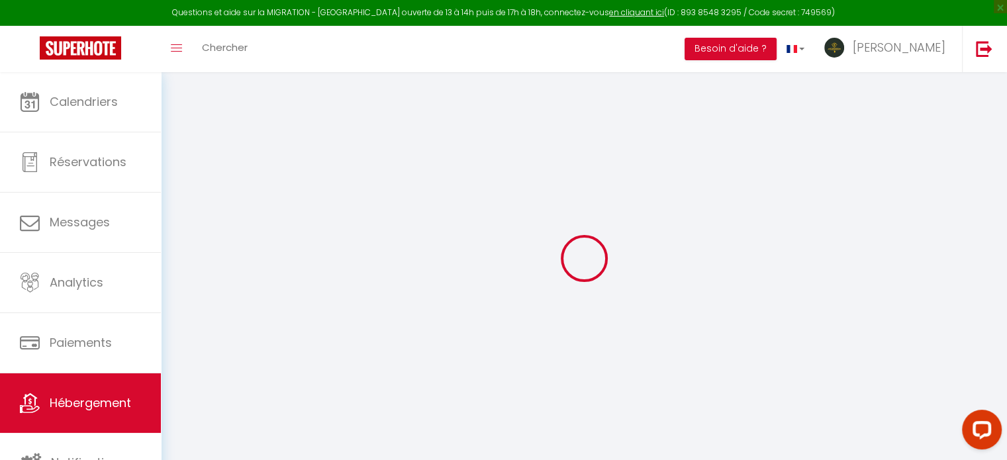
select select
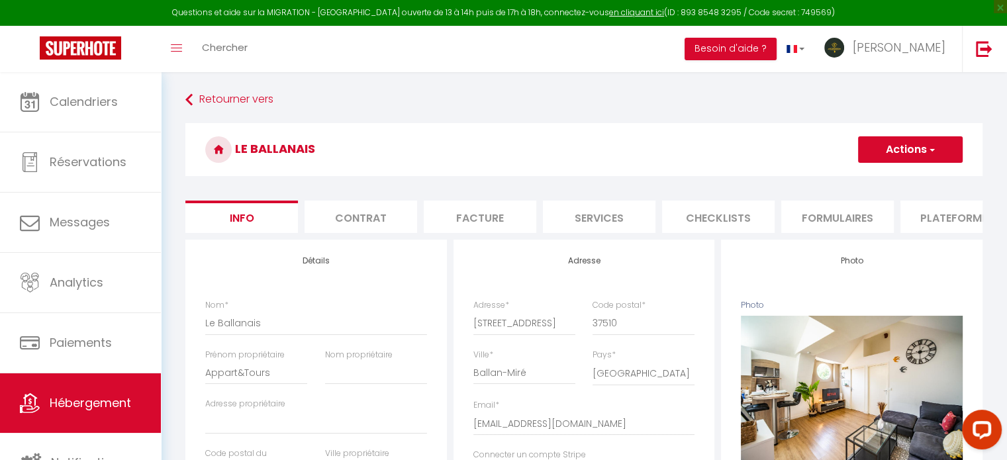
click at [861, 229] on li "Formulaires" at bounding box center [837, 217] width 113 height 32
select select
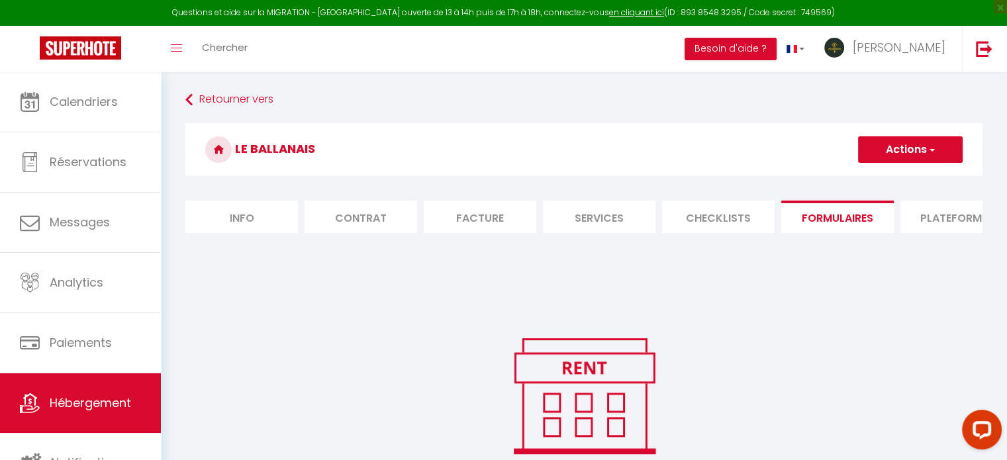
click at [944, 216] on li "Plateformes" at bounding box center [956, 217] width 113 height 32
select select
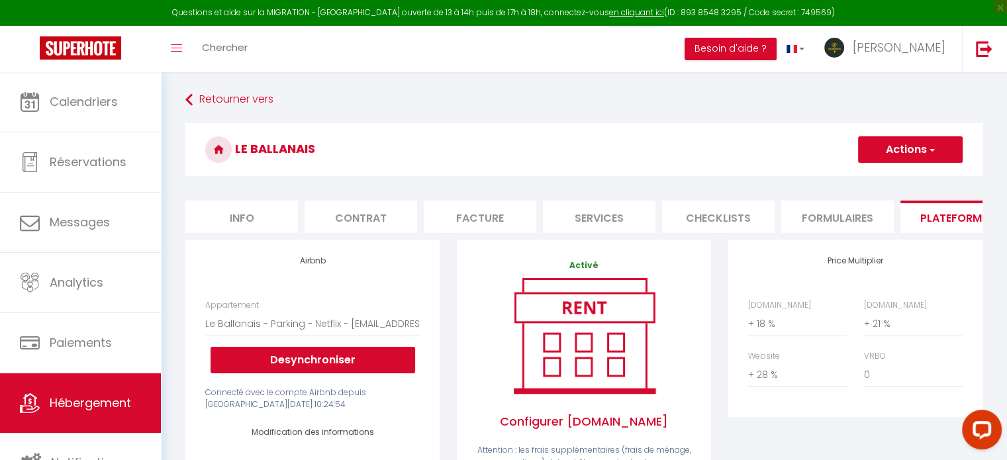
click at [232, 220] on li "Info" at bounding box center [241, 217] width 113 height 32
checkbox input "false"
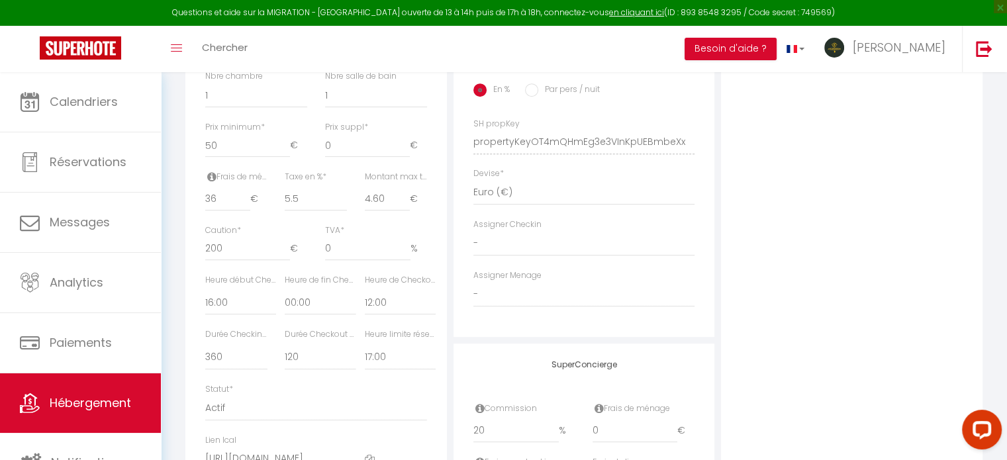
scroll to position [662, 0]
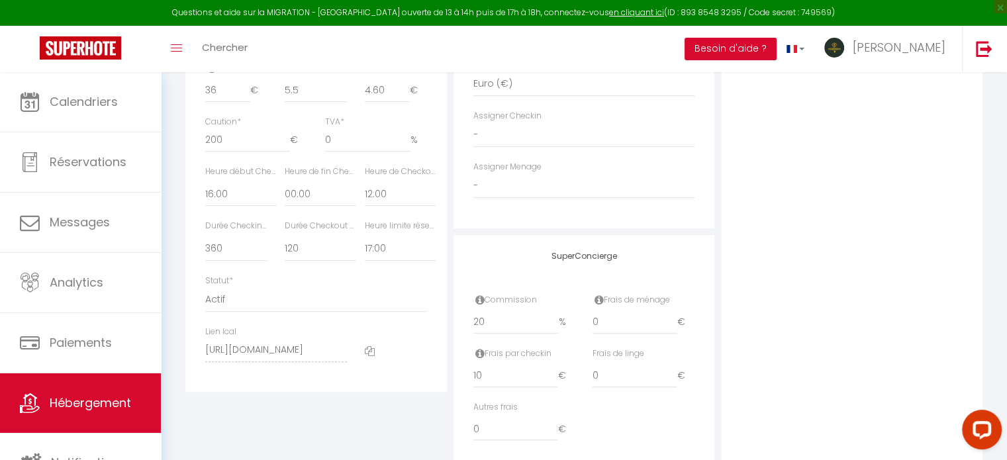
click at [367, 356] on icon at bounding box center [370, 351] width 10 height 10
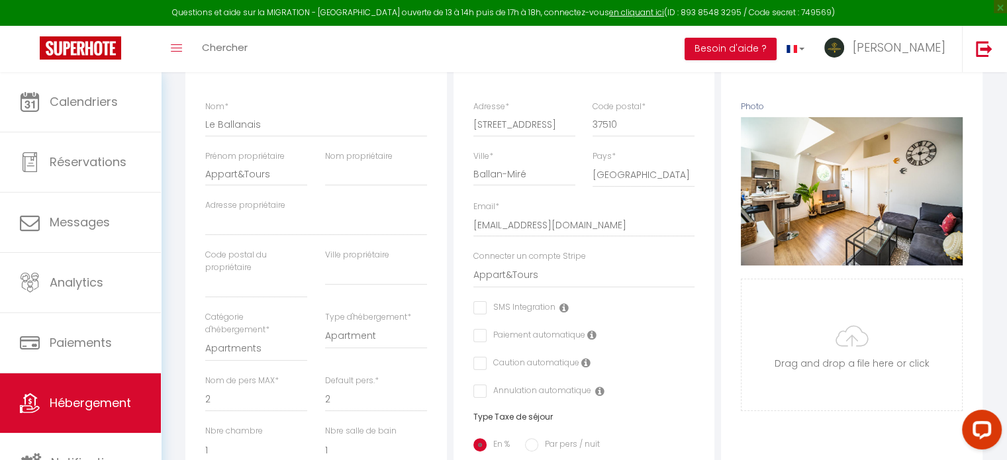
scroll to position [66, 0]
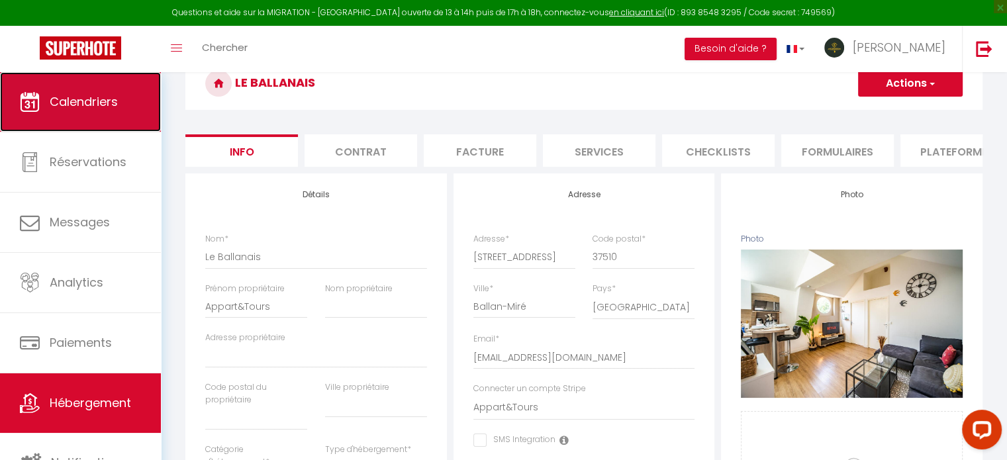
click at [91, 109] on span "Calendriers" at bounding box center [84, 101] width 68 height 17
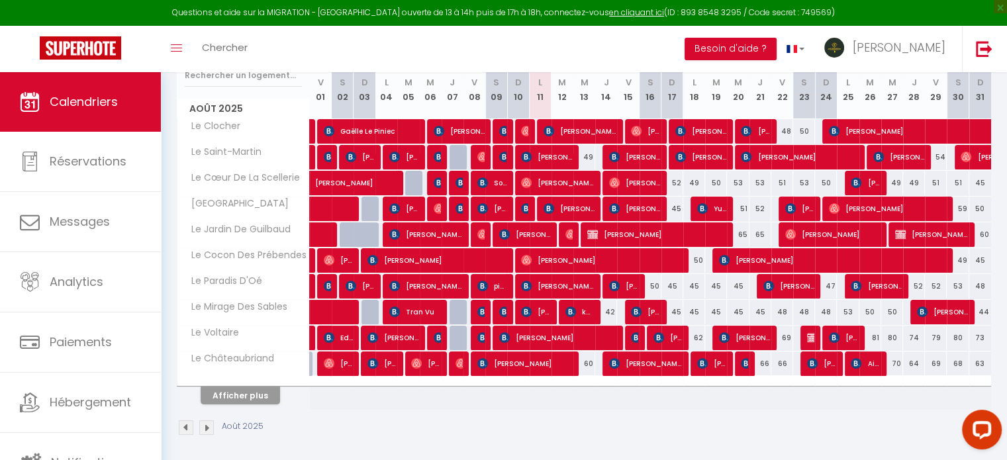
scroll to position [184, 0]
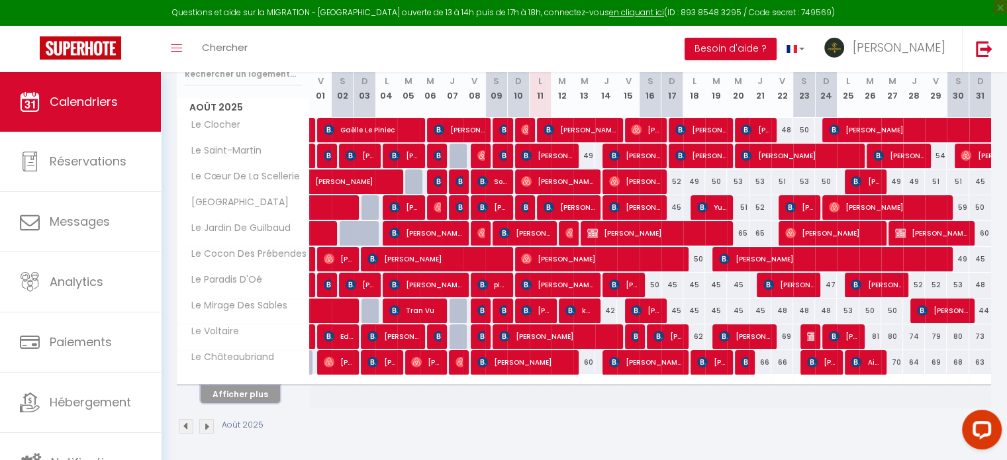
click at [222, 393] on button "Afficher plus" at bounding box center [240, 394] width 79 height 18
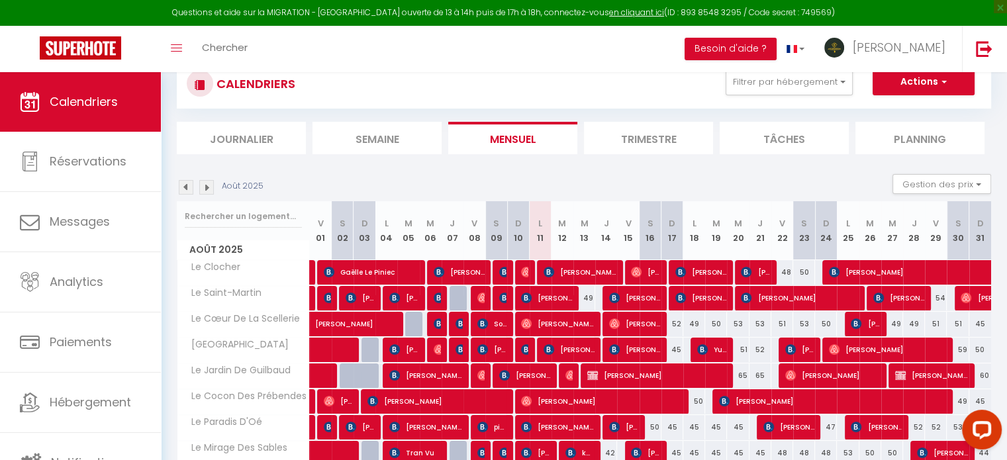
scroll to position [0, 0]
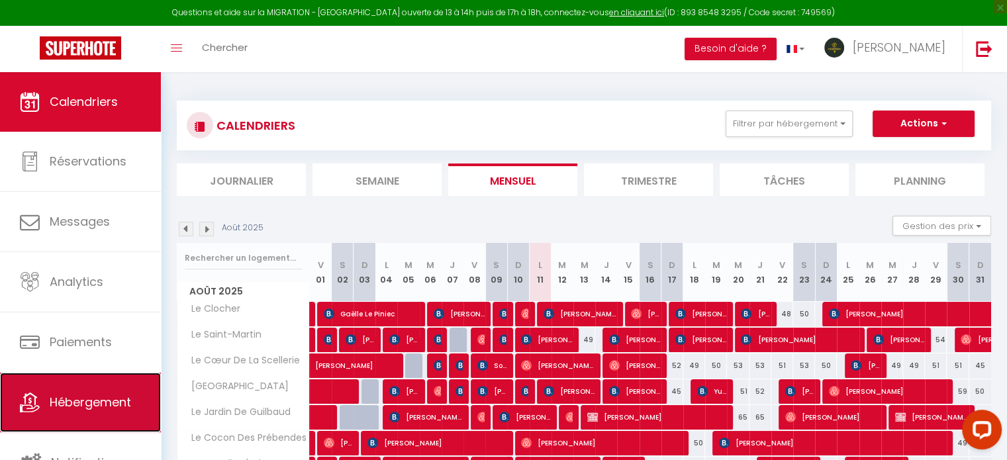
click at [66, 381] on link "Hébergement" at bounding box center [80, 403] width 161 height 60
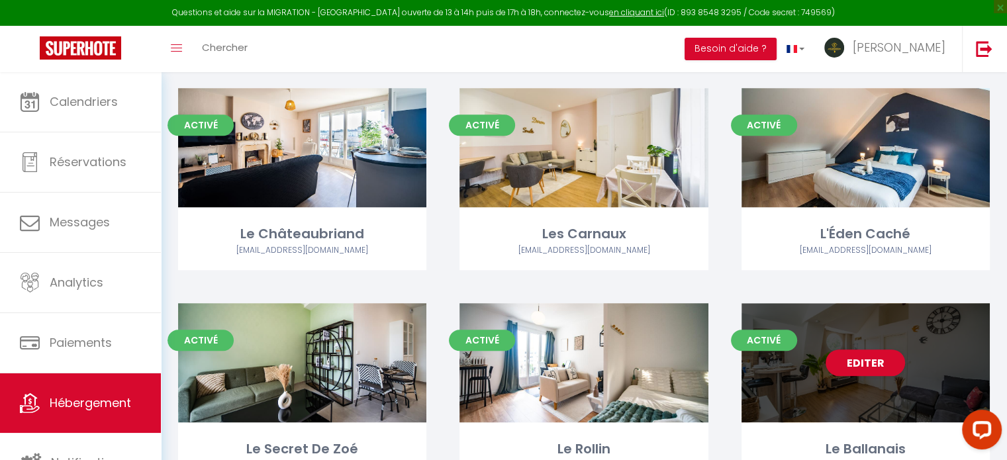
scroll to position [794, 0]
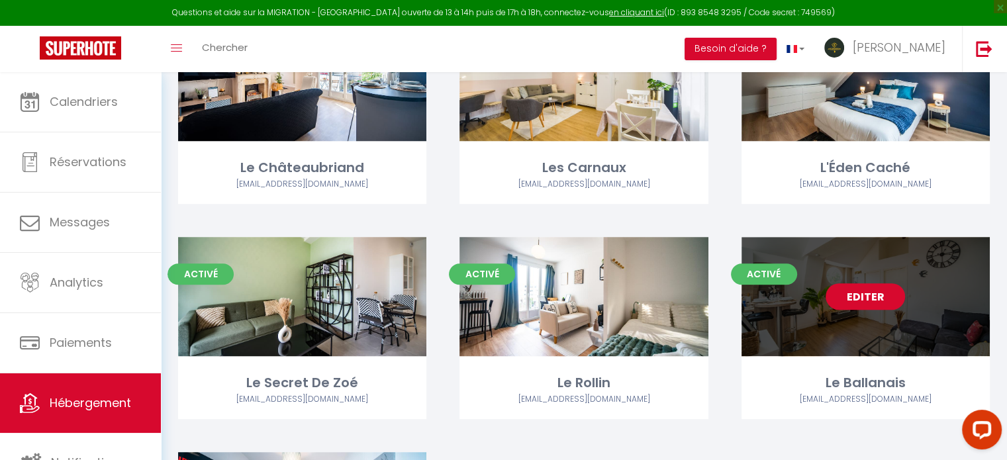
click at [884, 295] on link "Editer" at bounding box center [865, 296] width 79 height 26
click at [854, 291] on link "Editer" at bounding box center [865, 296] width 79 height 26
click at [860, 295] on link "Editer" at bounding box center [865, 296] width 79 height 26
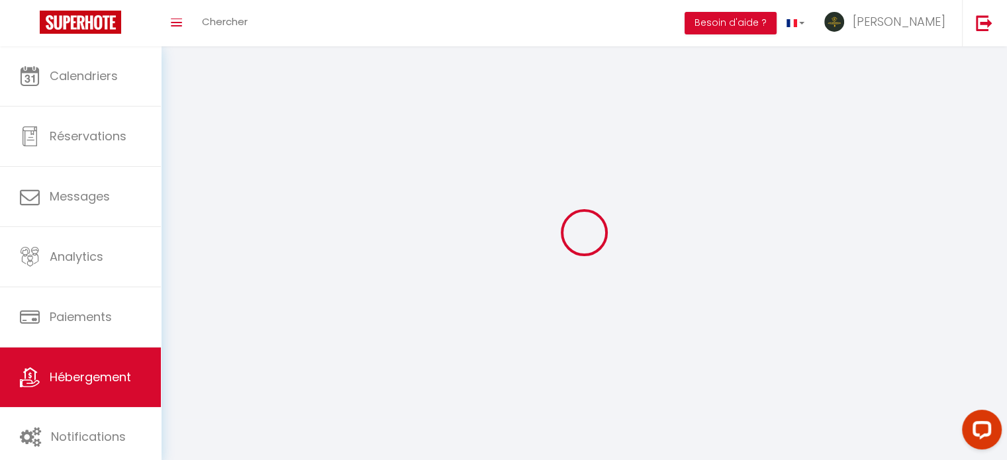
select select "1"
select select
select select "28"
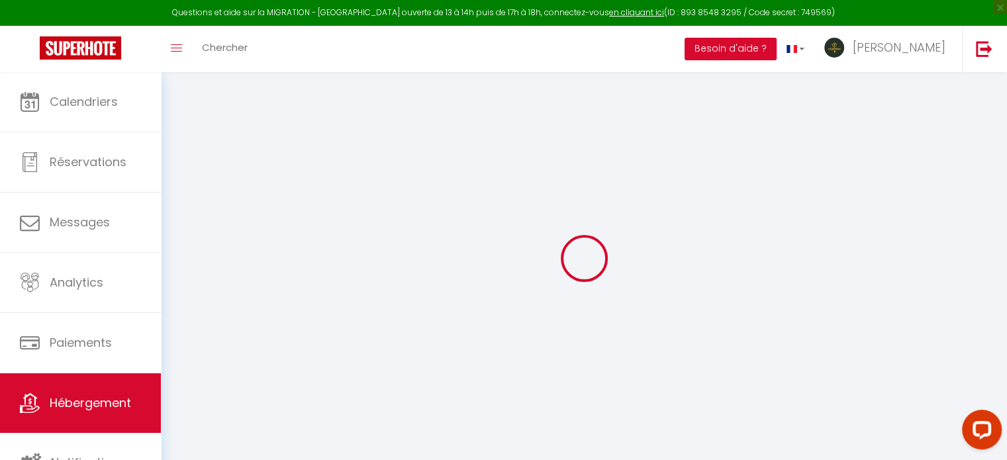
select select
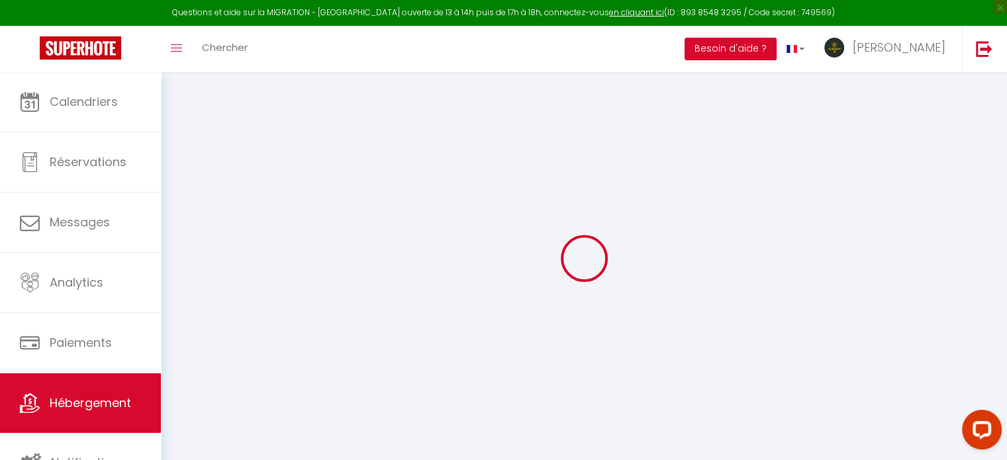
select select
checkbox input "false"
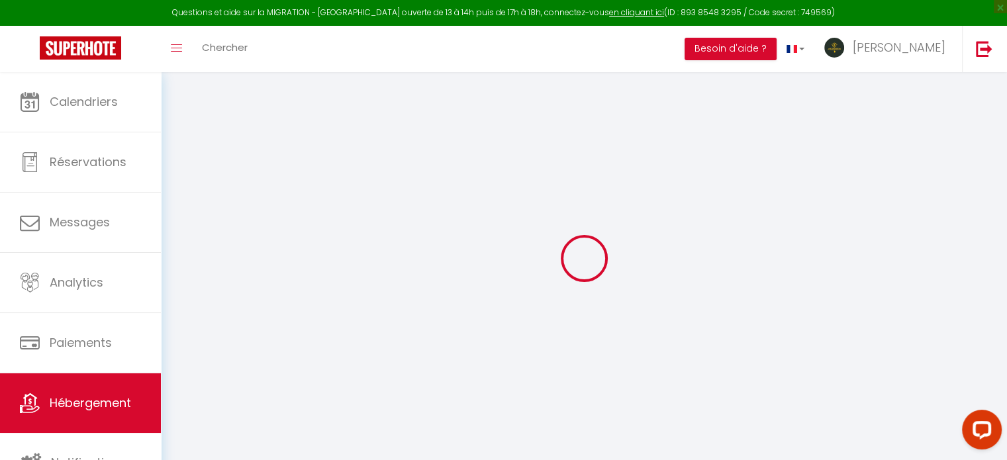
select select
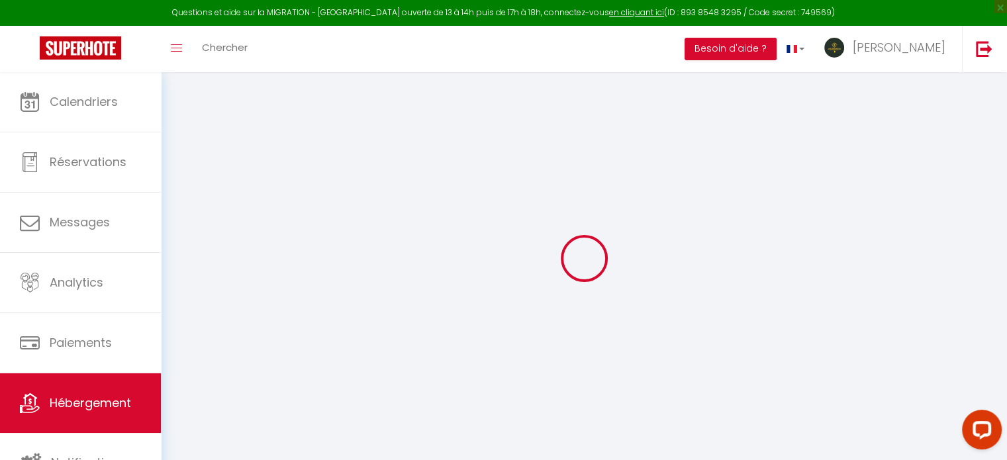
select select
checkbox input "false"
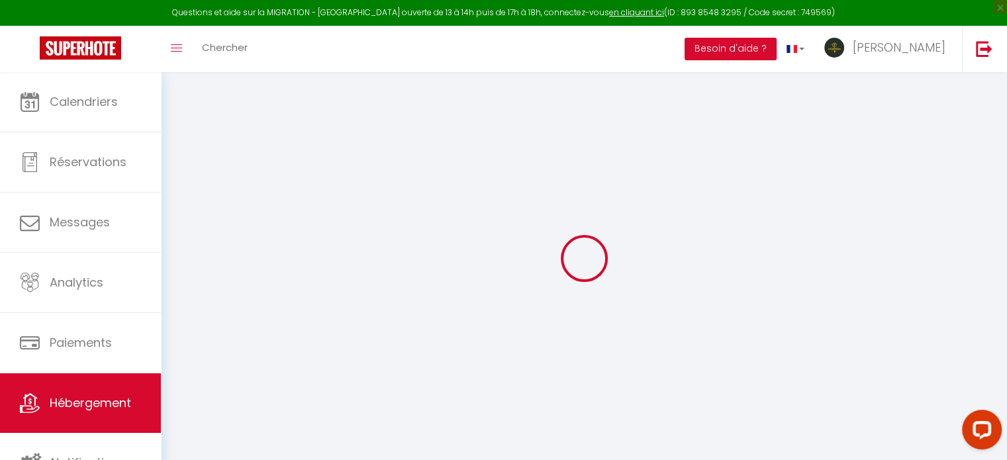
checkbox input "false"
select select
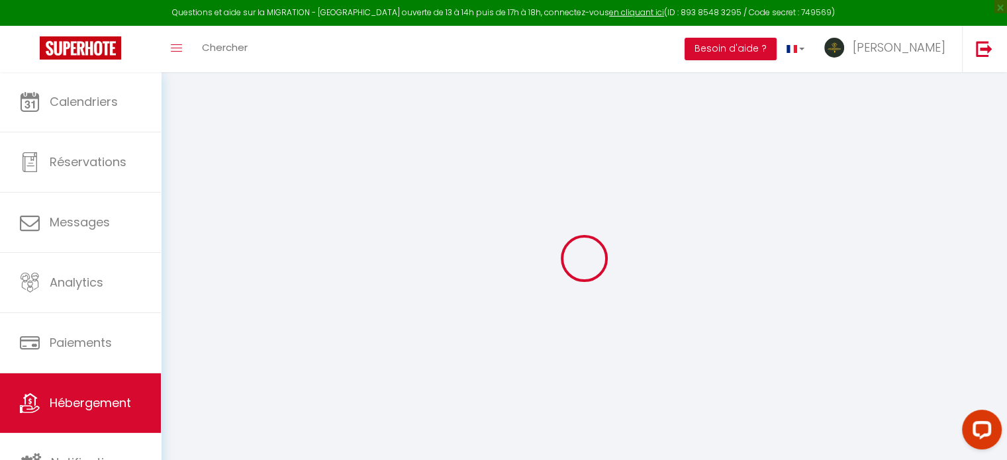
select select
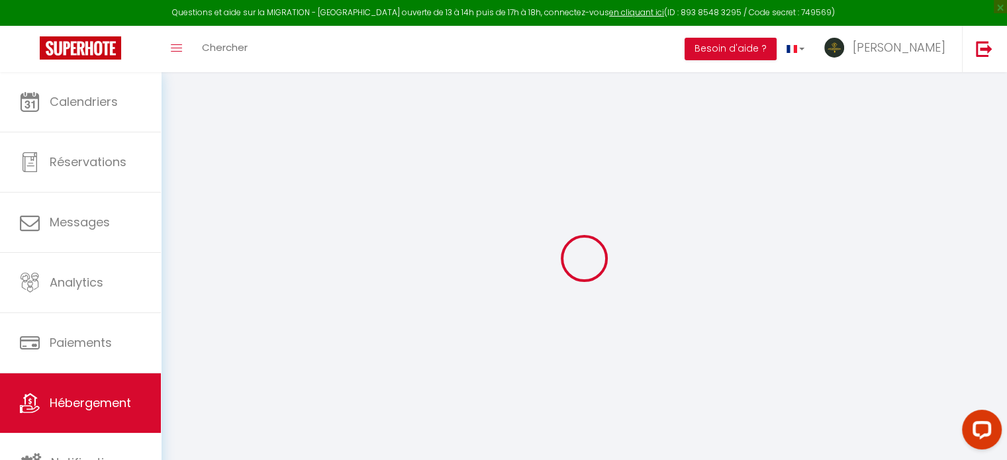
checkbox input "false"
select select
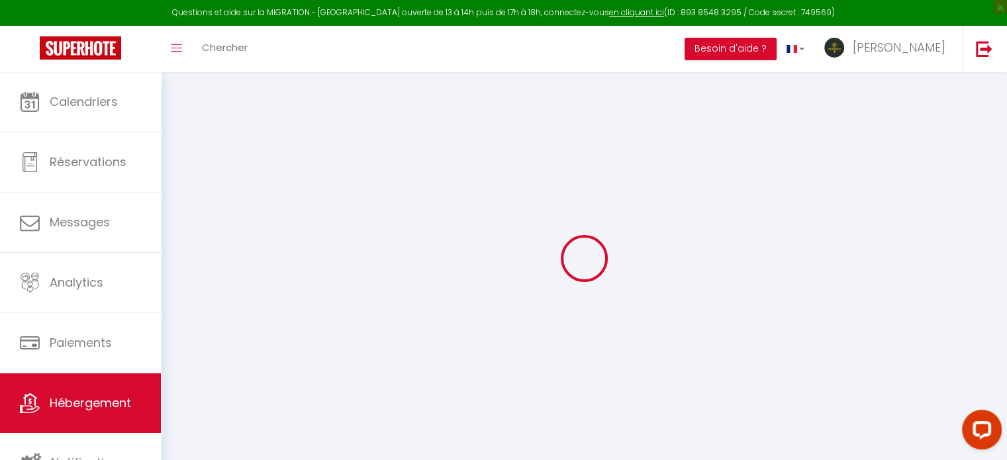
select select
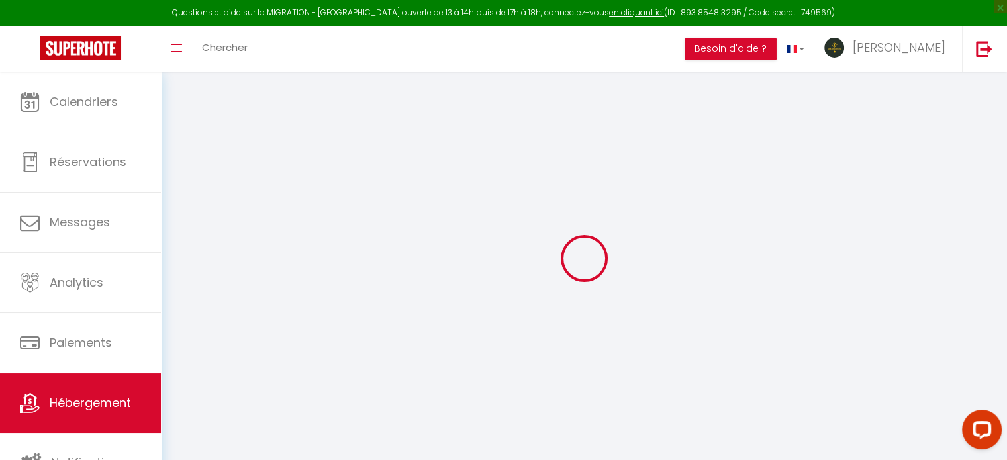
select select
checkbox input "false"
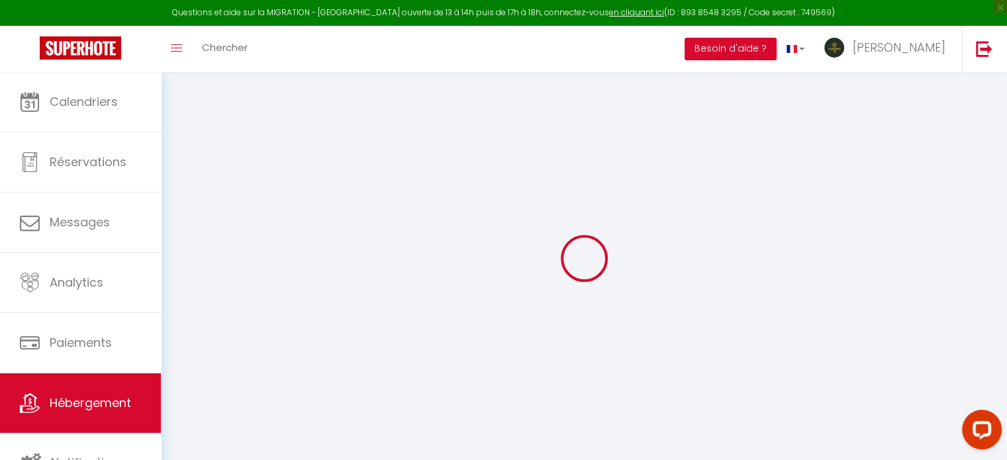
checkbox input "false"
select select
type input "Le Ballanais"
type input "Appart&Tours"
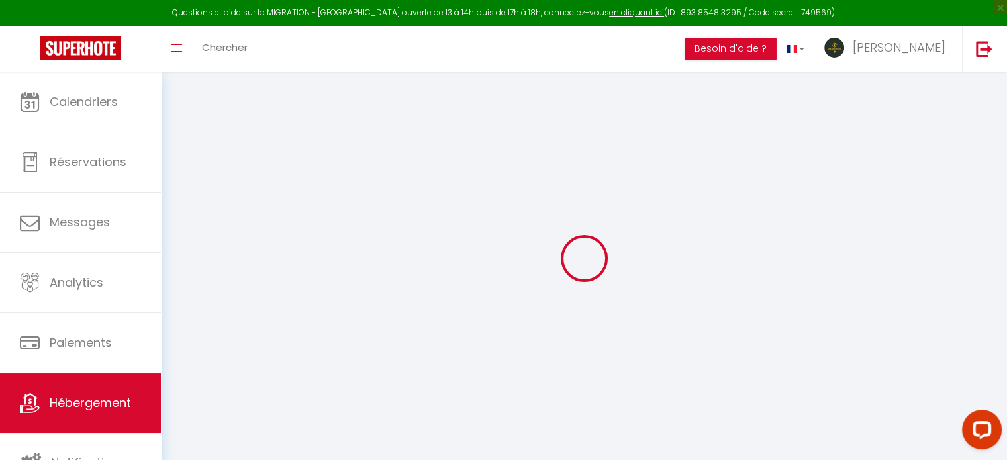
select select "2"
type input "50"
type input "36"
type input "5.5"
type input "4.60"
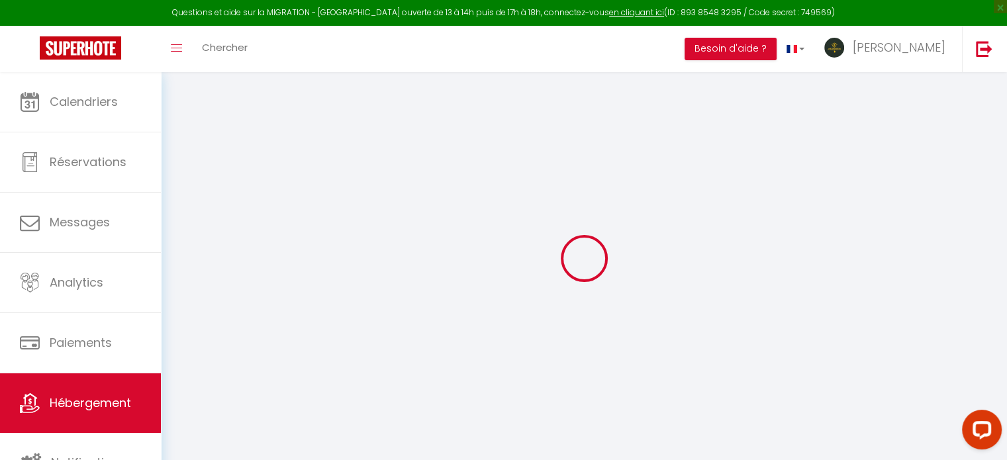
type input "200"
select select
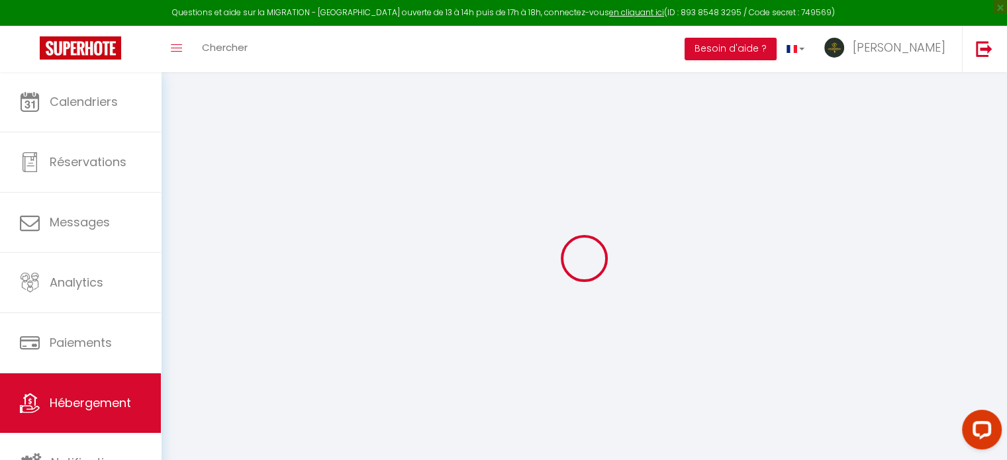
select select
type input "68 rue des carnaux"
type input "37510"
type input "Ballan-Miré"
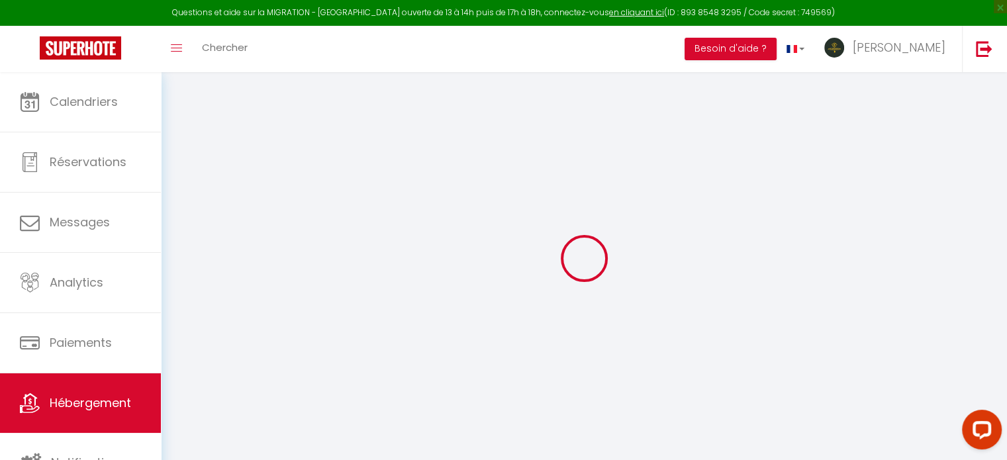
type input "[EMAIL_ADDRESS][DOMAIN_NAME]"
select select "13770"
checkbox input "false"
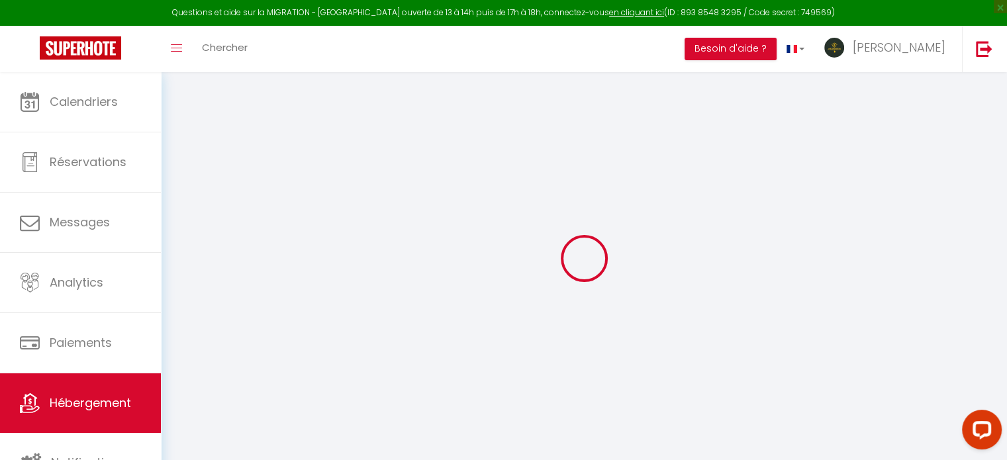
checkbox input "false"
radio input "true"
type input "0"
select select "+ 18 %"
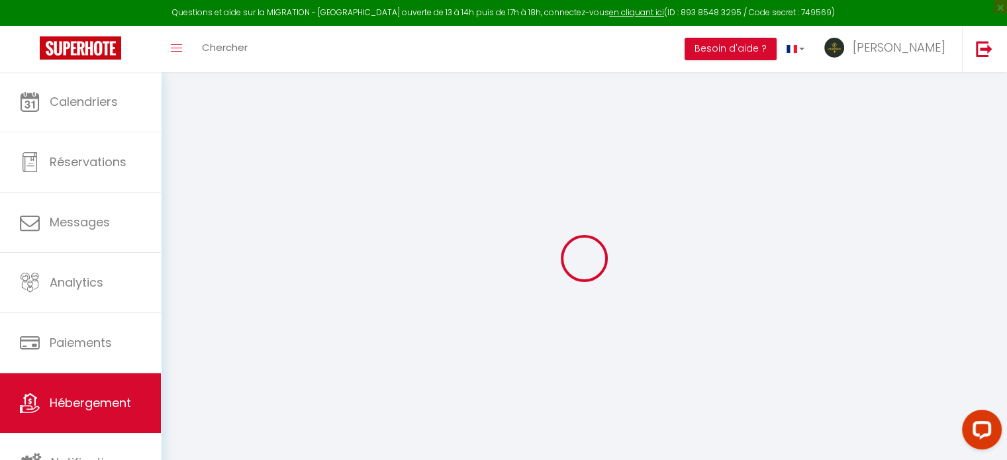
select select "+ 21 %"
select select "+ 28 %"
checkbox input "false"
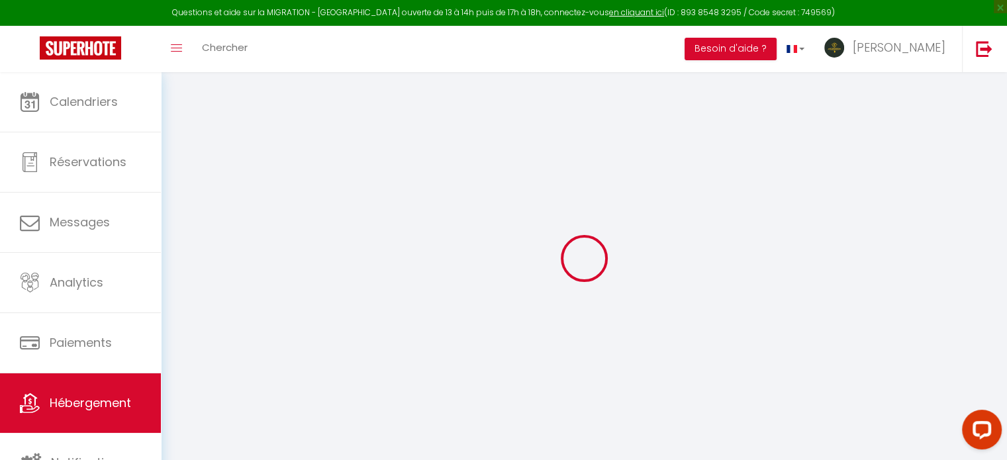
checkbox input "false"
select select "8011-1440363212083009477"
select select "30"
select select "1"
select select
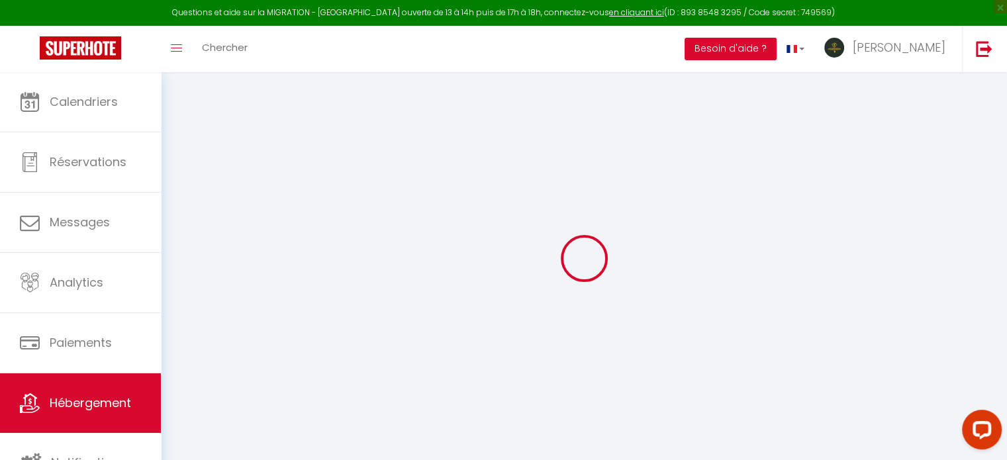
select select
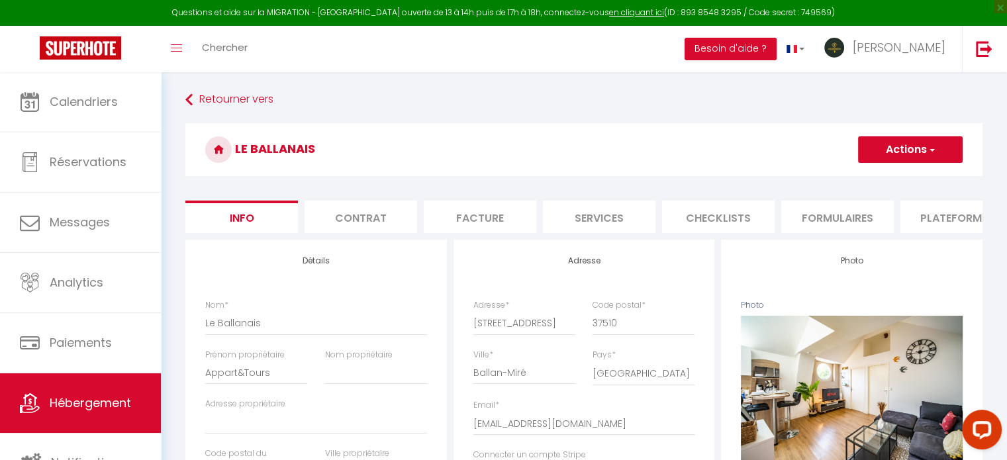
click at [814, 223] on li "Formulaires" at bounding box center [837, 217] width 113 height 32
select select
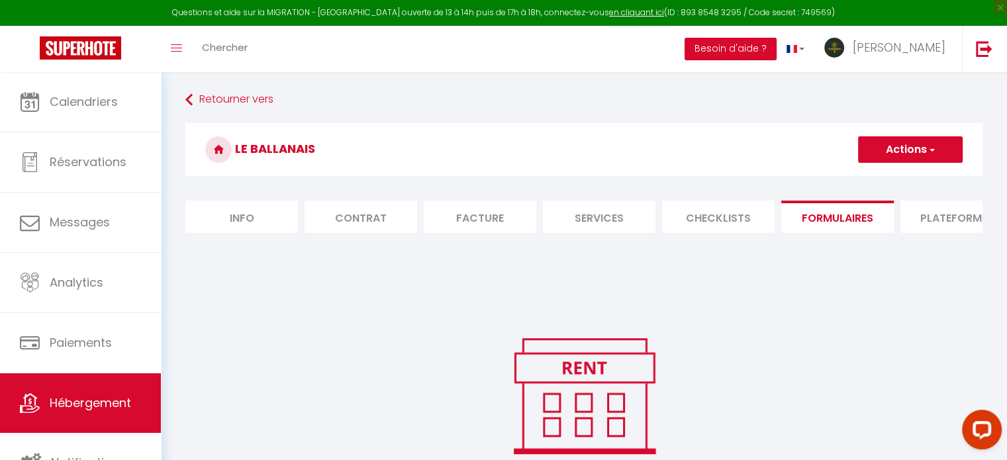
click at [660, 221] on ul "Info Contrat Facture Services Checklists Formulaires Plateformes Paramètres web…" at bounding box center [583, 217] width 797 height 32
click at [955, 211] on li "Plateformes" at bounding box center [956, 217] width 113 height 32
select select
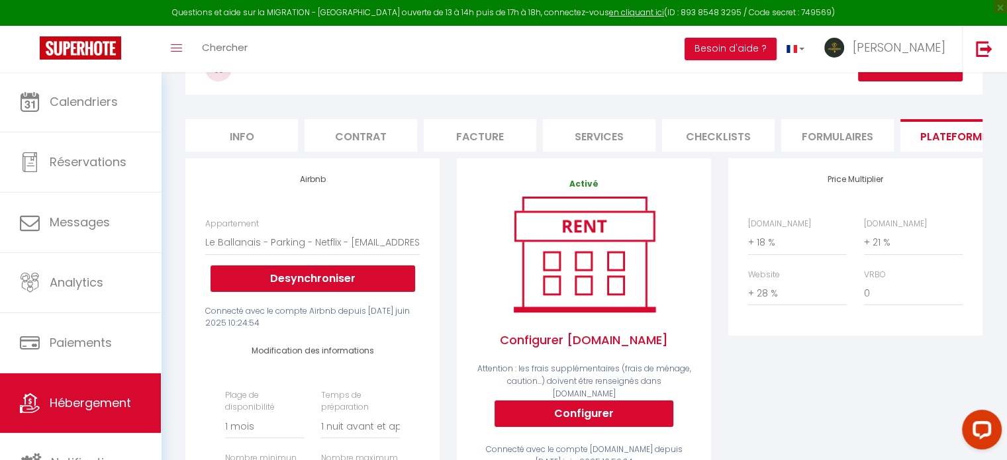
scroll to position [66, 0]
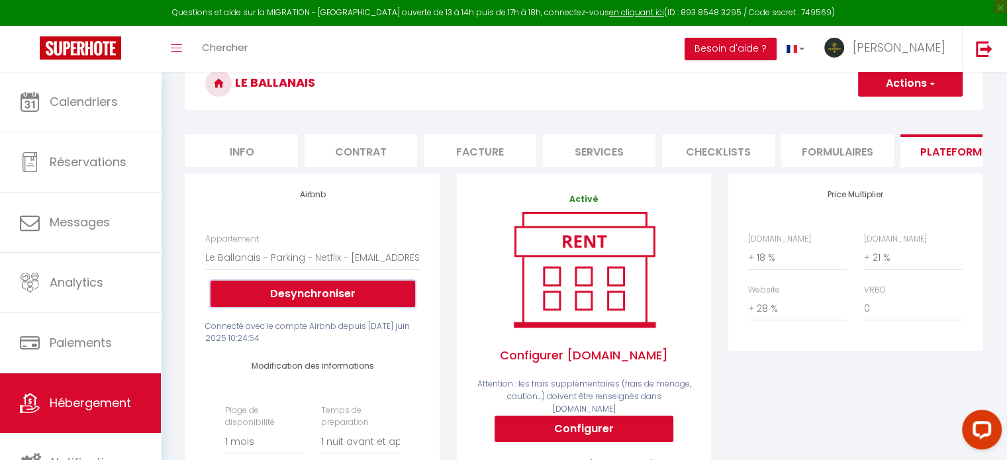
click at [271, 307] on button "Desynchroniser" at bounding box center [313, 294] width 205 height 26
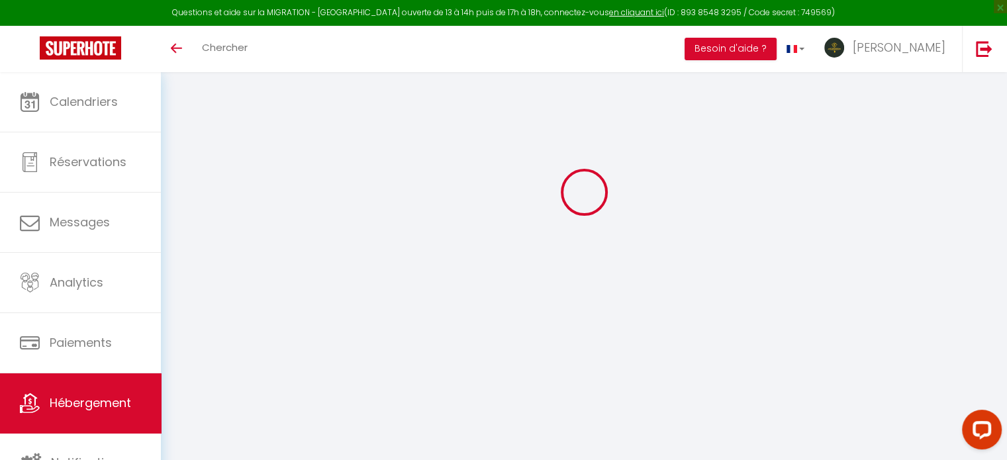
select select "+ 18 %"
select select "+ 21 %"
select select "+ 28 %"
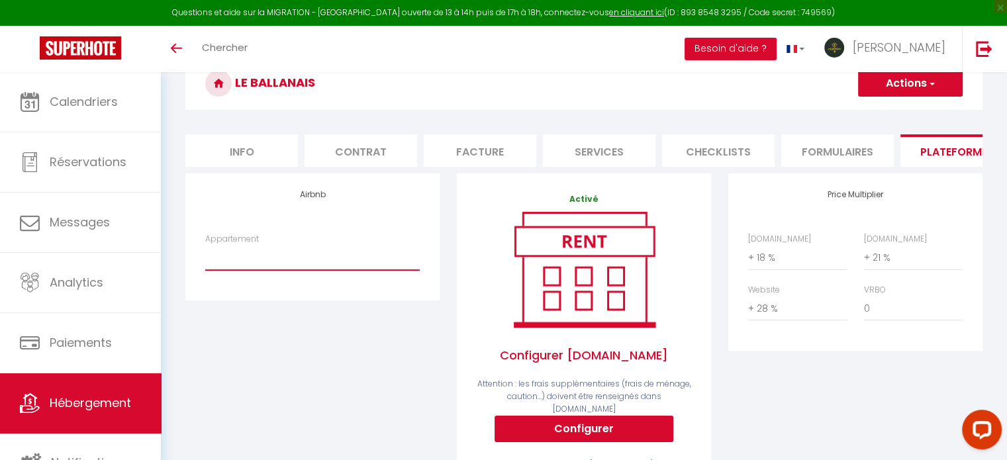
click at [291, 265] on select "Le Ballanais - Parking - Netflix - [EMAIL_ADDRESS][DOMAIN_NAME]" at bounding box center [312, 257] width 214 height 25
select select "8011-1440363212083009477"
click at [205, 255] on select "Le Ballanais - Parking - Netflix - [EMAIL_ADDRESS][DOMAIN_NAME]" at bounding box center [312, 257] width 214 height 25
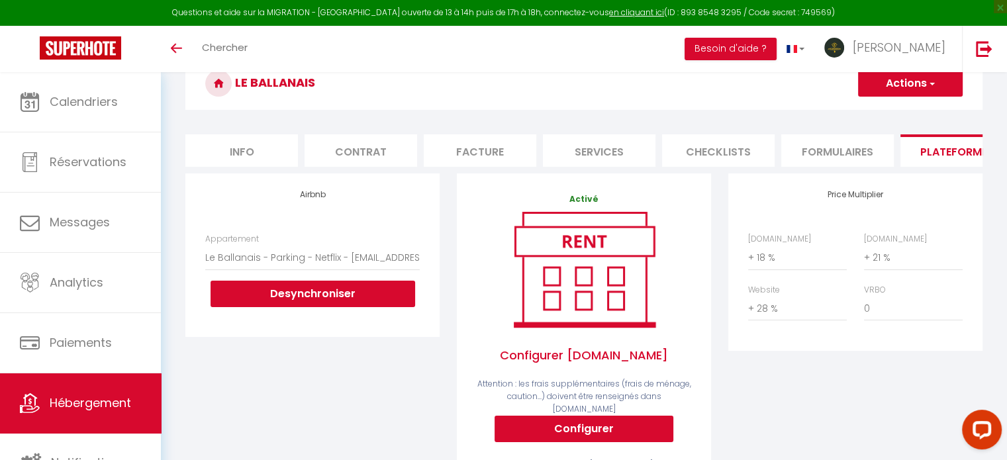
click at [896, 87] on button "Actions" at bounding box center [910, 83] width 105 height 26
click at [882, 115] on link "Enregistrer" at bounding box center [909, 112] width 105 height 17
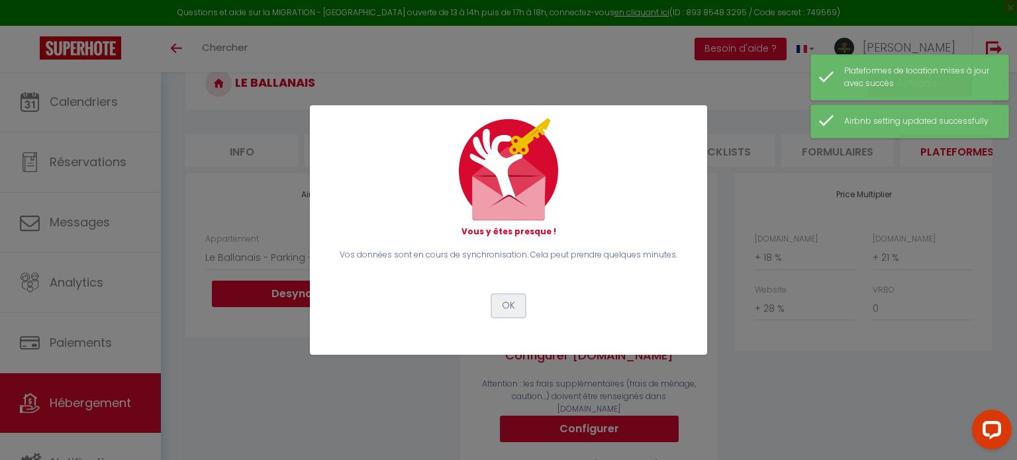
click at [517, 310] on button "OK" at bounding box center [508, 306] width 33 height 23
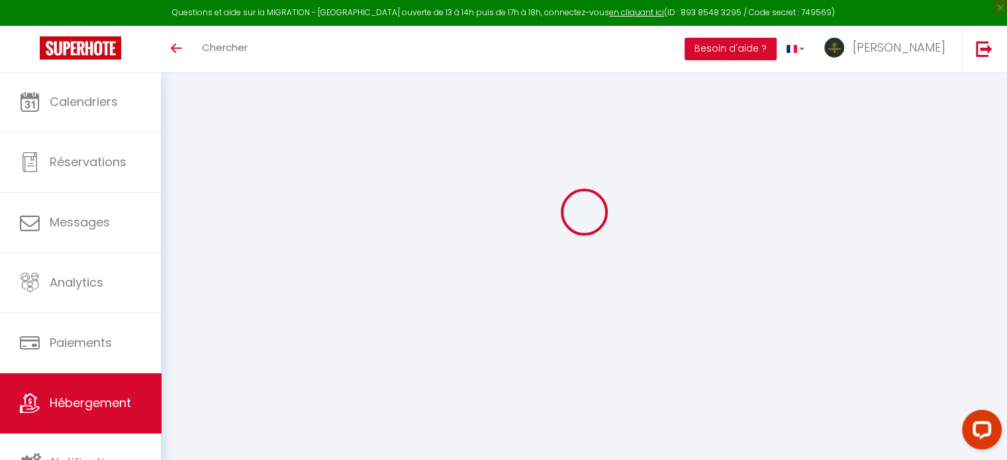
select select "+ 18 %"
select select "+ 21 %"
select select "+ 28 %"
select select "8011-1440363212083009477"
select select "365"
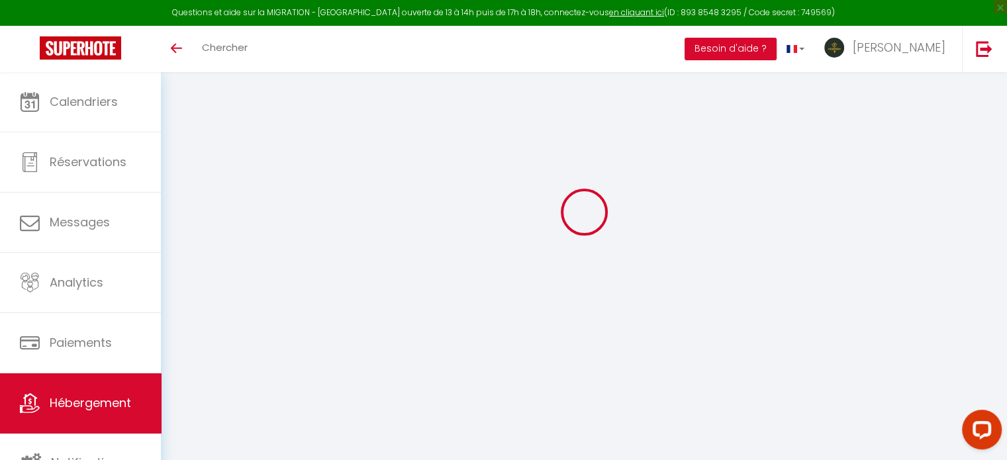
select select "well_reviewed_guests"
select select "EUR"
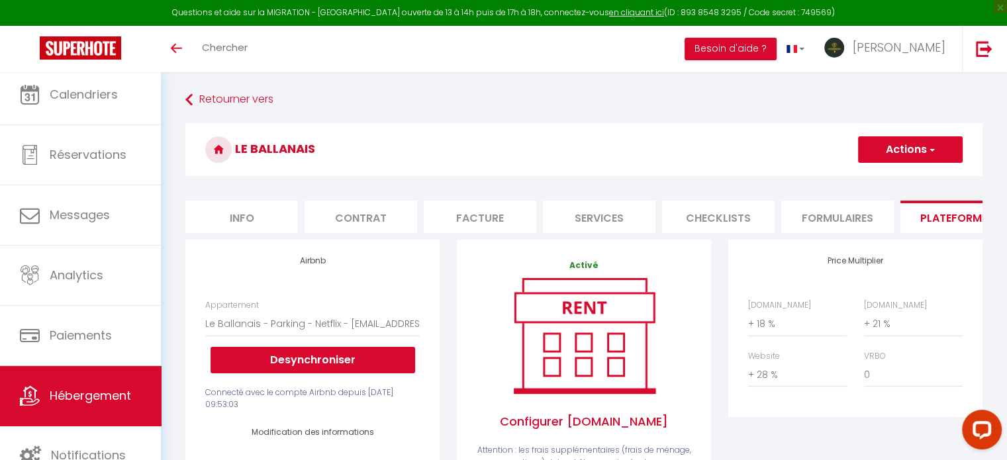
click at [35, 394] on icon at bounding box center [30, 396] width 20 height 20
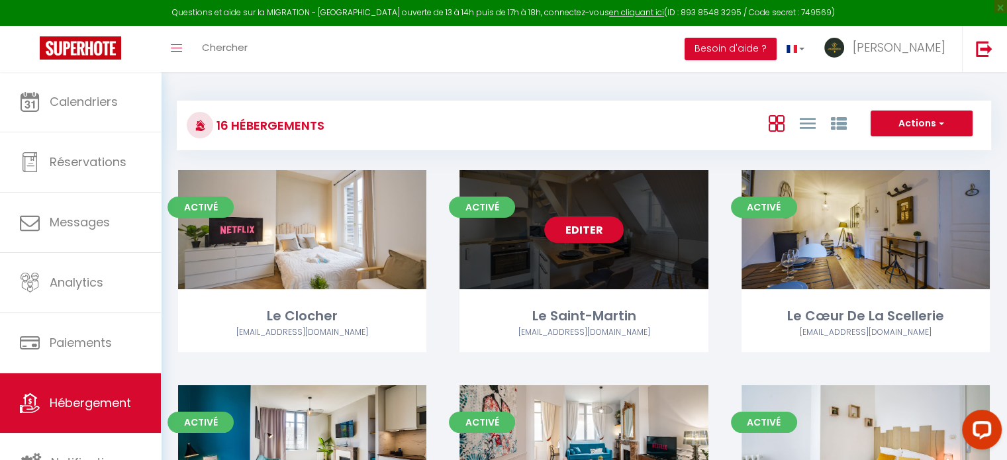
click at [581, 232] on link "Editer" at bounding box center [583, 229] width 79 height 26
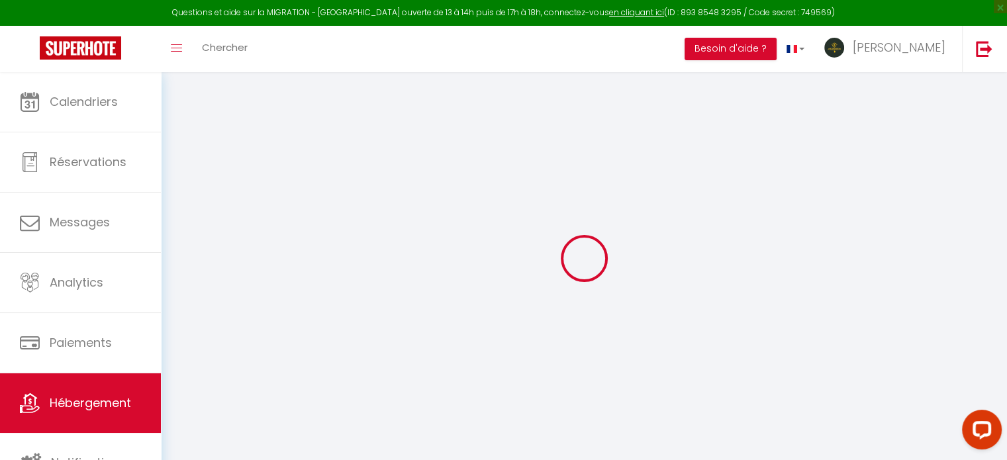
select select "+ 18 %"
select select "+ 21 %"
select select "+ 28 %"
select select
checkbox input "false"
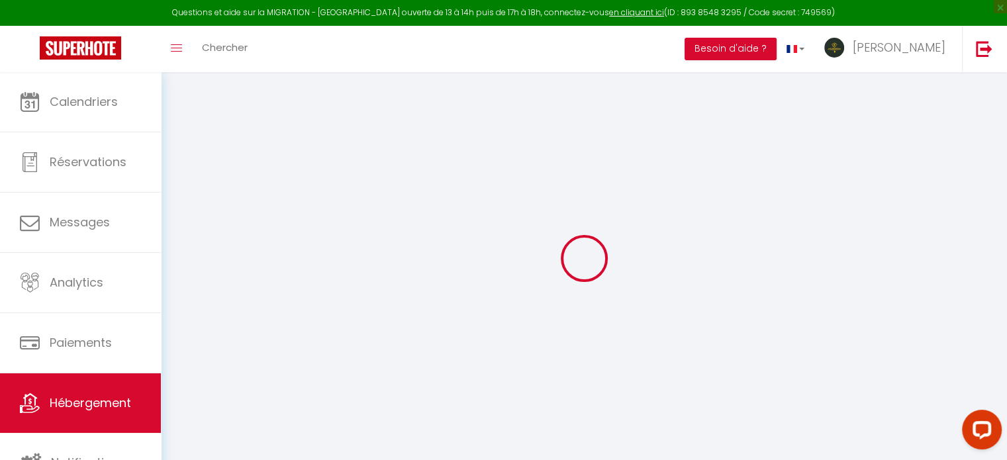
checkbox input "false"
select select "8011-1136091601548269764"
select select "365"
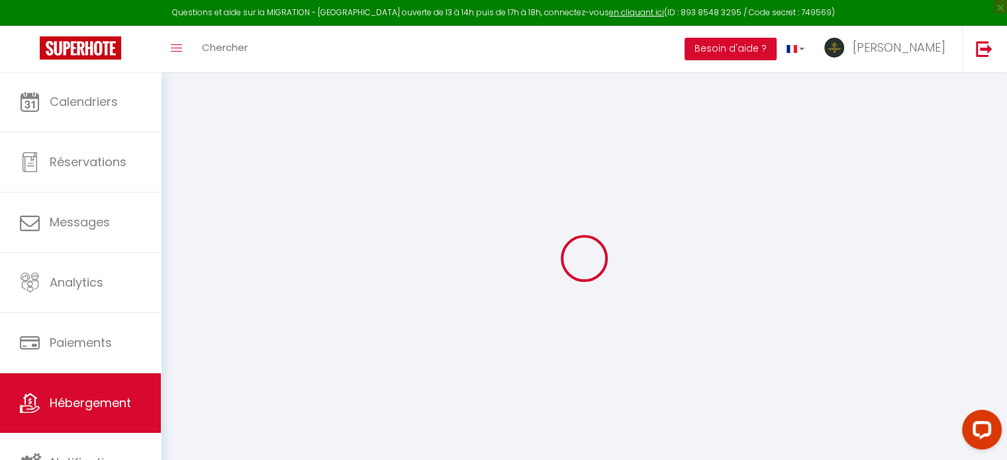
select select
select select "well_reviewed_guests"
select select "EUR"
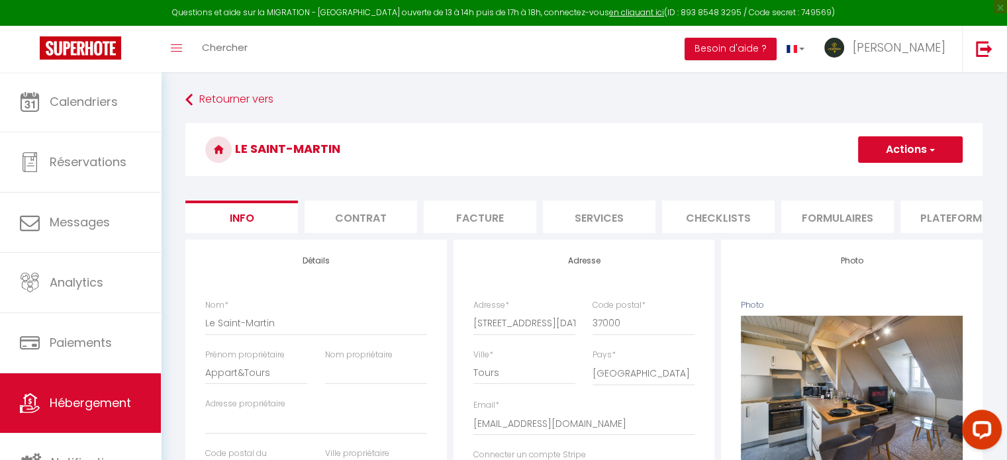
click at [922, 201] on li "Plateformes" at bounding box center [956, 217] width 113 height 32
select select
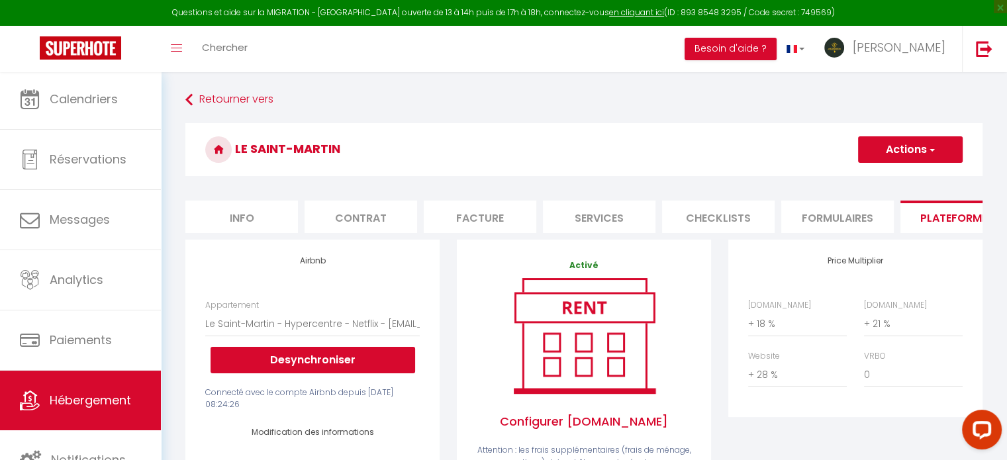
scroll to position [3, 0]
click at [328, 367] on button "Desynchroniser" at bounding box center [313, 360] width 205 height 26
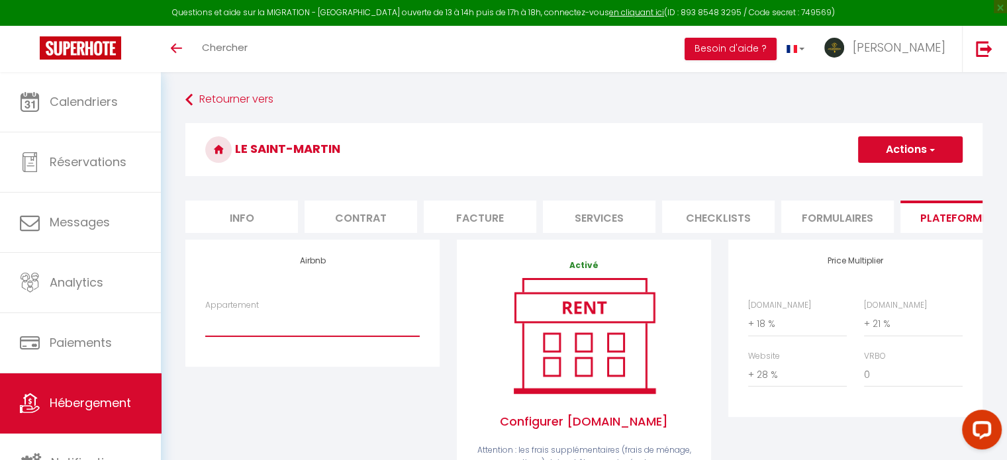
drag, startPoint x: 287, startPoint y: 336, endPoint x: 283, endPoint y: 346, distance: 10.7
click at [287, 336] on select "Le Saint-Martin - Hypercentre - Netflix - [EMAIL_ADDRESS][DOMAIN_NAME]" at bounding box center [312, 323] width 214 height 25
select select "8011-1136091601548269764"
click at [205, 321] on select "Le Saint-Martin - Hypercentre - Netflix - [EMAIL_ADDRESS][DOMAIN_NAME]" at bounding box center [312, 323] width 214 height 25
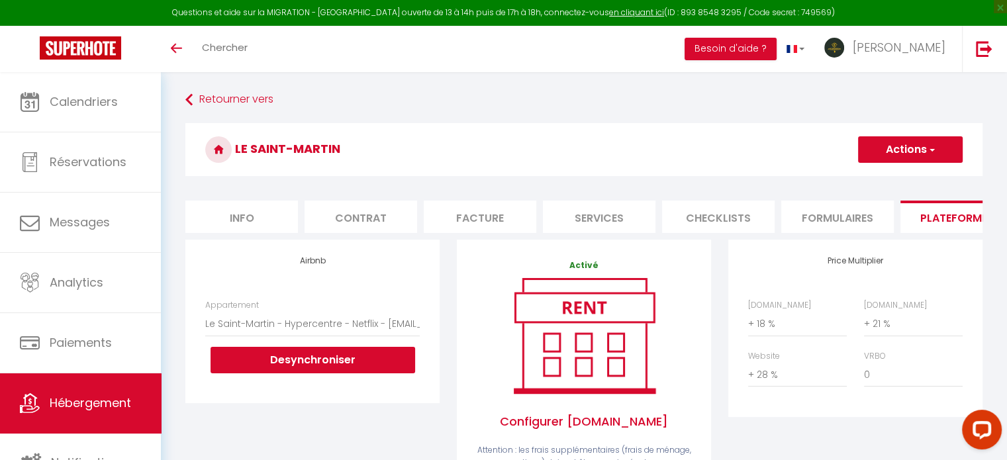
click at [902, 136] on button "Actions" at bounding box center [910, 149] width 105 height 26
click at [888, 176] on link "Enregistrer" at bounding box center [909, 178] width 105 height 17
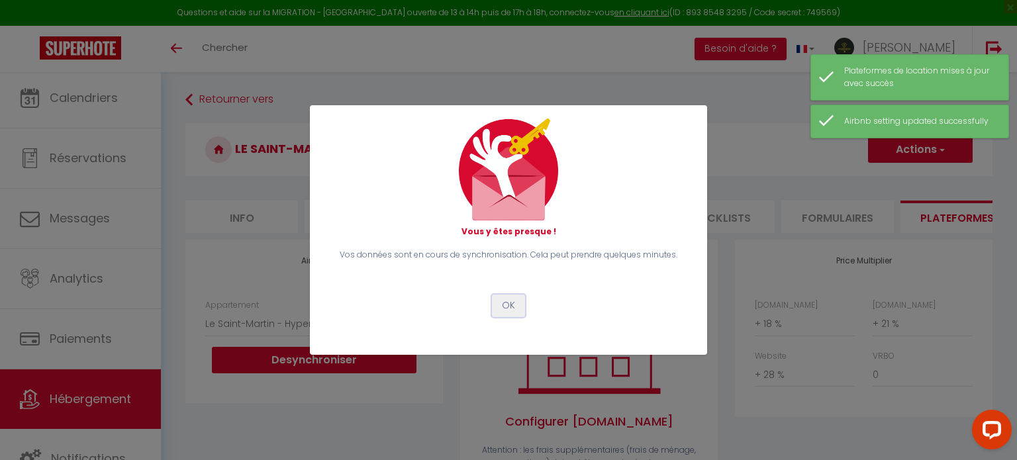
click at [502, 310] on button "OK" at bounding box center [508, 306] width 33 height 23
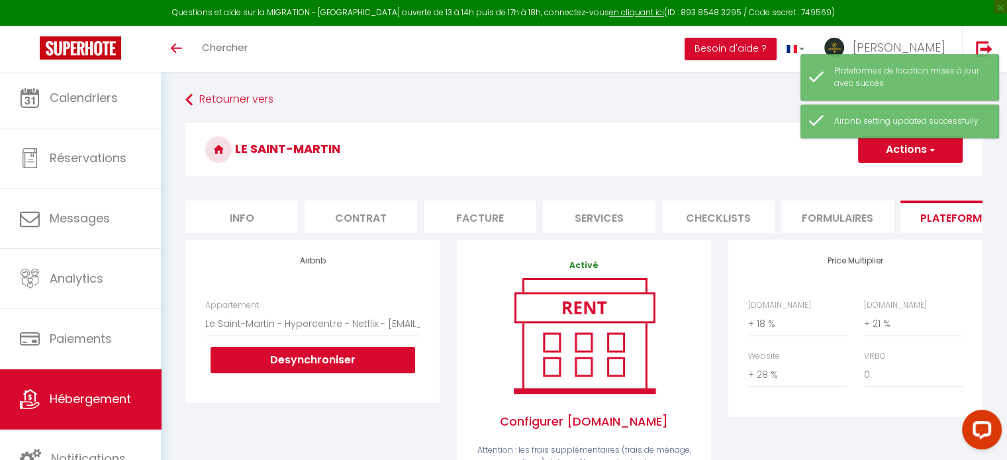
click at [91, 399] on span "Hébergement" at bounding box center [90, 399] width 81 height 17
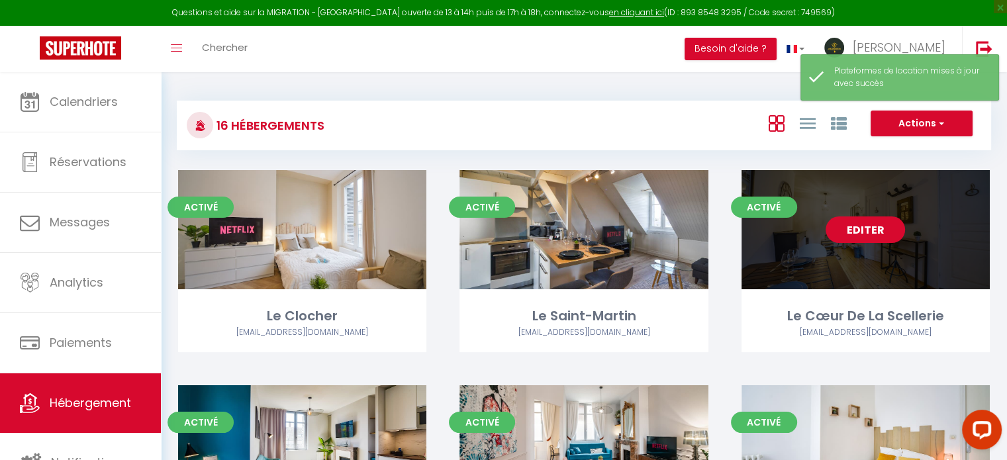
click at [850, 234] on link "Editer" at bounding box center [865, 229] width 79 height 26
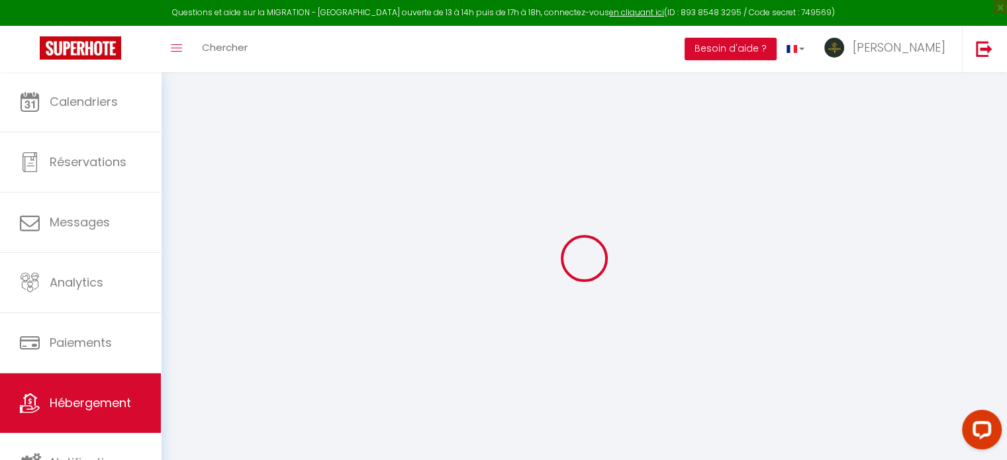
select select "+ 18 %"
select select "+ 21 %"
select select "+ 28 %"
select select
checkbox input "false"
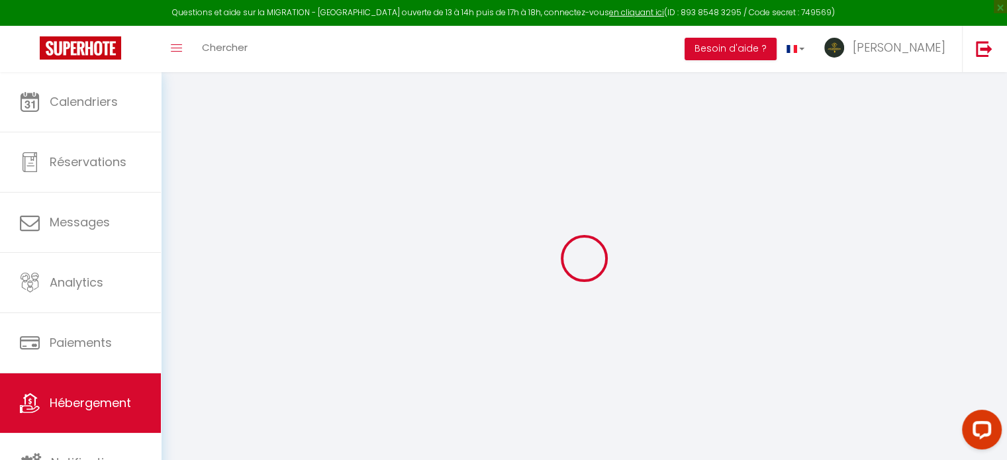
checkbox input "false"
select select "8011-1136262103966534928"
select select "365"
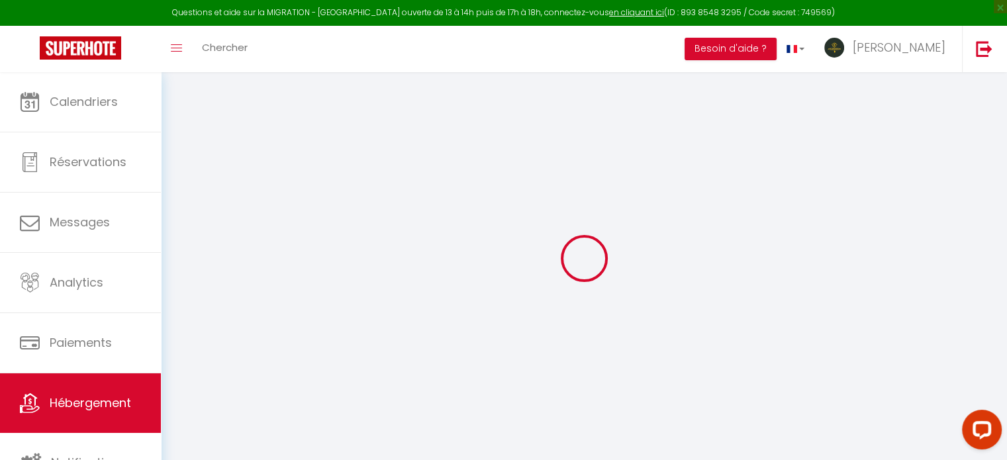
select select
select select "well_reviewed_guests"
select select "EUR"
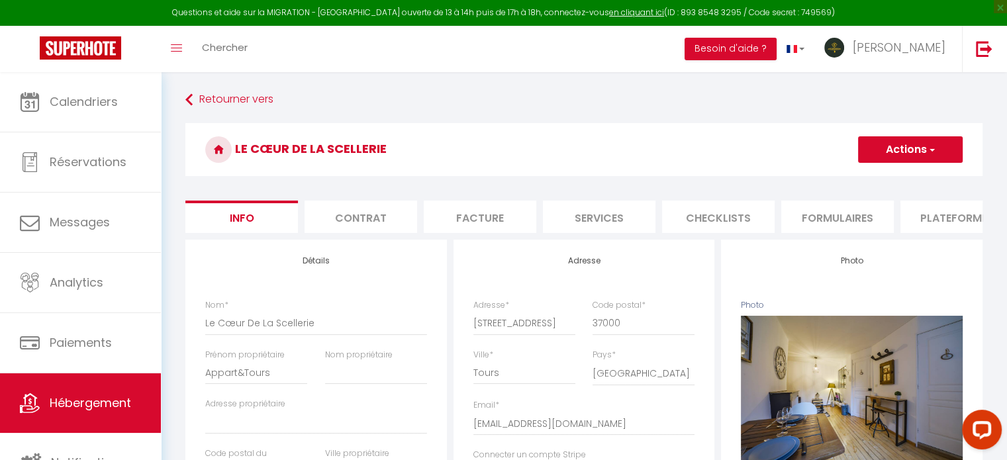
click at [909, 209] on li "Plateformes" at bounding box center [956, 217] width 113 height 32
select select
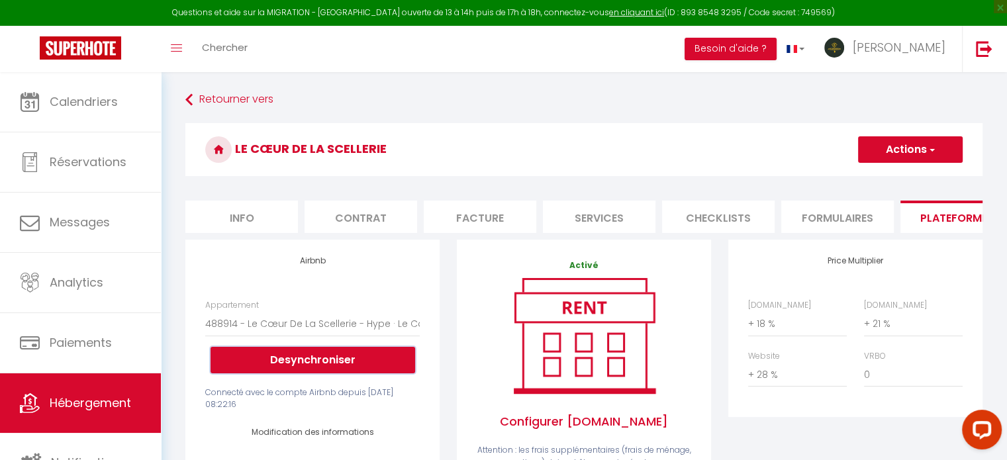
click at [372, 367] on button "Desynchroniser" at bounding box center [313, 360] width 205 height 26
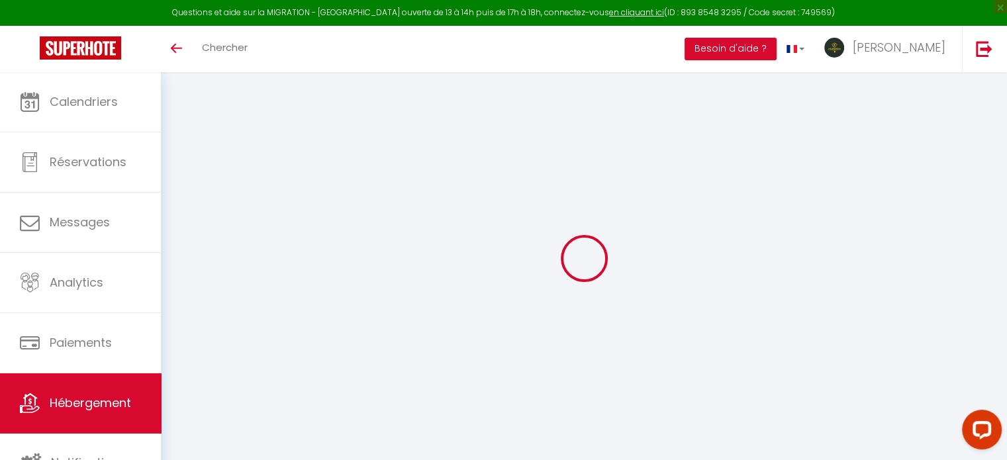
select select "+ 18 %"
select select "+ 21 %"
select select "+ 28 %"
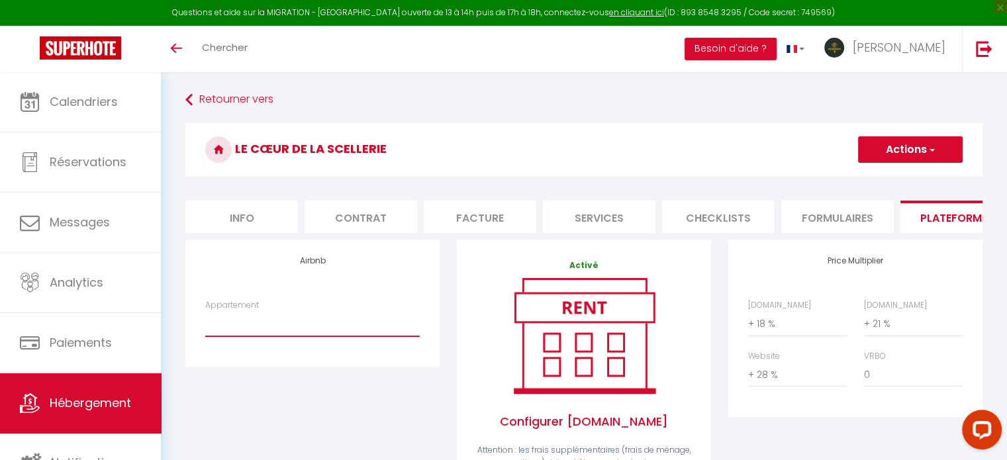
click at [285, 333] on select "488914 - Le Cœur De La Scellerie - Hype · Le Cœur De La Scellerie - Hypercentre…" at bounding box center [312, 323] width 214 height 25
select select "8011-1136262103966534928"
click at [205, 321] on select "488914 - Le Cœur De La Scellerie - Hype · Le Cœur De La Scellerie - Hypercentre…" at bounding box center [312, 323] width 214 height 25
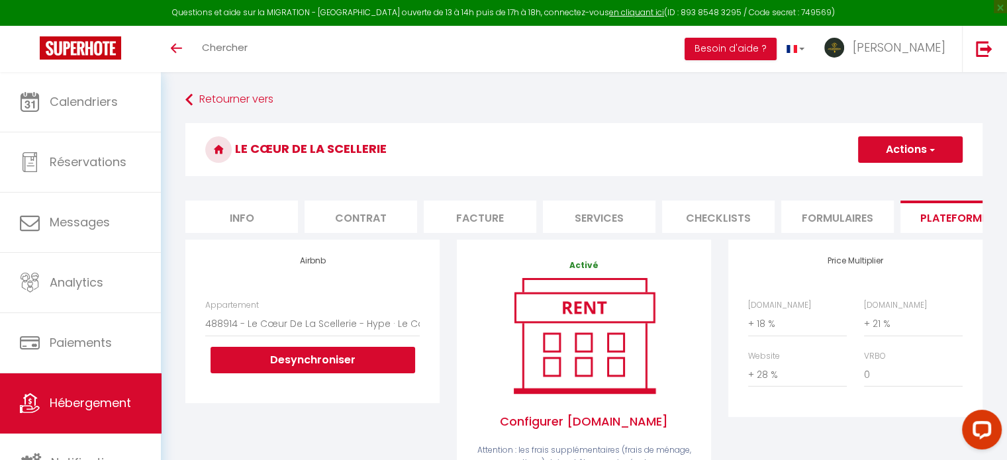
click at [904, 155] on button "Actions" at bounding box center [910, 149] width 105 height 26
click at [888, 181] on link "Enregistrer" at bounding box center [909, 178] width 105 height 17
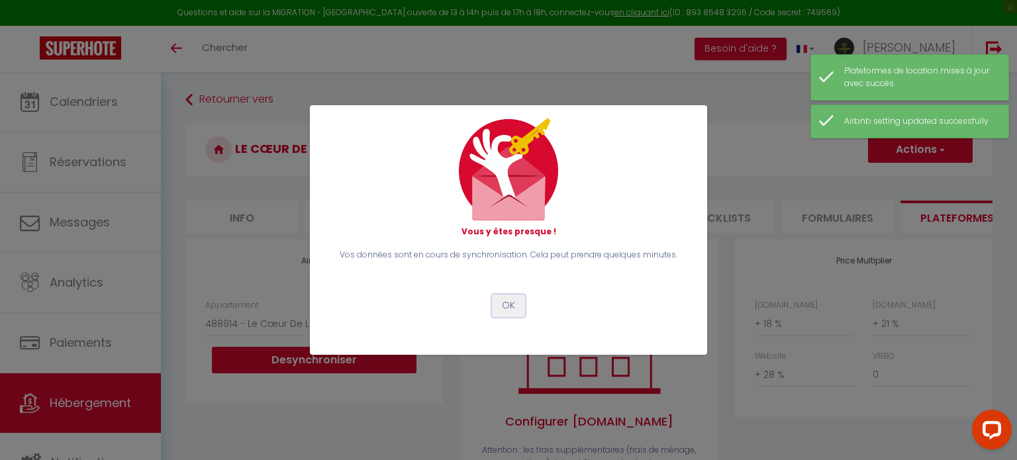
click at [513, 310] on button "OK" at bounding box center [508, 306] width 33 height 23
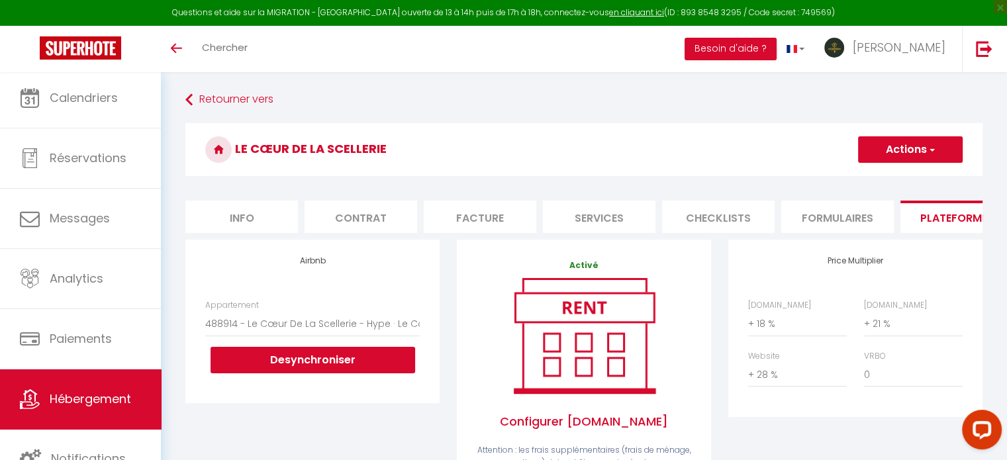
click at [113, 401] on span "Hébergement" at bounding box center [90, 399] width 81 height 17
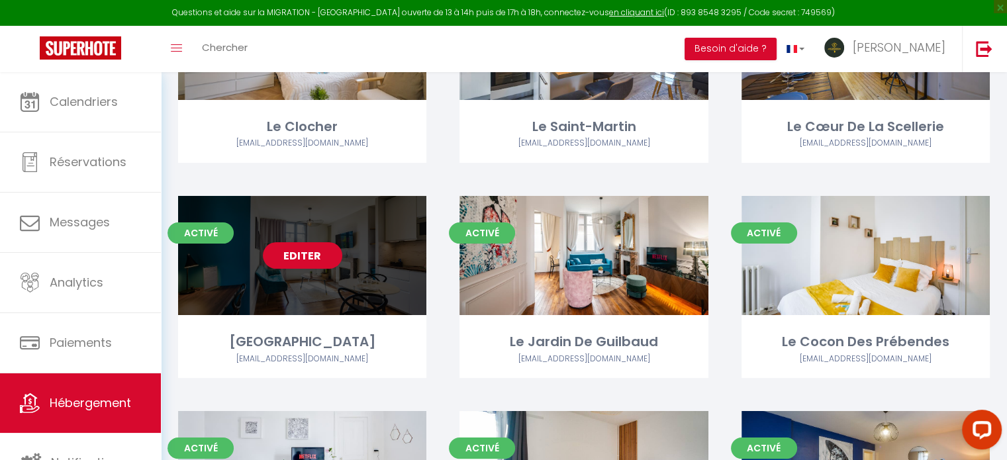
scroll to position [199, 0]
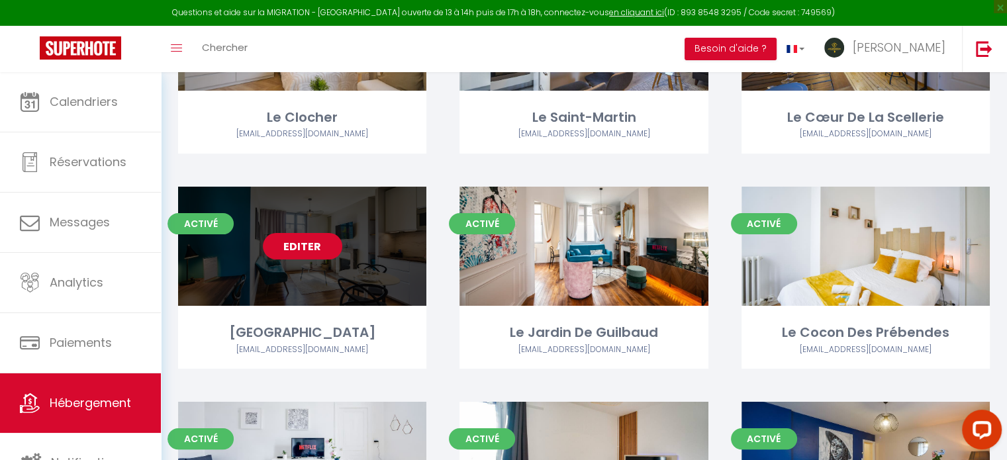
click at [305, 243] on link "Editer" at bounding box center [302, 246] width 79 height 26
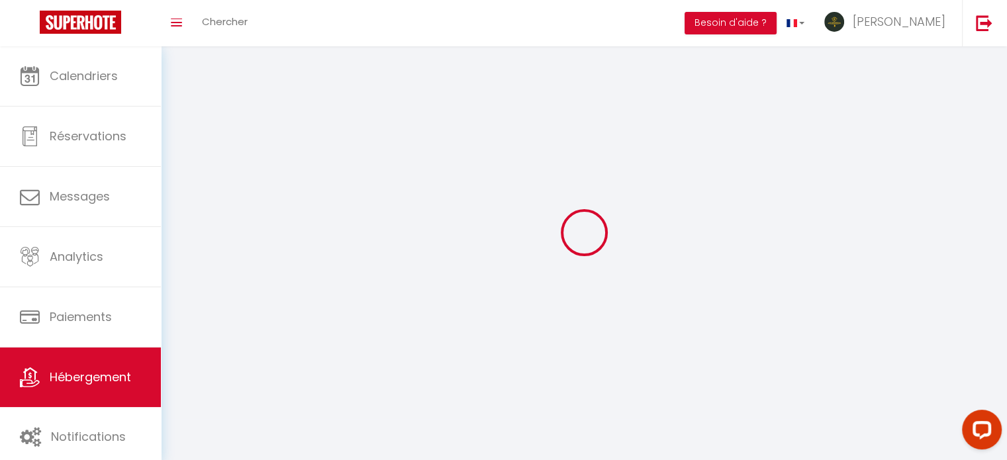
select select "1"
select select
select select "28"
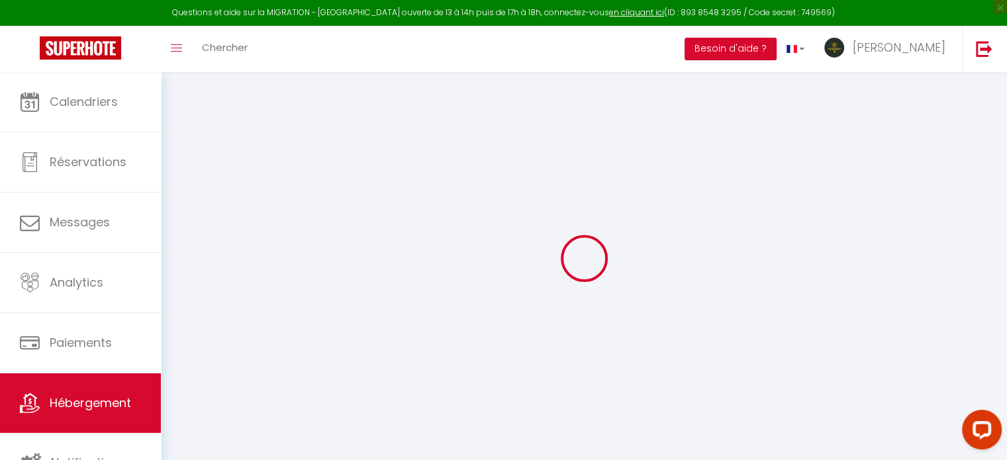
select select
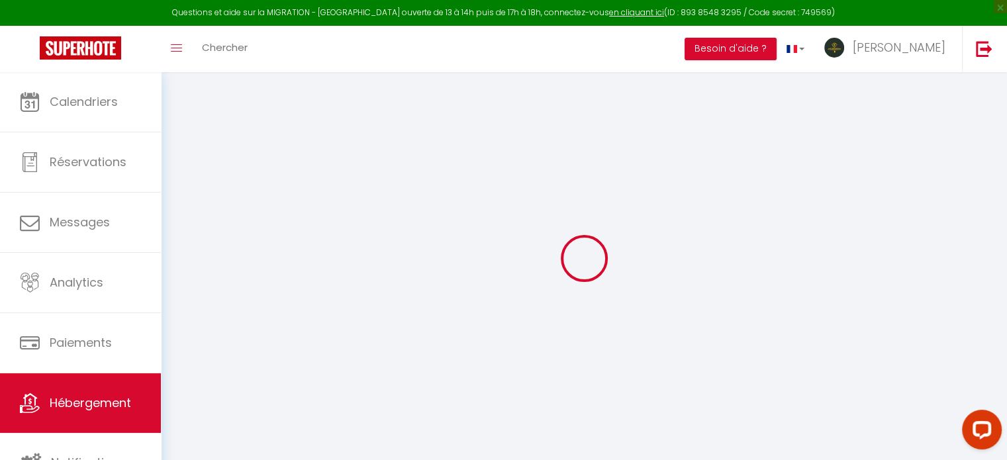
select select
checkbox input "false"
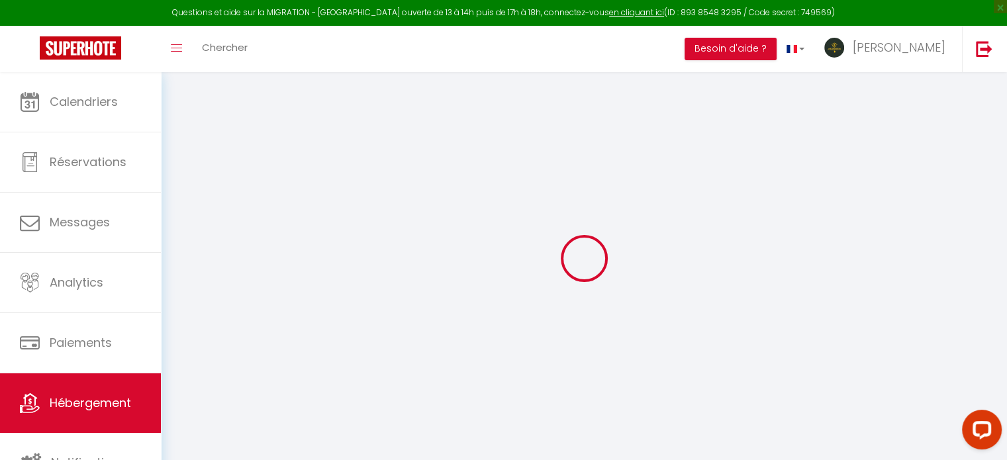
select select
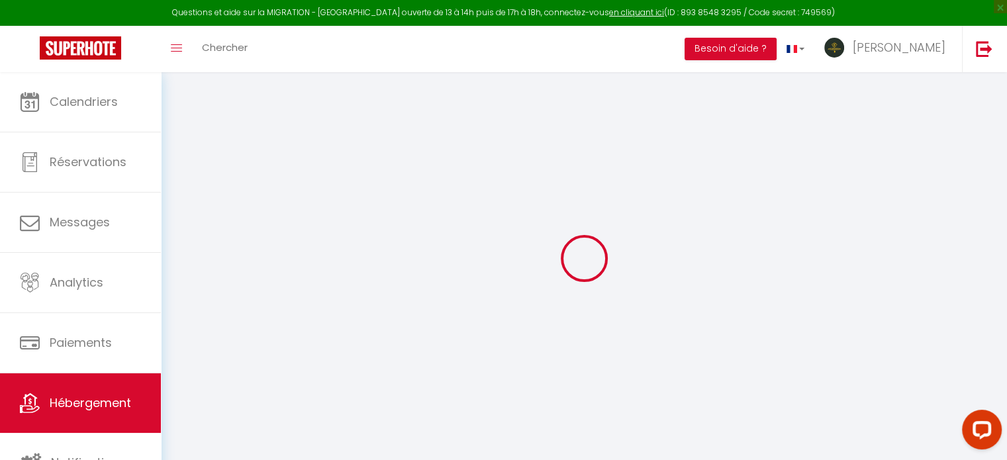
select select
checkbox input "false"
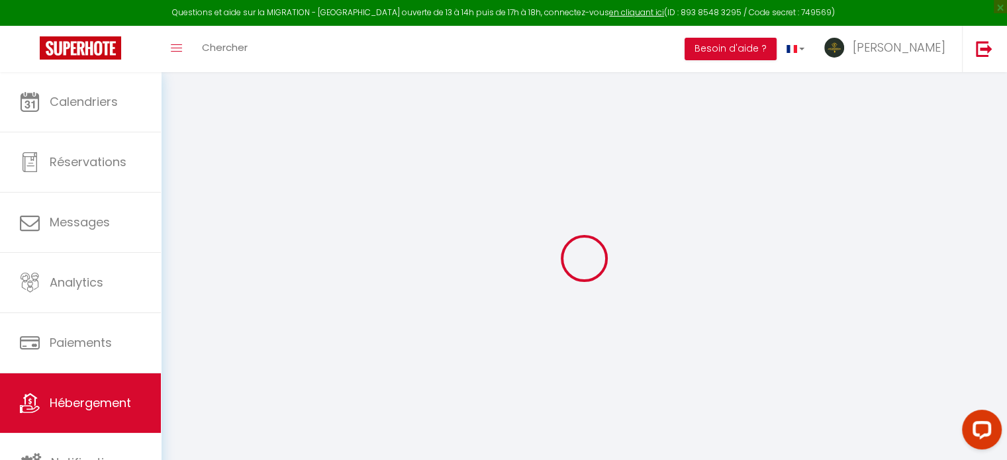
checkbox input "false"
select select
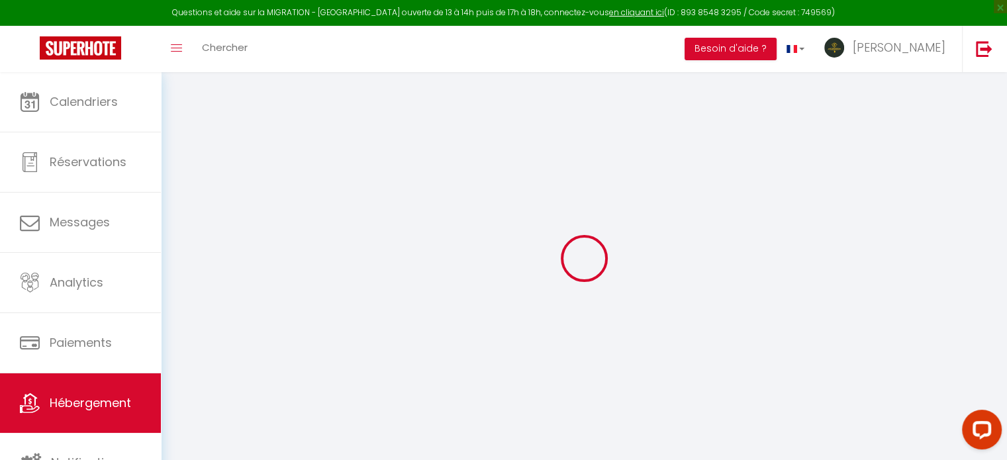
select select
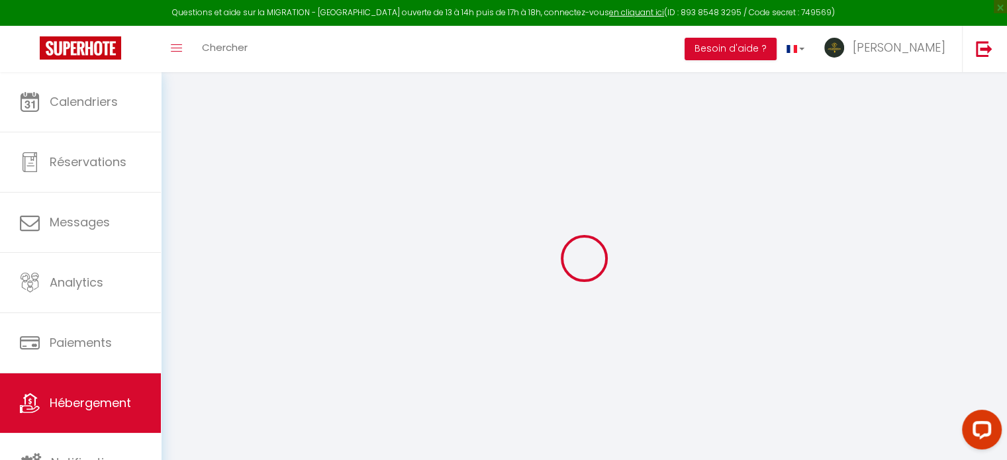
checkbox input "false"
select select
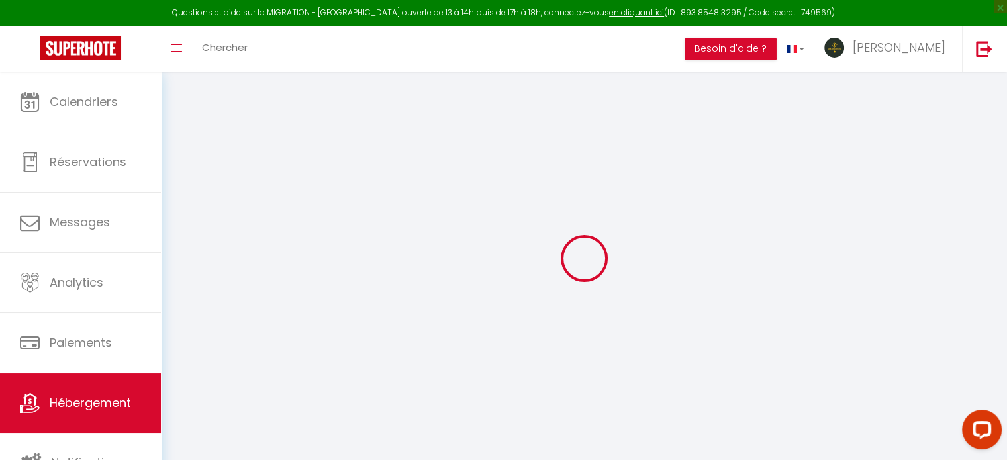
select select
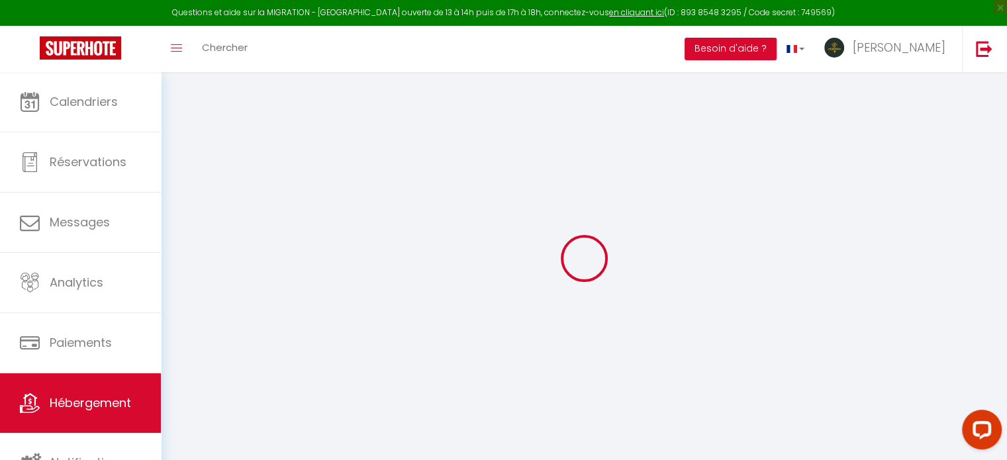
select select
checkbox input "false"
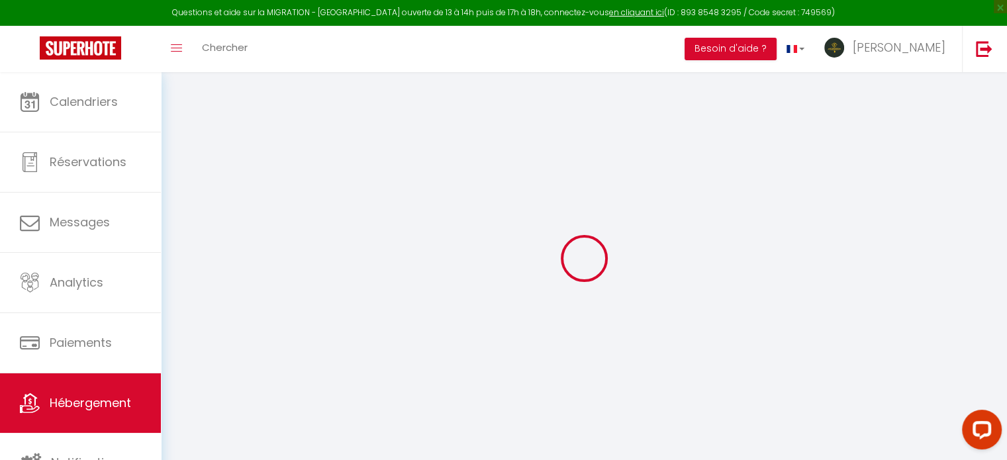
checkbox input "false"
select select
type input "[GEOGRAPHIC_DATA]"
type input "Appart&Tours"
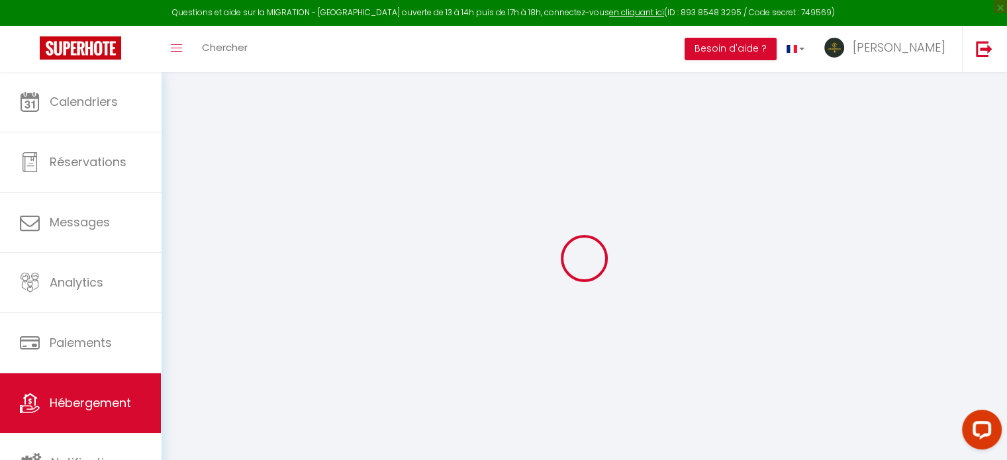
select select "2"
type input "53"
type input "7"
type input "36"
type input "5.5"
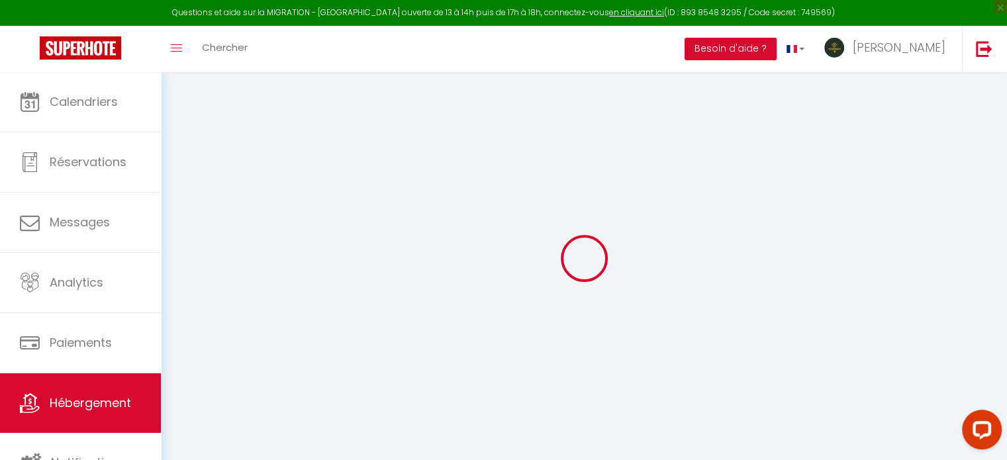
type input "4.60"
select select
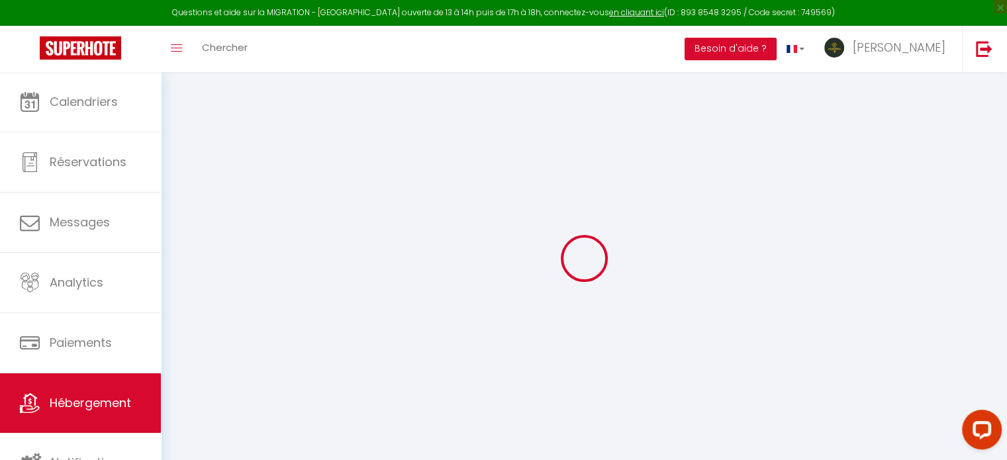
select select
type input "17 rue de la bourde"
type input "37000"
type input "Tours"
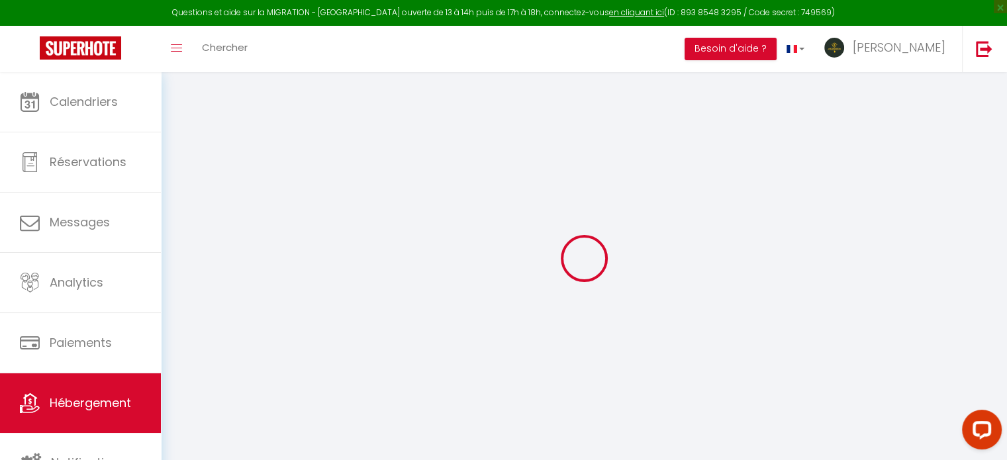
type input "[EMAIL_ADDRESS][DOMAIN_NAME]"
select select "13770"
checkbox input "false"
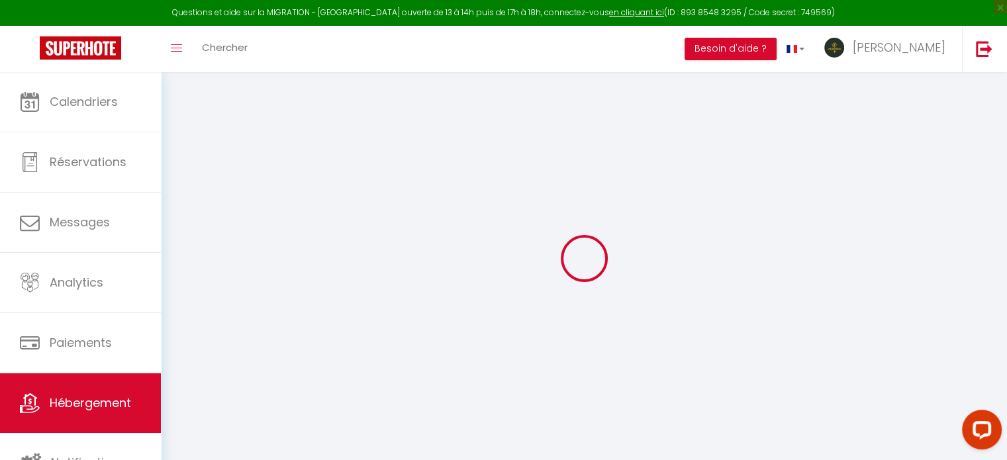
checkbox input "false"
radio input "true"
type input "0"
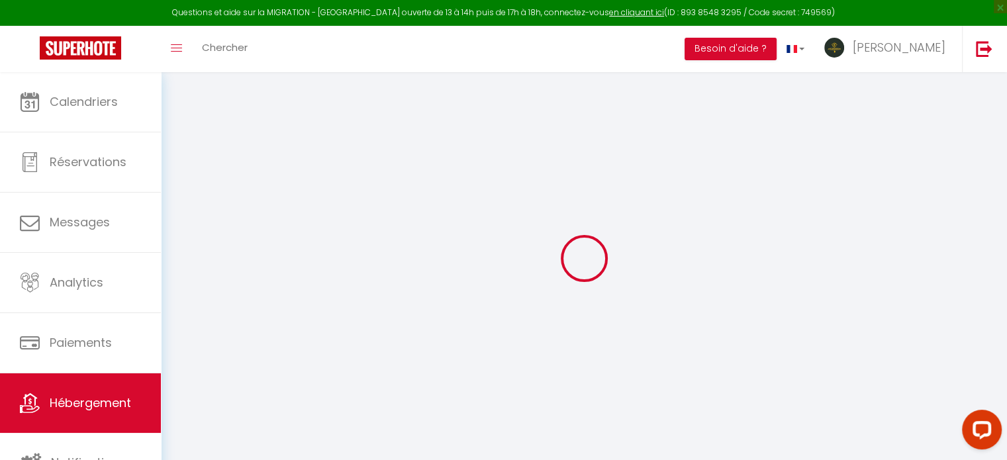
type input "0"
select select
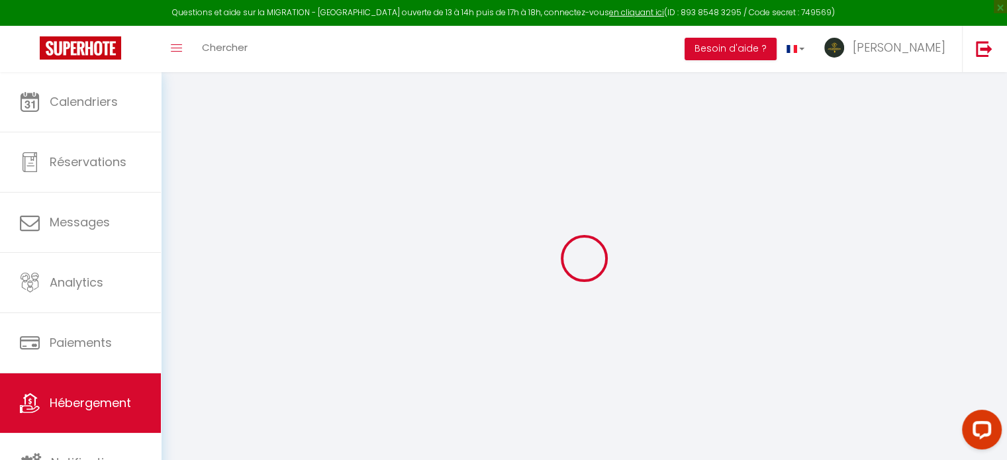
select select
checkbox input "false"
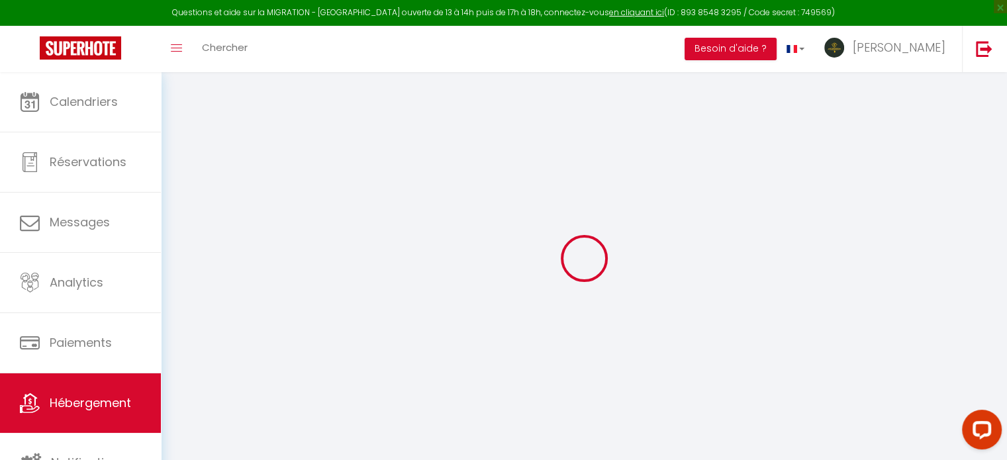
checkbox input "false"
select select "+ 18 %"
select select "+ 21 %"
select select "+ 28 %"
select select
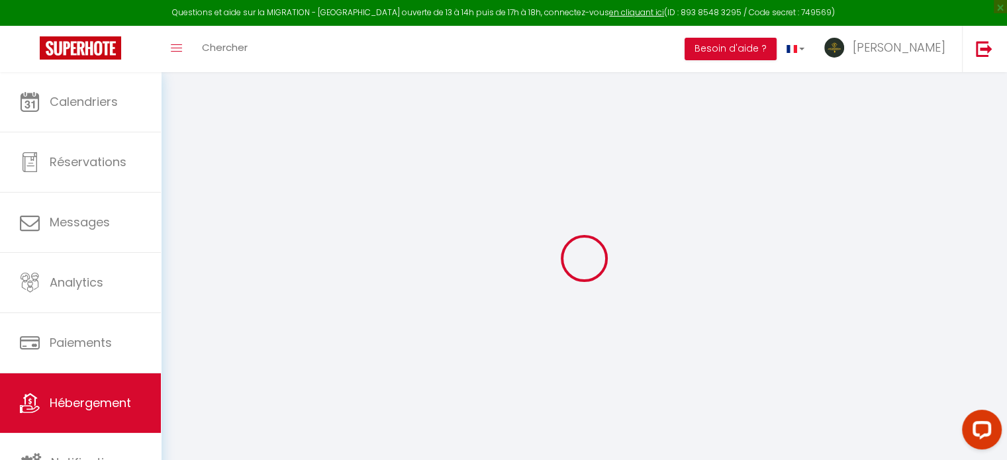
checkbox input "false"
select select "8011-1153537307730041354"
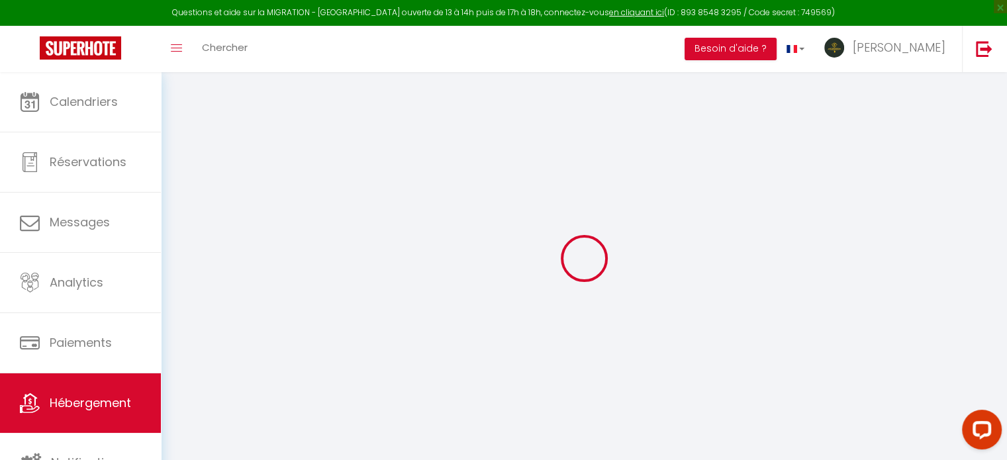
select select
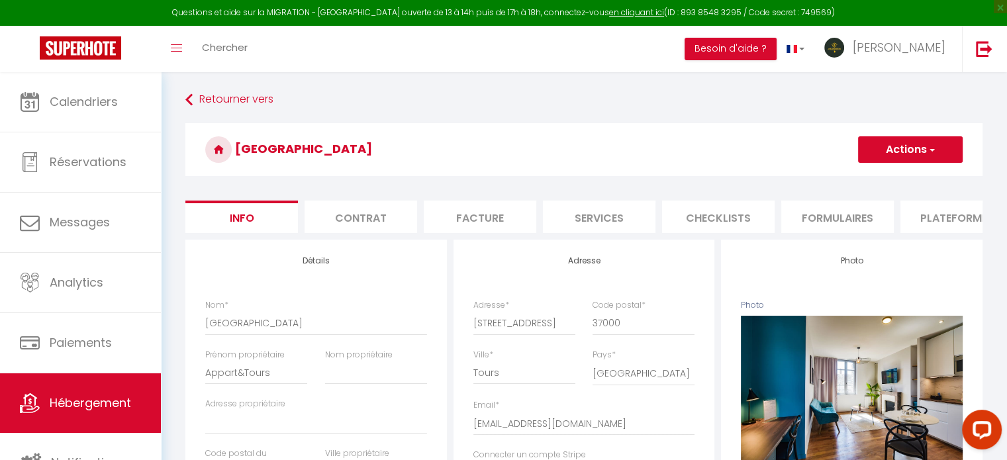
click at [967, 221] on li "Plateformes" at bounding box center [956, 217] width 113 height 32
select select
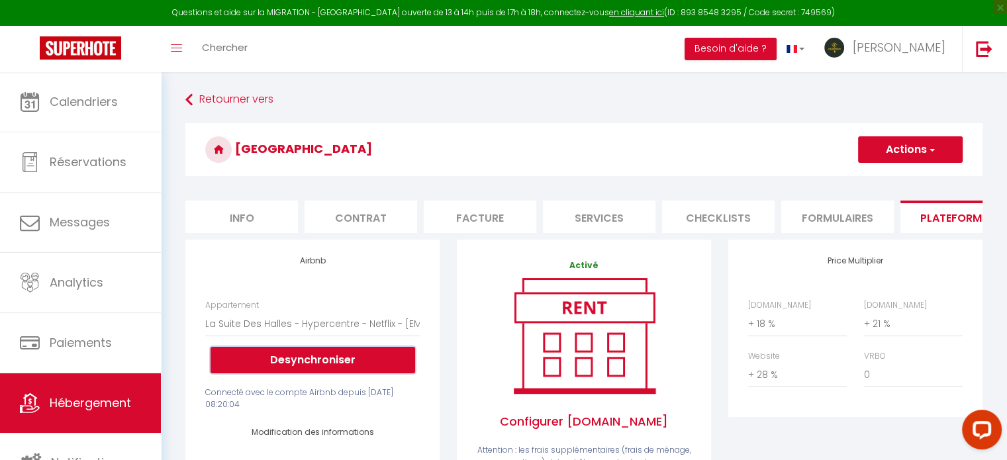
click at [342, 364] on button "Desynchroniser" at bounding box center [313, 360] width 205 height 26
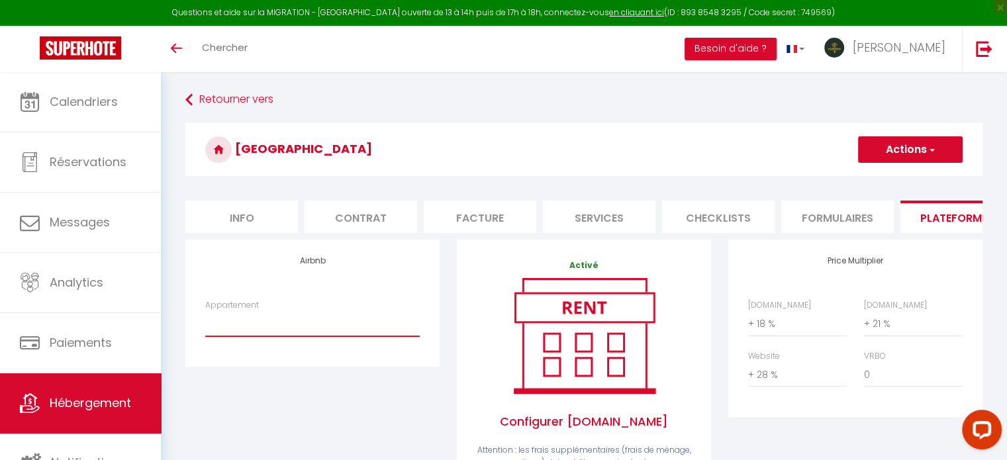
click at [349, 336] on select "La Suite Des Halles - Hypercentre - Netflix - [EMAIL_ADDRESS][DOMAIN_NAME]" at bounding box center [312, 323] width 214 height 25
select select "8011-1153537307730041354"
click at [205, 321] on select "La Suite Des Halles - Hypercentre - Netflix - [EMAIL_ADDRESS][DOMAIN_NAME]" at bounding box center [312, 323] width 214 height 25
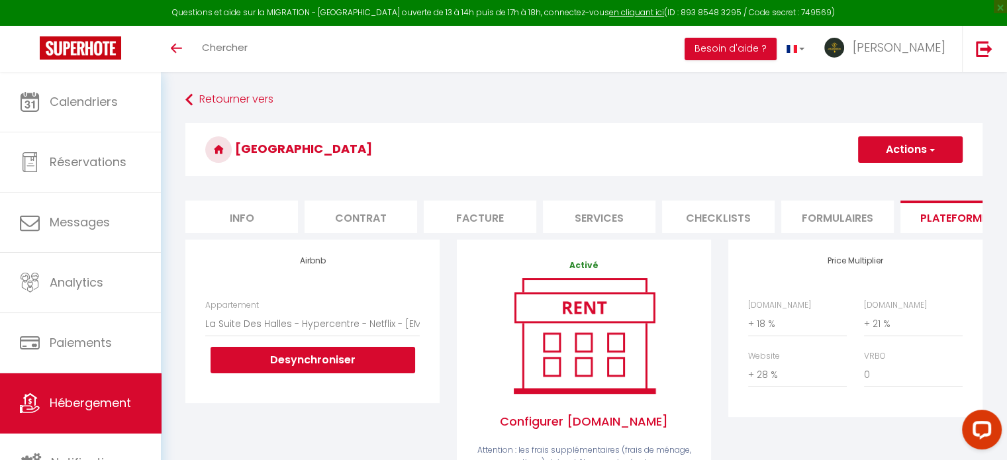
click at [892, 152] on button "Actions" at bounding box center [910, 149] width 105 height 26
click at [882, 179] on link "Enregistrer" at bounding box center [909, 178] width 105 height 17
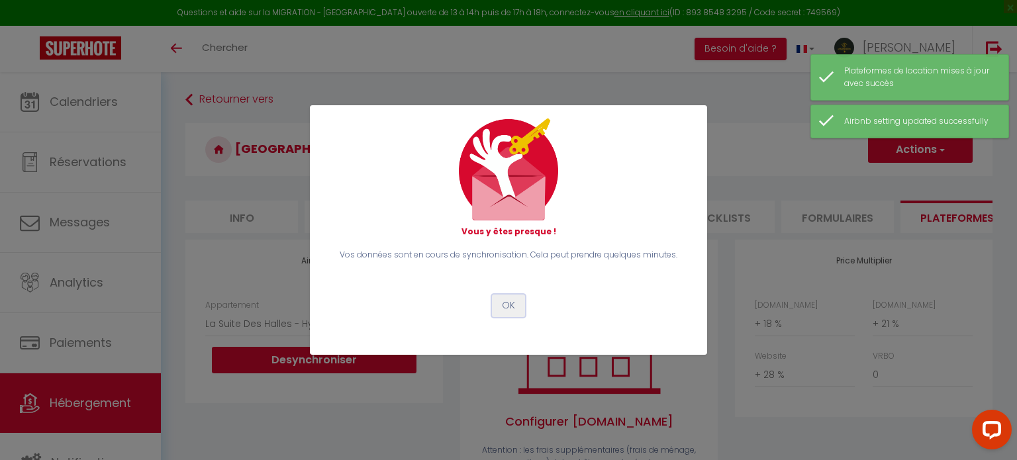
click at [496, 307] on button "OK" at bounding box center [508, 306] width 33 height 23
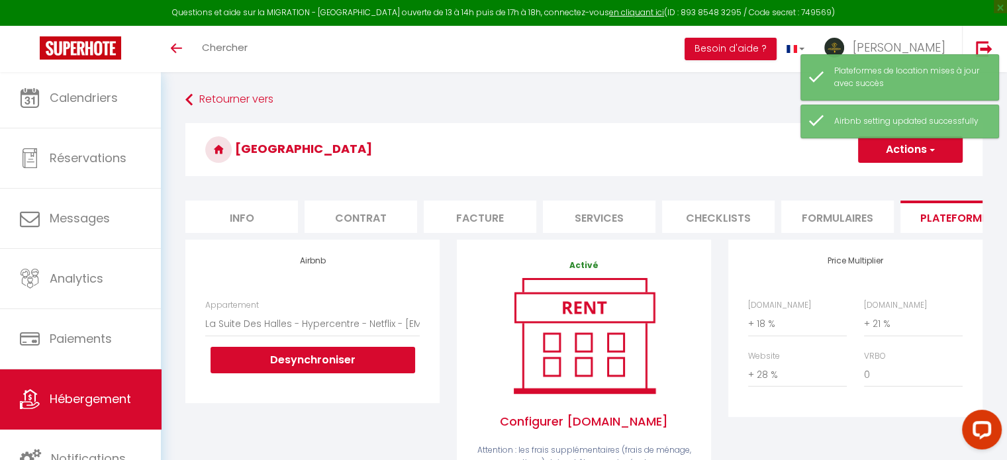
click at [71, 414] on link "Hébergement" at bounding box center [80, 399] width 161 height 60
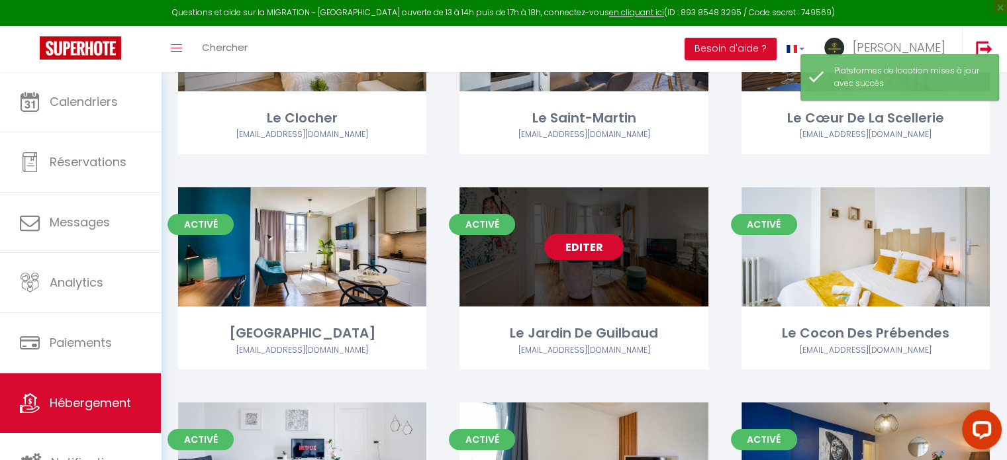
scroll to position [199, 0]
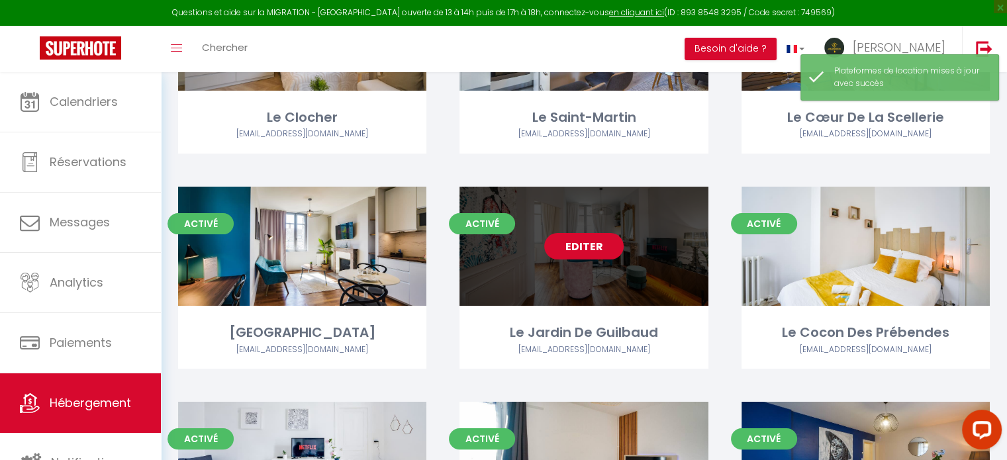
click at [594, 254] on link "Editer" at bounding box center [583, 246] width 79 height 26
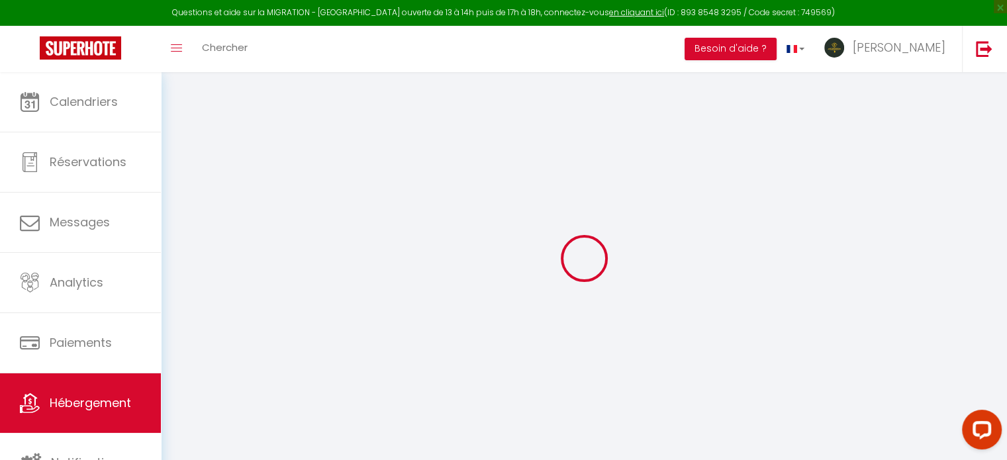
select select "+ 18 %"
select select "+ 21 %"
select select "+ 28 %"
select select
checkbox input "false"
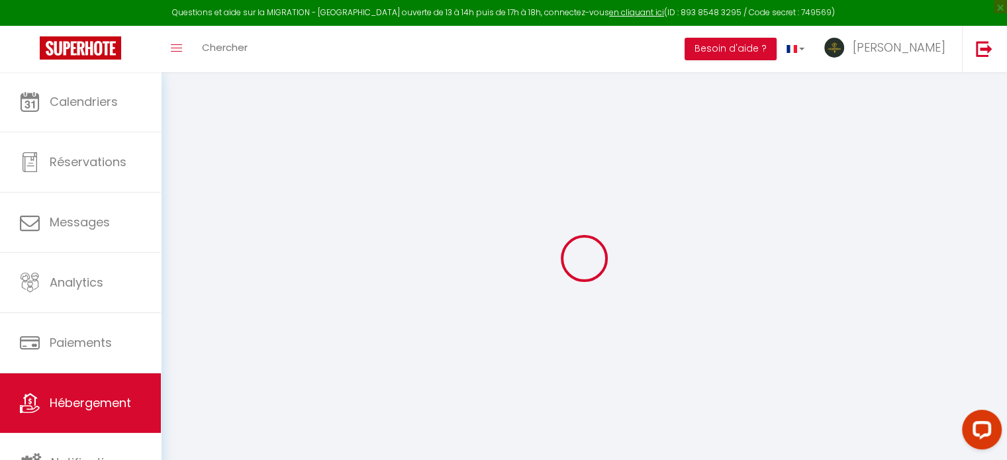
checkbox input "false"
select select "8011-1158418673192701623"
select select
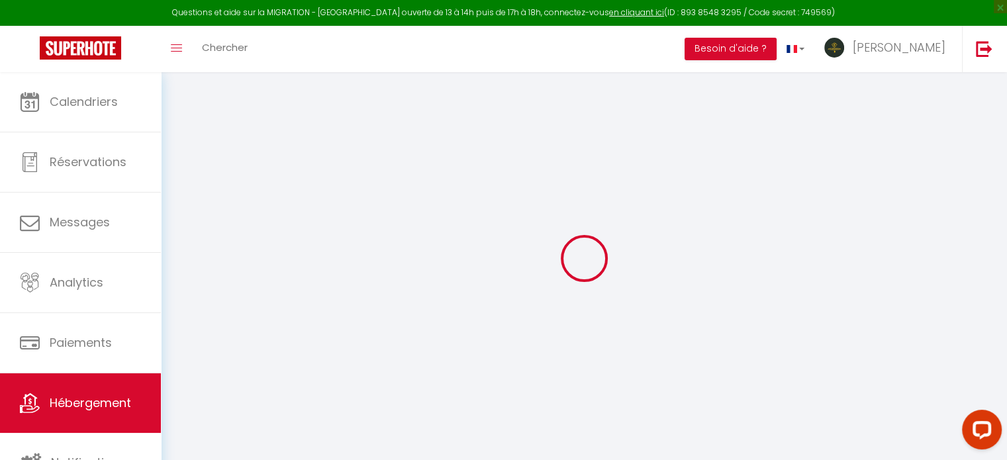
checkbox input "false"
select select
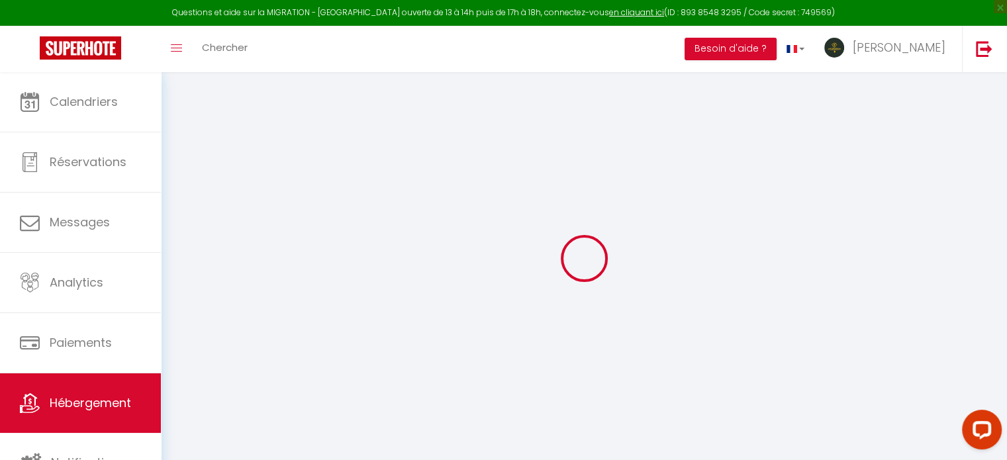
select select
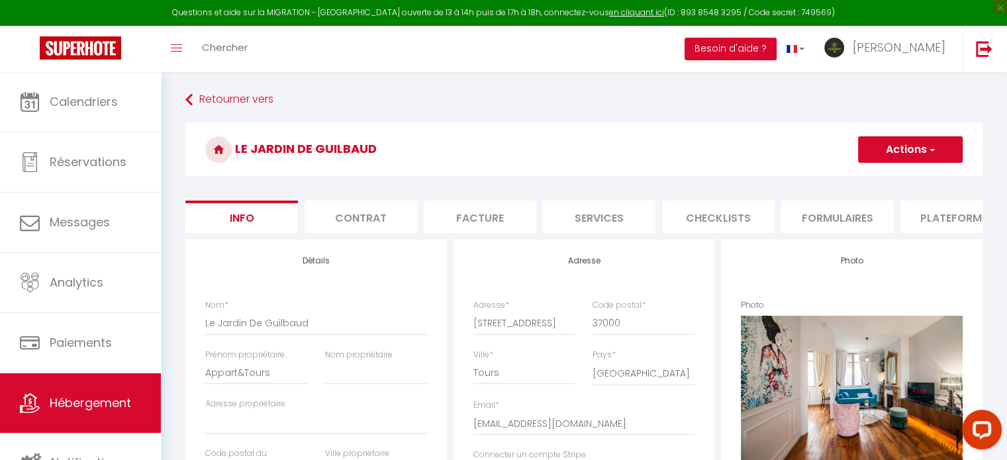
click at [946, 219] on li "Plateformes" at bounding box center [956, 217] width 113 height 32
select select
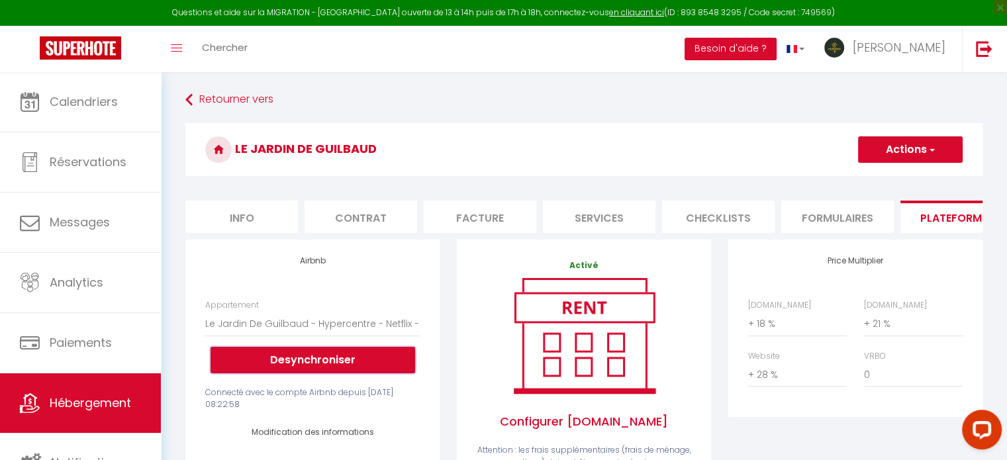
click at [334, 367] on button "Desynchroniser" at bounding box center [313, 360] width 205 height 26
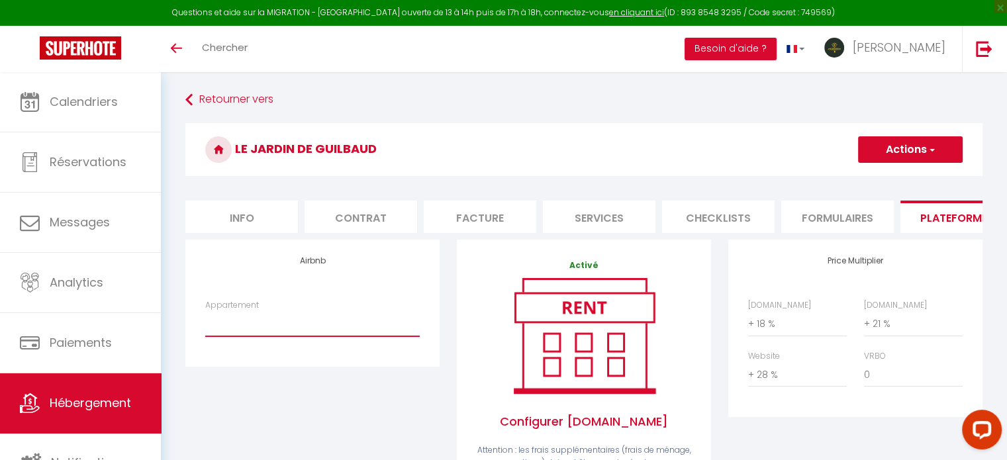
click at [334, 328] on select "Le Jardin De Guilbaud - Hypercentre - Netflix - [EMAIL_ADDRESS][DOMAIN_NAME]" at bounding box center [312, 323] width 214 height 25
select select "8011-1158418673192701623"
click at [205, 321] on select "Le Jardin De Guilbaud - Hypercentre - Netflix - [EMAIL_ADDRESS][DOMAIN_NAME]" at bounding box center [312, 323] width 214 height 25
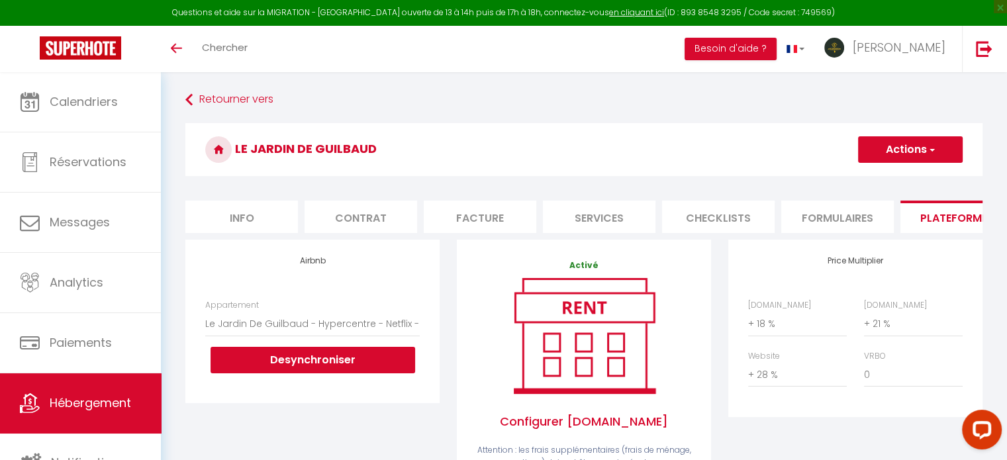
click at [875, 154] on button "Actions" at bounding box center [910, 149] width 105 height 26
click at [871, 174] on link "Enregistrer" at bounding box center [909, 178] width 105 height 17
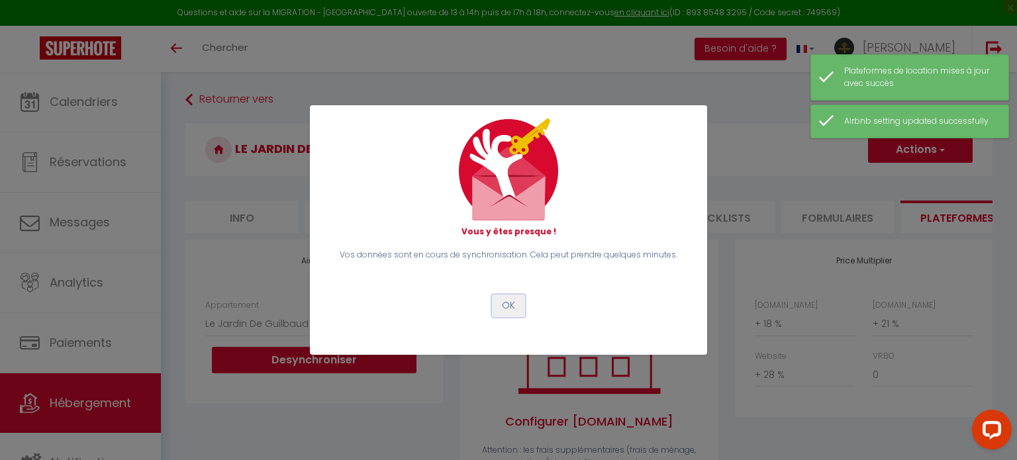
click at [516, 307] on button "OK" at bounding box center [508, 306] width 33 height 23
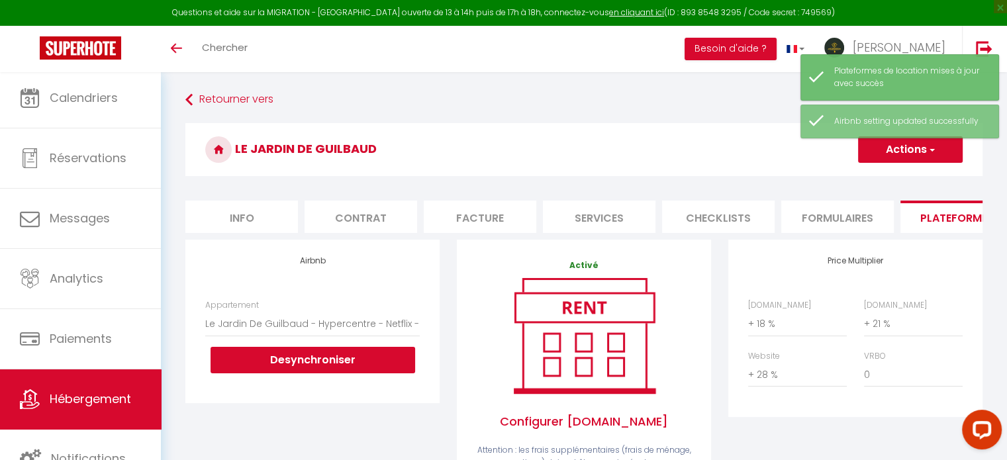
click at [122, 391] on span "Hébergement" at bounding box center [90, 399] width 81 height 17
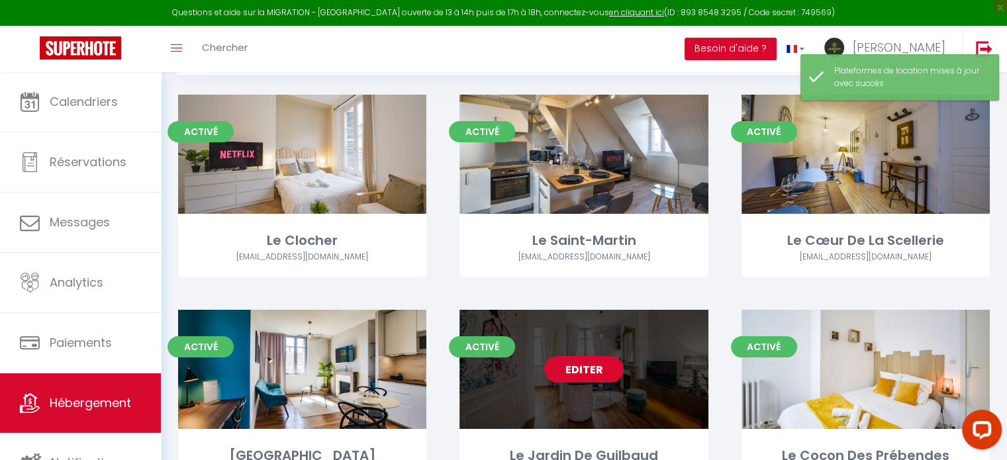
scroll to position [199, 0]
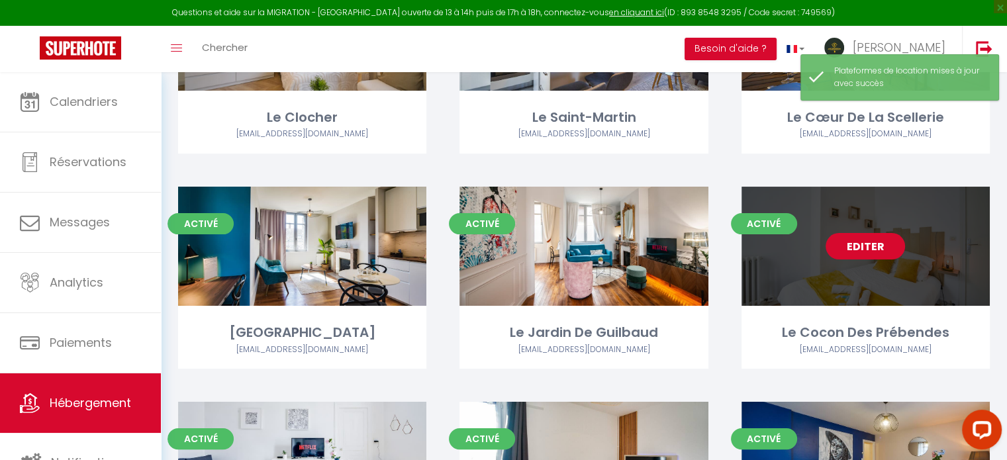
click at [874, 247] on link "Editer" at bounding box center [865, 246] width 79 height 26
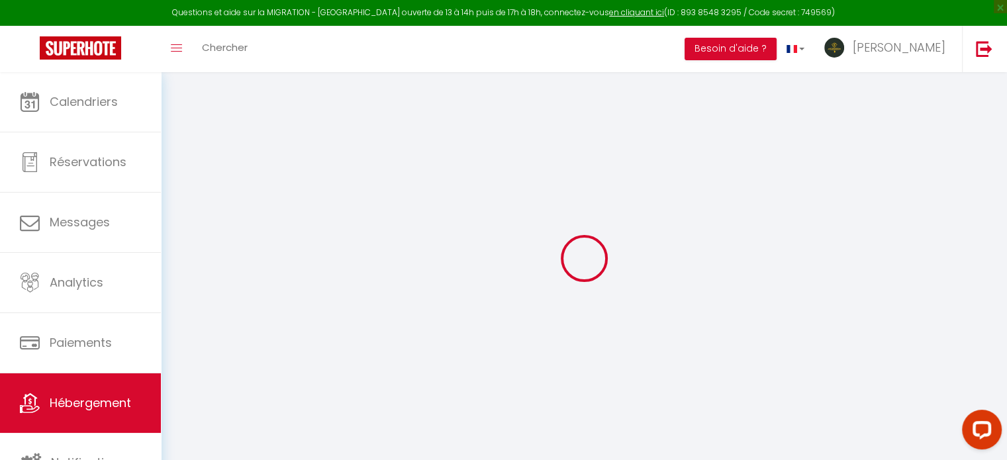
select select "+ 18 %"
select select "+ 21 %"
select select "+ 28 %"
select select
checkbox input "false"
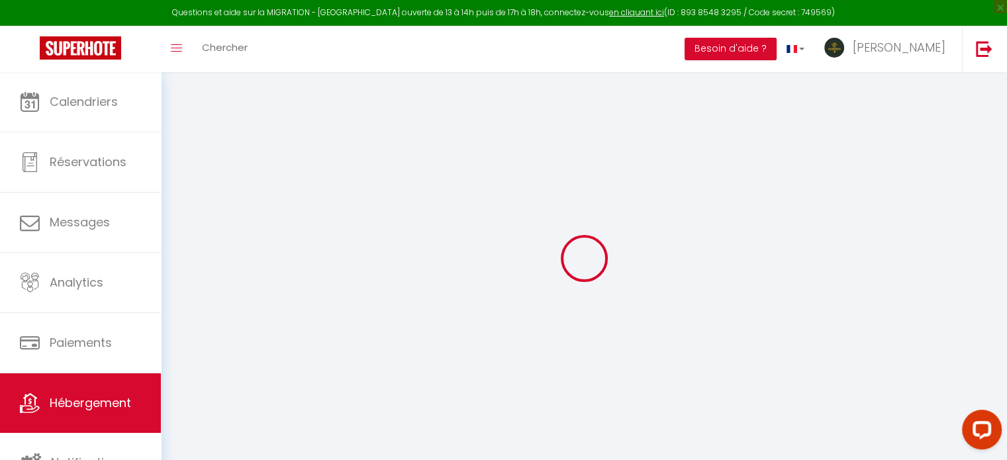
checkbox input "false"
select select "8011-1224681832735416402"
select select
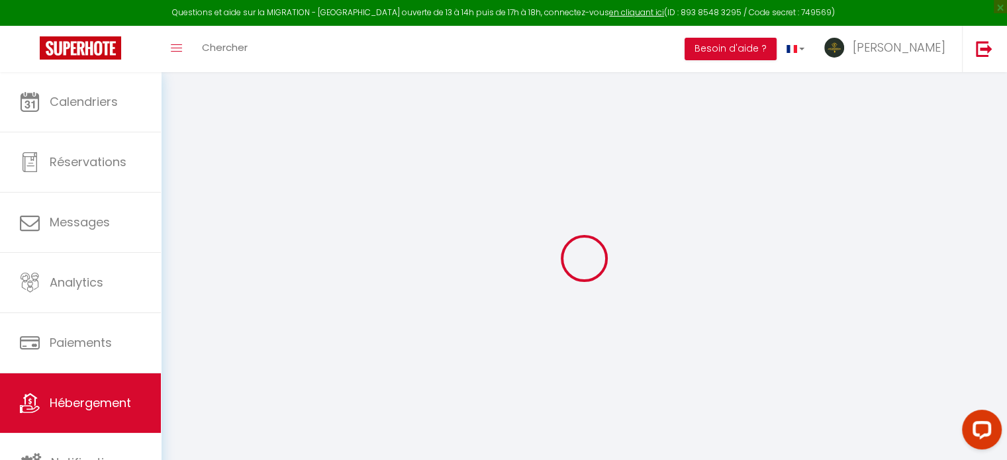
select select
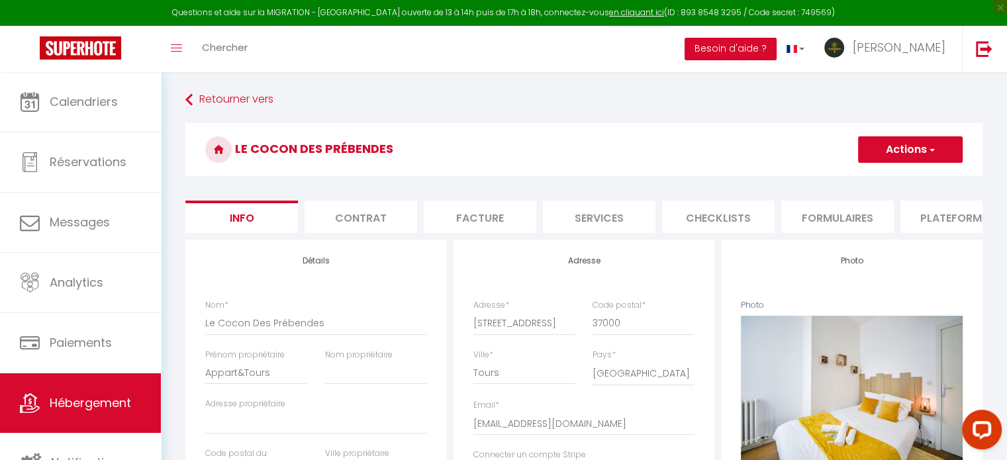
click at [900, 207] on li "Plateformes" at bounding box center [956, 217] width 113 height 32
select select
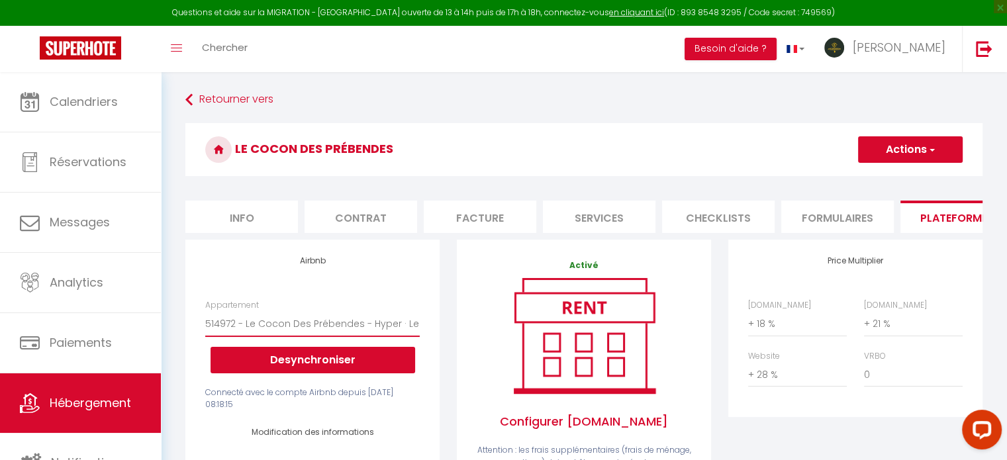
click at [360, 326] on select "514972 - Le Cocon Des Prébendes - Hyper · Le Cocon Des Prébendes - Hypercentre …" at bounding box center [312, 323] width 214 height 25
click at [359, 326] on select "514972 - Le Cocon Des Prébendes - Hyper · Le Cocon Des Prébendes - Hypercentre …" at bounding box center [312, 323] width 214 height 25
click at [318, 373] on button "Desynchroniser" at bounding box center [313, 360] width 205 height 26
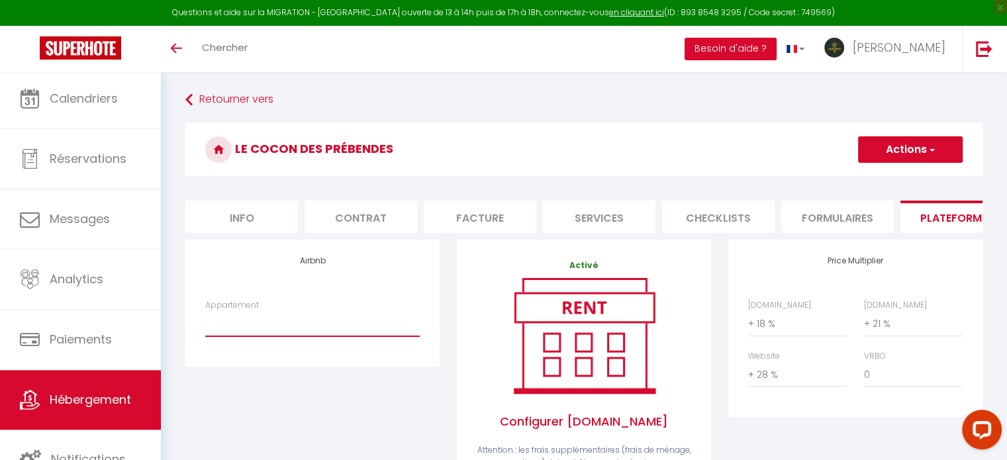
click at [310, 336] on select "514972 - Le Cocon Des Prébendes - Hyper · Le Cocon Des Prébendes - Hypercentre …" at bounding box center [312, 323] width 214 height 25
select select "8011-1224681832735416402"
click at [205, 321] on select "514972 - Le Cocon Des Prébendes - Hyper · Le Cocon Des Prébendes - Hypercentre …" at bounding box center [312, 323] width 214 height 25
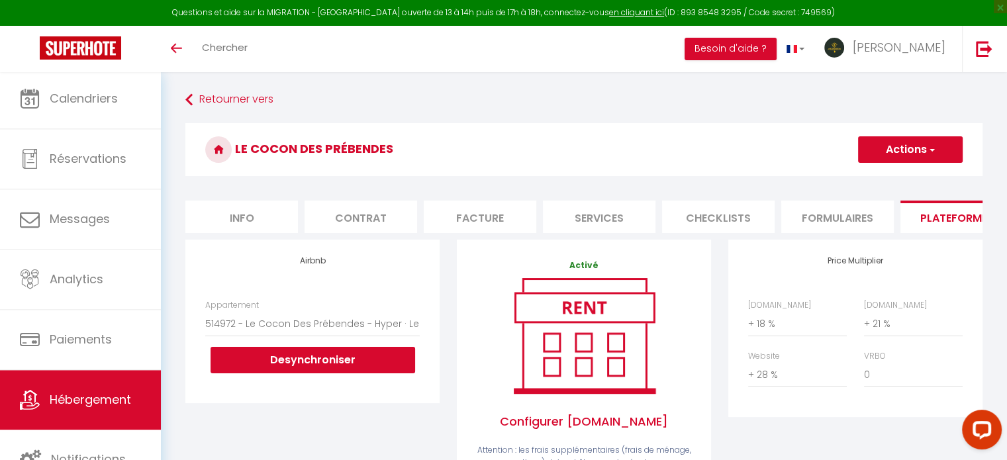
click at [890, 134] on h3 "Le Cocon Des Prébendes" at bounding box center [583, 149] width 797 height 53
click at [883, 145] on button "Actions" at bounding box center [910, 149] width 105 height 26
click at [879, 177] on link "Enregistrer" at bounding box center [909, 178] width 105 height 17
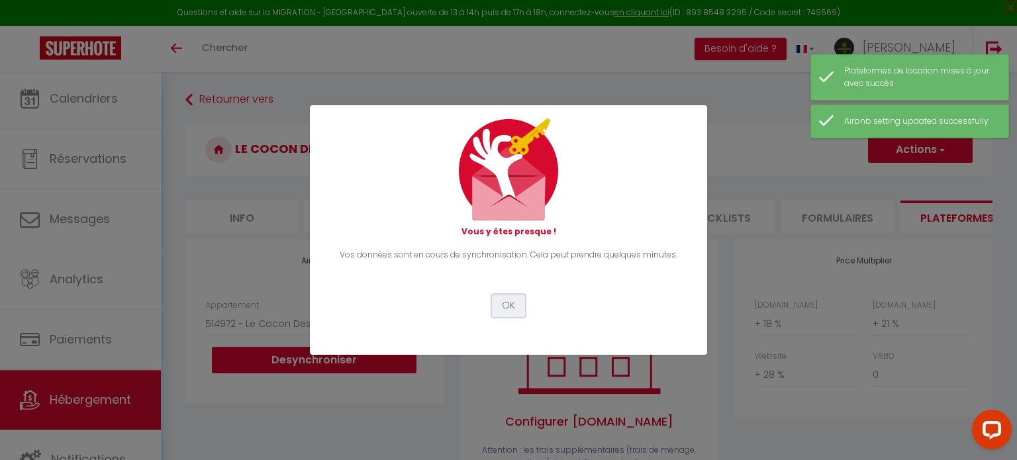
click at [508, 297] on button "OK" at bounding box center [508, 306] width 33 height 23
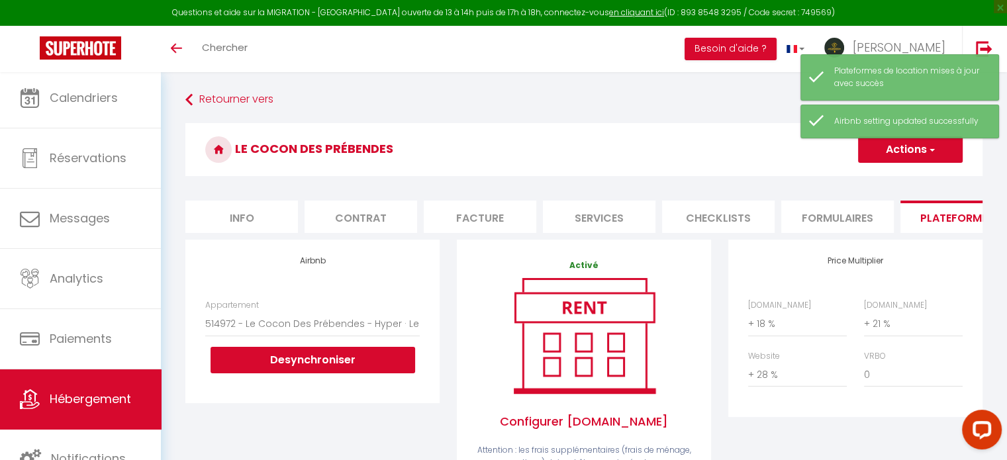
click at [113, 387] on link "Hébergement" at bounding box center [80, 399] width 161 height 60
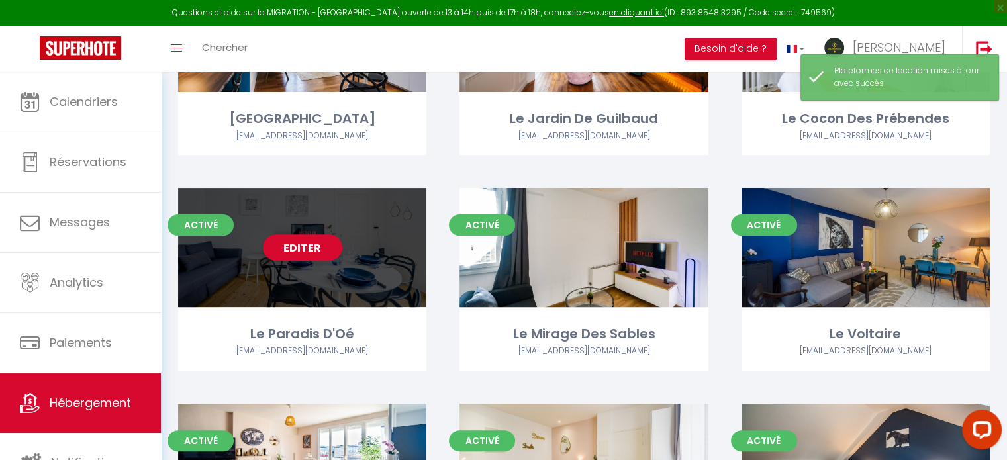
scroll to position [463, 0]
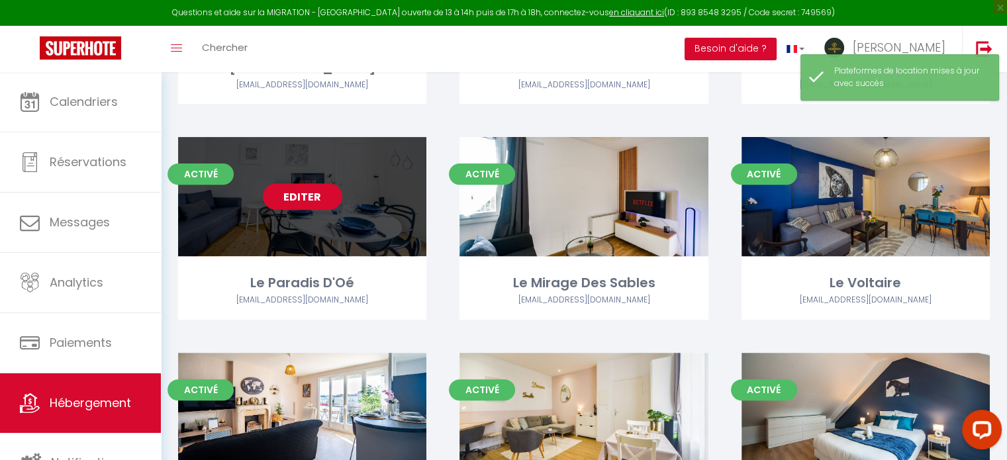
click at [283, 207] on link "Editer" at bounding box center [302, 196] width 79 height 26
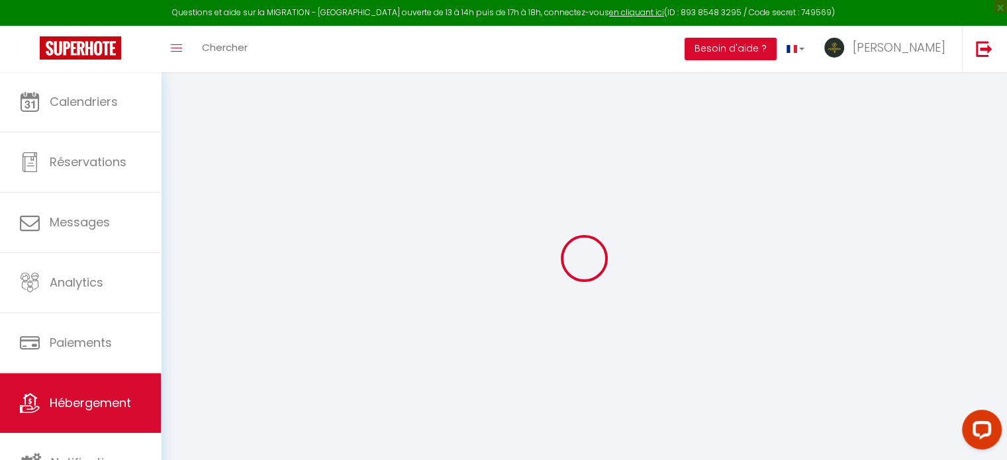
select select "+ 18 %"
select select "+ 21 %"
select select "+ 28 %"
select select
checkbox input "false"
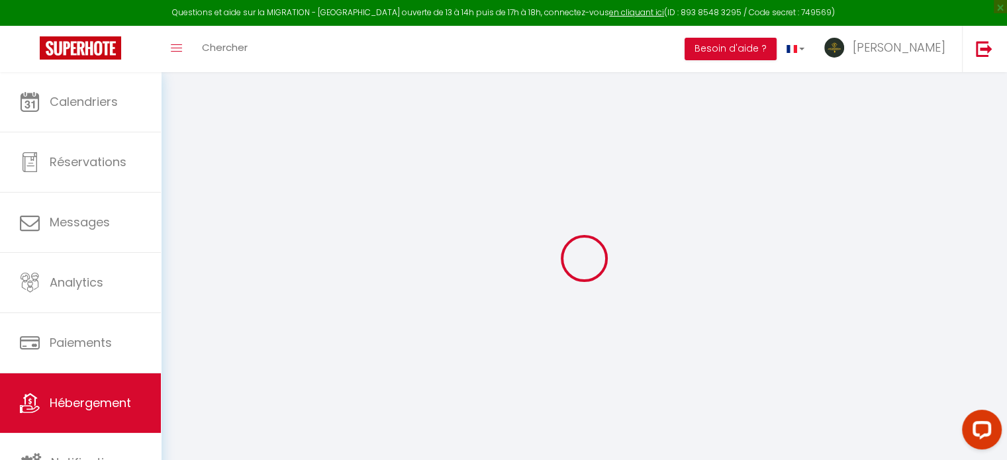
checkbox input "false"
select select "8011-1224699746681554273"
select select
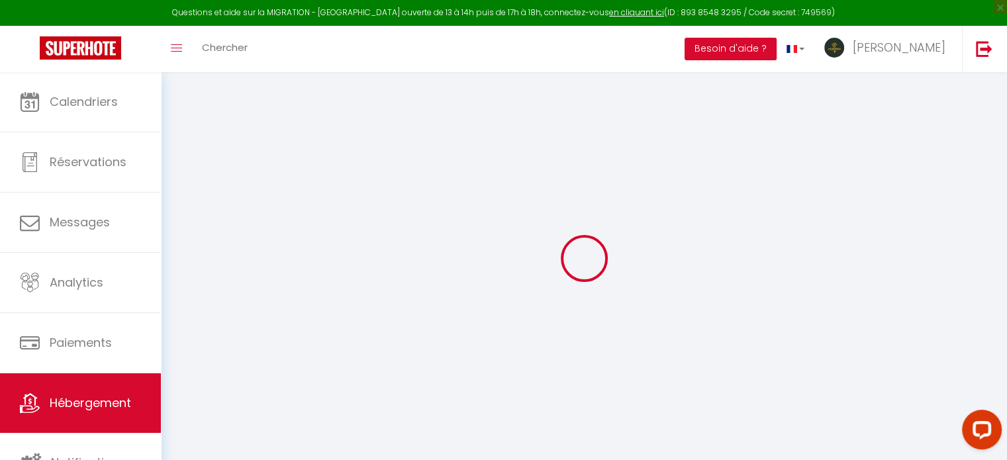
select select
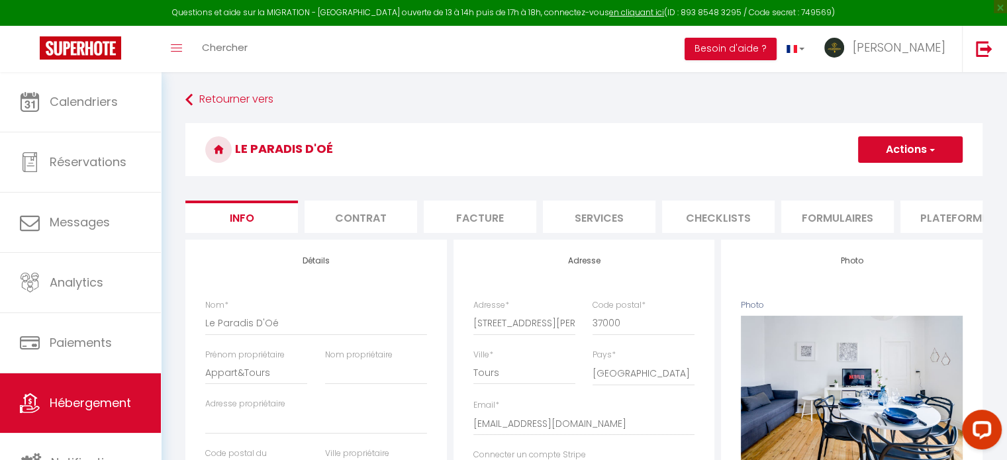
click at [617, 215] on li "Services" at bounding box center [599, 217] width 113 height 32
select select
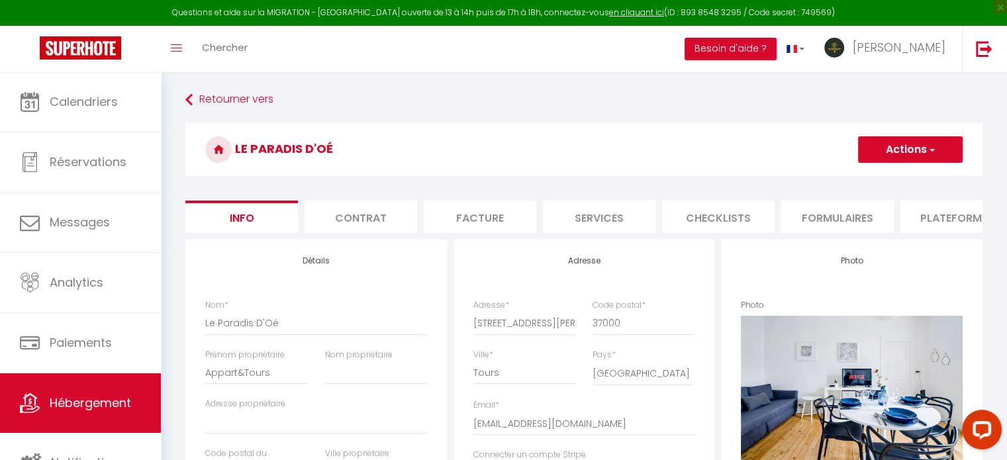
select select
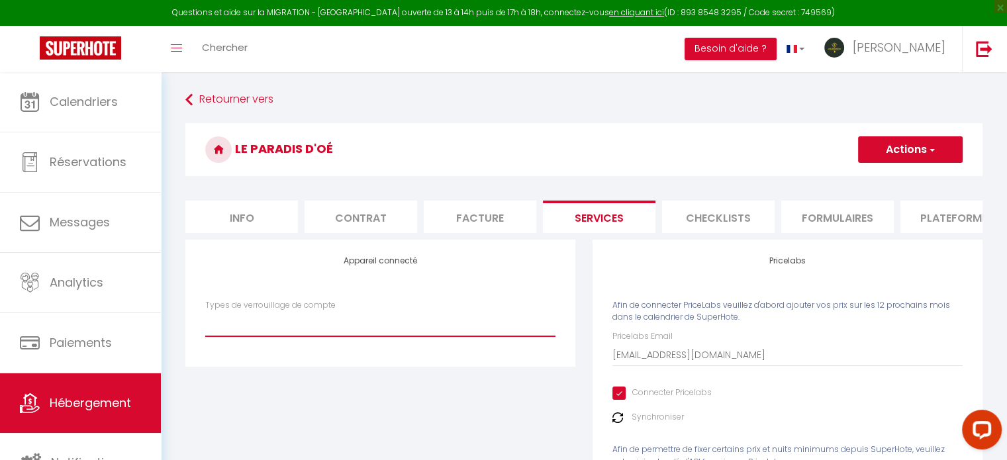
click at [373, 336] on select "Types de verrouillage de compte" at bounding box center [380, 323] width 350 height 25
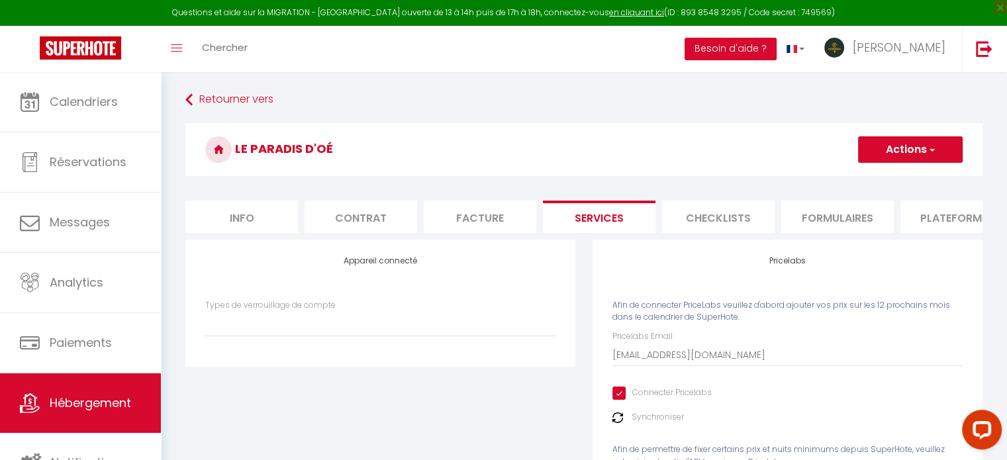
click at [931, 210] on li "Plateformes" at bounding box center [956, 217] width 113 height 32
select select
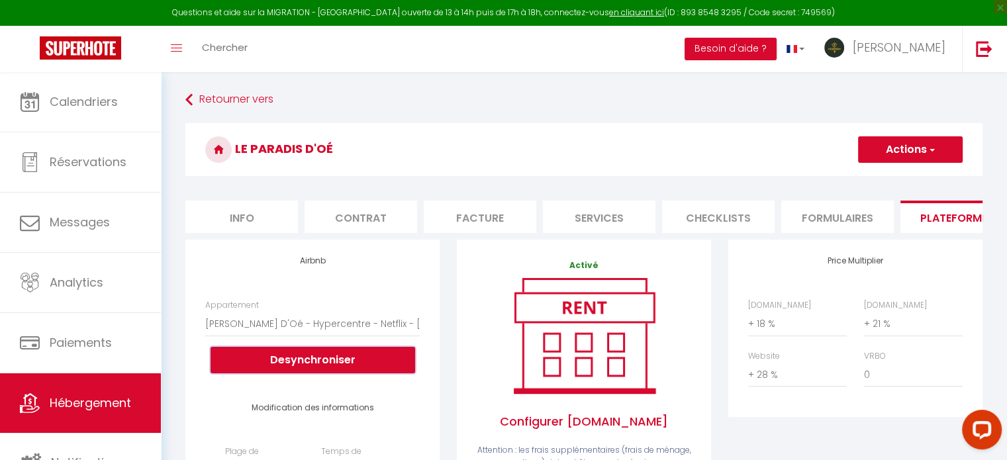
click at [297, 357] on button "Desynchroniser" at bounding box center [313, 360] width 205 height 26
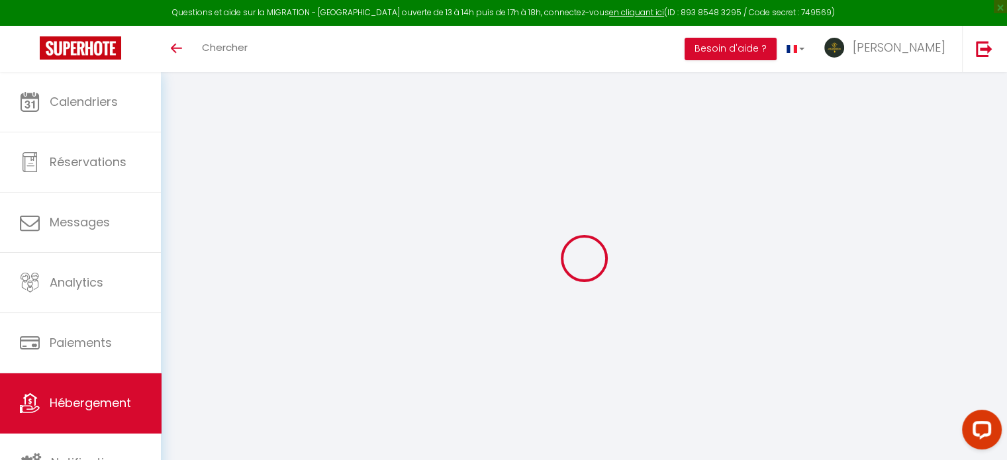
select select
type input "[EMAIL_ADDRESS][DOMAIN_NAME]"
checkbox input "true"
select select
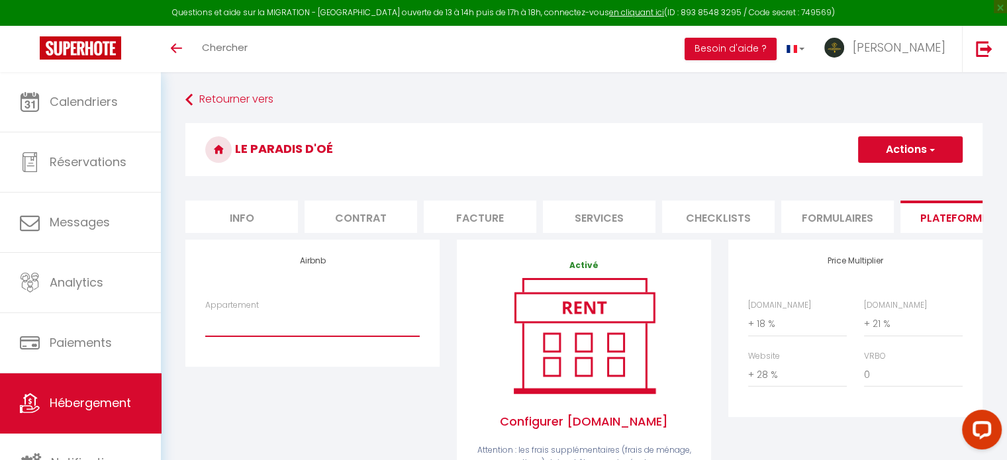
click at [340, 336] on select "Le Paradis D'Oé - Hypercentre - Netflix - [EMAIL_ADDRESS][DOMAIN_NAME]" at bounding box center [312, 323] width 214 height 25
select select "8011-1224699746681554273"
click at [205, 321] on select "Le Paradis D'Oé - Hypercentre - Netflix - [EMAIL_ADDRESS][DOMAIN_NAME]" at bounding box center [312, 323] width 214 height 25
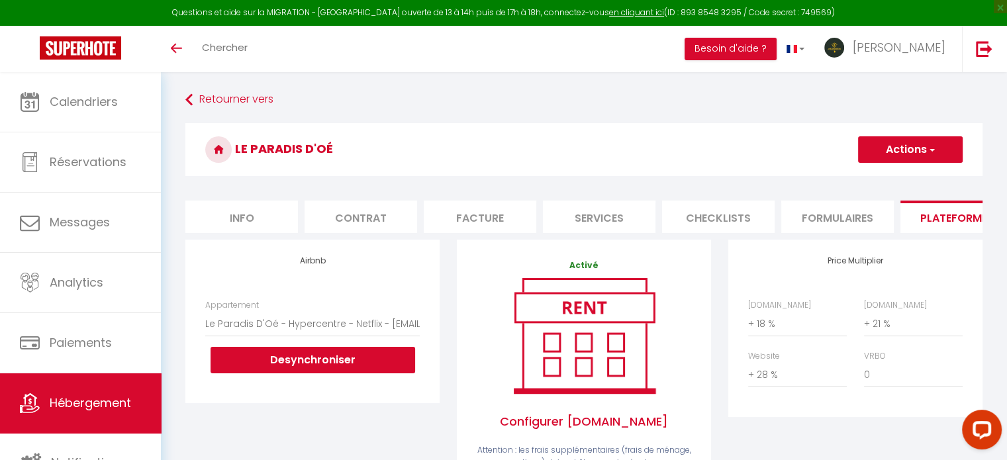
click at [892, 154] on button "Actions" at bounding box center [910, 149] width 105 height 26
click at [890, 175] on link "Enregistrer" at bounding box center [909, 178] width 105 height 17
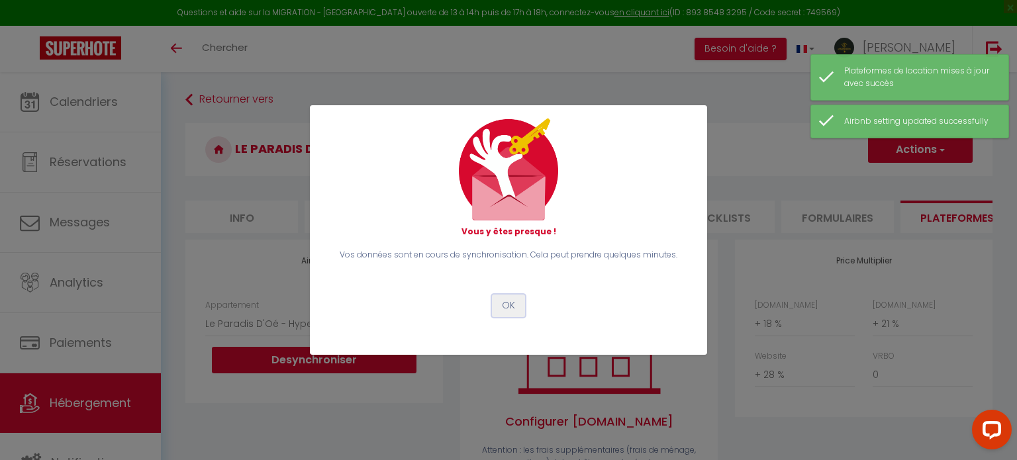
click at [515, 307] on button "OK" at bounding box center [508, 306] width 33 height 23
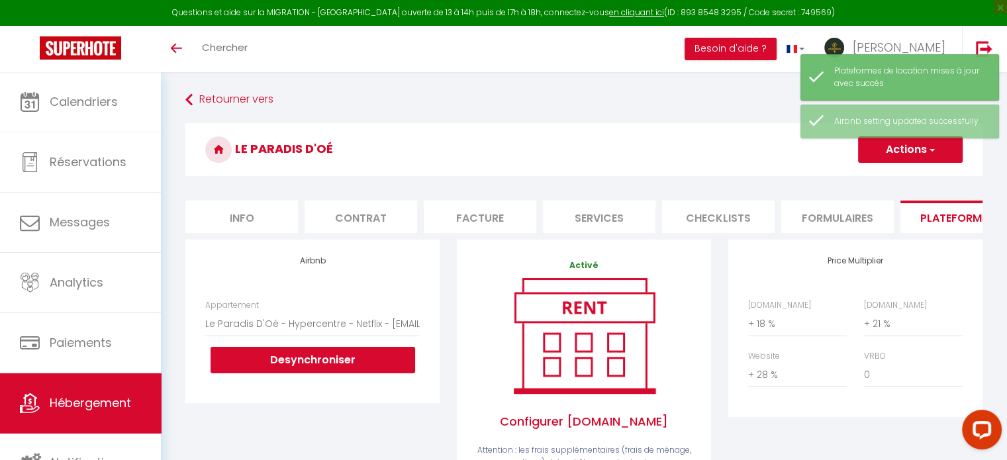
click at [657, 213] on ul "Info Contrat Facture Services Checklists Formulaires Plateformes Paramètres web…" at bounding box center [583, 217] width 797 height 32
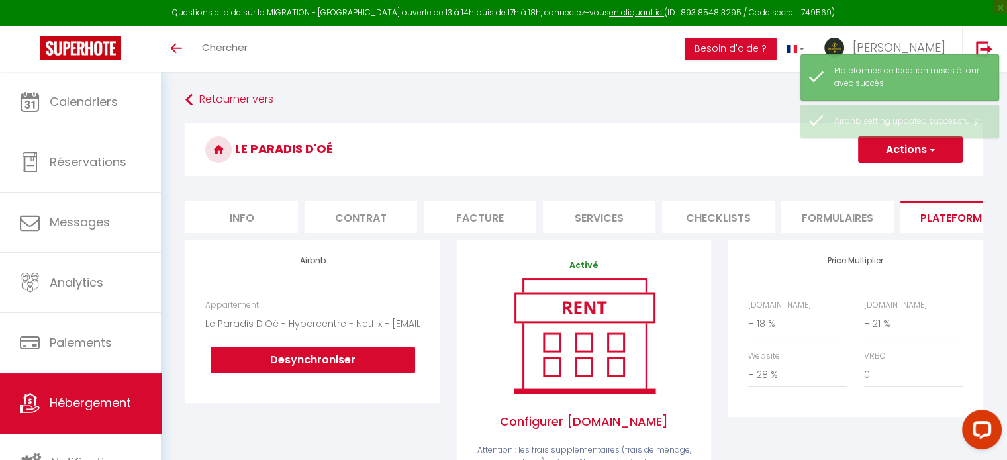
click at [641, 216] on li "Services" at bounding box center [599, 217] width 113 height 32
select select
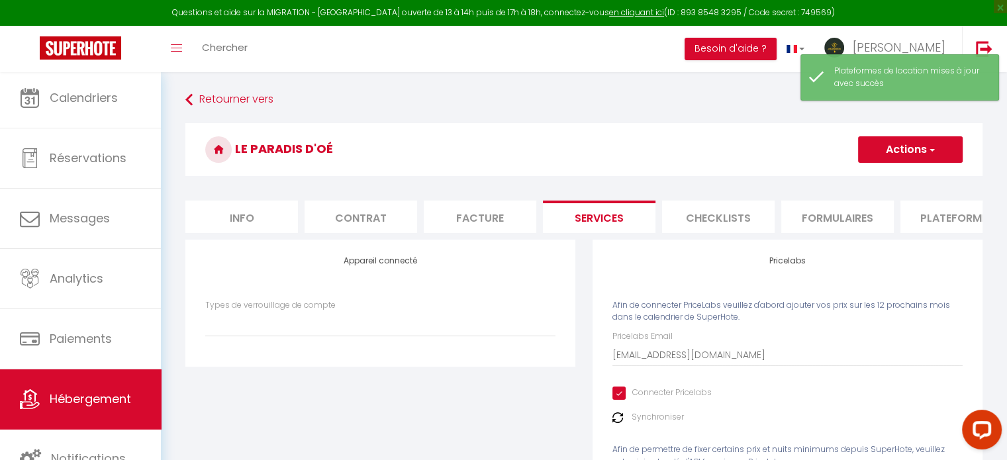
click at [80, 397] on span "Hébergement" at bounding box center [90, 399] width 81 height 17
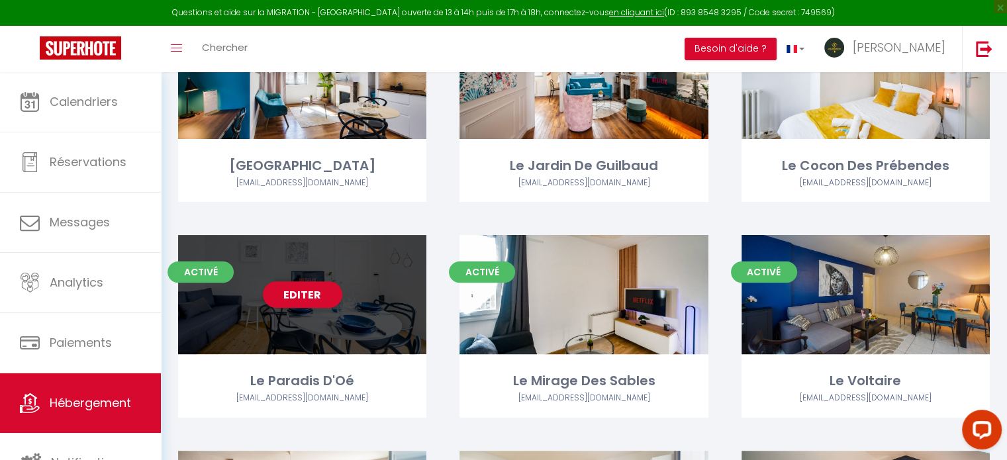
scroll to position [397, 0]
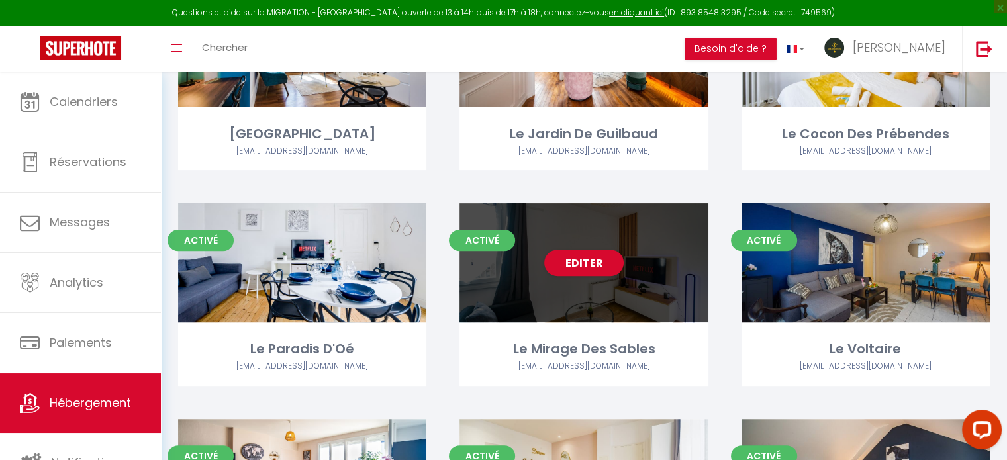
click at [557, 277] on div "Editer" at bounding box center [583, 262] width 248 height 119
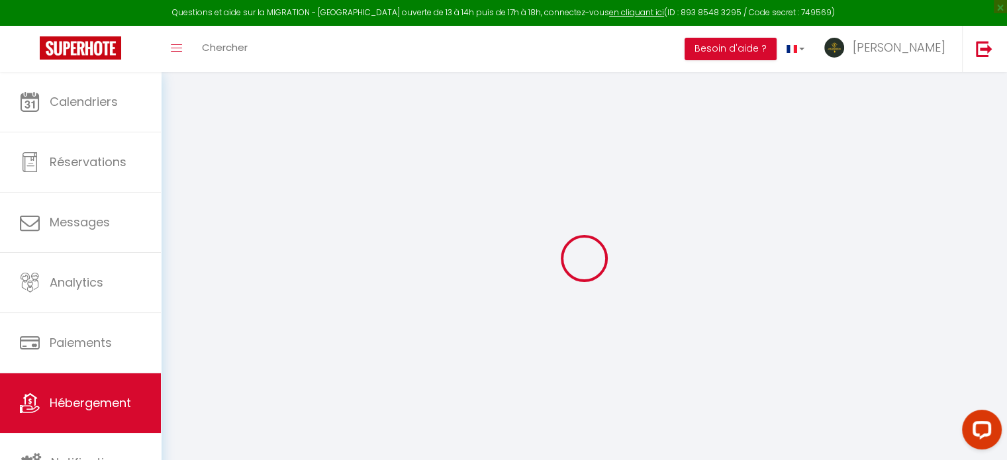
select select "+ 18 %"
select select "+ 21 %"
select select "+ 28 %"
select select
checkbox input "false"
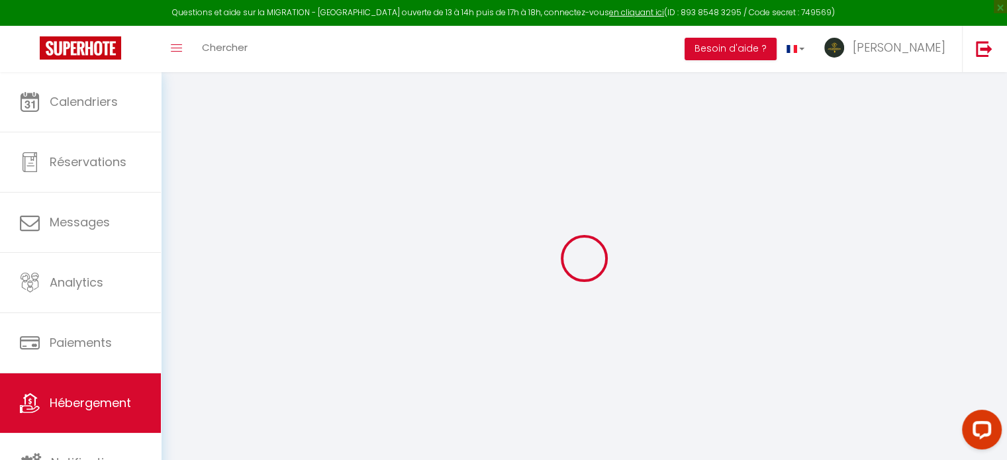
checkbox input "false"
select select "8011-1286150259462121591"
select select
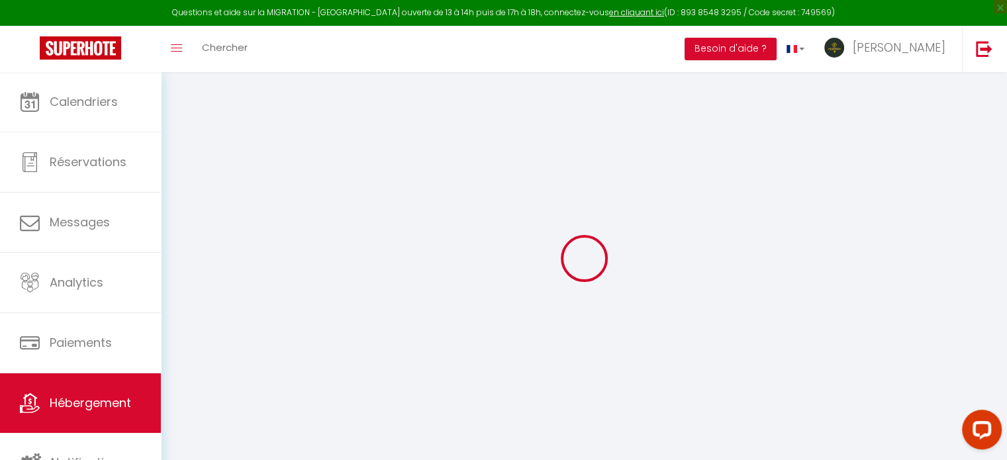
select select
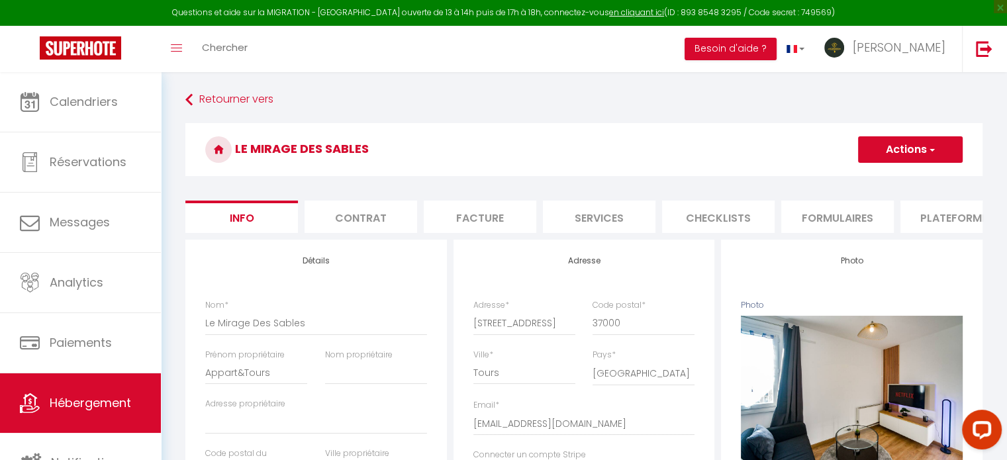
click at [929, 226] on li "Plateformes" at bounding box center [956, 217] width 113 height 32
select select
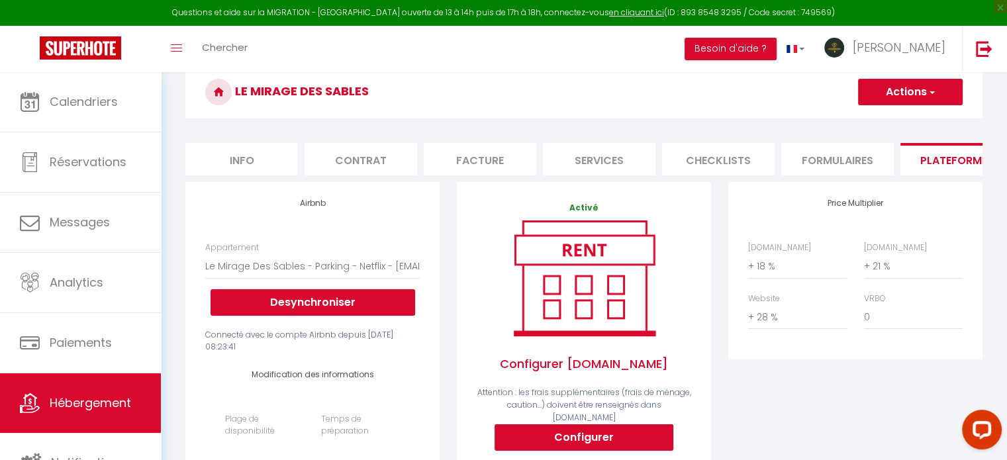
scroll to position [132, 0]
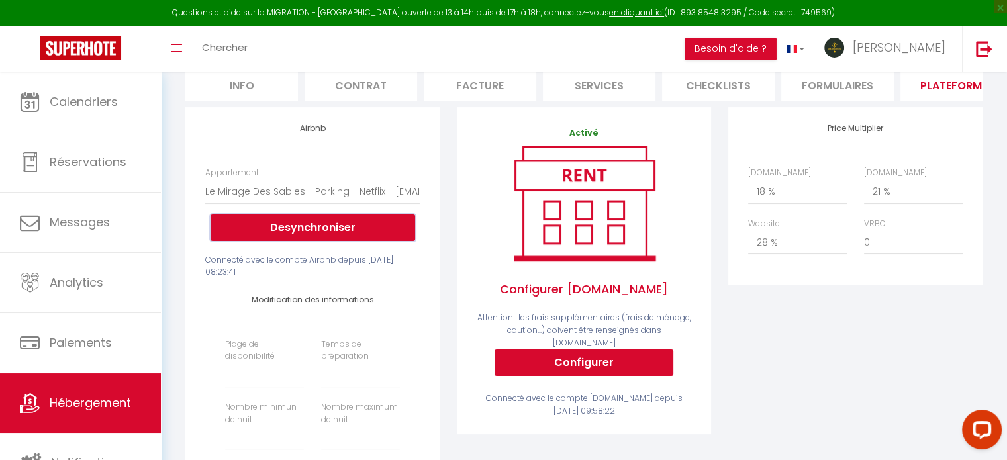
click at [331, 232] on button "Desynchroniser" at bounding box center [313, 227] width 205 height 26
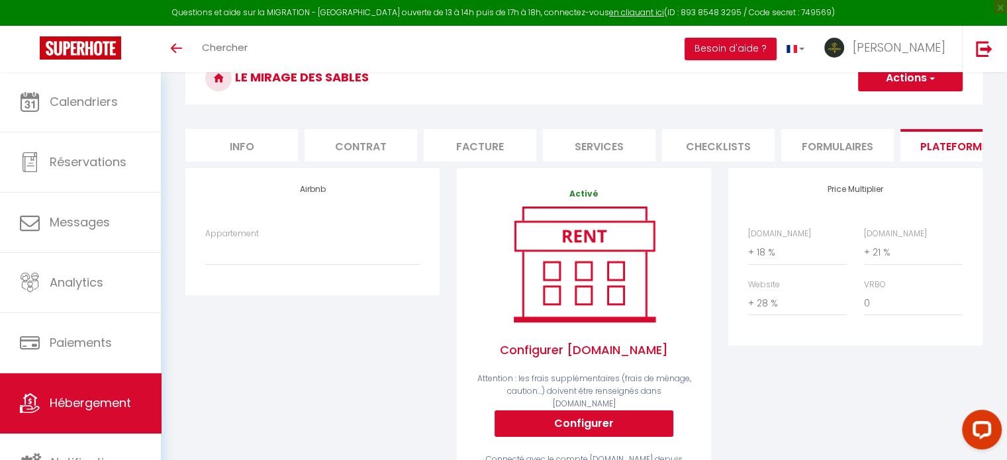
click at [324, 240] on div "Appartement Le Mirage Des Sables - Parking - Netflix - [EMAIL_ADDRESS][DOMAIN_N…" at bounding box center [312, 247] width 214 height 38
click at [318, 248] on div "Appartement Le Mirage Des Sables - Parking - Netflix - [EMAIL_ADDRESS][DOMAIN_N…" at bounding box center [312, 247] width 214 height 38
click at [309, 262] on select "Le Mirage Des Sables - Parking - Netflix - [EMAIL_ADDRESS][DOMAIN_NAME]" at bounding box center [312, 252] width 214 height 25
select select "8011-1286150259462121591"
click at [205, 249] on select "Le Mirage Des Sables - Parking - Netflix - [EMAIL_ADDRESS][DOMAIN_NAME]" at bounding box center [312, 252] width 214 height 25
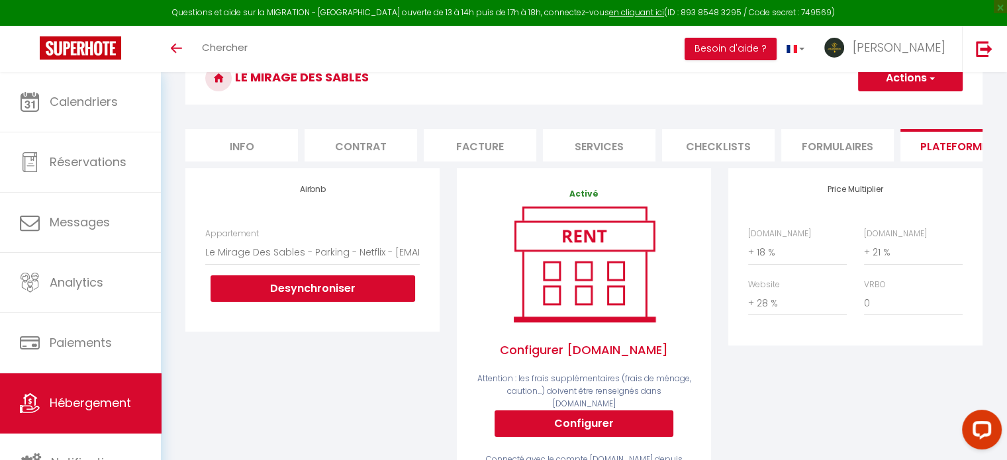
click at [929, 87] on button "Actions" at bounding box center [910, 78] width 105 height 26
click at [871, 111] on link "Enregistrer" at bounding box center [909, 107] width 105 height 17
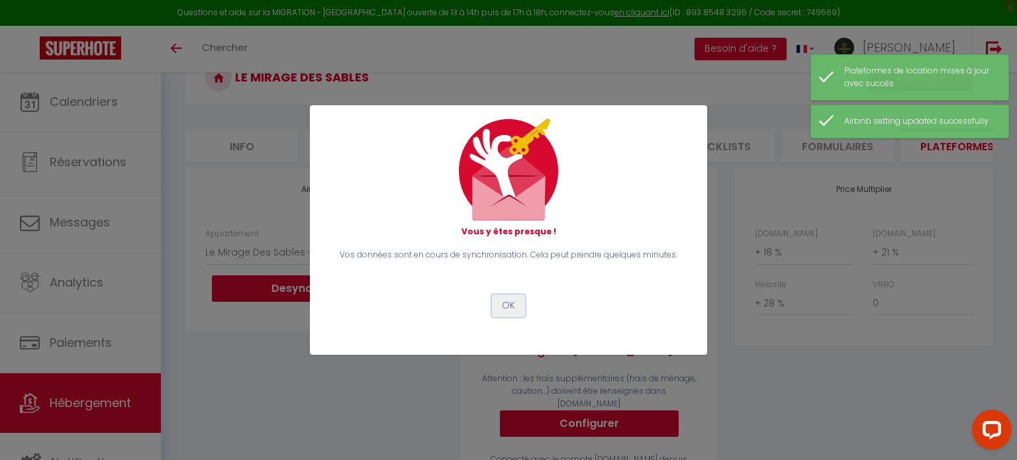
click at [504, 306] on button "OK" at bounding box center [508, 306] width 33 height 23
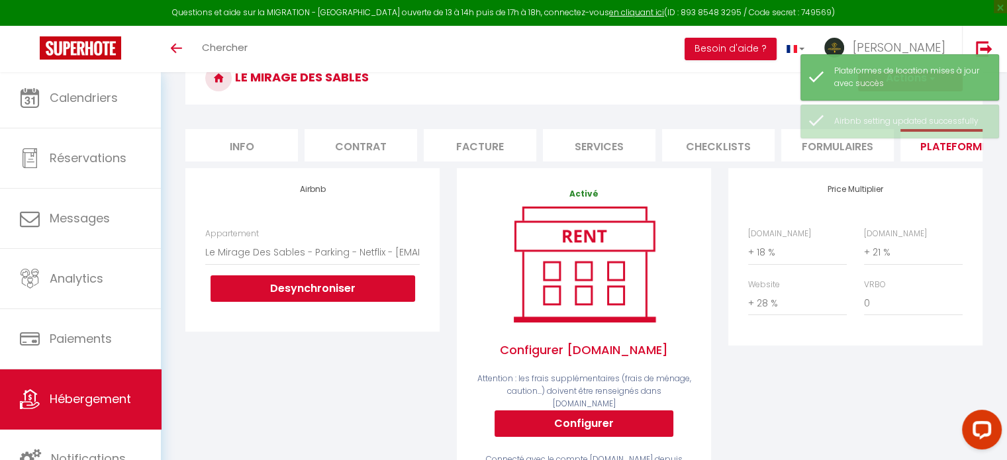
click at [99, 385] on link "Hébergement" at bounding box center [80, 399] width 161 height 60
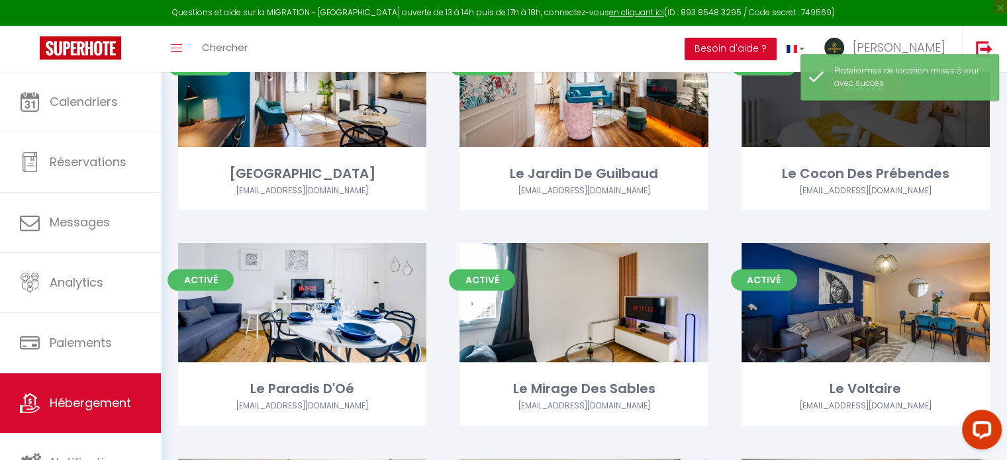
scroll to position [397, 0]
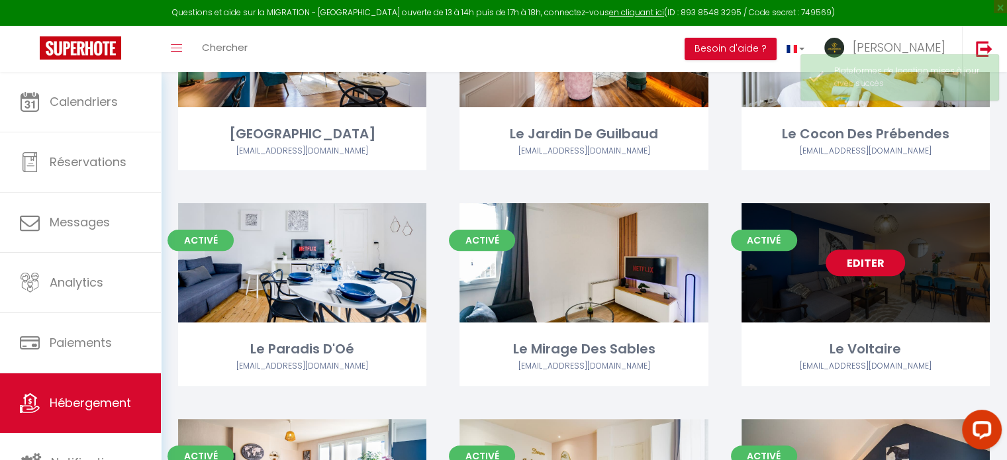
click at [853, 271] on link "Editer" at bounding box center [865, 263] width 79 height 26
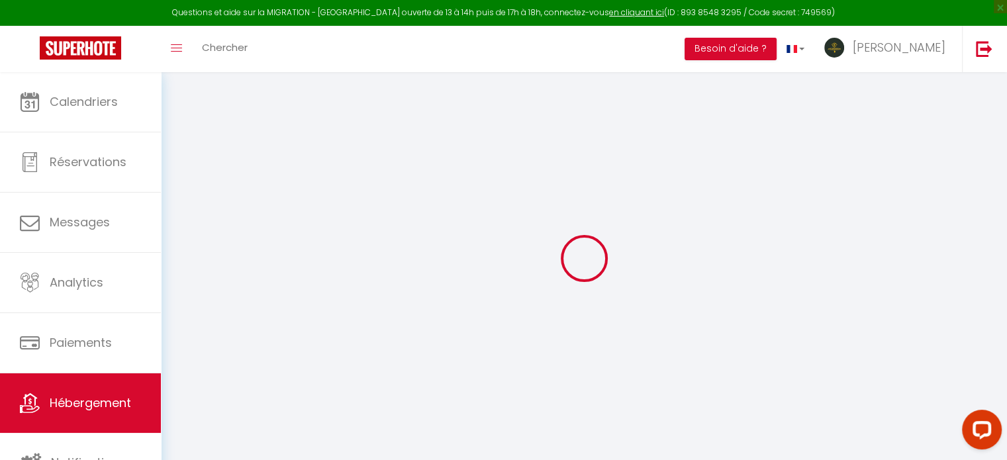
select select "+ 18 %"
select select "+ 21 %"
select select "+ 28 %"
select select
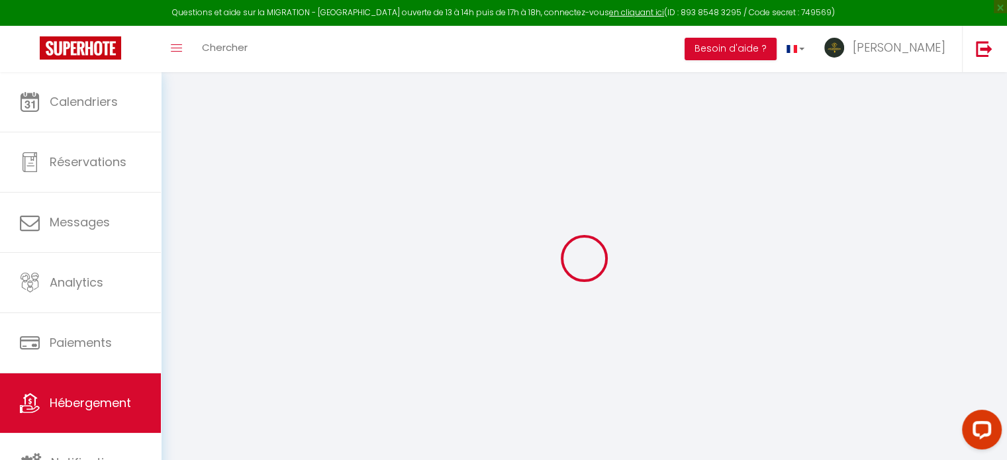
select select
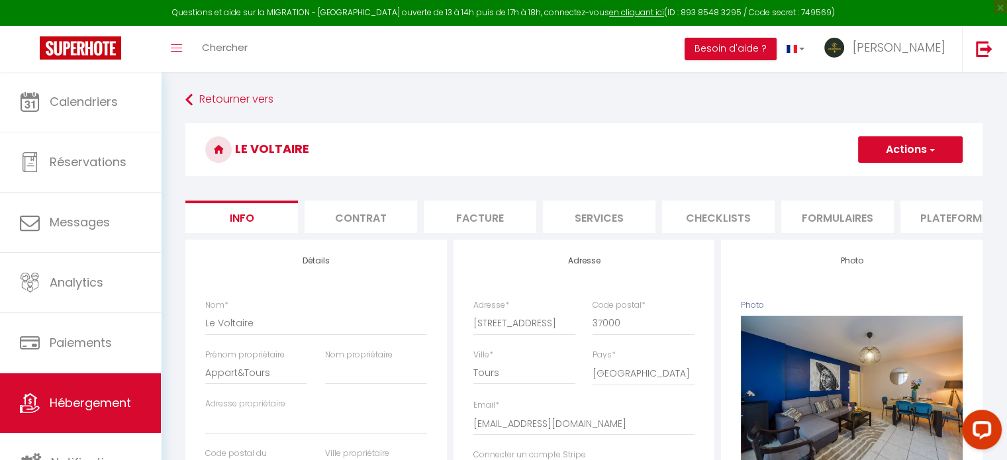
select select
checkbox input "false"
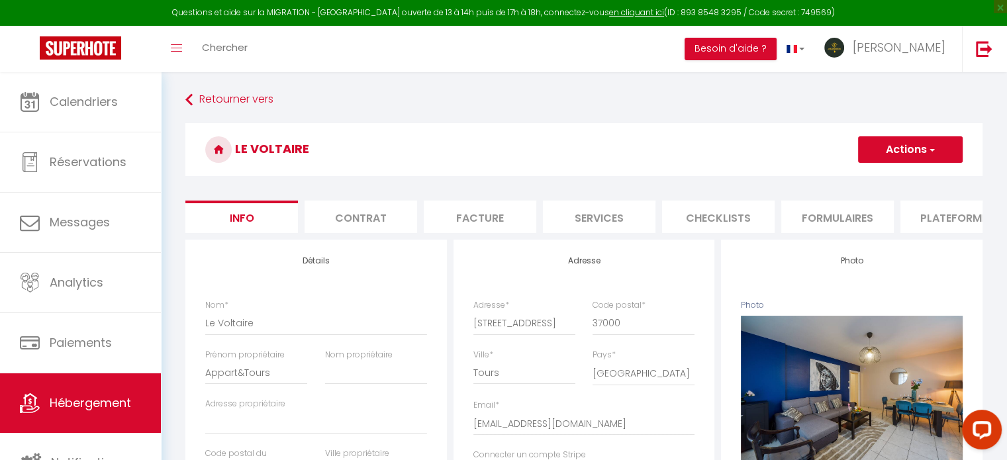
select select "8011-1293406084782896873"
click at [914, 216] on li "Plateformes" at bounding box center [956, 217] width 113 height 32
select select
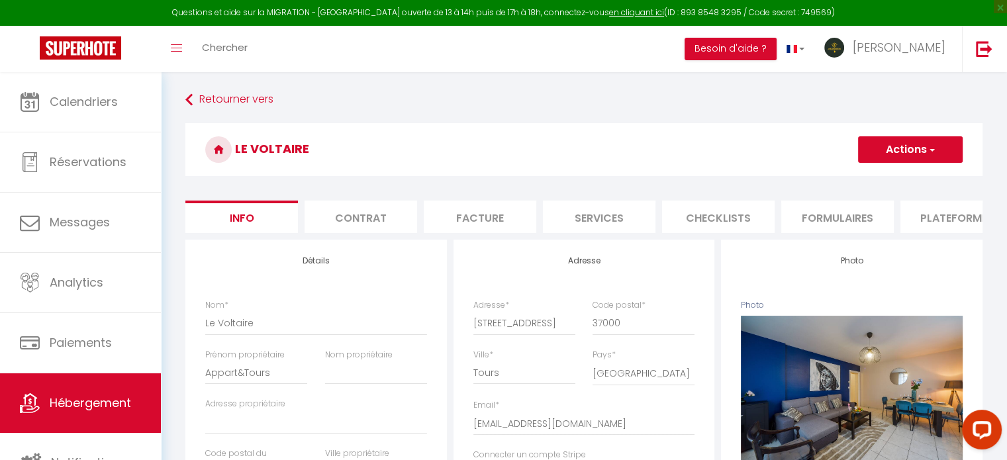
select select
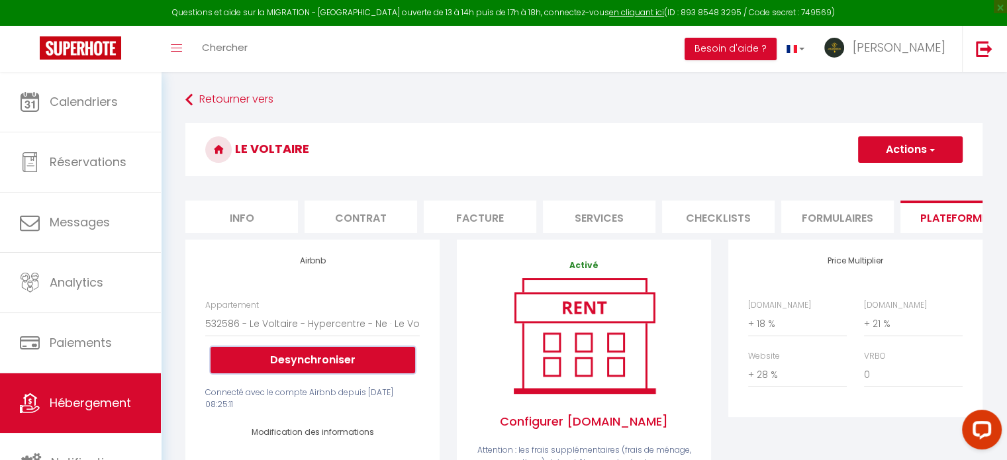
click at [283, 363] on button "Desynchroniser" at bounding box center [313, 360] width 205 height 26
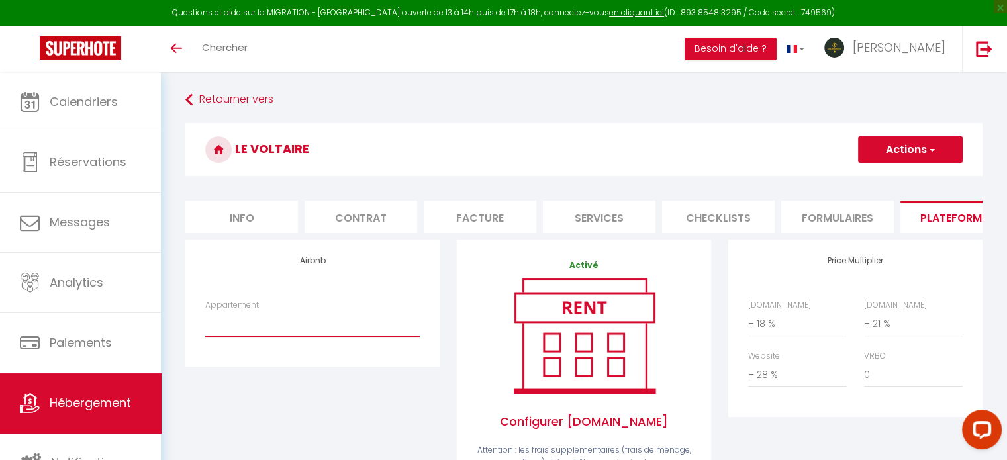
click at [271, 336] on select "532586 - Le Voltaire - Hypercentre - Ne · Le Voltaire - Hypercentre - Netflix -…" at bounding box center [312, 323] width 214 height 25
select select "8011-1293406084782896873"
click at [205, 321] on select "532586 - Le Voltaire - Hypercentre - Ne · Le Voltaire - Hypercentre - Netflix -…" at bounding box center [312, 323] width 214 height 25
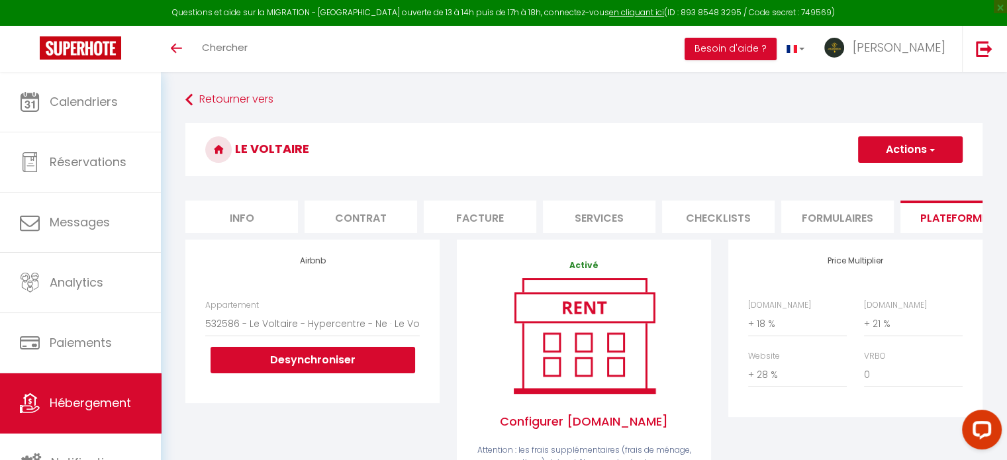
click at [902, 152] on button "Actions" at bounding box center [910, 149] width 105 height 26
click at [879, 174] on link "Enregistrer" at bounding box center [909, 178] width 105 height 17
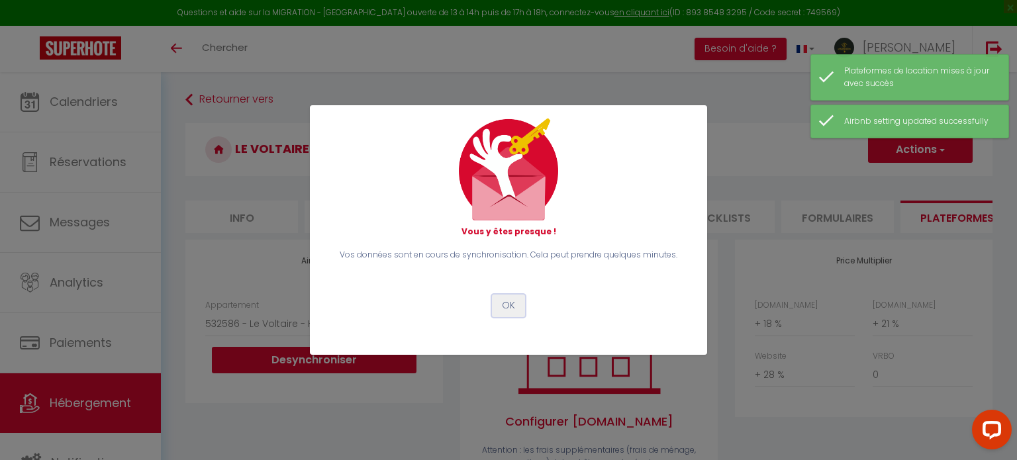
click at [499, 308] on button "OK" at bounding box center [508, 306] width 33 height 23
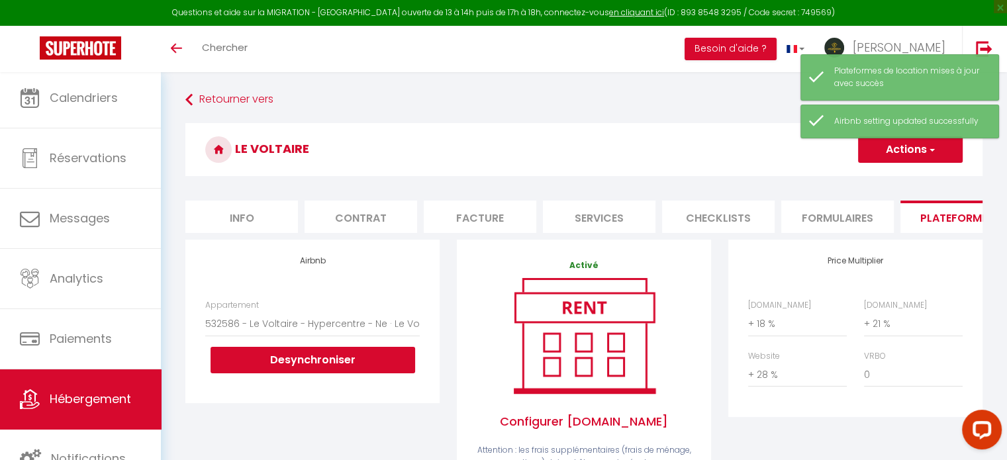
click at [60, 395] on span "Hébergement" at bounding box center [90, 399] width 81 height 17
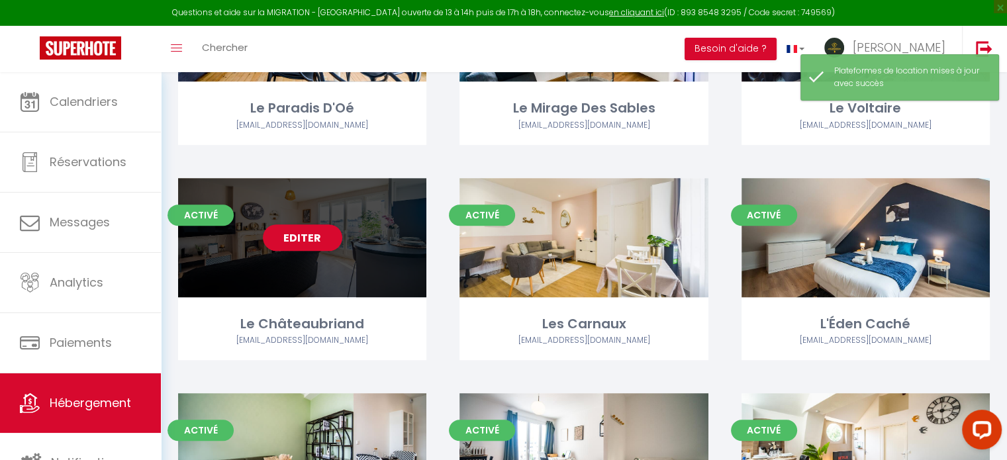
scroll to position [662, 0]
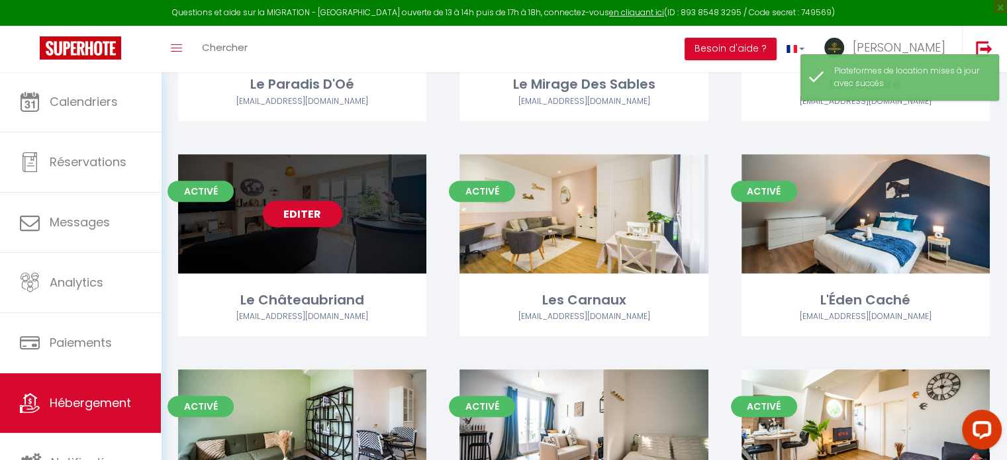
click at [314, 211] on link "Editer" at bounding box center [302, 214] width 79 height 26
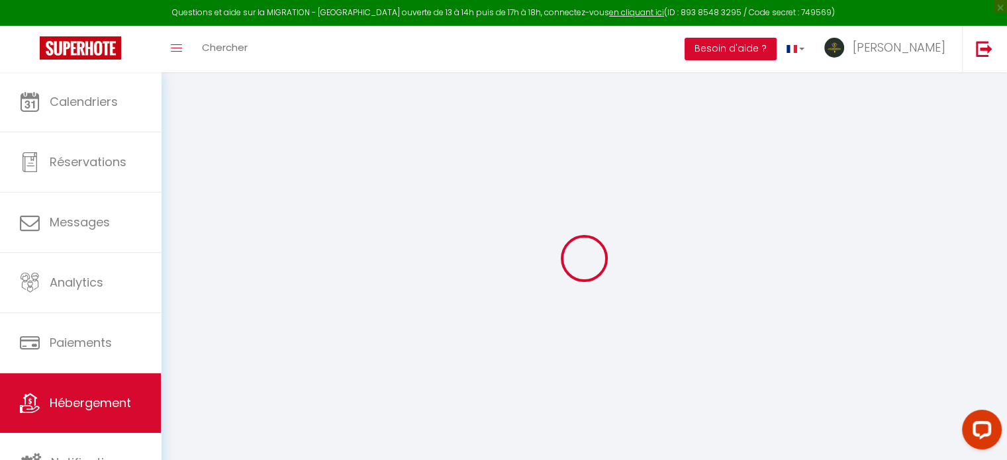
select select "+ 18 %"
select select "+ 20 %"
select select "+ 28 %"
select select
checkbox input "false"
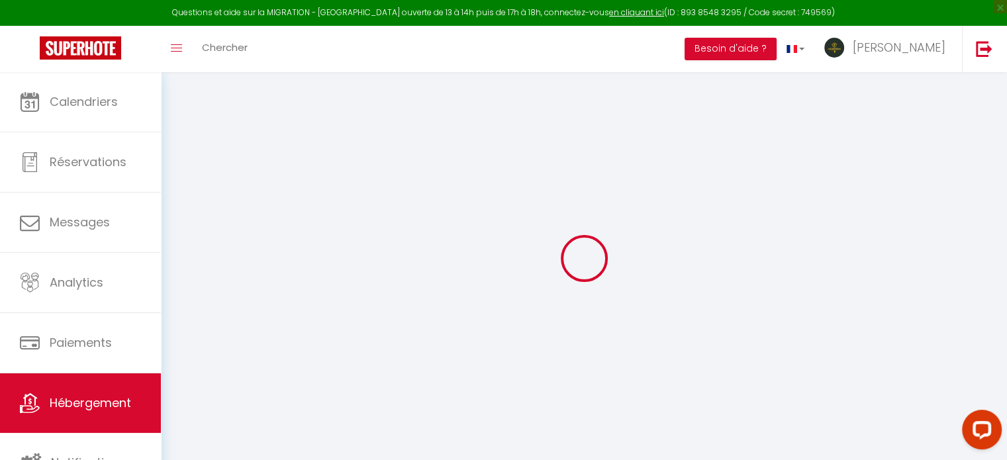
checkbox input "false"
select select "8011-1331888069962667242"
select select
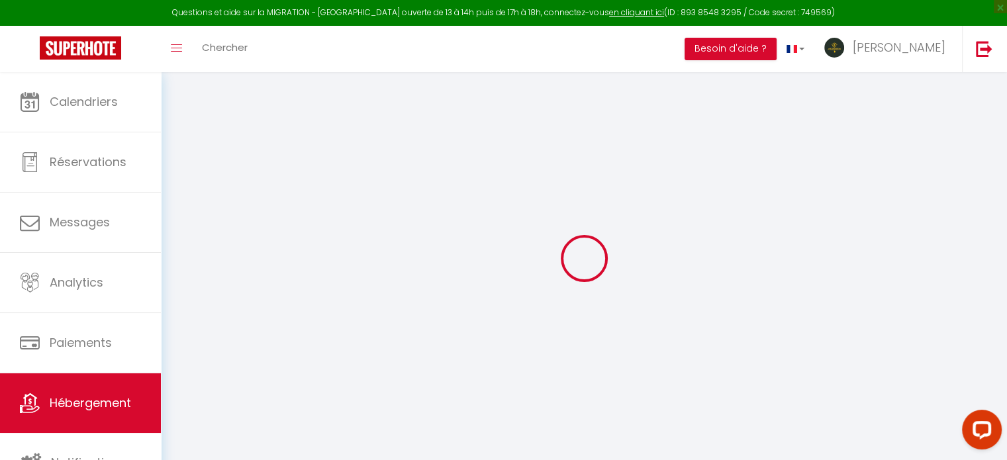
select select
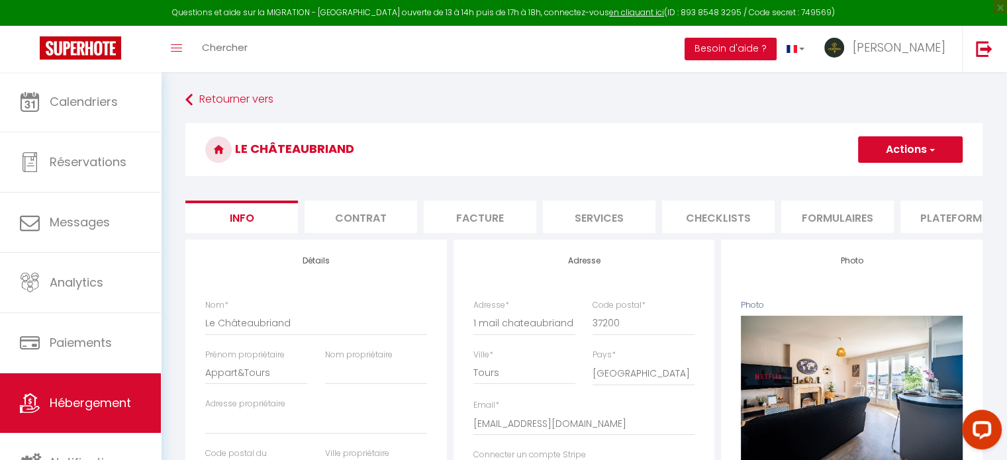
click at [920, 209] on li "Plateformes" at bounding box center [956, 217] width 113 height 32
select select
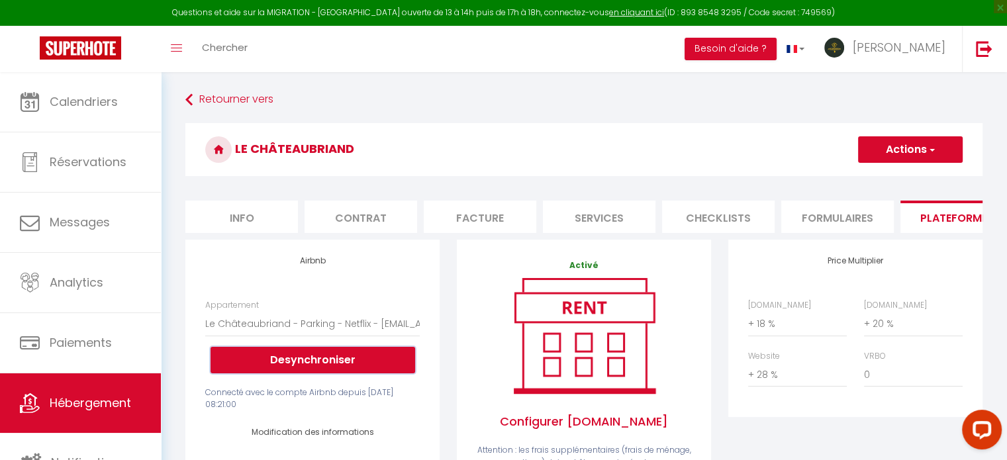
click at [330, 357] on button "Desynchroniser" at bounding box center [313, 360] width 205 height 26
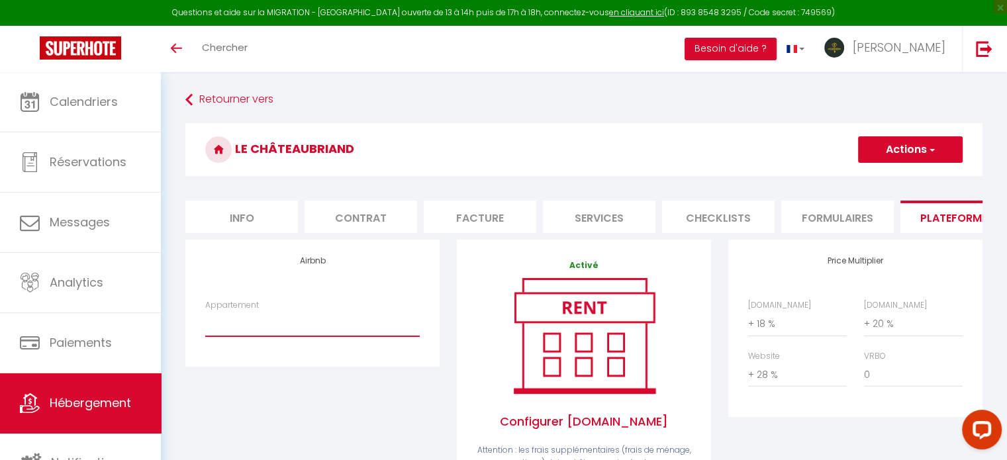
click at [321, 329] on select "Le Châteaubriand - Parking - Netflix - [EMAIL_ADDRESS][DOMAIN_NAME]" at bounding box center [312, 323] width 214 height 25
select select "8011-1331888069962667242"
click at [205, 321] on select "Le Châteaubriand - Parking - Netflix - [EMAIL_ADDRESS][DOMAIN_NAME]" at bounding box center [312, 323] width 214 height 25
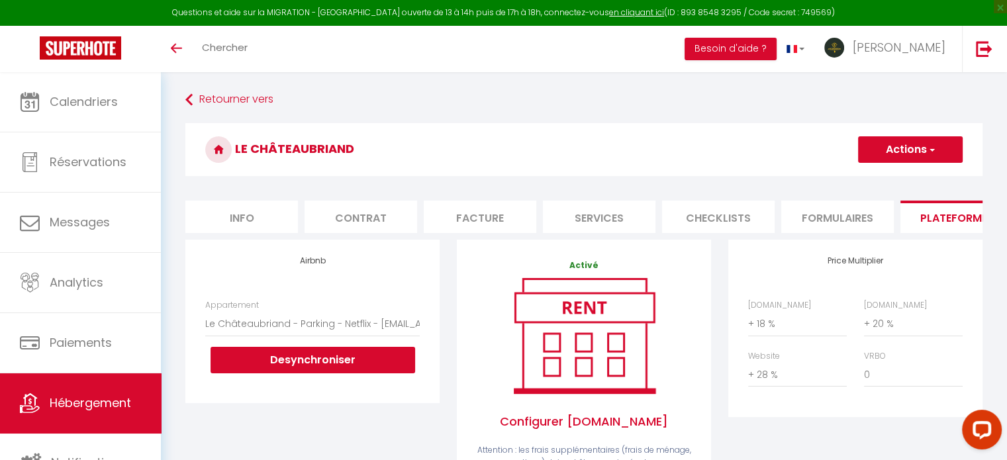
click at [890, 148] on button "Actions" at bounding box center [910, 149] width 105 height 26
click at [872, 177] on link "Enregistrer" at bounding box center [909, 178] width 105 height 17
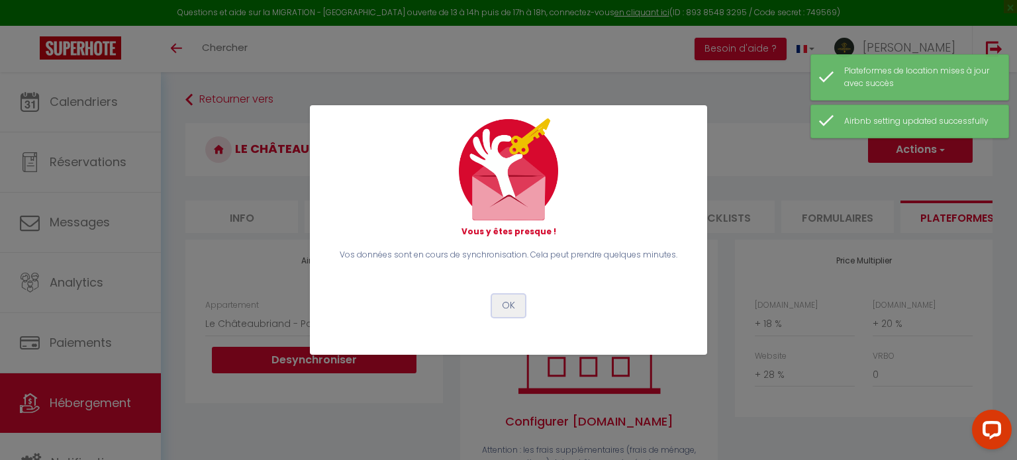
click at [516, 311] on button "OK" at bounding box center [508, 306] width 33 height 23
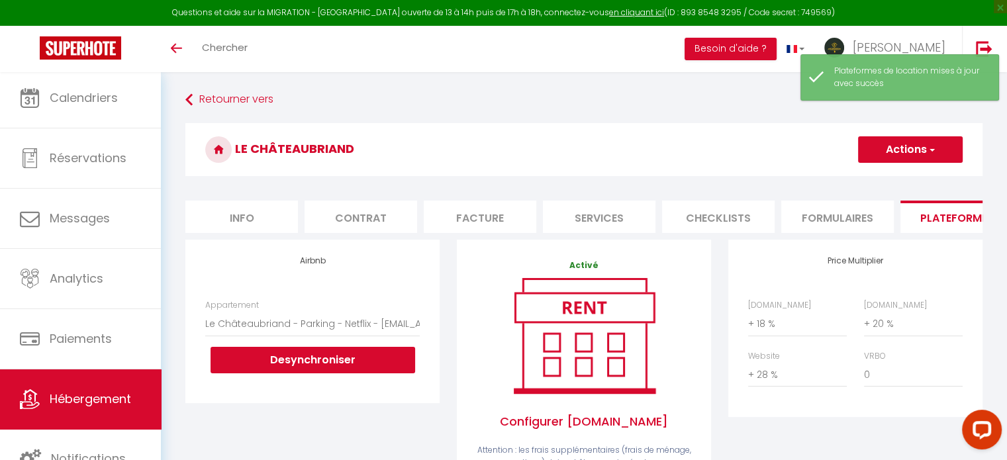
click at [75, 411] on link "Hébergement" at bounding box center [80, 399] width 161 height 60
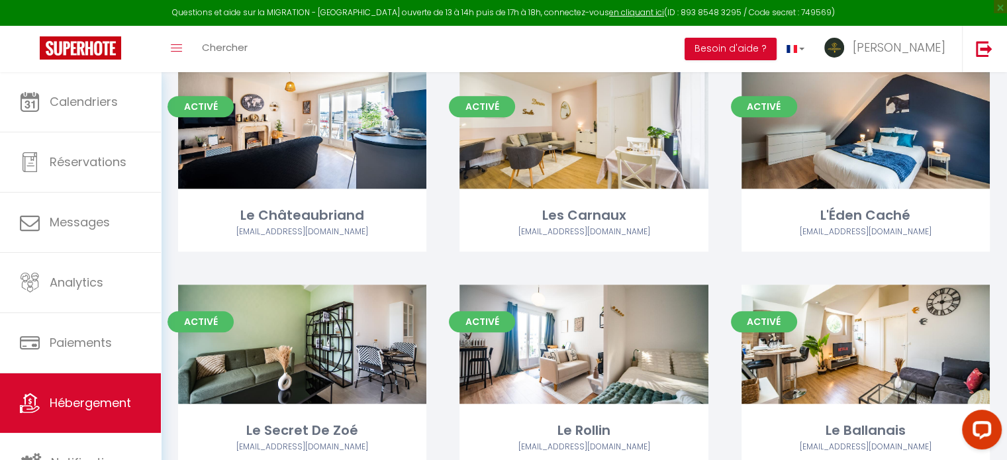
scroll to position [728, 0]
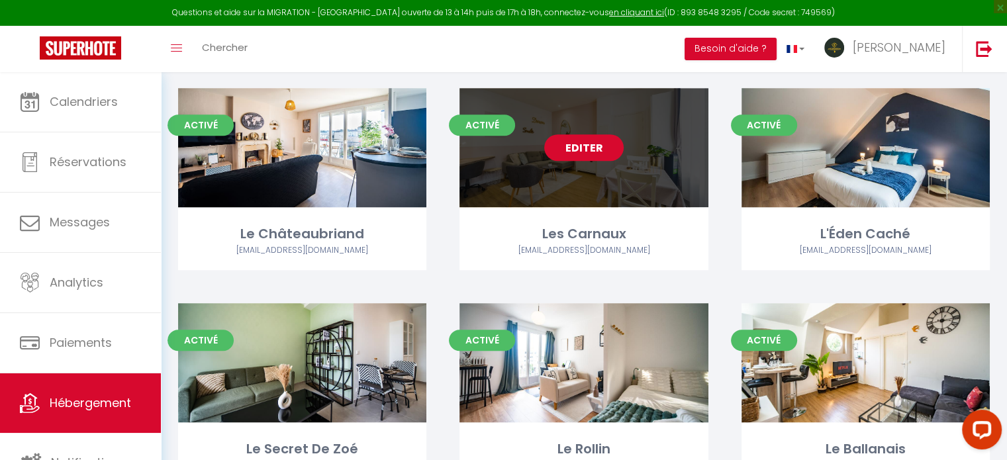
click at [589, 146] on link "Editer" at bounding box center [583, 147] width 79 height 26
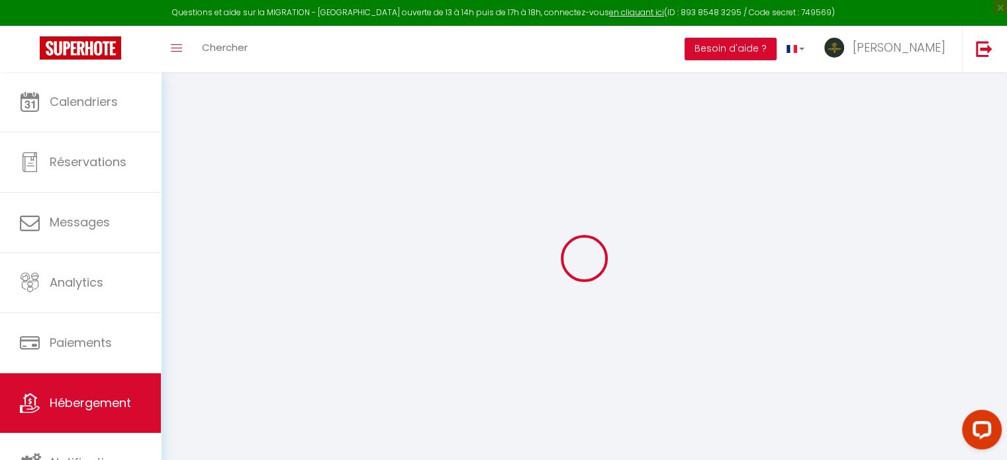
select select "+ 18 %"
select select "+ 20 %"
select select "+ 28 %"
select select
checkbox input "false"
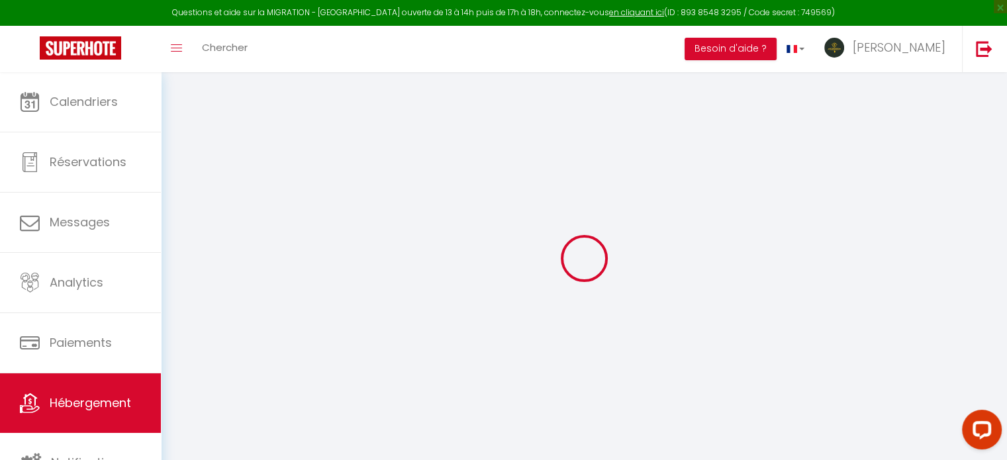
checkbox input "false"
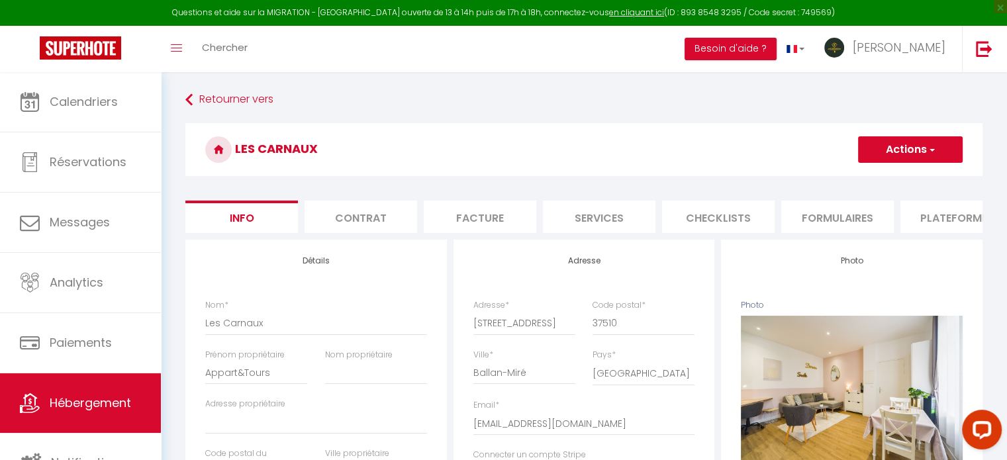
click at [928, 219] on li "Plateformes" at bounding box center [956, 217] width 113 height 32
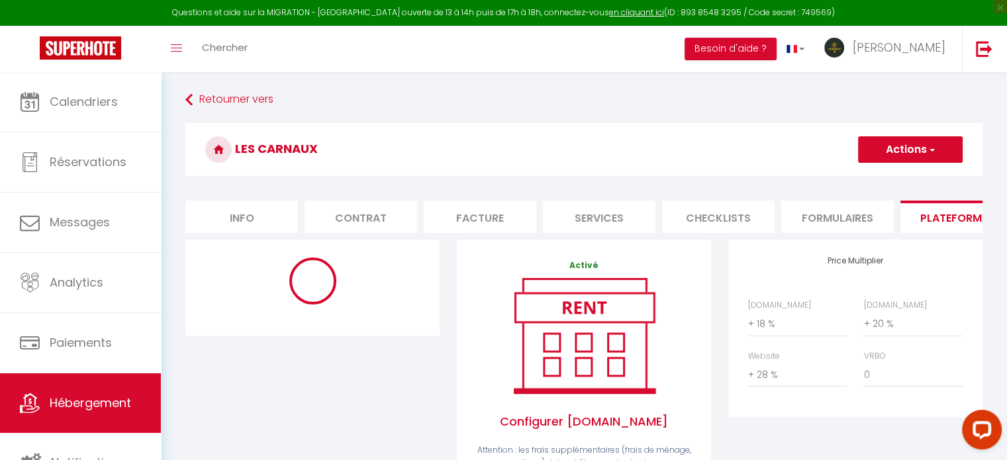
select select "8011-1379556802149050873"
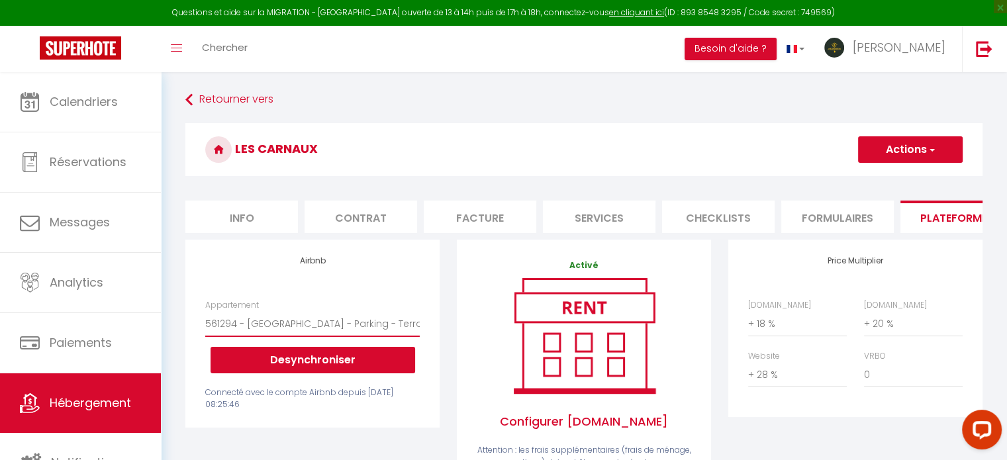
click at [289, 333] on select "561294 - [GEOGRAPHIC_DATA] - Parking - Terras · Les Carnaux - Parking - Terrass…" at bounding box center [312, 323] width 214 height 25
drag, startPoint x: 320, startPoint y: 289, endPoint x: 297, endPoint y: 340, distance: 55.7
click at [320, 289] on div "Airbnb Appartement 561294 - Les Carnaux - Parking - Terras · Les Carnaux - Park…" at bounding box center [312, 334] width 254 height 188
click at [289, 370] on button "Desynchroniser" at bounding box center [313, 360] width 205 height 26
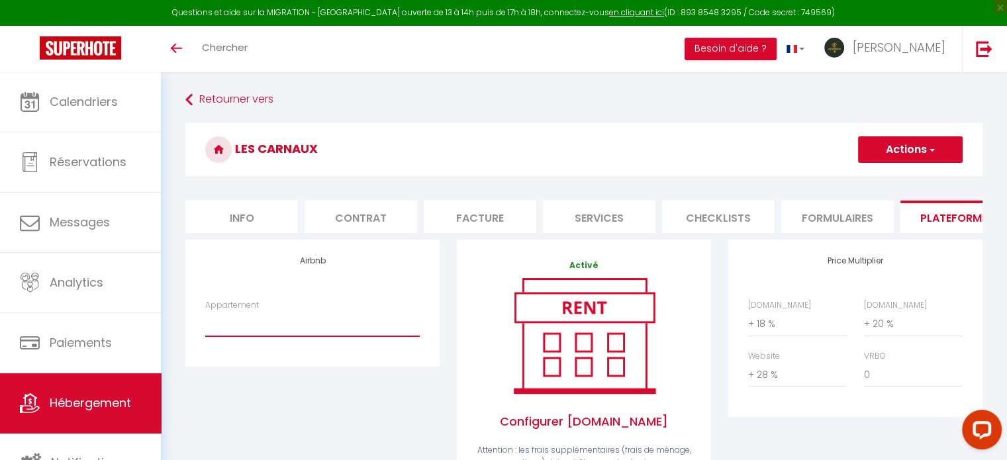
drag, startPoint x: 299, startPoint y: 328, endPoint x: 299, endPoint y: 339, distance: 10.6
click at [299, 328] on select "561294 - [GEOGRAPHIC_DATA] - Parking - Terras · Les Carnaux - Parking - Terrass…" at bounding box center [312, 323] width 214 height 25
select select "8011-1379556802149050873"
click at [205, 321] on select "561294 - [GEOGRAPHIC_DATA] - Parking - Terras · Les Carnaux - Parking - Terrass…" at bounding box center [312, 323] width 214 height 25
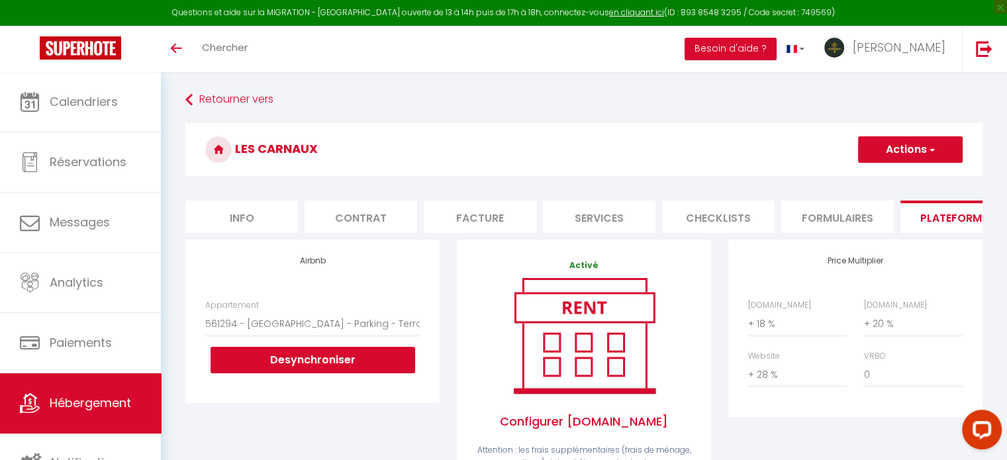
click at [884, 162] on button "Actions" at bounding box center [910, 149] width 105 height 26
click at [879, 177] on link "Enregistrer" at bounding box center [909, 178] width 105 height 17
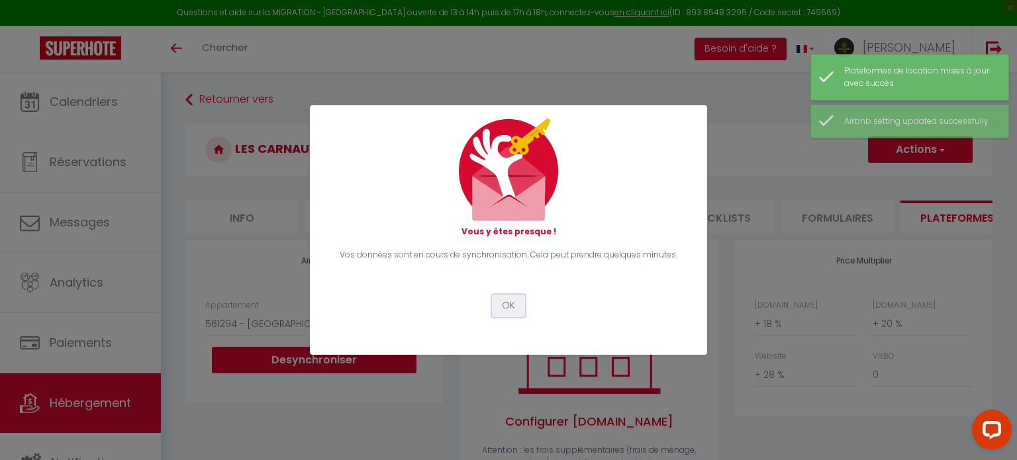
click at [509, 307] on button "OK" at bounding box center [508, 306] width 33 height 23
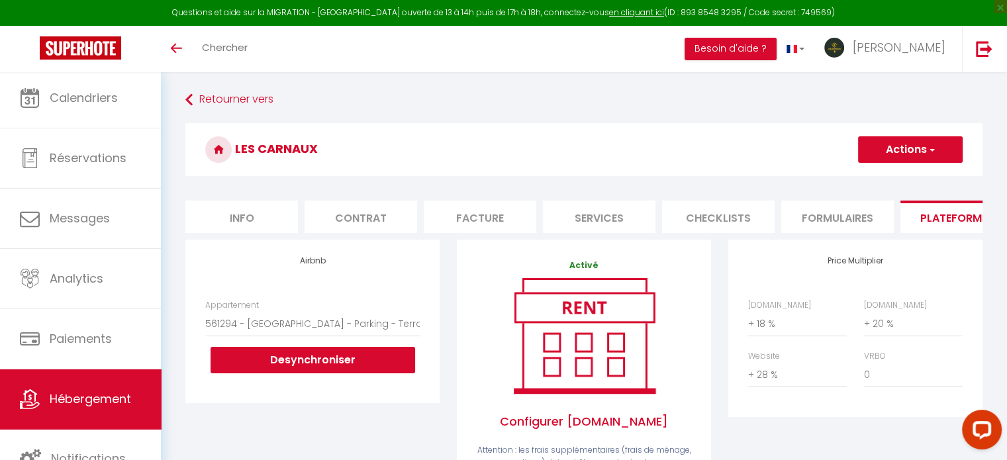
click at [70, 383] on link "Hébergement" at bounding box center [80, 399] width 161 height 60
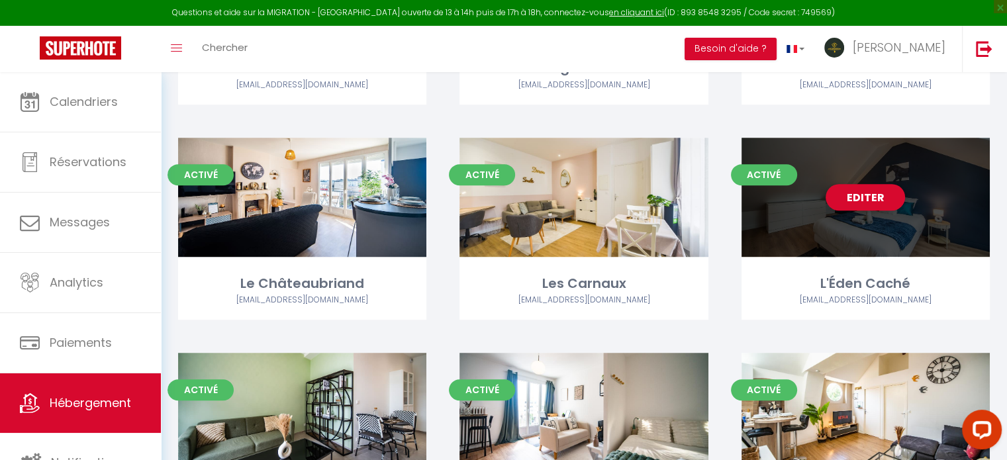
scroll to position [662, 0]
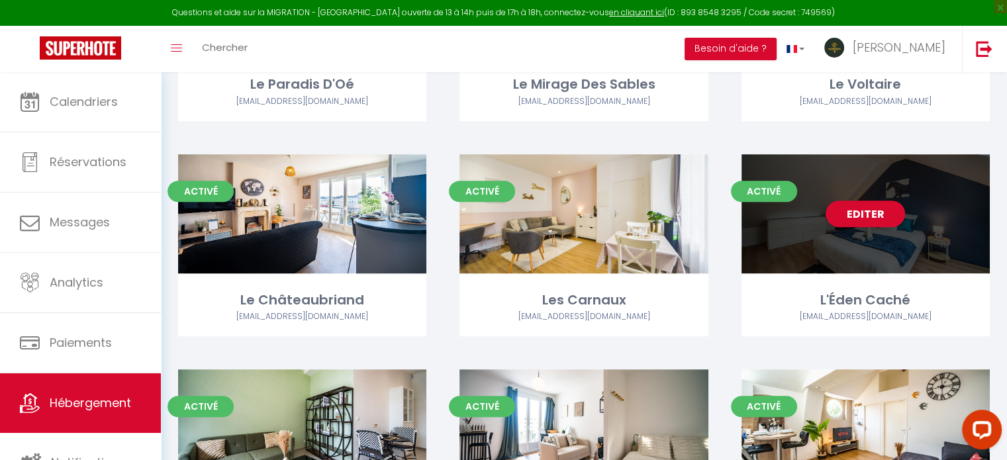
click at [871, 214] on link "Editer" at bounding box center [865, 214] width 79 height 26
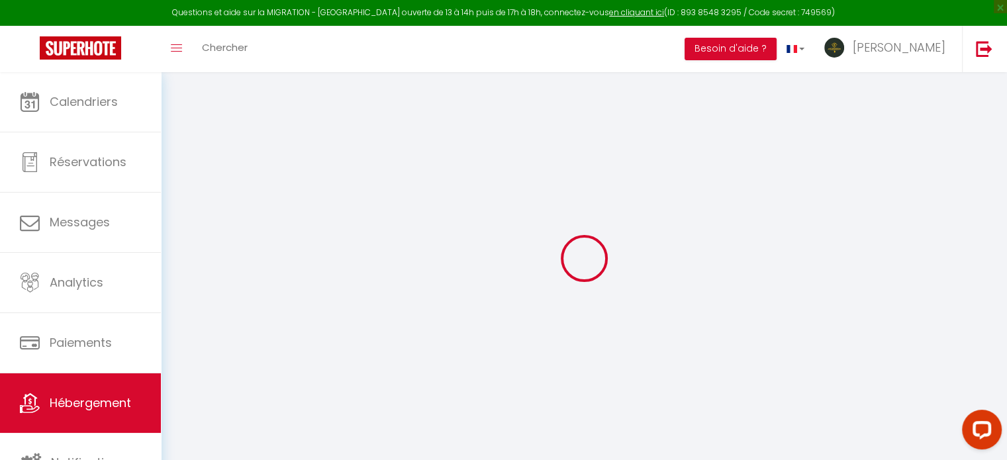
select select "+ 18 %"
select select "+ 21 %"
select select "+ 28 %"
select select
checkbox input "false"
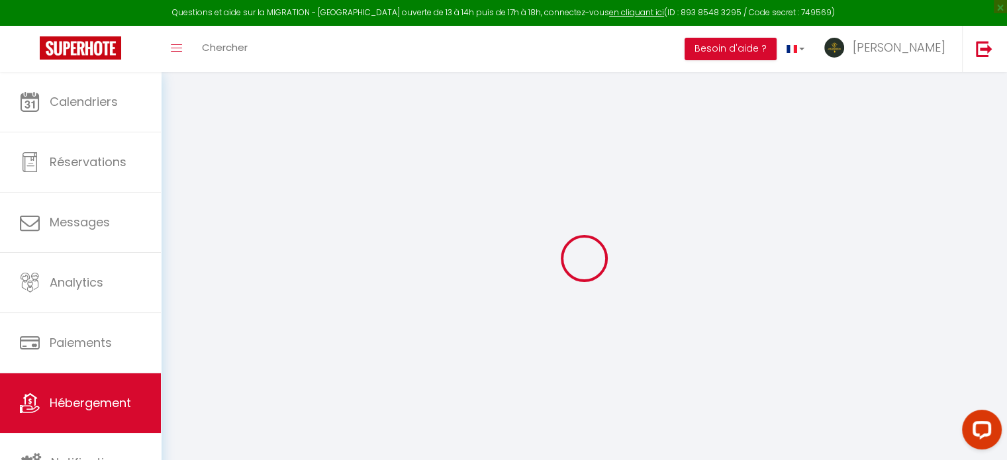
checkbox input "false"
select select "8011-1400809904202028996"
select select
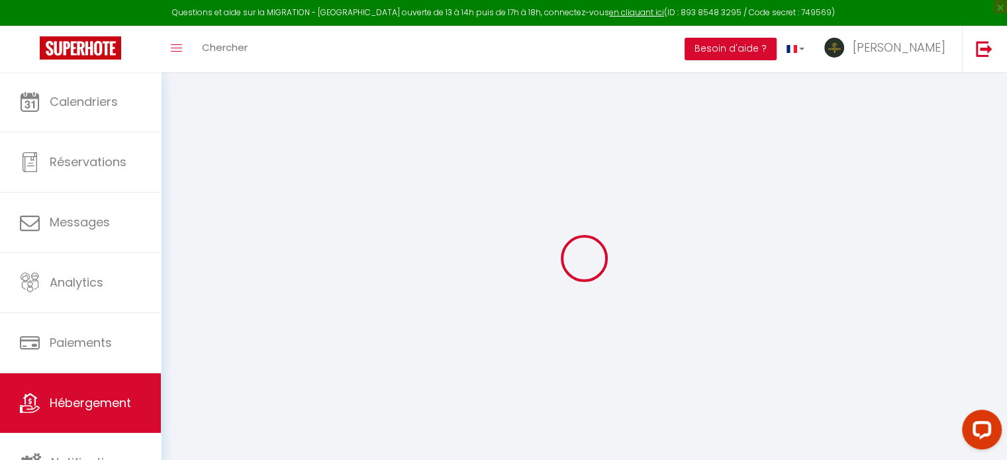
select select
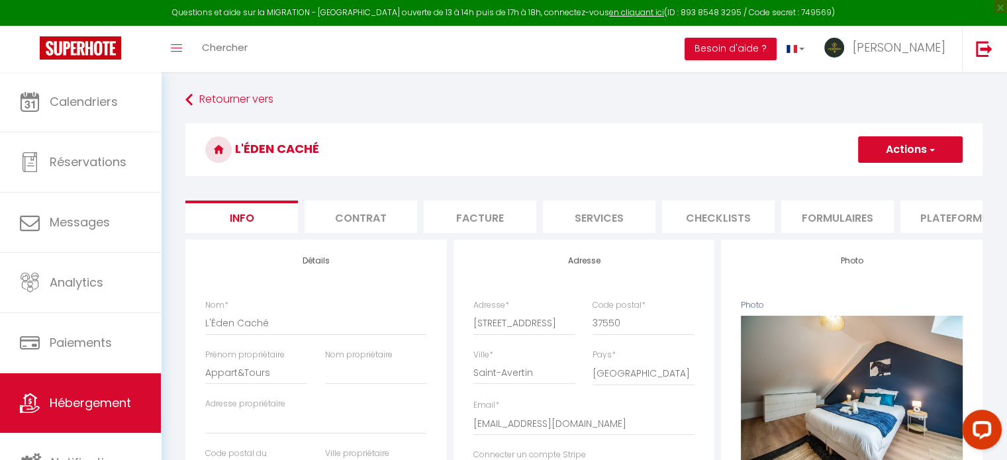
click at [912, 225] on li "Plateformes" at bounding box center [956, 217] width 113 height 32
select select
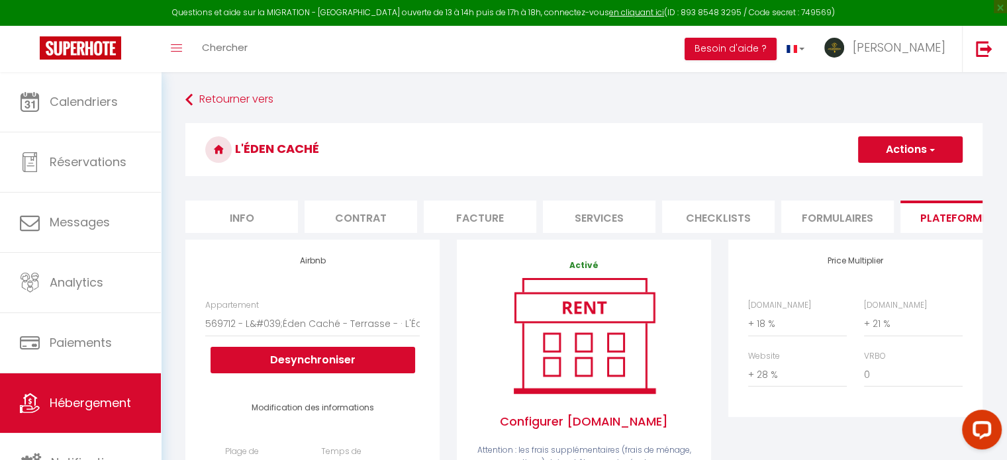
click at [328, 357] on div "Appartement 569712 - L&#039;Éden Caché - Terrasse - · L'Éden Caché - Terrasse -…" at bounding box center [312, 336] width 214 height 74
click at [328, 357] on button "Desynchroniser" at bounding box center [313, 360] width 205 height 26
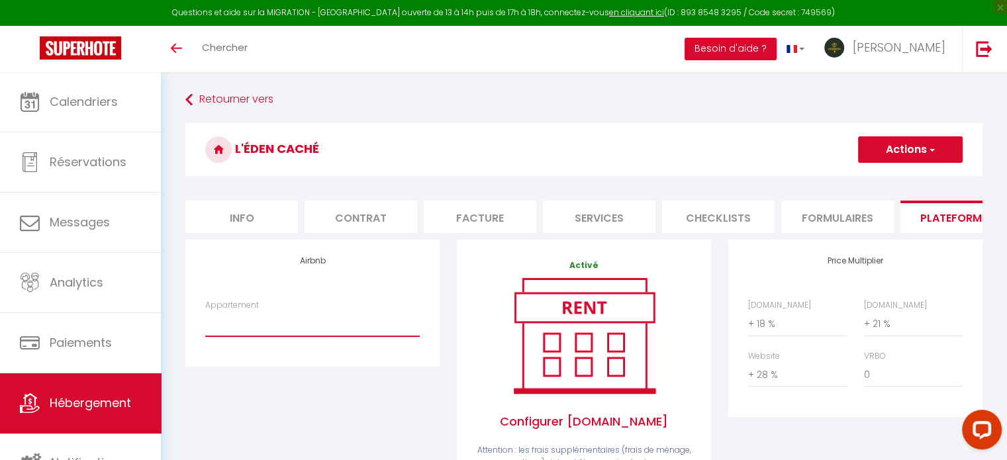
click at [265, 336] on select "569712 - L&#039;Éden Caché - Terrasse - · L'Éden Caché - Terrasse - Parking - […" at bounding box center [312, 323] width 214 height 25
select select "8011-1400809904202028996"
click at [205, 321] on select "569712 - L&#039;Éden Caché - Terrasse - · L'Éden Caché - Terrasse - Parking - […" at bounding box center [312, 323] width 214 height 25
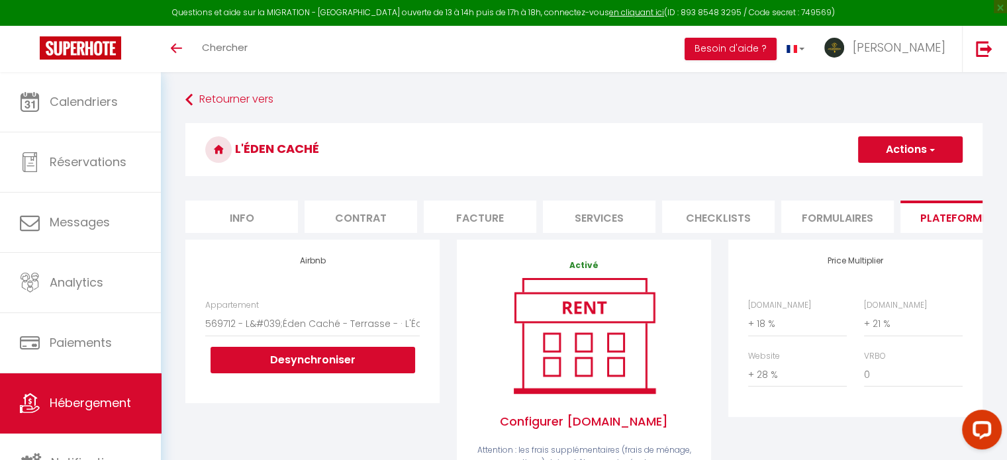
click at [906, 147] on button "Actions" at bounding box center [910, 149] width 105 height 26
click at [884, 176] on link "Enregistrer" at bounding box center [909, 178] width 105 height 17
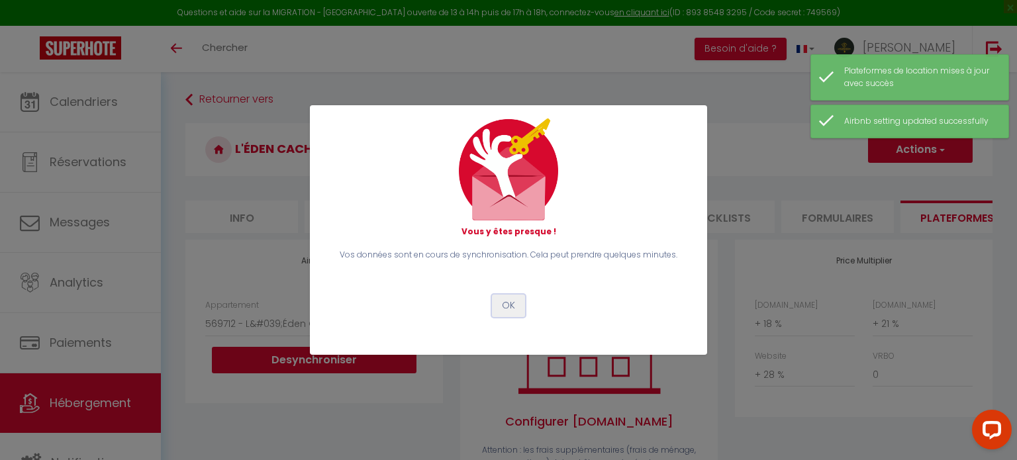
click at [507, 304] on button "OK" at bounding box center [508, 306] width 33 height 23
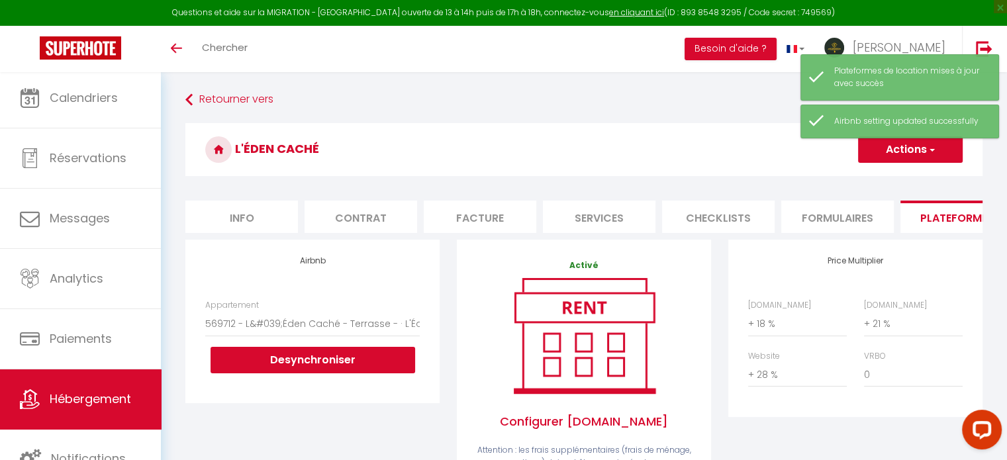
click at [64, 405] on span "Hébergement" at bounding box center [90, 399] width 81 height 17
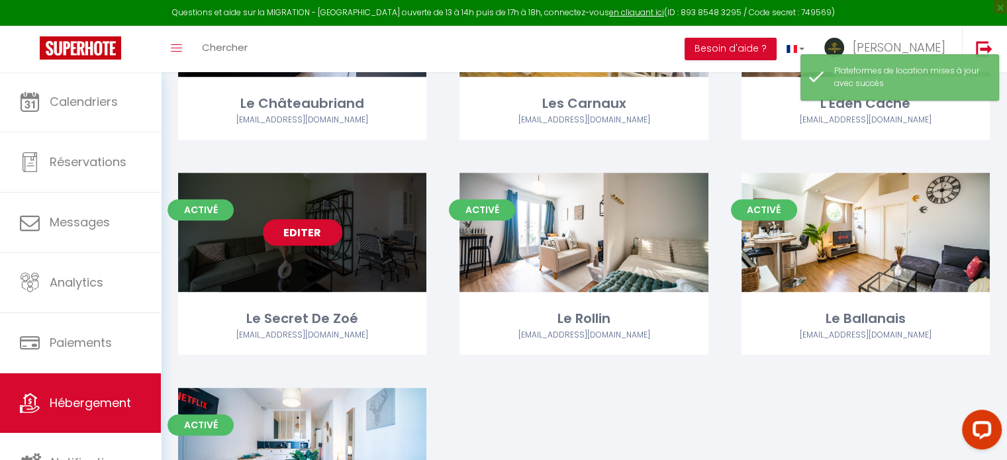
scroll to position [861, 0]
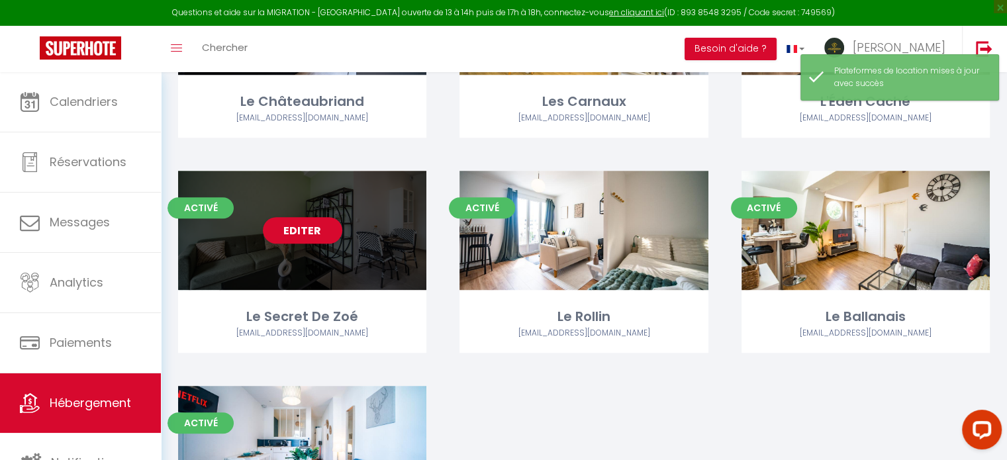
click at [262, 242] on div "Editer" at bounding box center [302, 230] width 248 height 119
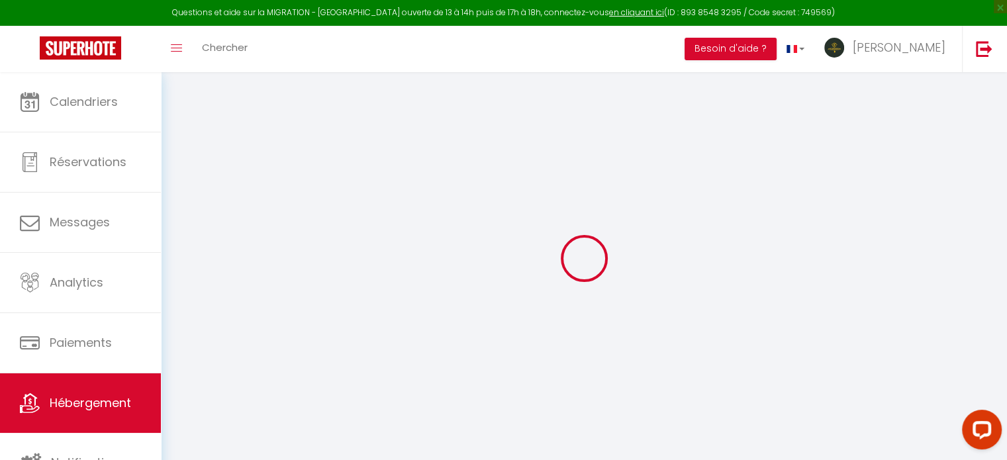
select select "+ 18 %"
select select "+ 21 %"
select select "+ 28 %"
select select
checkbox input "false"
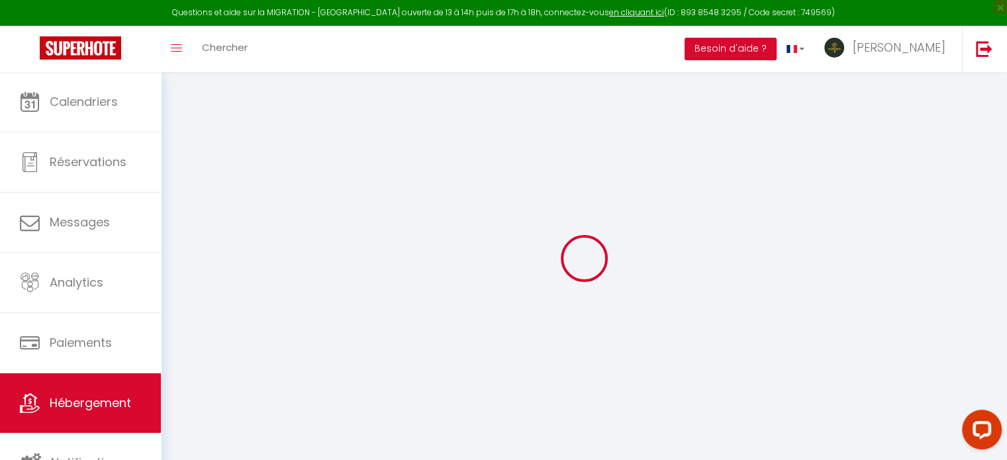
checkbox input "false"
select select "8011-1400830914944835109"
select select
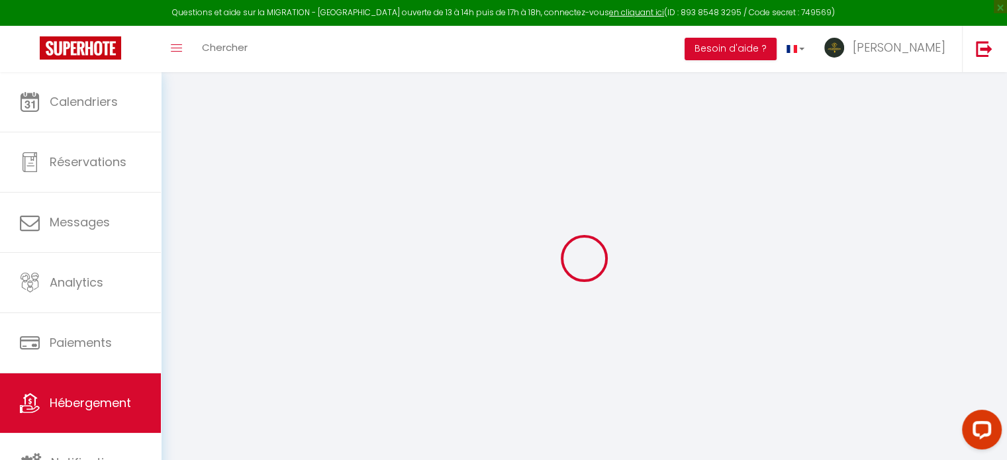
select select
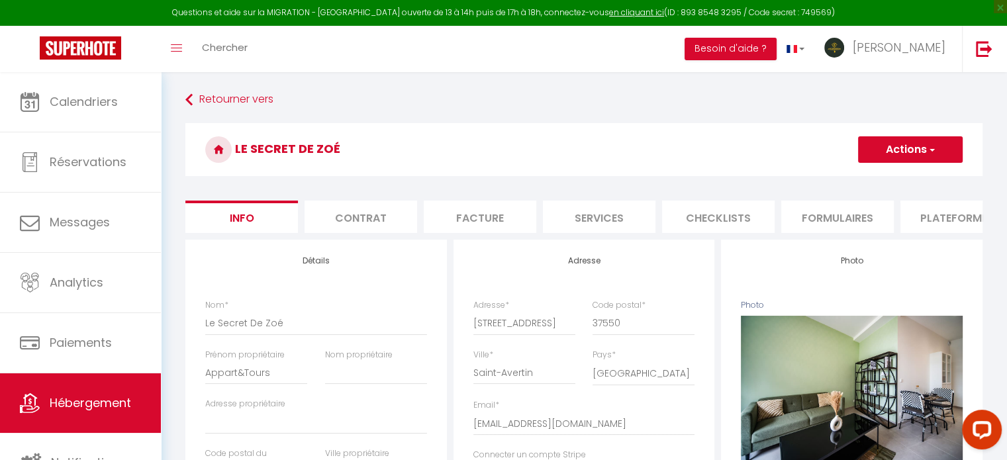
click at [948, 208] on li "Plateformes" at bounding box center [956, 217] width 113 height 32
select select
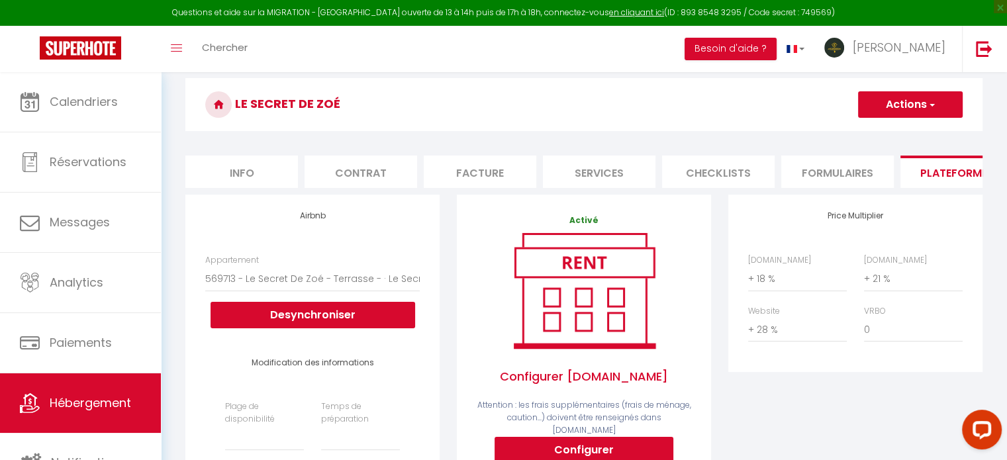
scroll to position [66, 0]
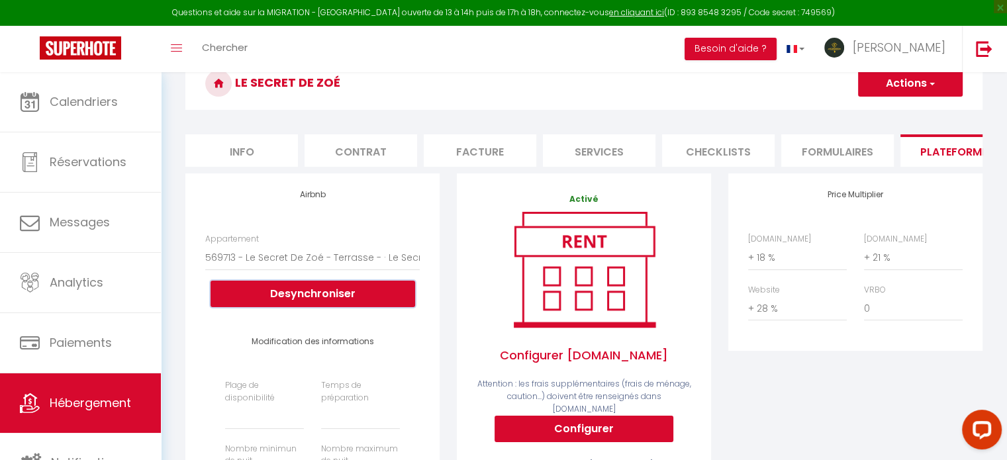
click at [302, 307] on button "Desynchroniser" at bounding box center [313, 294] width 205 height 26
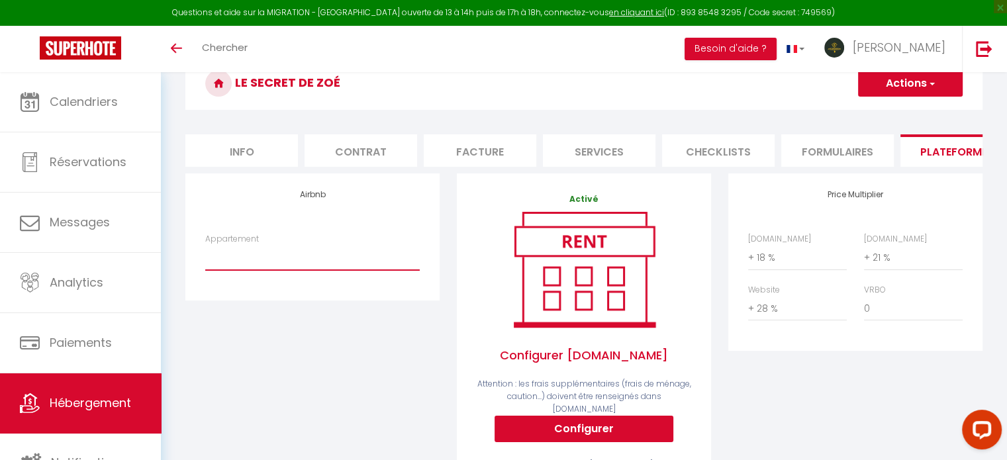
click at [307, 270] on select "569713 - Le Secret De Zoé - Terrasse - · Le Secret De Zoé - Terrasse - Parking …" at bounding box center [312, 257] width 214 height 25
select select "8011-1400830914944835109"
click at [205, 255] on select "569713 - Le Secret De Zoé - Terrasse - · Le Secret De Zoé - Terrasse - Parking …" at bounding box center [312, 257] width 214 height 25
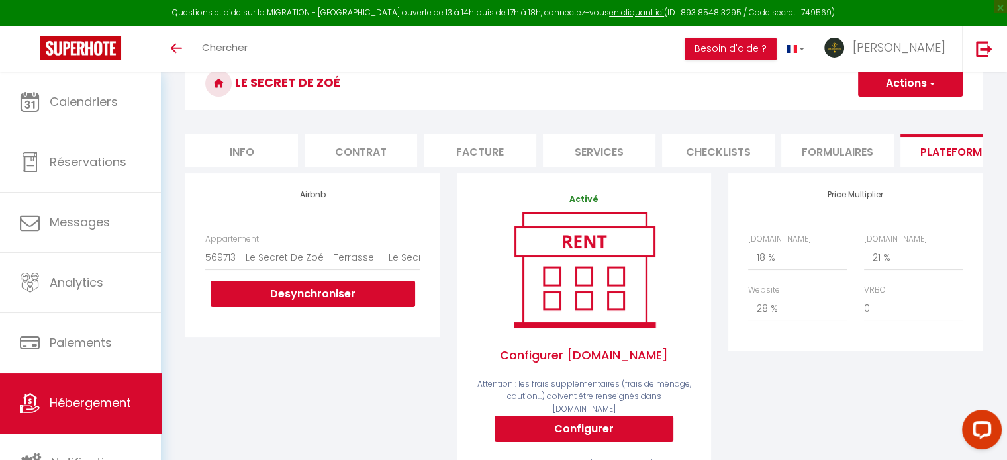
click at [910, 92] on button "Actions" at bounding box center [910, 83] width 105 height 26
click at [892, 116] on link "Enregistrer" at bounding box center [909, 112] width 105 height 17
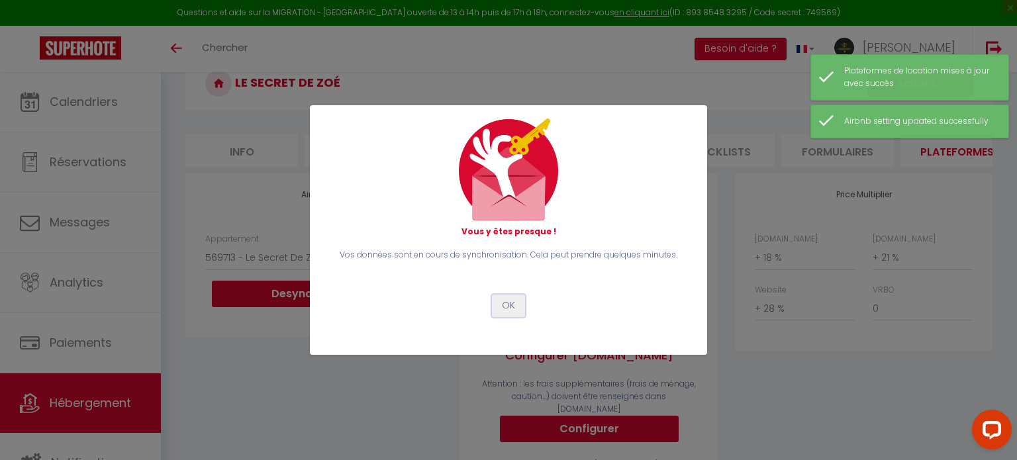
click at [503, 301] on button "OK" at bounding box center [508, 306] width 33 height 23
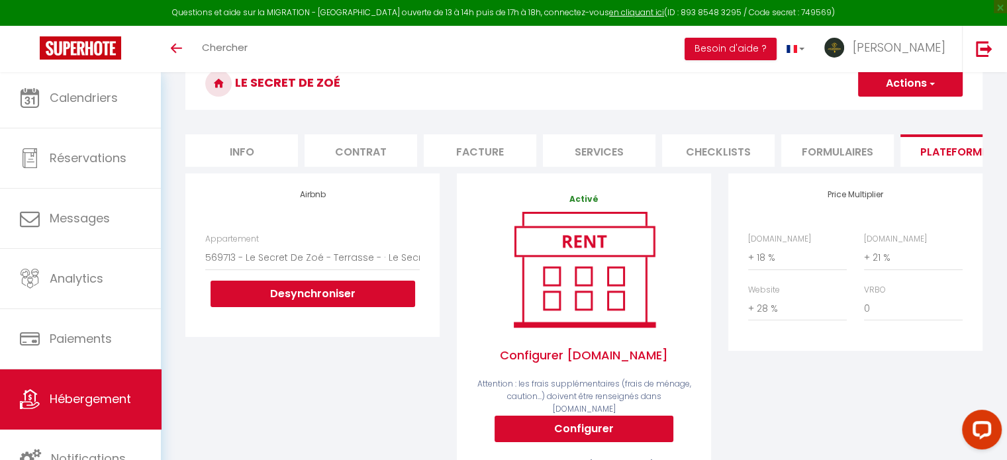
click at [103, 395] on span "Hébergement" at bounding box center [90, 399] width 81 height 17
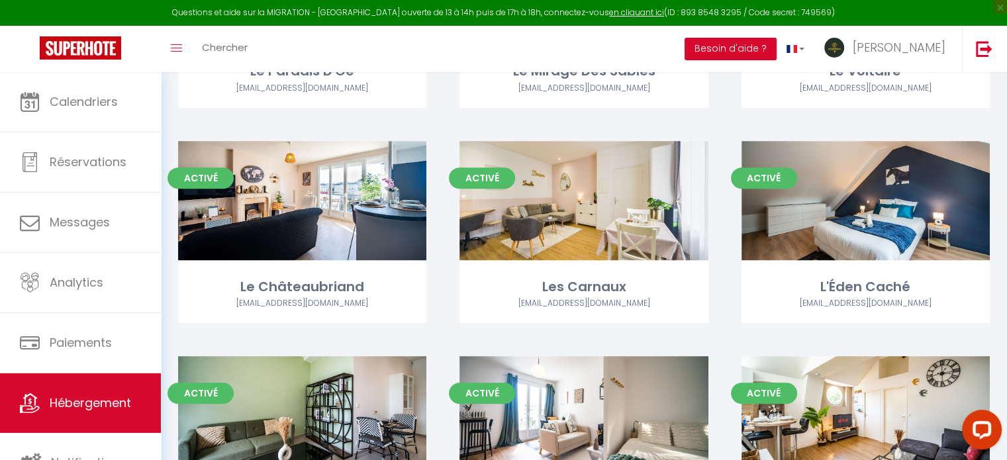
scroll to position [861, 0]
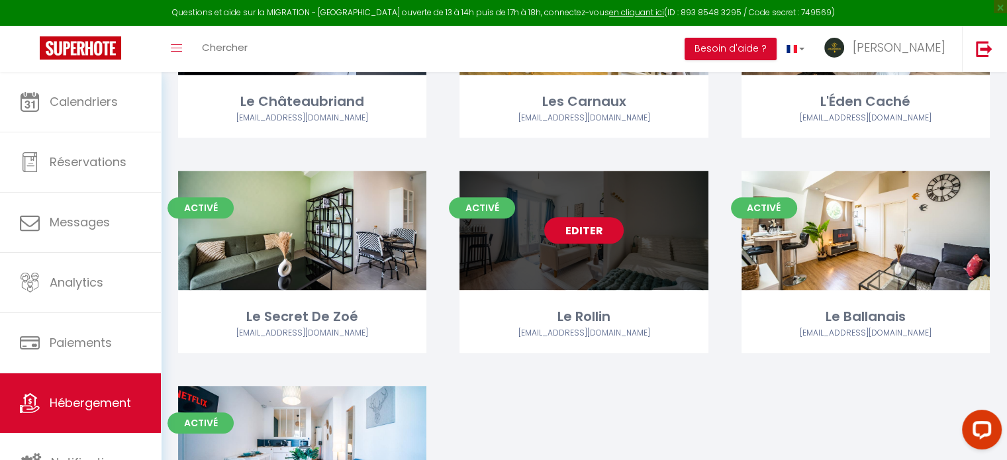
click at [607, 233] on link "Editer" at bounding box center [583, 230] width 79 height 26
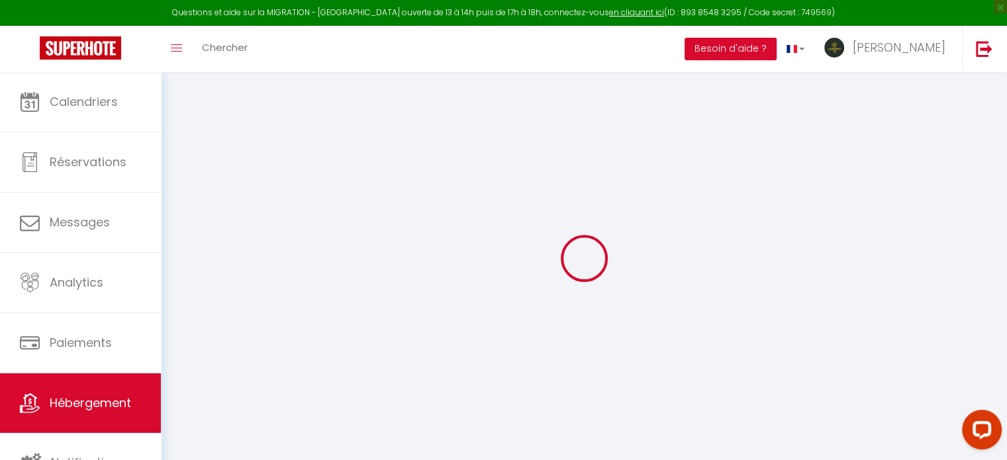
select select "+ 18 %"
select select "+ 21 %"
select select "+ 28 %"
checkbox input "false"
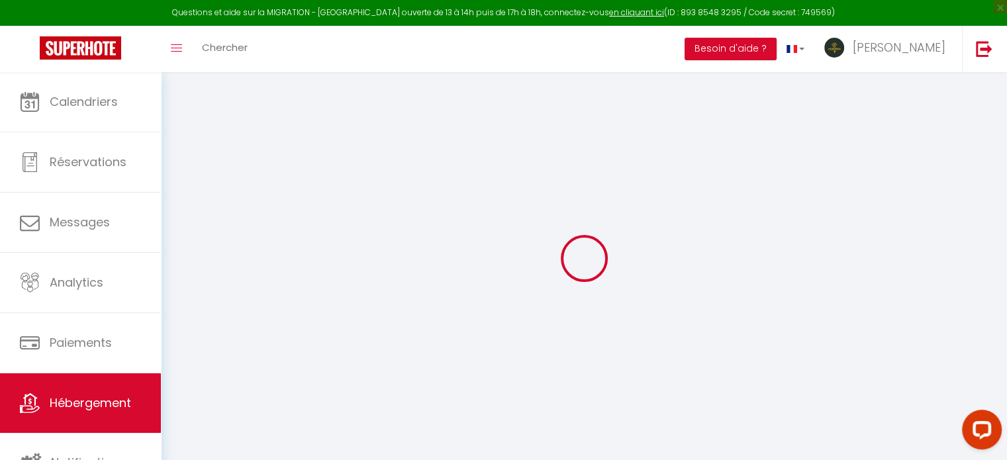
checkbox input "false"
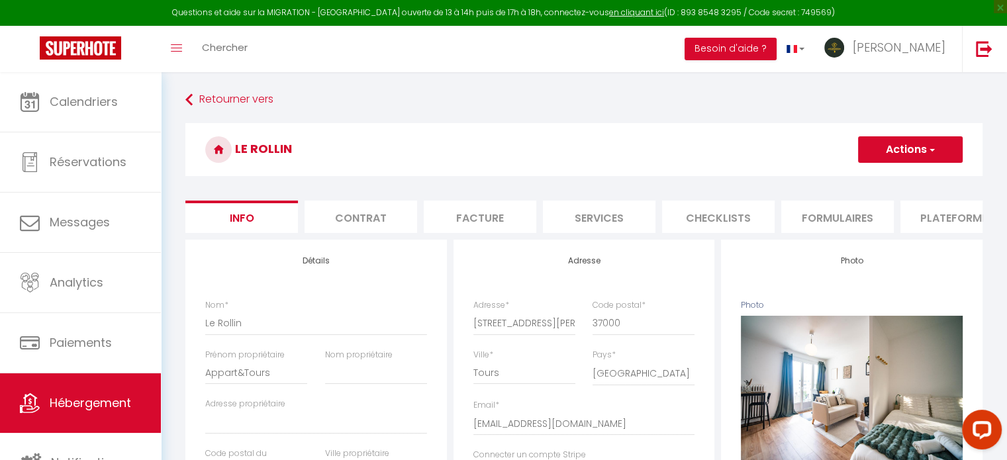
click at [933, 211] on li "Plateformes" at bounding box center [956, 217] width 113 height 32
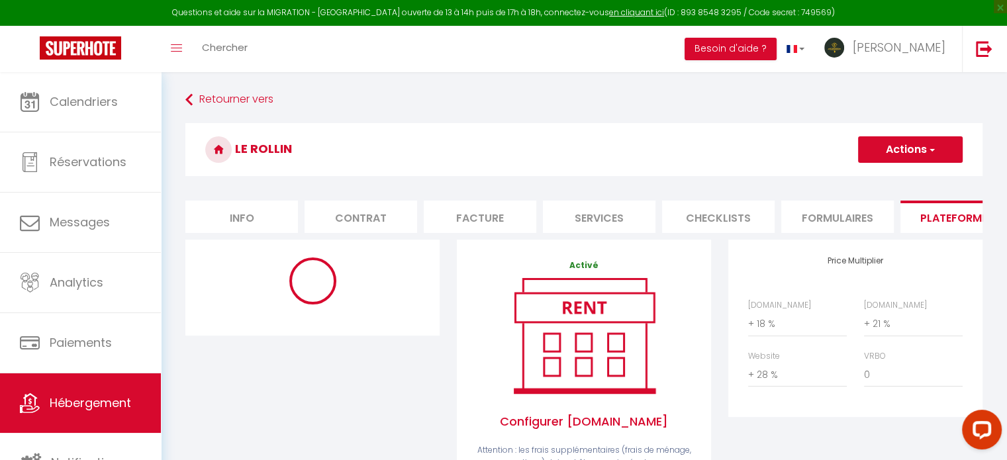
select select "8011-1482389802996728439"
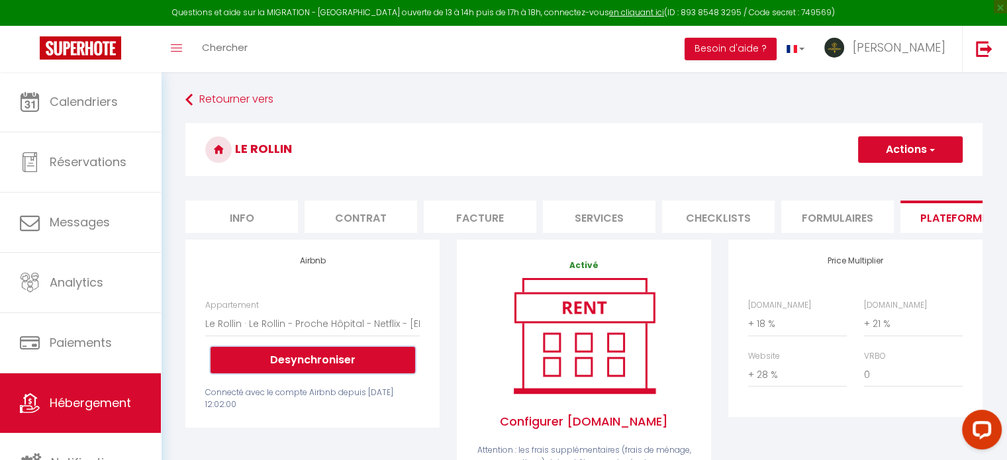
click at [301, 359] on button "Desynchroniser" at bounding box center [313, 360] width 205 height 26
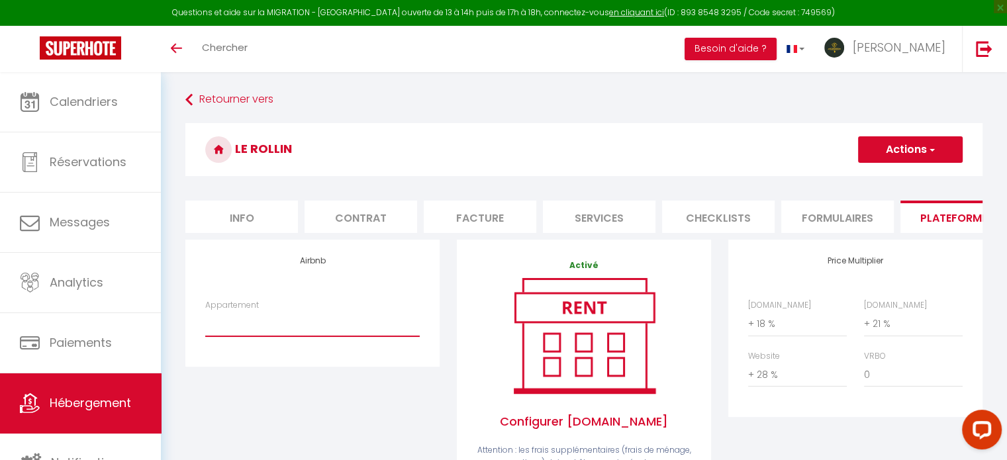
click at [304, 330] on select "Le Rollin · Le Rollin - Proche Hôpital - Netflix - axel.aubusson@orange.fr" at bounding box center [312, 323] width 214 height 25
select select "8011-1482389802996728439"
click at [205, 321] on select "Le Rollin · Le Rollin - Proche Hôpital - Netflix - axel.aubusson@orange.fr" at bounding box center [312, 323] width 214 height 25
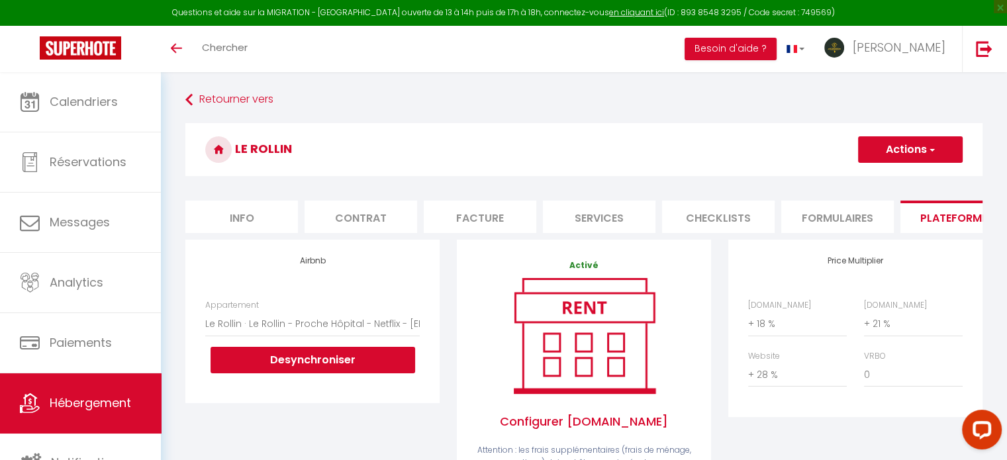
drag, startPoint x: 920, startPoint y: 159, endPoint x: 910, endPoint y: 162, distance: 9.8
click at [919, 159] on button "Actions" at bounding box center [910, 149] width 105 height 26
click at [870, 180] on link "Enregistrer" at bounding box center [909, 178] width 105 height 17
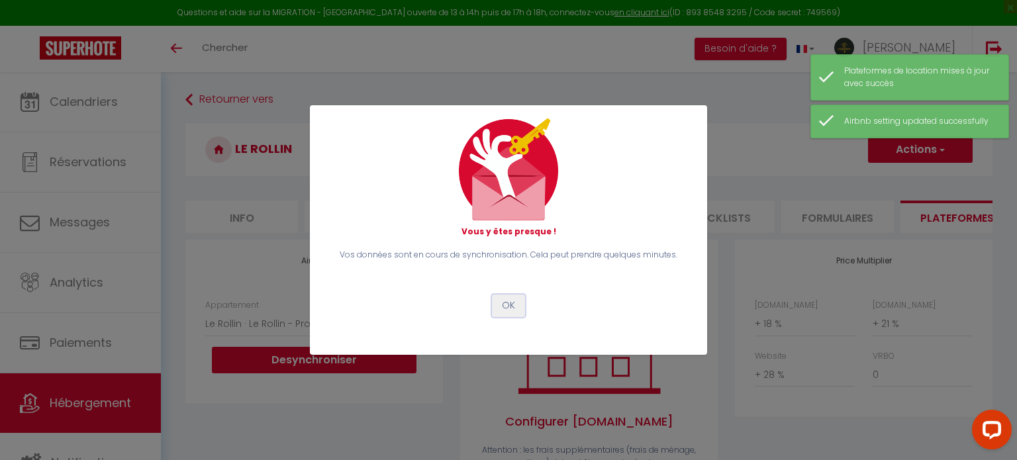
click at [503, 307] on button "OK" at bounding box center [508, 306] width 33 height 23
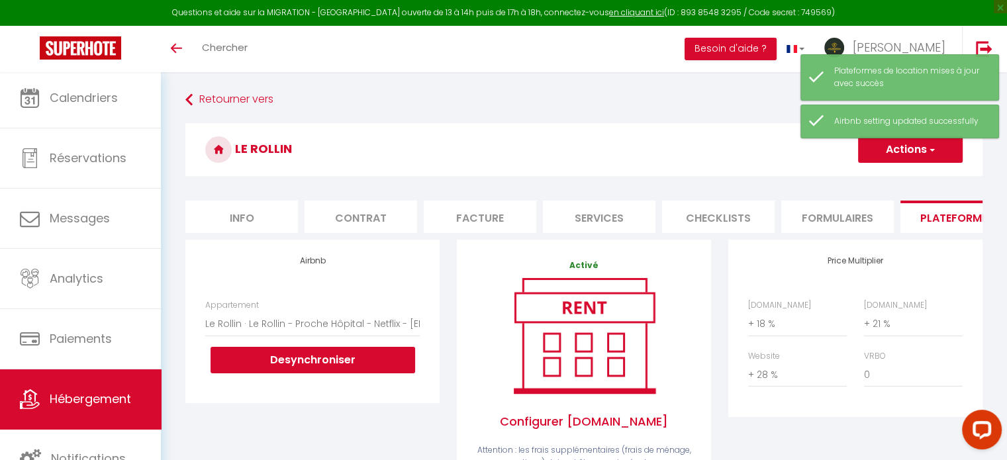
click at [57, 395] on span "Hébergement" at bounding box center [90, 399] width 81 height 17
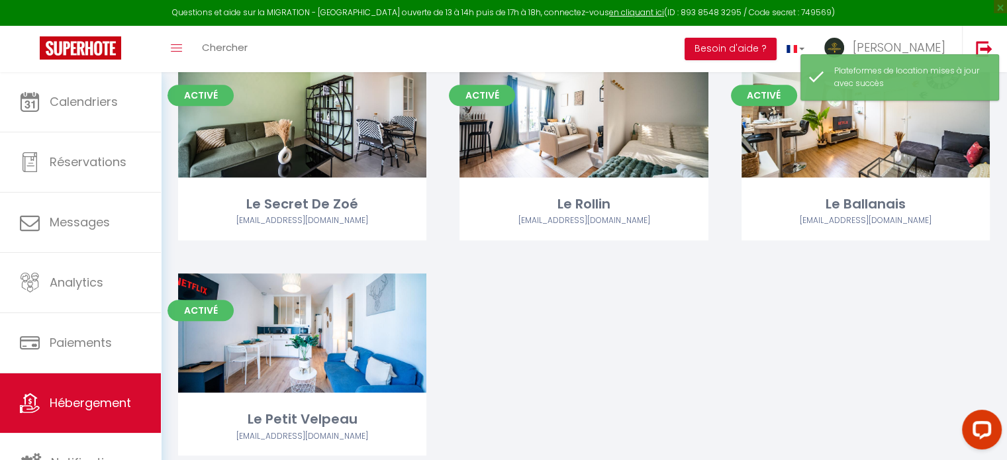
scroll to position [1018, 0]
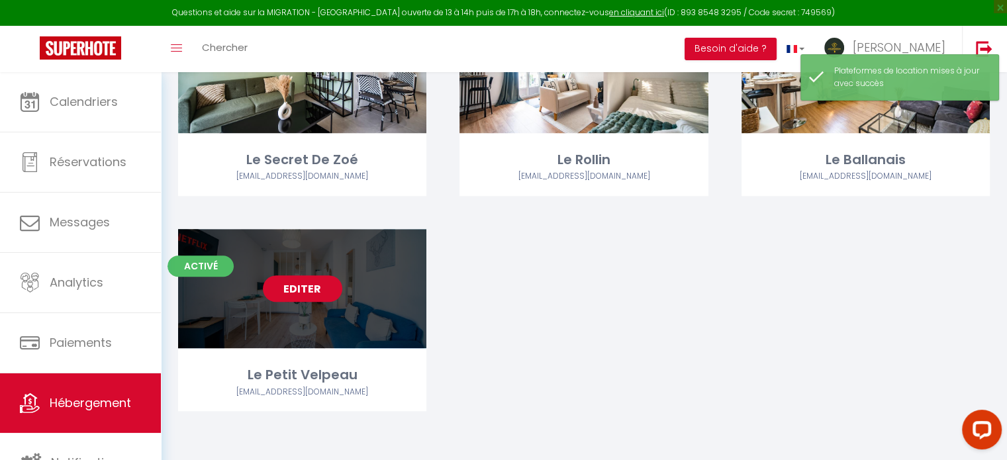
click at [312, 283] on link "Editer" at bounding box center [302, 288] width 79 height 26
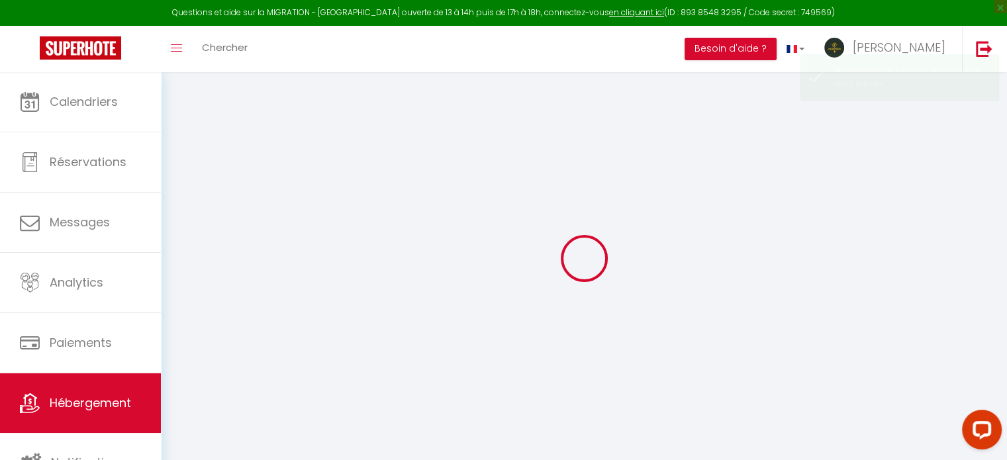
select select "+ 18 %"
select select "+ 21 %"
select select "+ 28 %"
checkbox input "false"
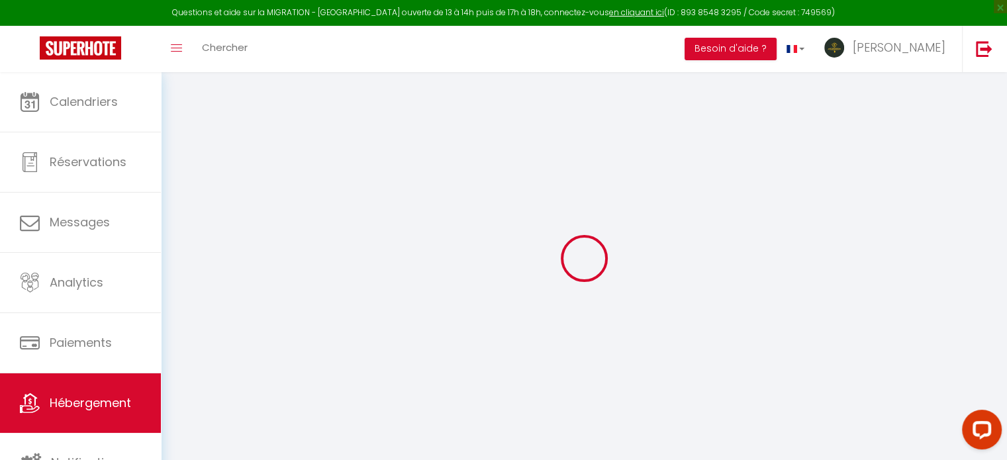
checkbox input "false"
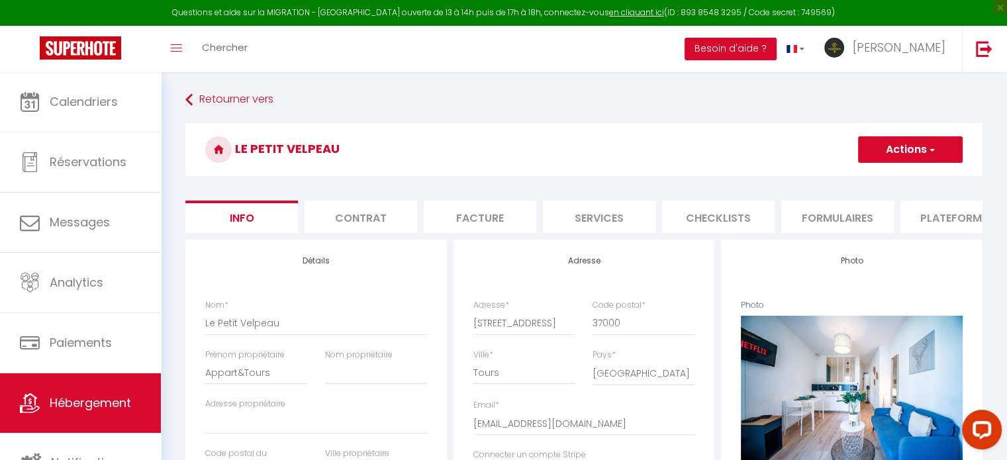
click at [934, 209] on li "Plateformes" at bounding box center [956, 217] width 113 height 32
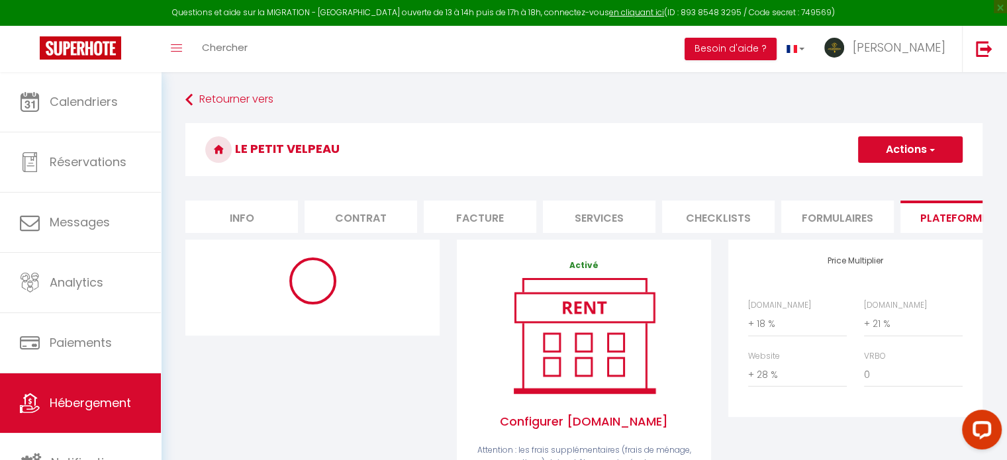
select select "8011-1482413071823184049"
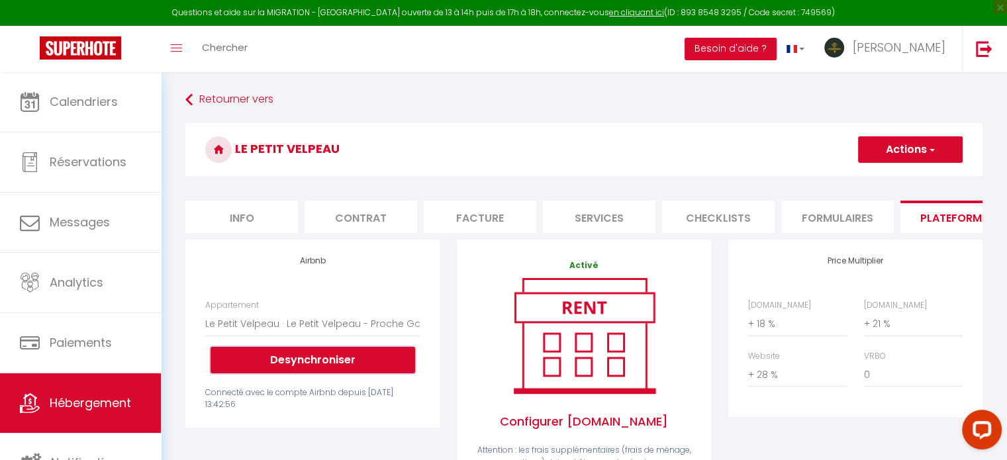
click at [265, 359] on button "Desynchroniser" at bounding box center [313, 360] width 205 height 26
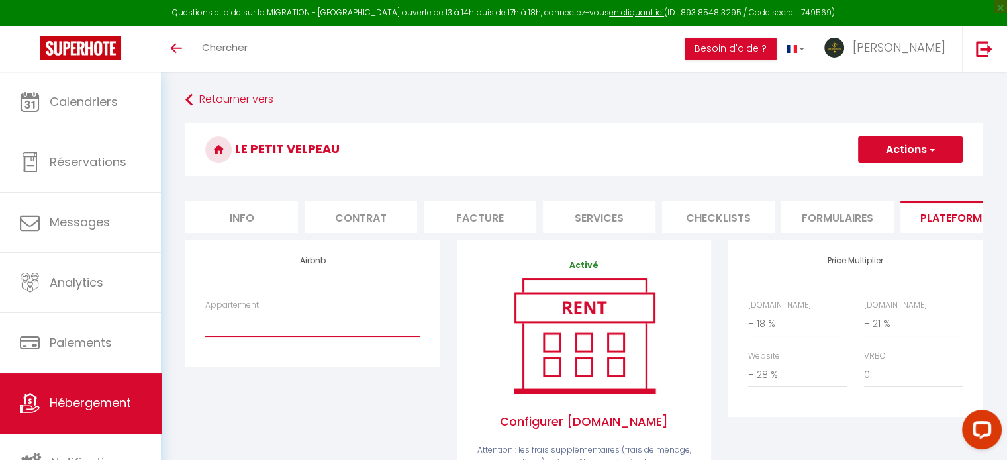
click at [291, 329] on select "Le Petit Velpeau · Le Petit Velpeau - Proche Gare - Netflix - [EMAIL_ADDRESS][D…" at bounding box center [312, 323] width 214 height 25
select select "8011-1482413071823184049"
click at [205, 321] on select "Le Petit Velpeau · Le Petit Velpeau - Proche Gare - Netflix - [EMAIL_ADDRESS][D…" at bounding box center [312, 323] width 214 height 25
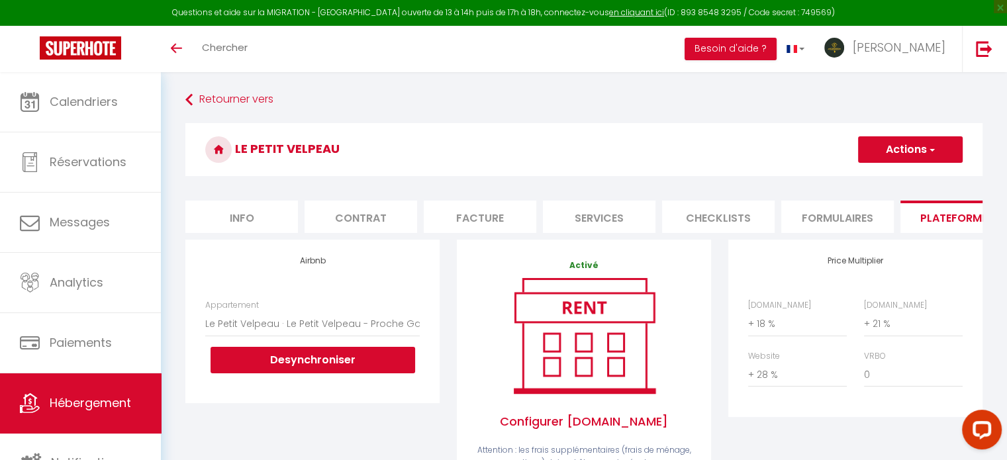
click at [914, 156] on button "Actions" at bounding box center [910, 149] width 105 height 26
click at [895, 181] on link "Enregistrer" at bounding box center [909, 178] width 105 height 17
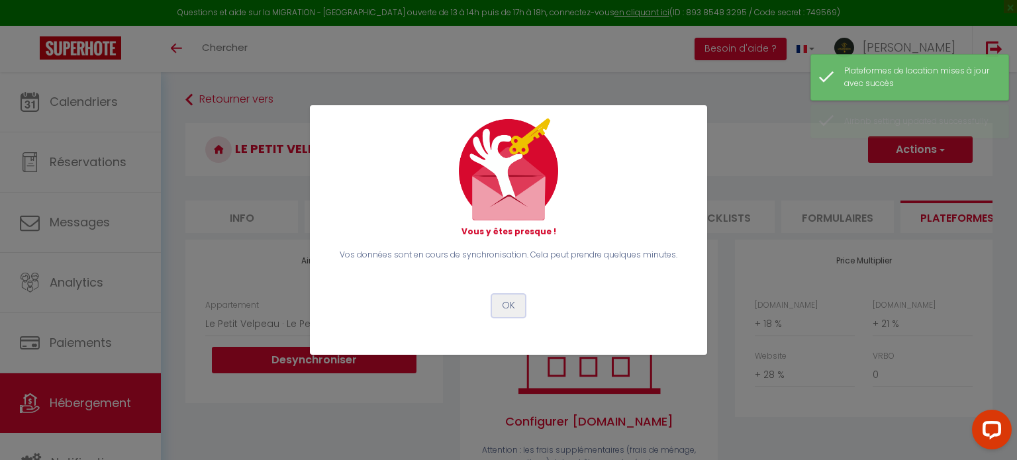
click at [510, 316] on button "OK" at bounding box center [508, 306] width 33 height 23
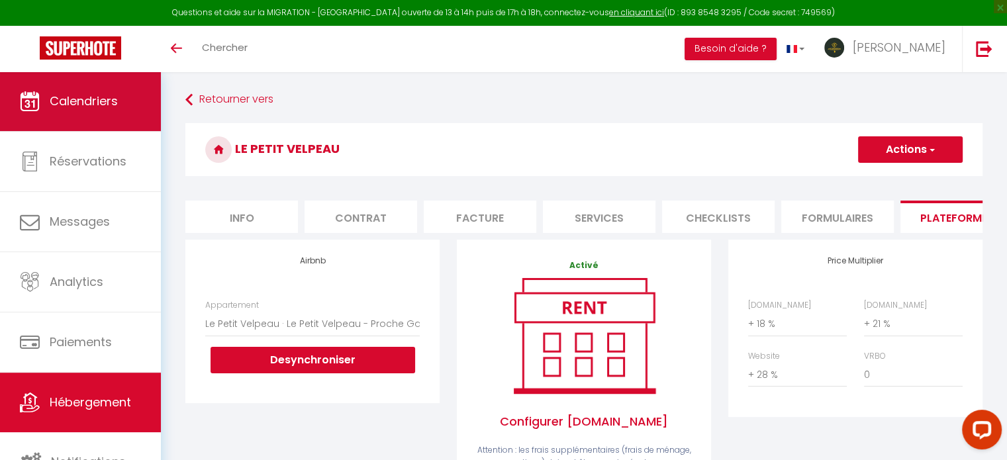
click at [105, 112] on link "Calendriers" at bounding box center [80, 101] width 161 height 60
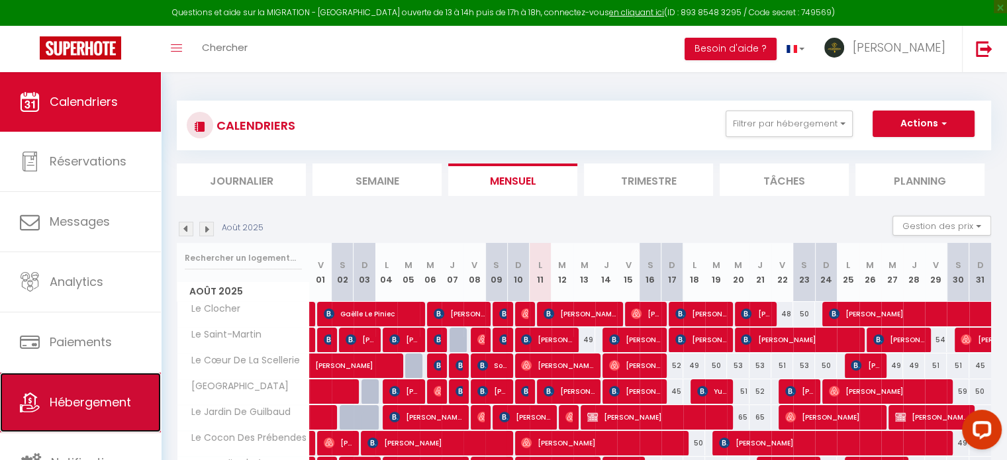
click at [99, 397] on span "Hébergement" at bounding box center [90, 402] width 81 height 17
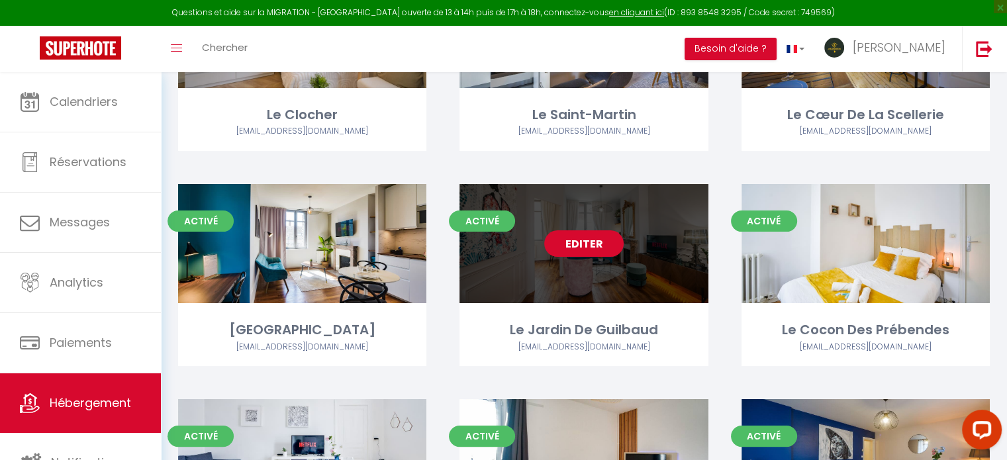
scroll to position [199, 0]
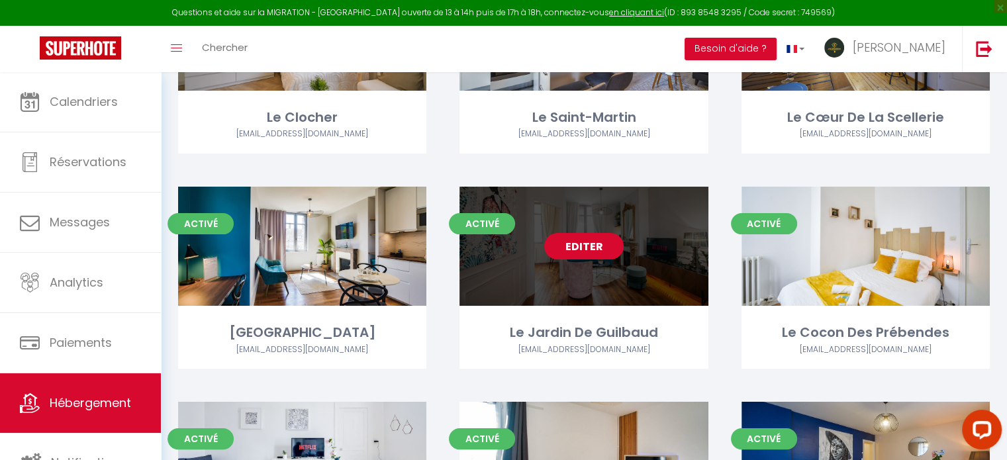
click at [593, 244] on link "Editer" at bounding box center [583, 246] width 79 height 26
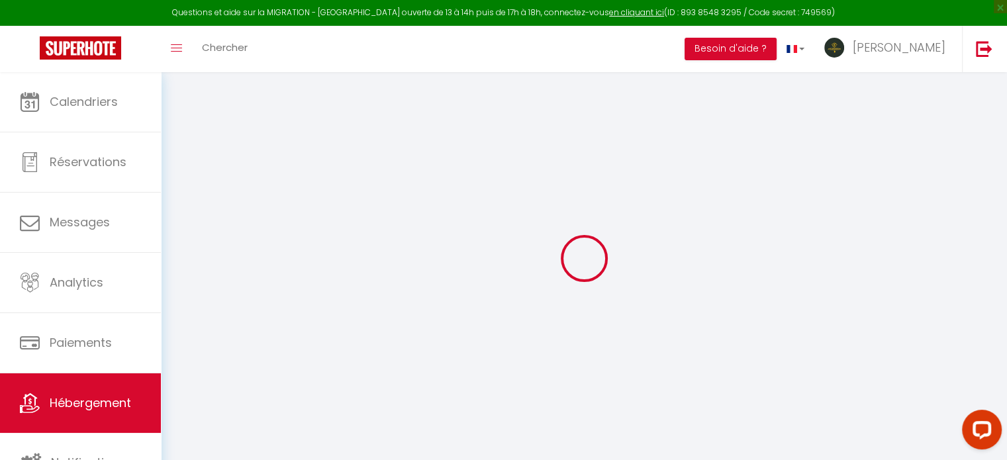
select select
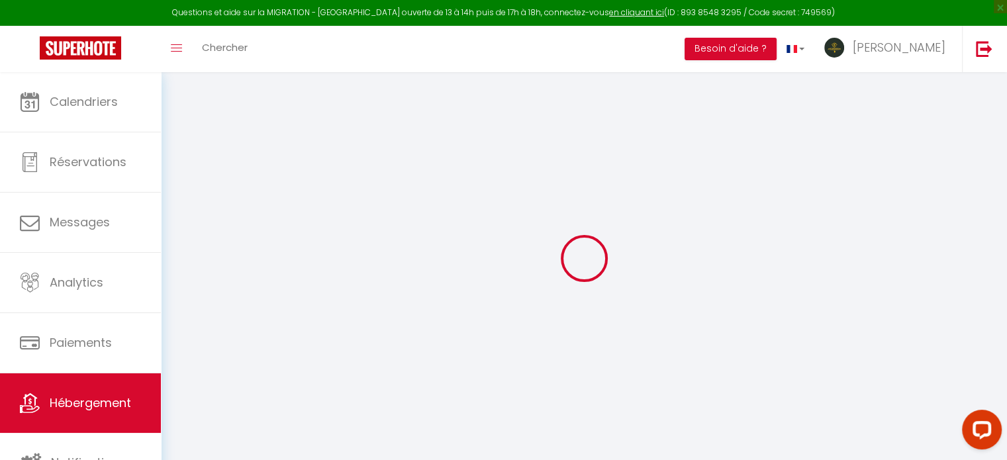
select select
checkbox input "false"
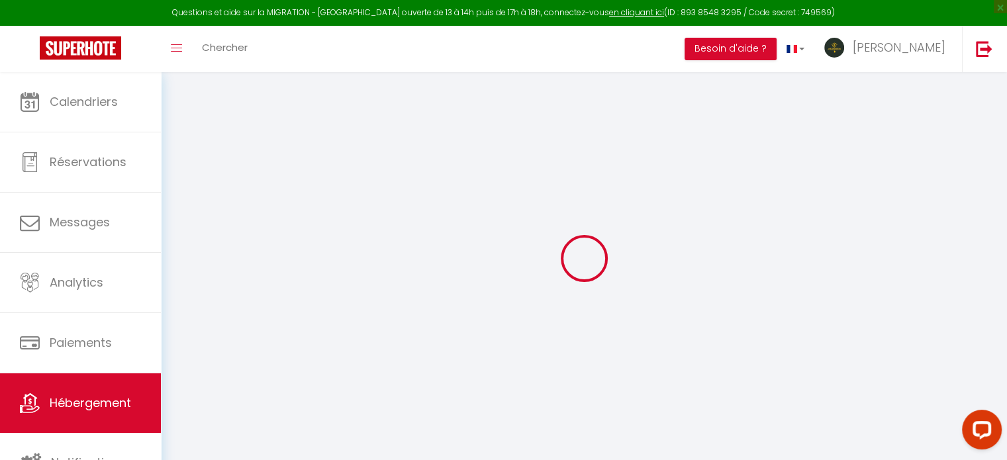
select select
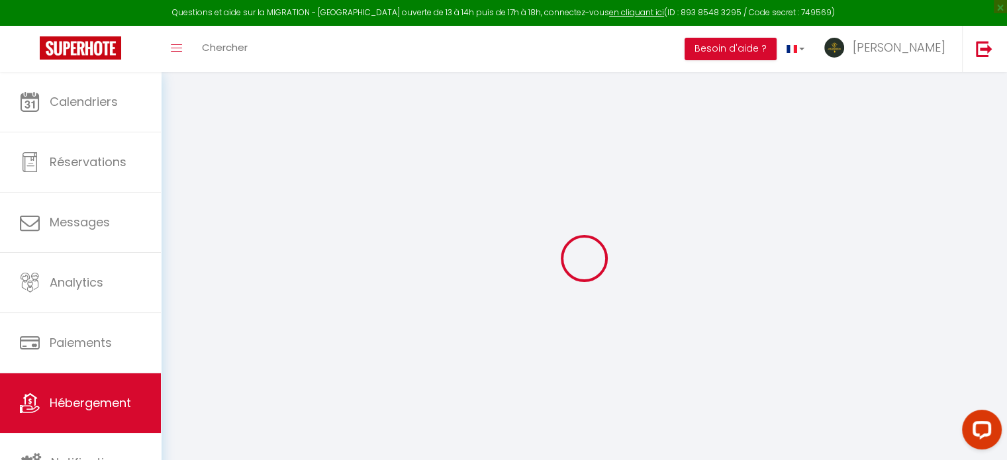
select select
checkbox input "false"
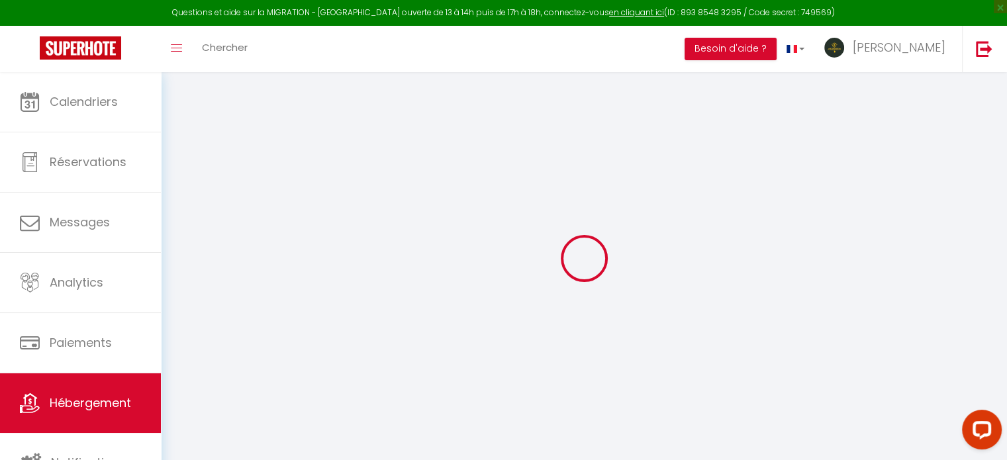
checkbox input "false"
select select
type input "Le Jardin De Guilbaud"
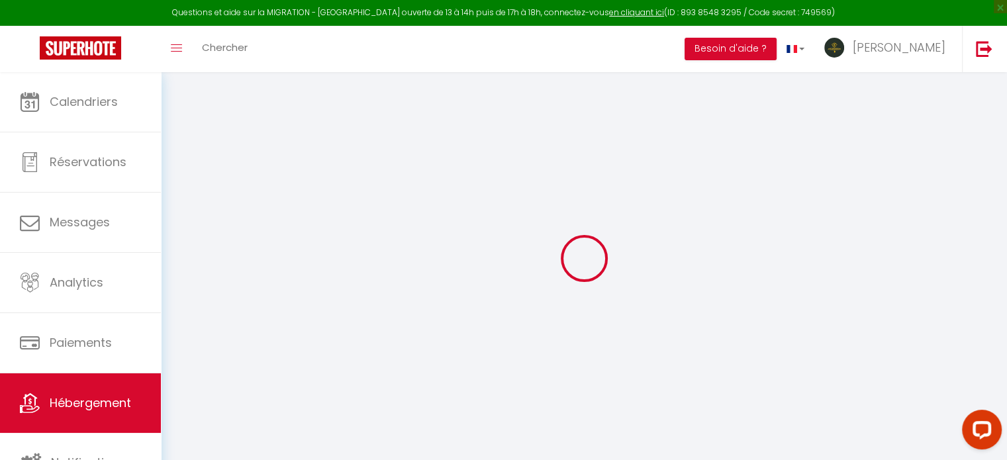
type input "Appart&Tours"
type input "80"
type input "10"
type input "36"
type input "5.5"
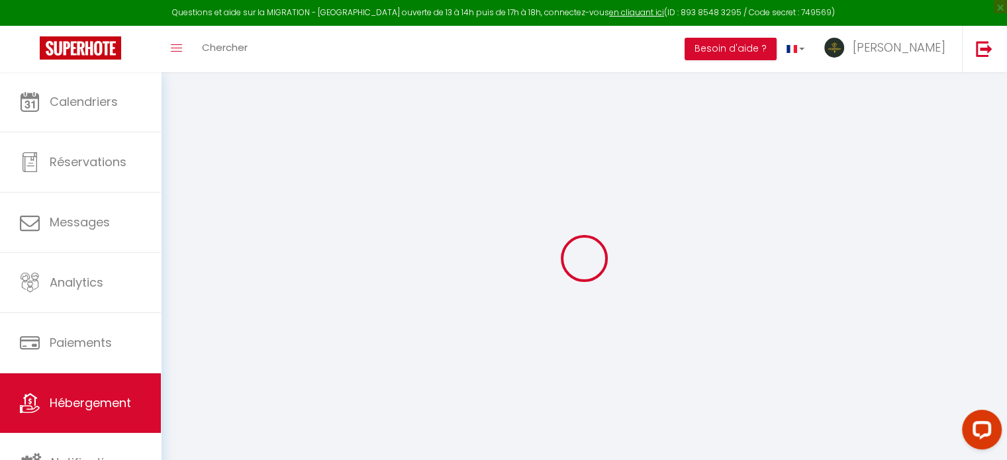
type input "4.62"
type input "300"
select select
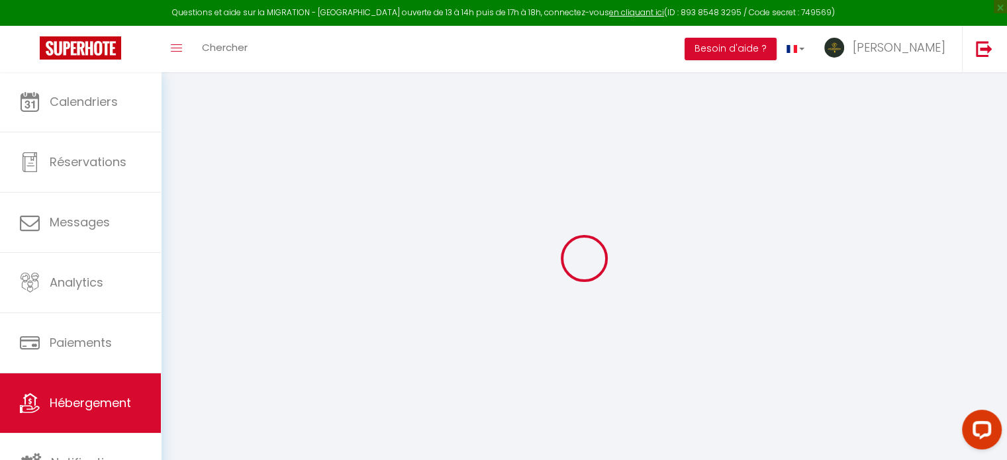
select select
type input "[STREET_ADDRESS]"
type input "37000"
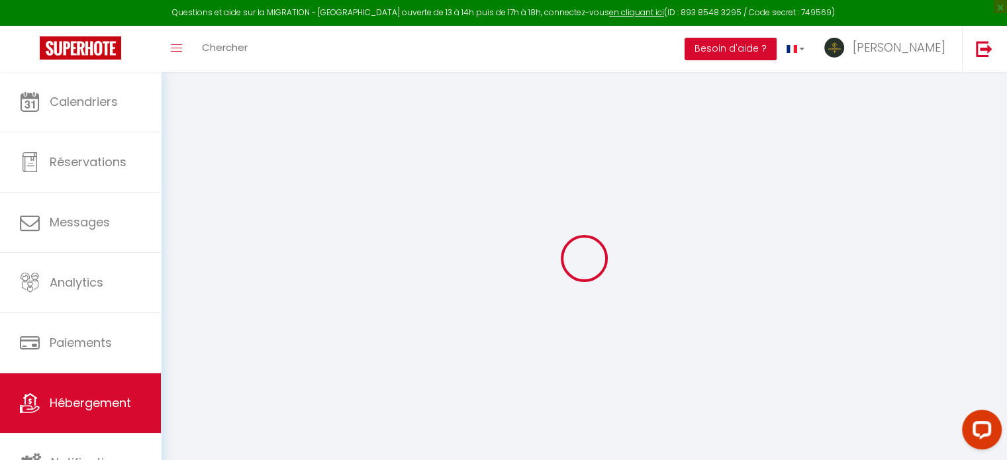
type input "Tours"
type input "[EMAIL_ADDRESS][DOMAIN_NAME]"
select select "13770"
checkbox input "false"
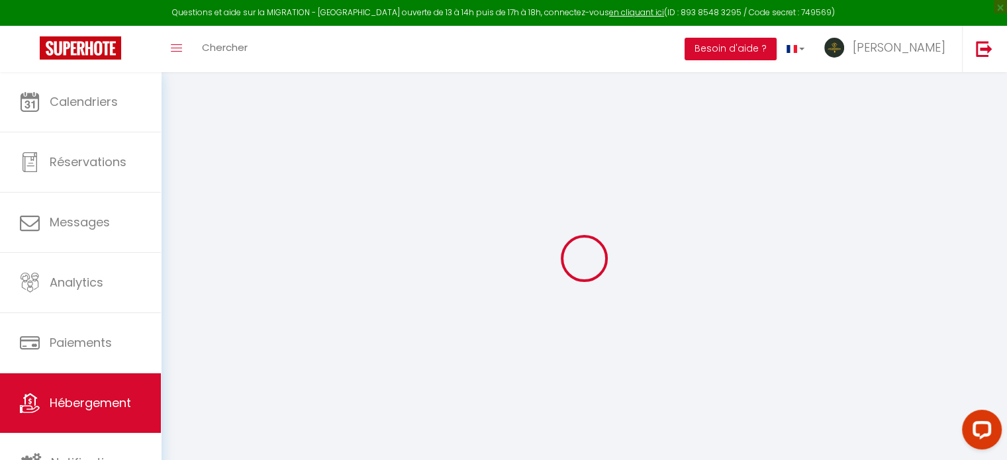
checkbox input "false"
radio input "true"
type input "0"
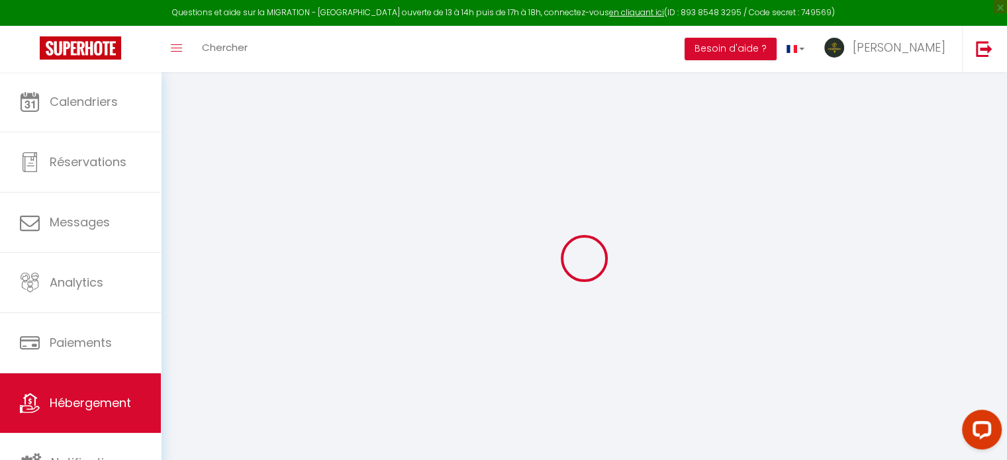
type input "0"
select select
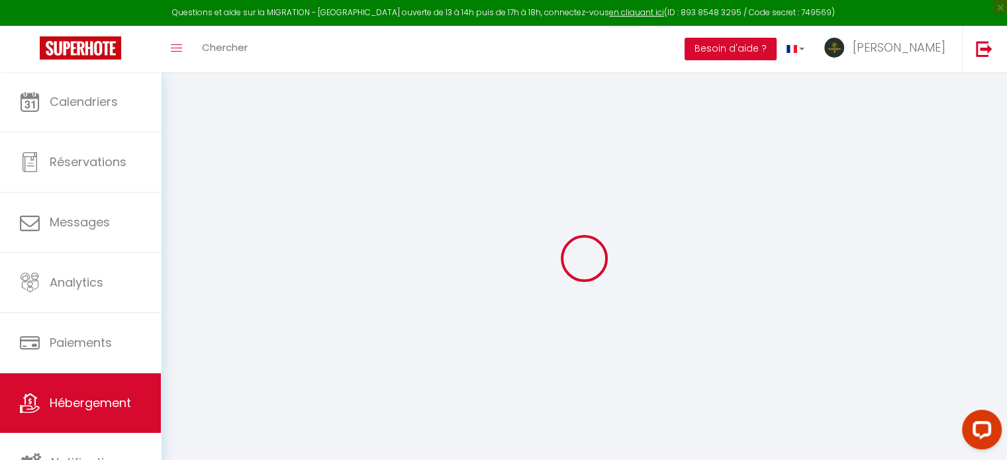
select select
checkbox input "false"
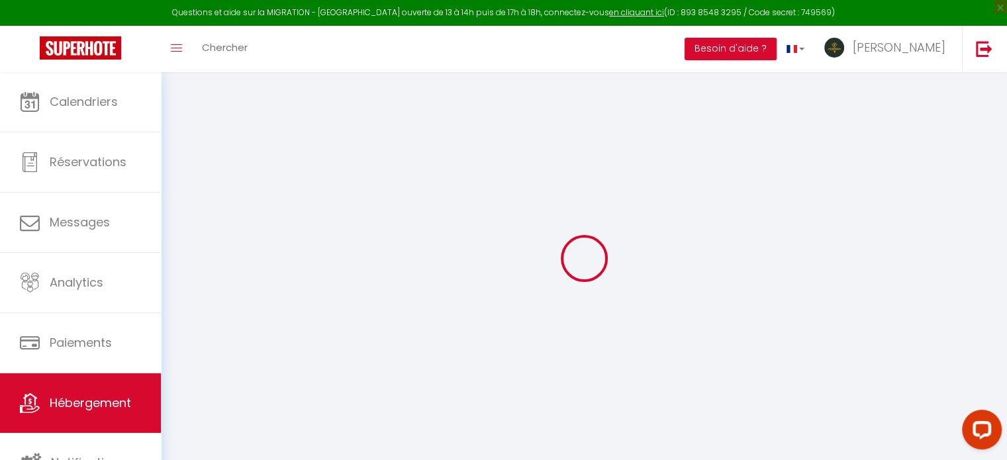
checkbox input "false"
select select
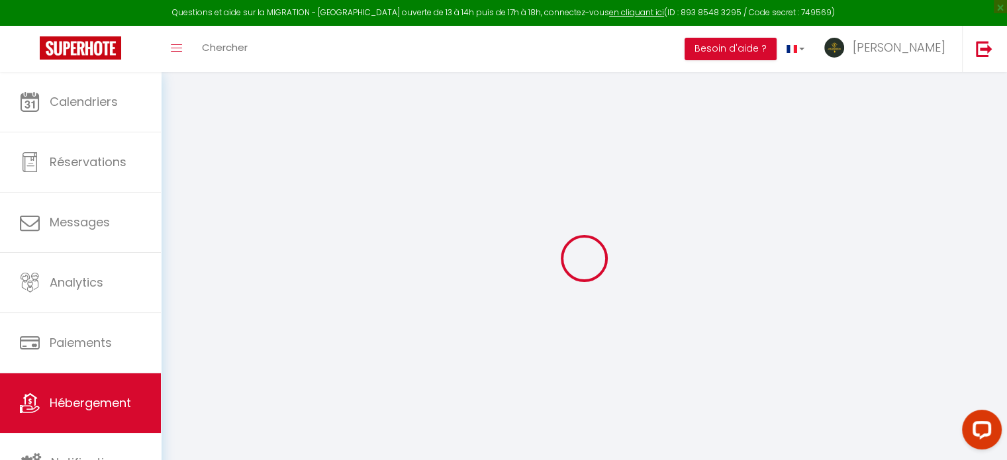
select select
checkbox input "false"
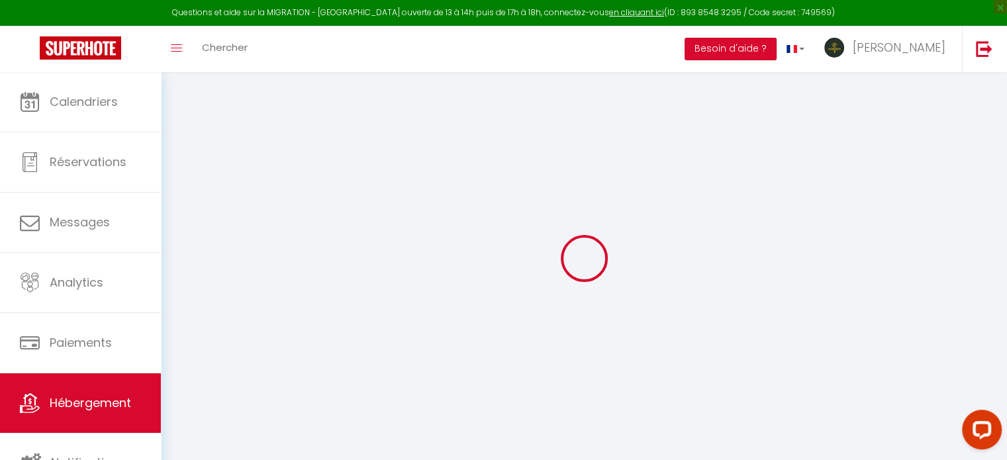
checkbox input "false"
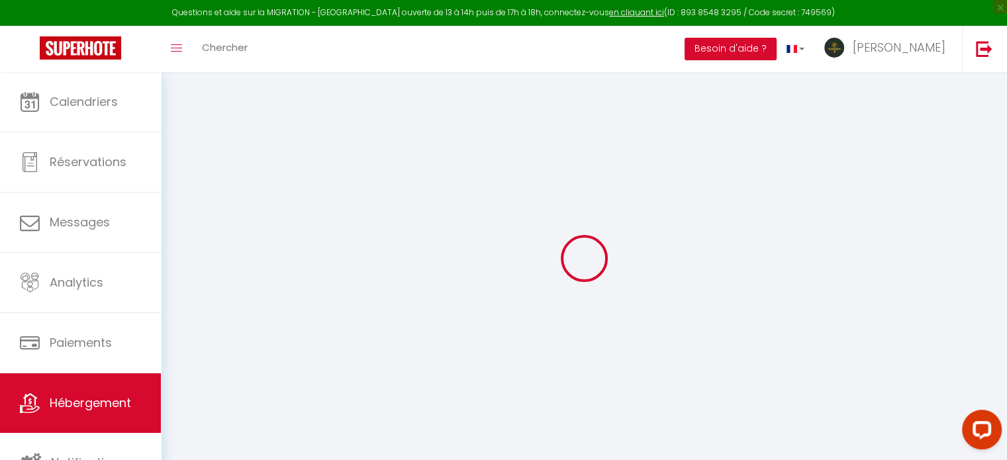
checkbox input "false"
select select "+ 18 %"
select select "+ 21 %"
select select "+ 28 %"
select select
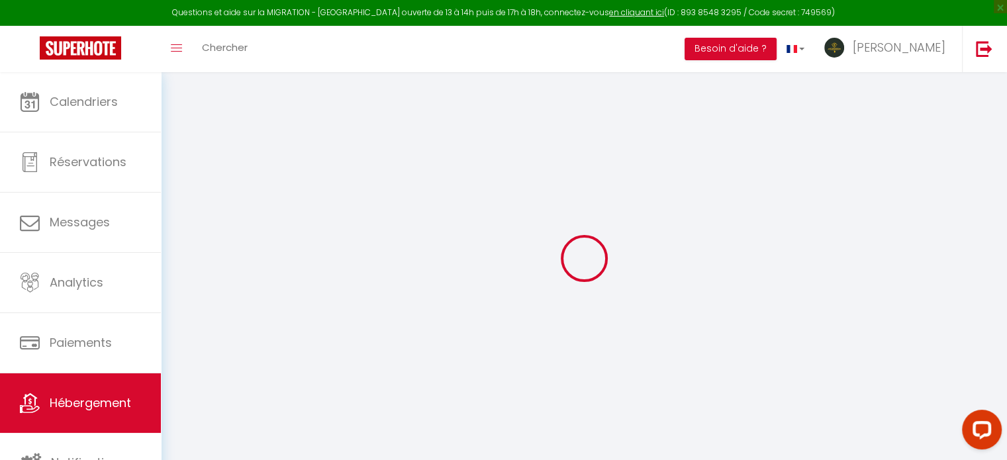
checkbox input "false"
select select "8011-1158418673192701623"
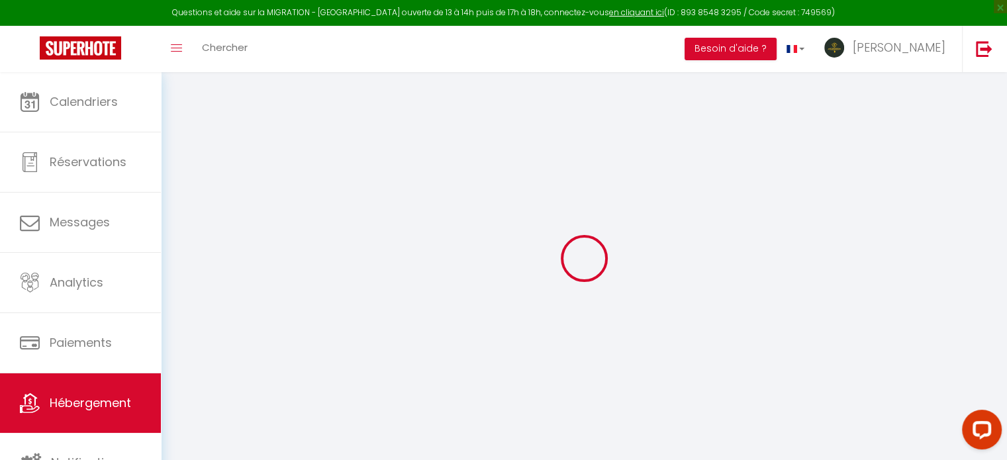
select select "365"
select select "well_reviewed_guests"
select select "EUR"
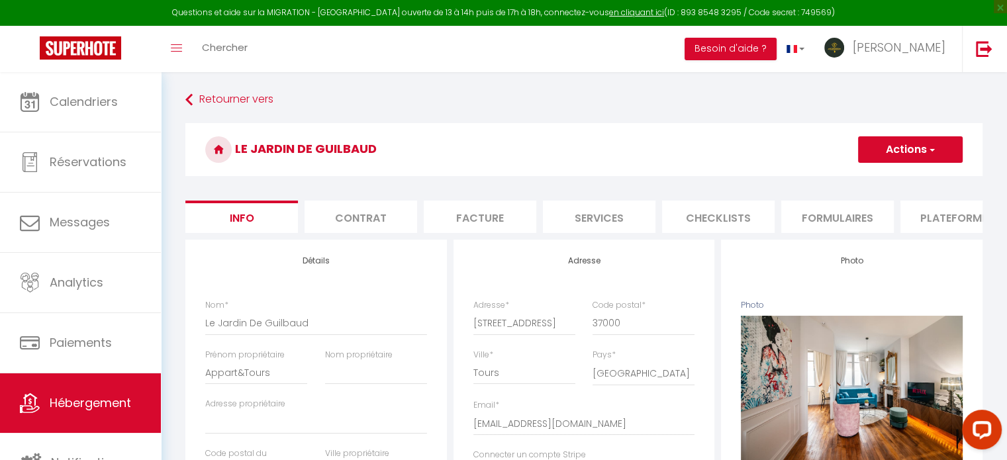
click at [924, 207] on li "Plateformes" at bounding box center [956, 217] width 113 height 32
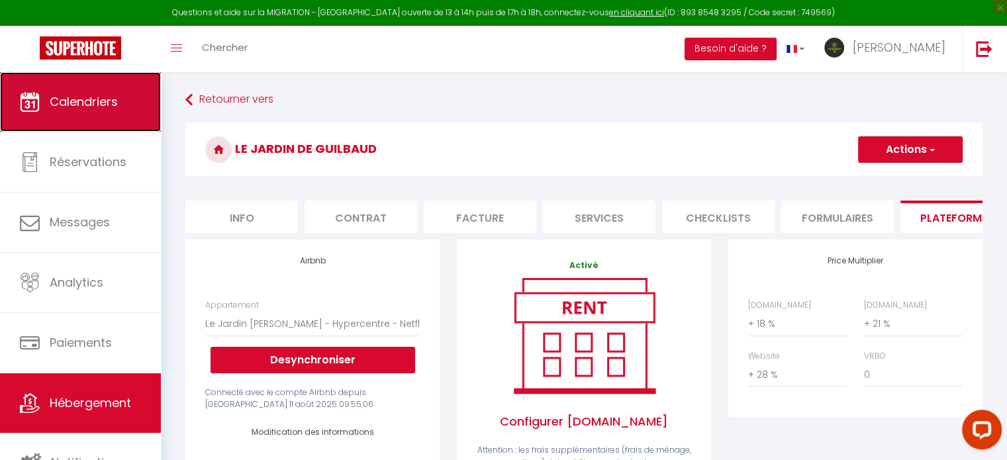
click at [19, 115] on link "Calendriers" at bounding box center [80, 102] width 161 height 60
